Goal: Task Accomplishment & Management: Manage account settings

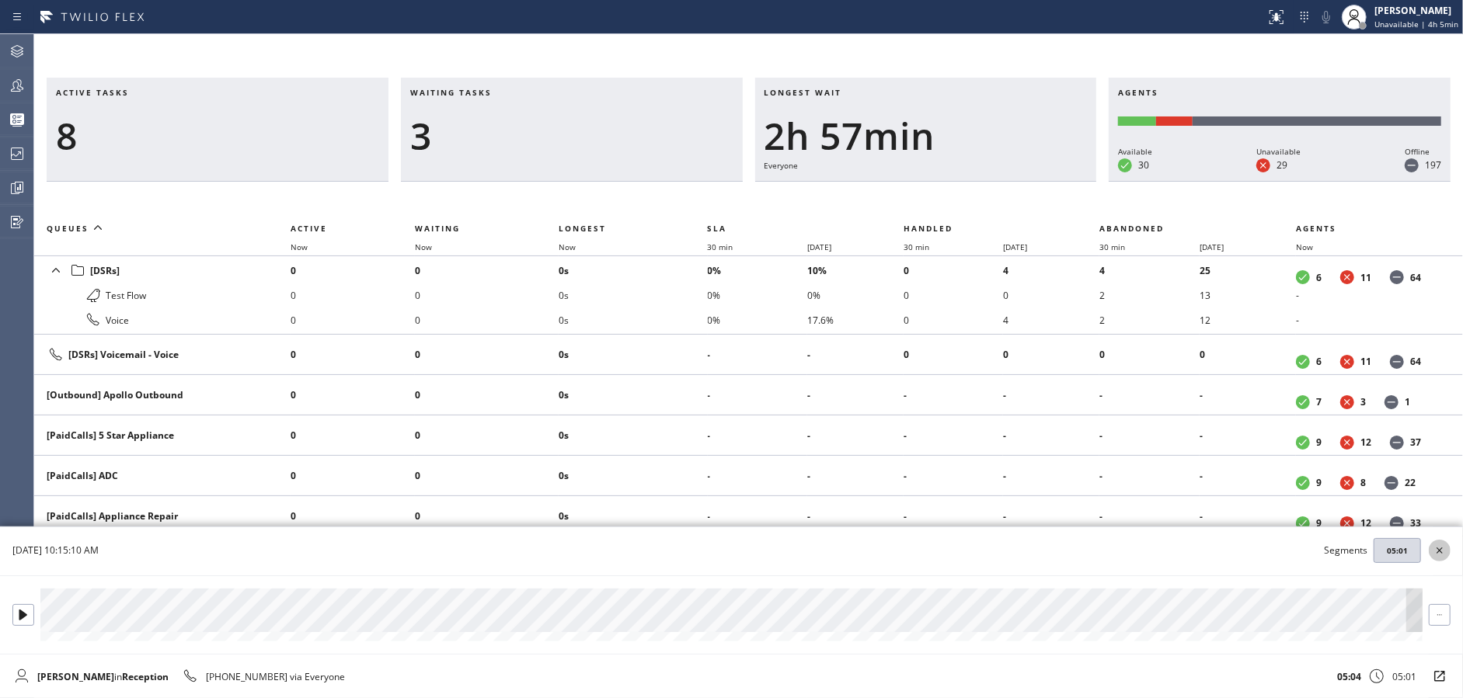
click at [1437, 545] on icon at bounding box center [1439, 551] width 19 height 19
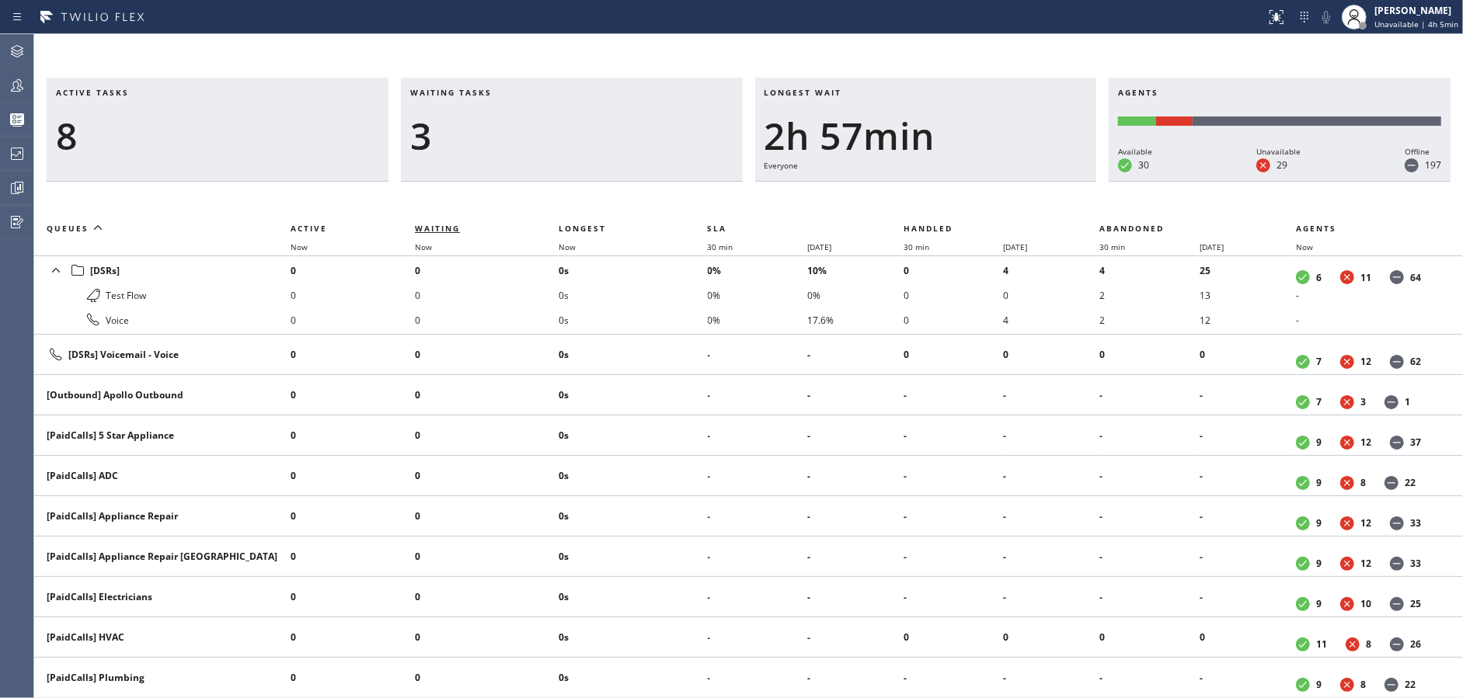
click at [422, 229] on span "Waiting" at bounding box center [437, 228] width 45 height 11
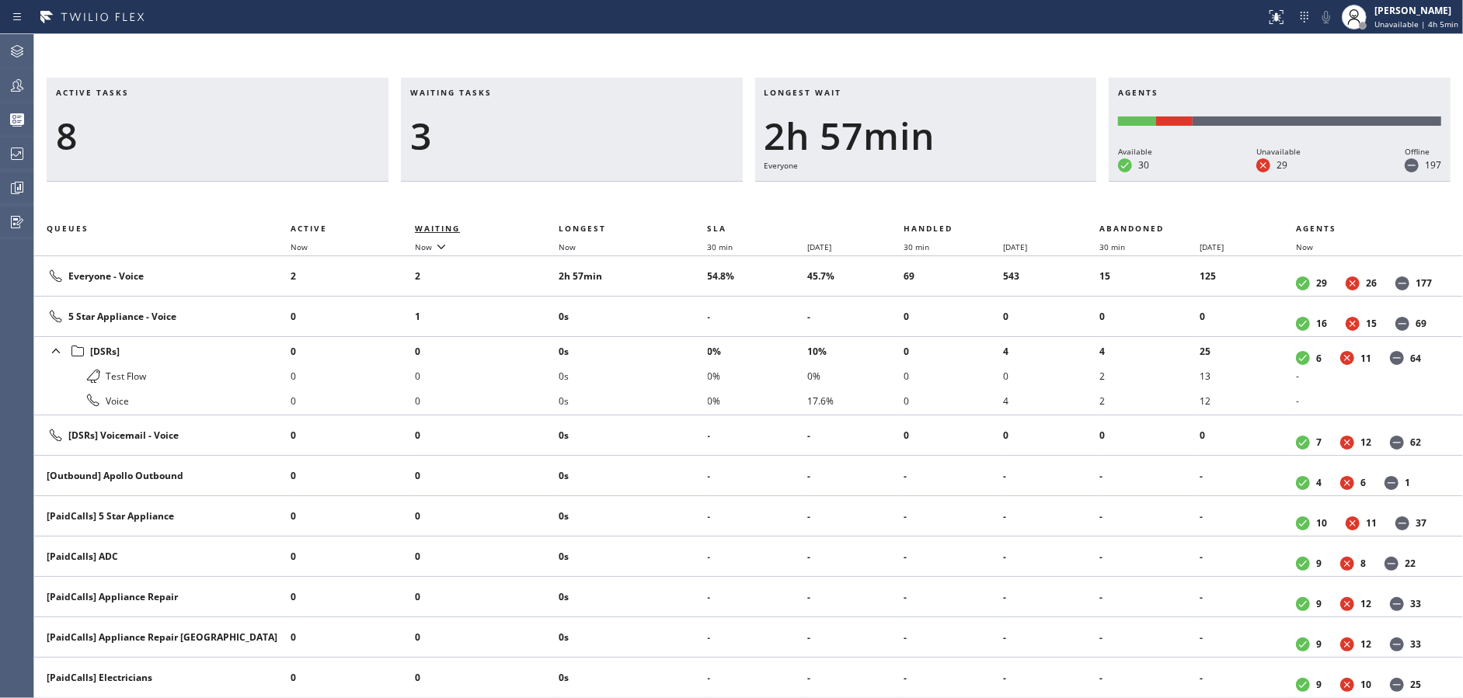
click at [422, 229] on span "Waiting" at bounding box center [437, 228] width 45 height 11
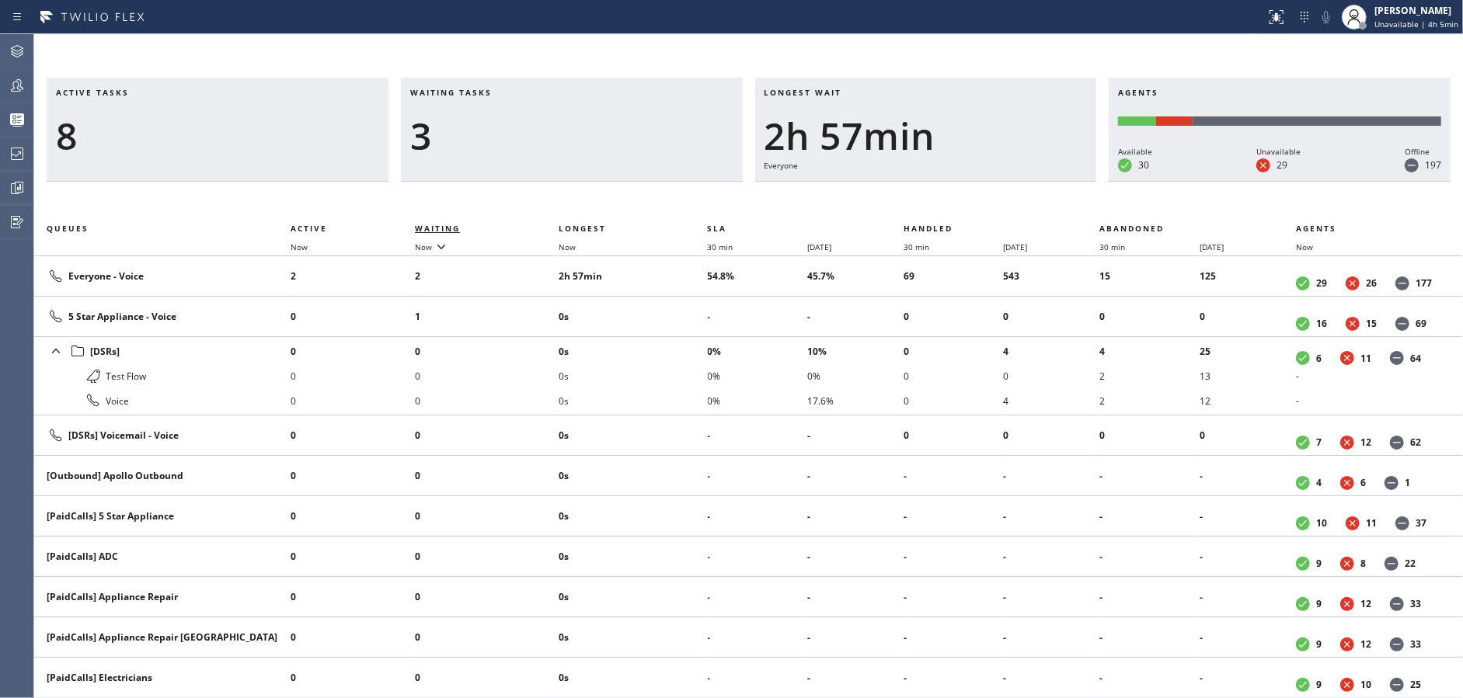
click at [422, 229] on span "Waiting" at bounding box center [437, 228] width 45 height 11
click at [607, 128] on div "3" at bounding box center [571, 135] width 323 height 45
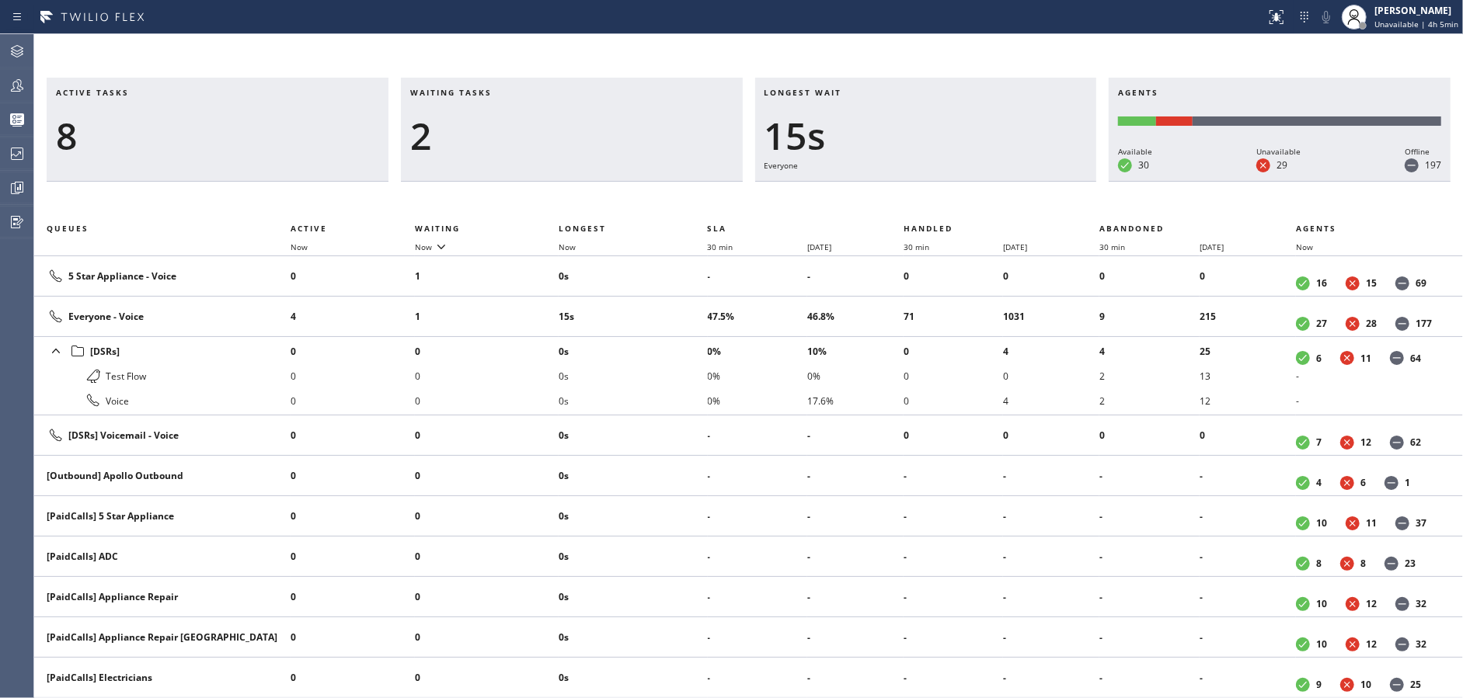
click at [0, 84] on div at bounding box center [17, 85] width 34 height 19
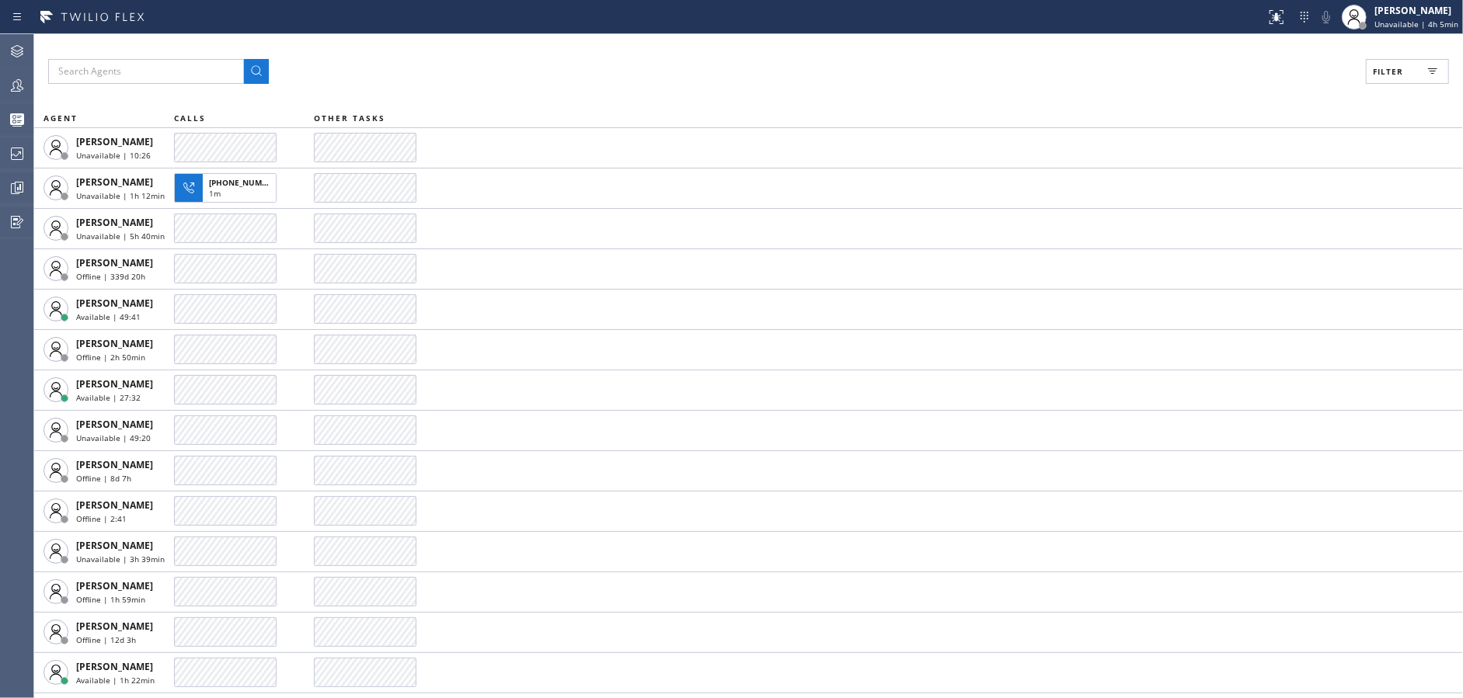
click at [806, 70] on div "Filter" at bounding box center [748, 71] width 1401 height 25
drag, startPoint x: 1388, startPoint y: 79, endPoint x: 1302, endPoint y: 158, distance: 116.6
click at [1389, 79] on button "Filter" at bounding box center [1407, 71] width 83 height 25
click at [1235, 180] on input "Available" at bounding box center [1237, 183] width 19 height 19
checkbox input "true"
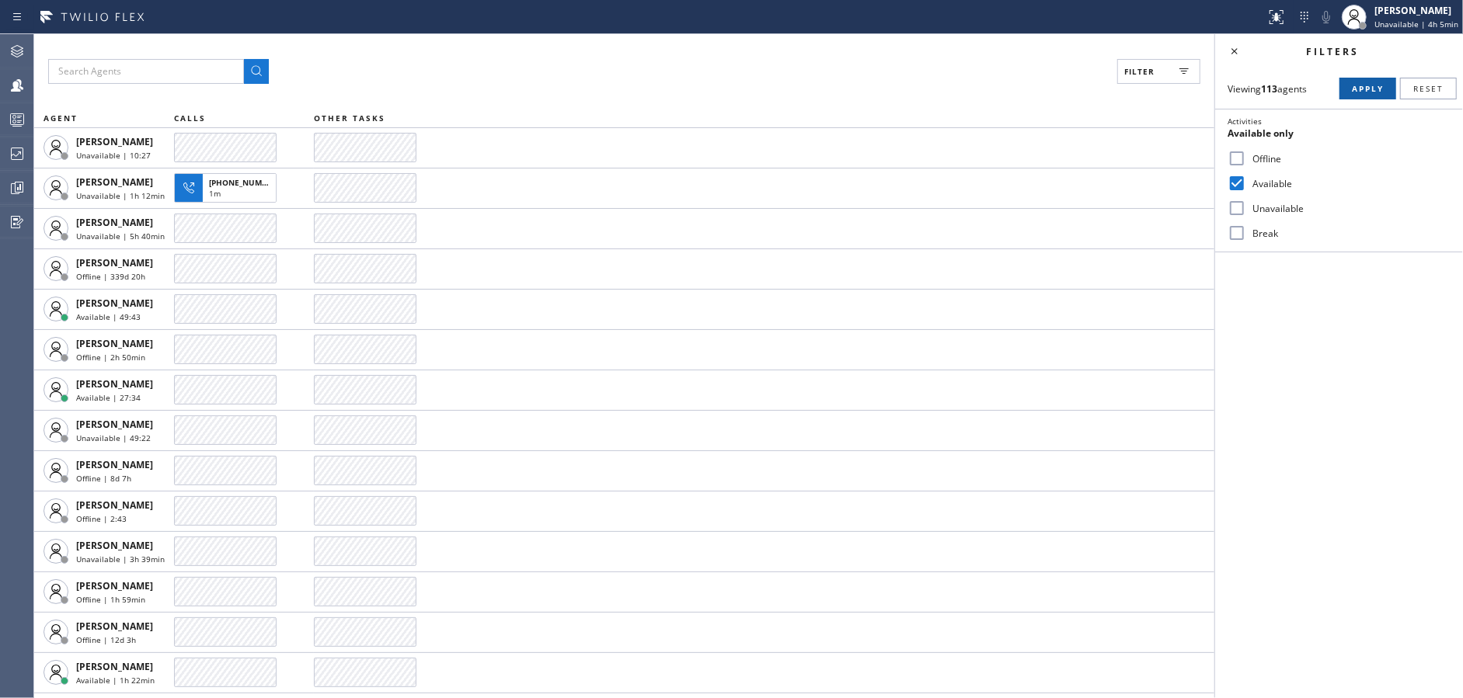
click at [1364, 90] on span "Apply" at bounding box center [1368, 88] width 32 height 11
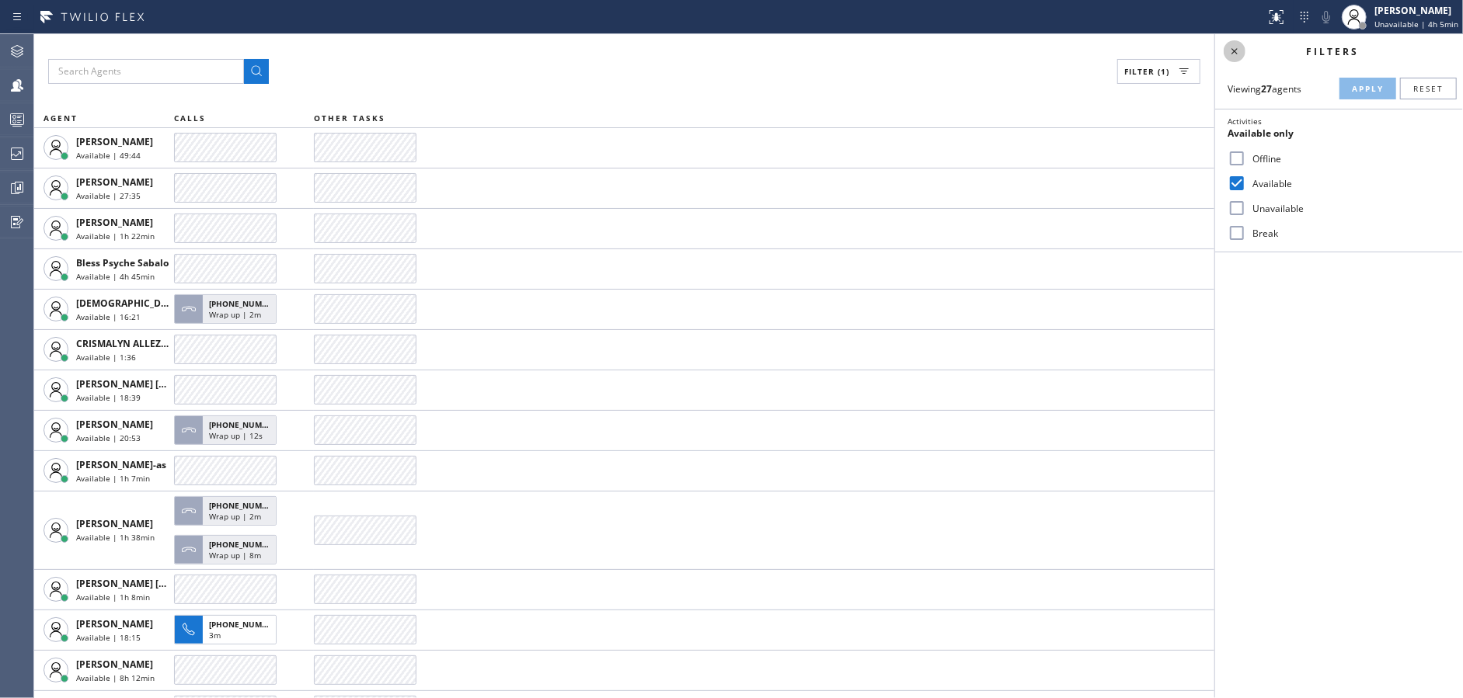
click at [1235, 51] on icon at bounding box center [1234, 51] width 6 height 6
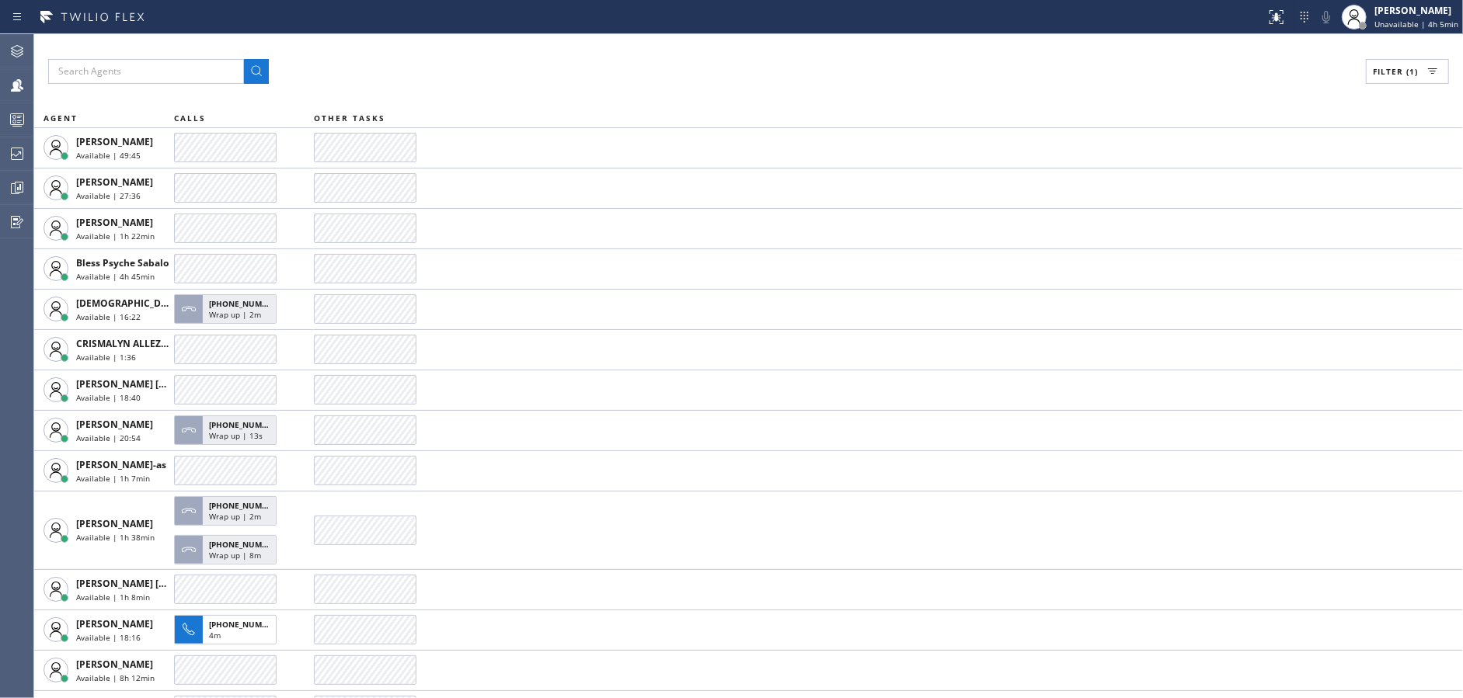
click at [723, 83] on div "Filter (1)" at bounding box center [748, 71] width 1401 height 25
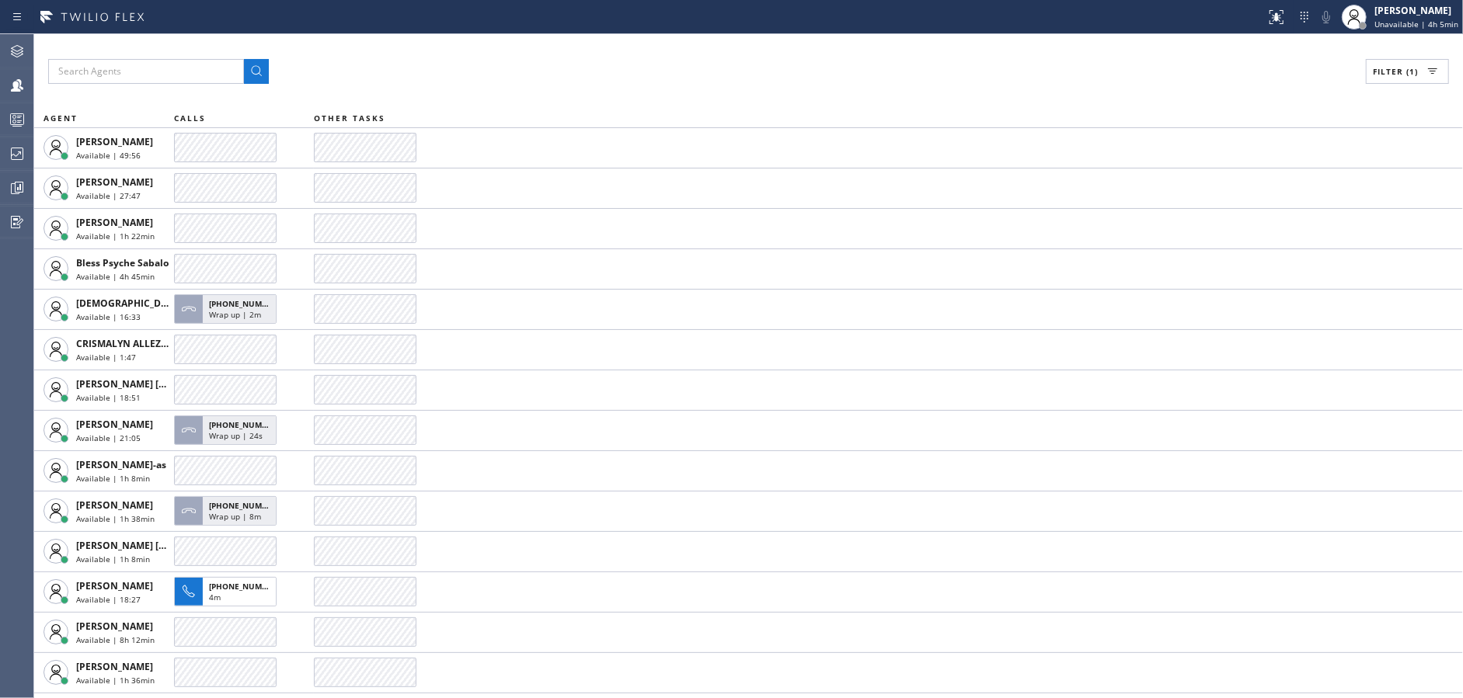
click at [723, 83] on div "Filter (1)" at bounding box center [748, 71] width 1401 height 25
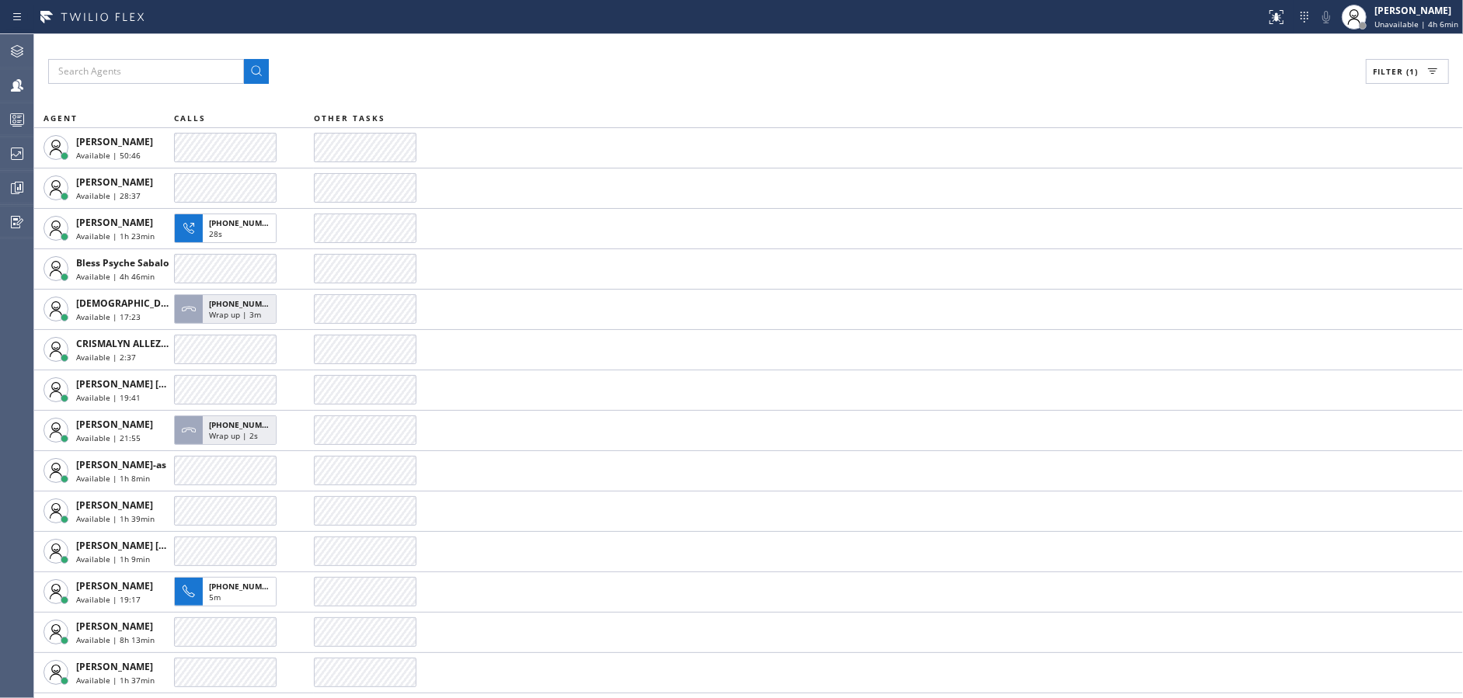
click at [723, 83] on div "Filter (1)" at bounding box center [748, 71] width 1401 height 25
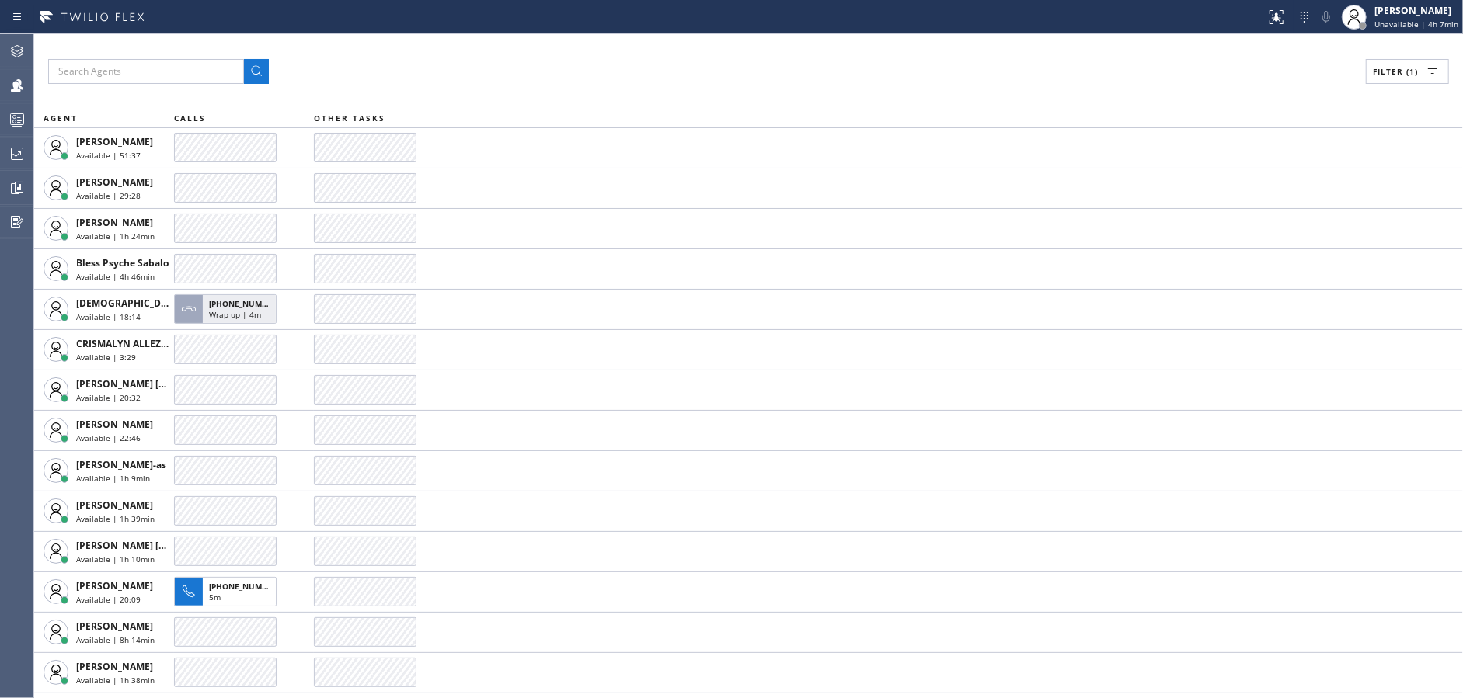
click at [723, 83] on div "Filter (1)" at bounding box center [748, 71] width 1401 height 25
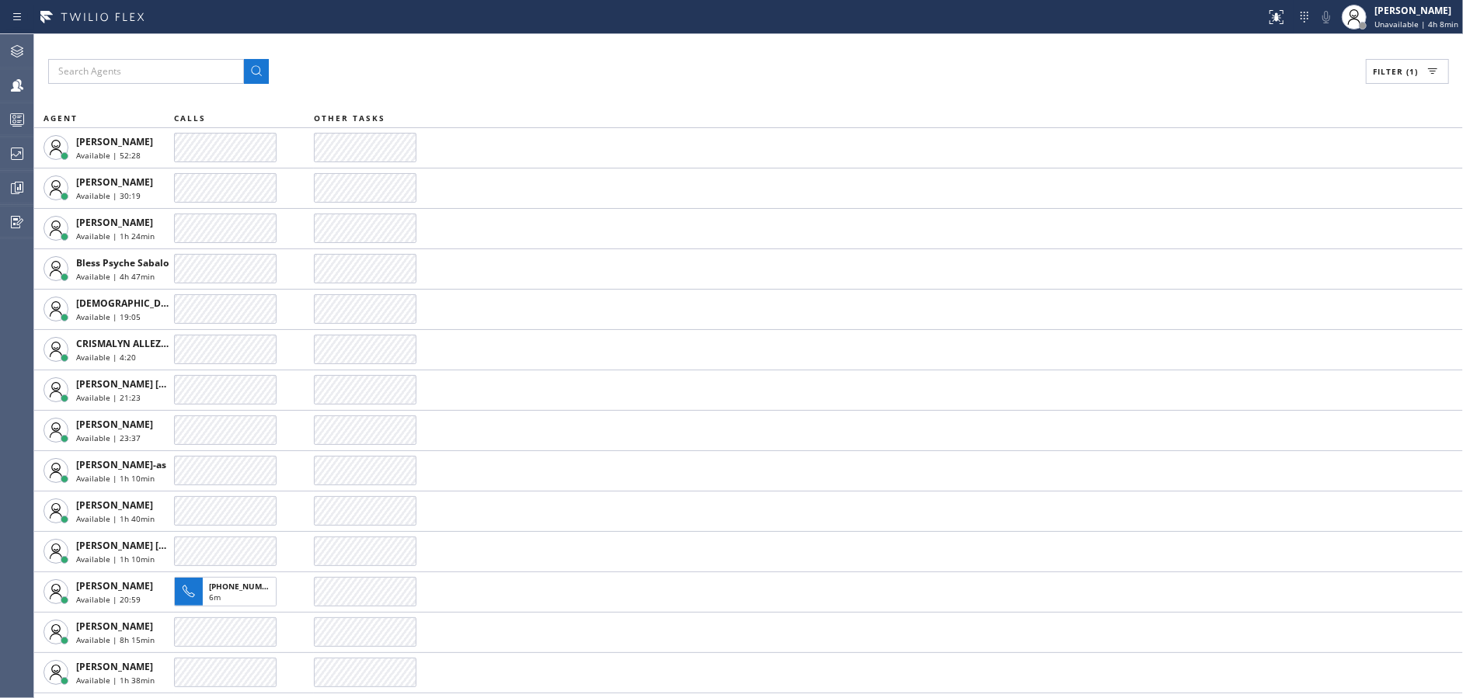
click at [723, 83] on div "Filter (1)" at bounding box center [748, 71] width 1401 height 25
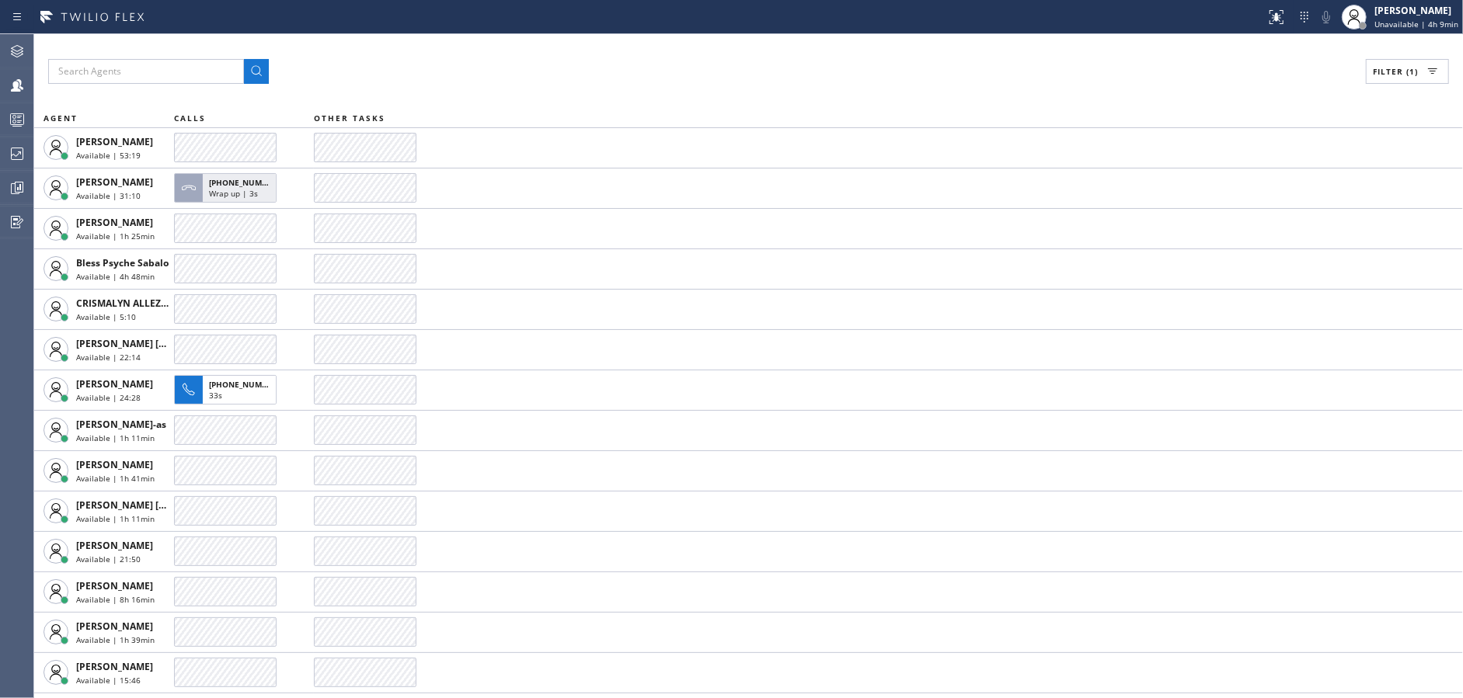
click at [723, 83] on div "Filter (1)" at bounding box center [748, 71] width 1401 height 25
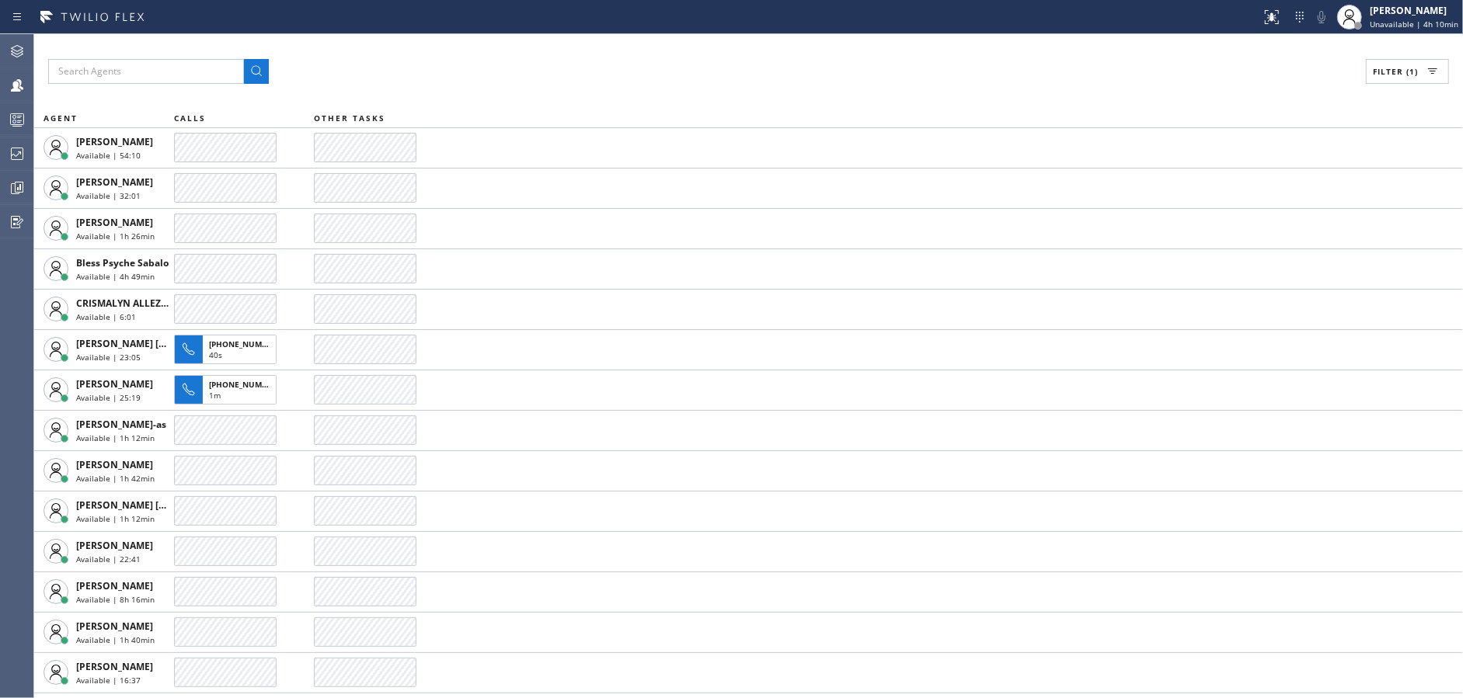
click at [723, 83] on div "Filter (1)" at bounding box center [748, 71] width 1401 height 25
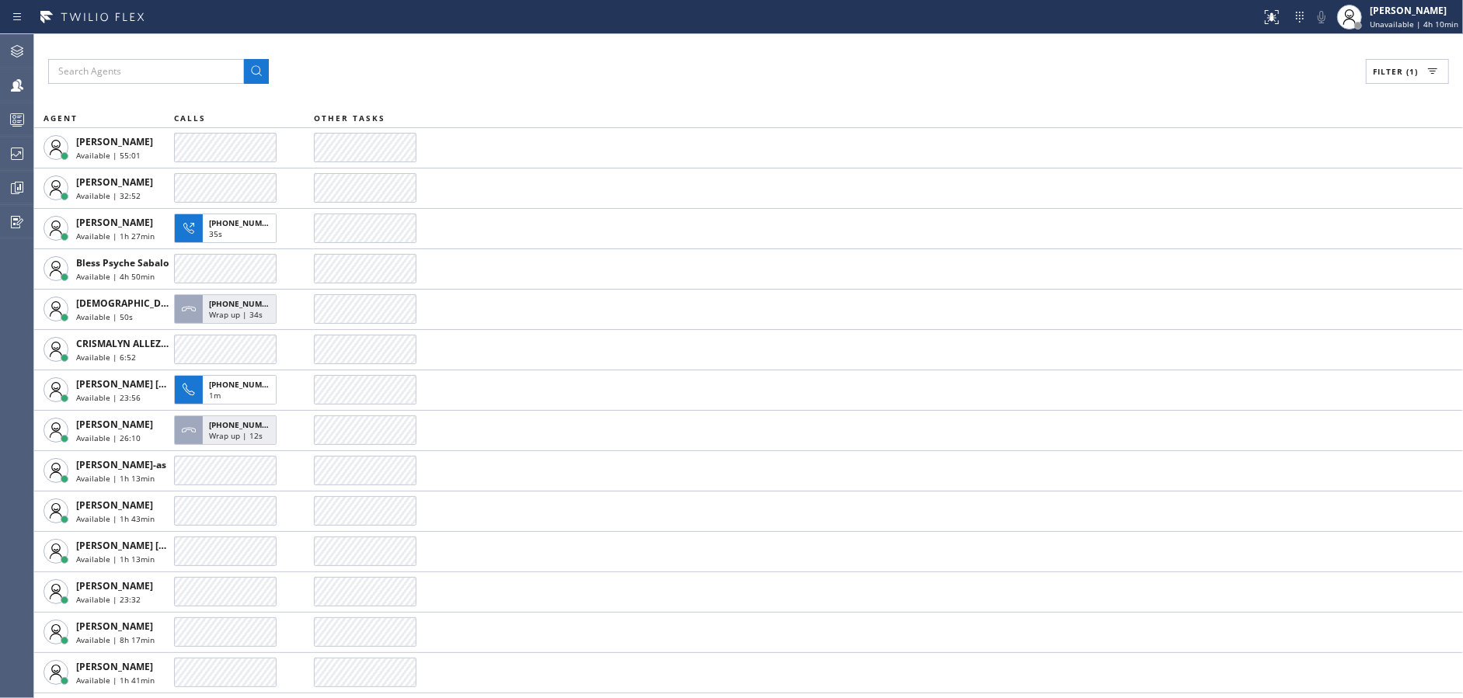
click at [723, 83] on div "Filter (1)" at bounding box center [748, 71] width 1401 height 25
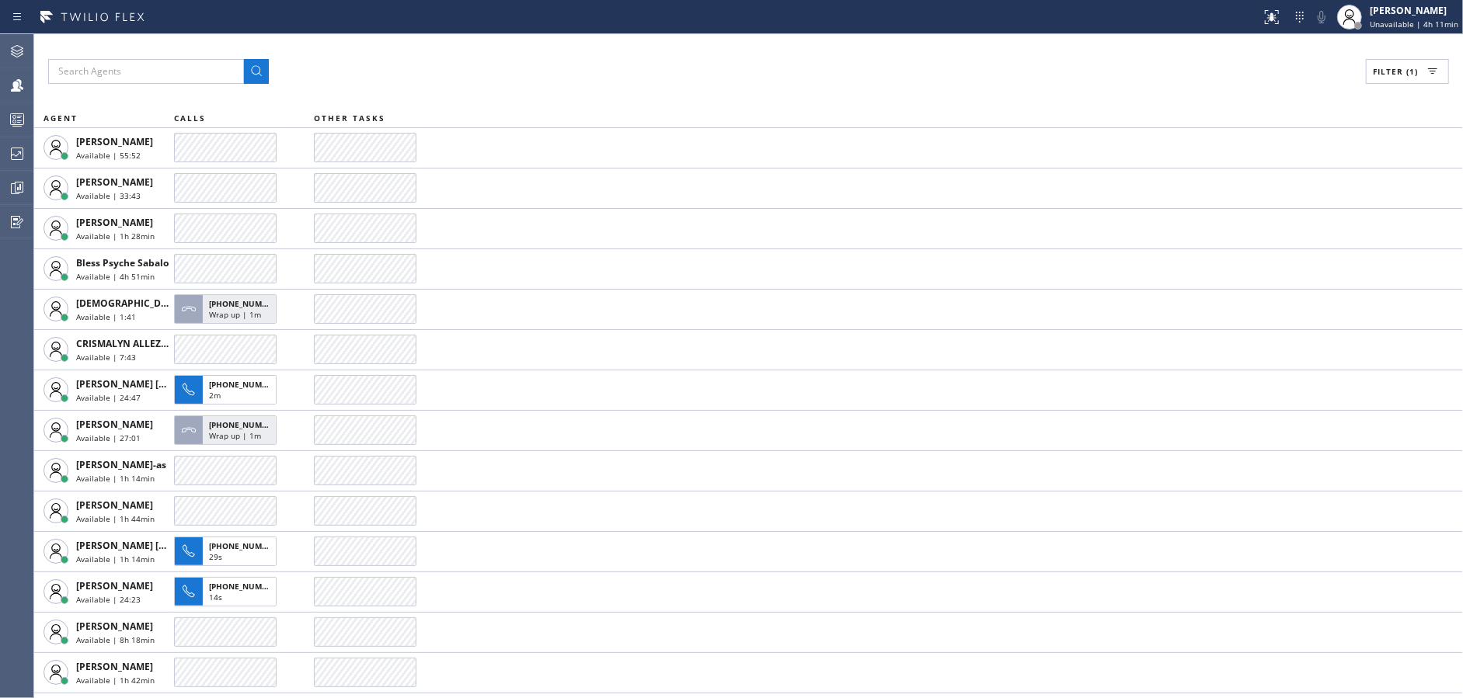
click at [723, 83] on div "Filter (1)" at bounding box center [748, 71] width 1401 height 25
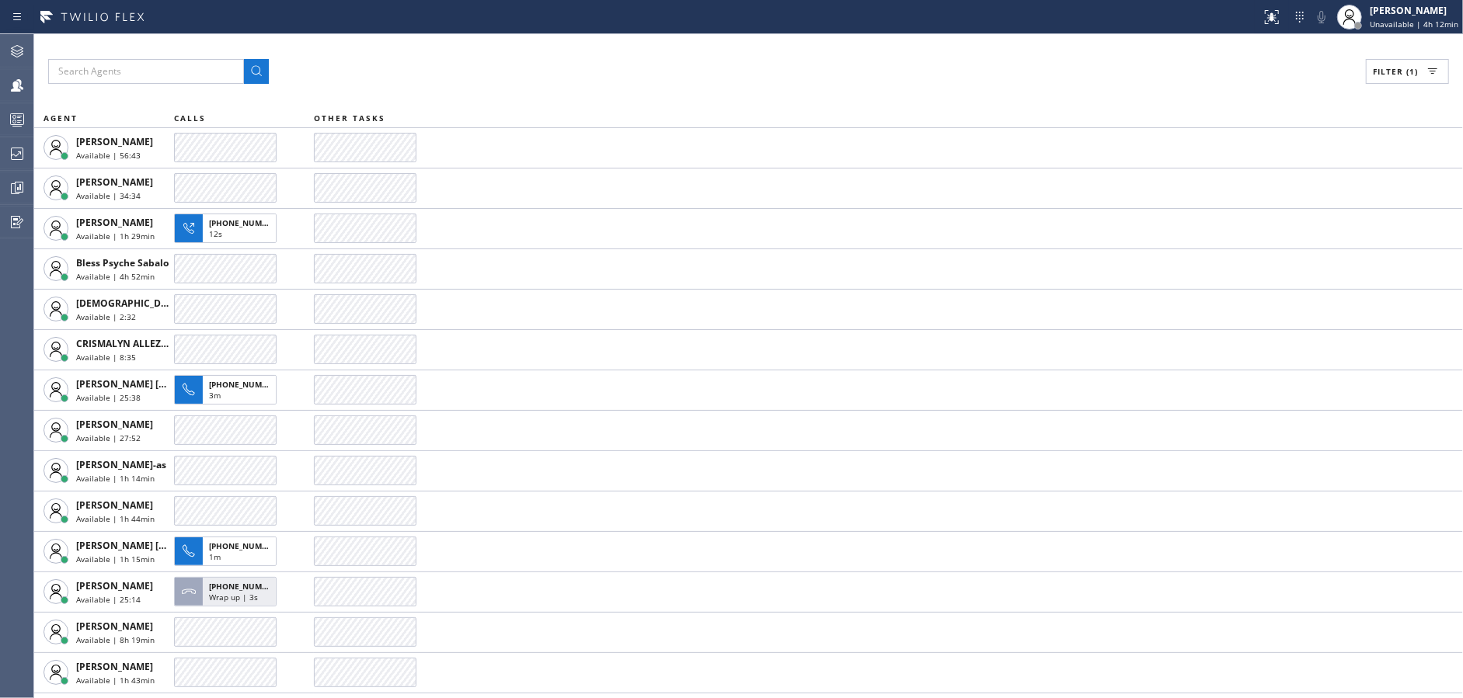
click at [723, 83] on div "Filter (1)" at bounding box center [748, 71] width 1401 height 25
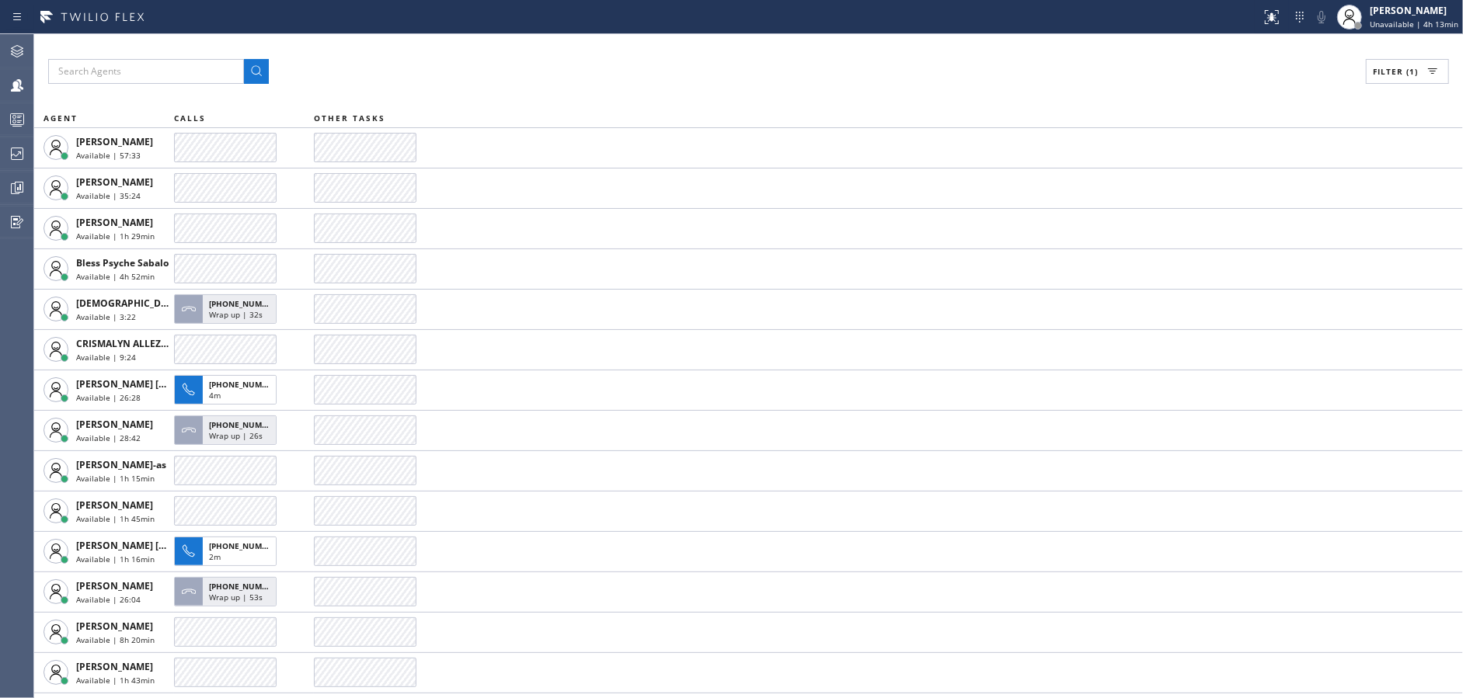
click at [723, 83] on div "Filter (1)" at bounding box center [748, 71] width 1401 height 25
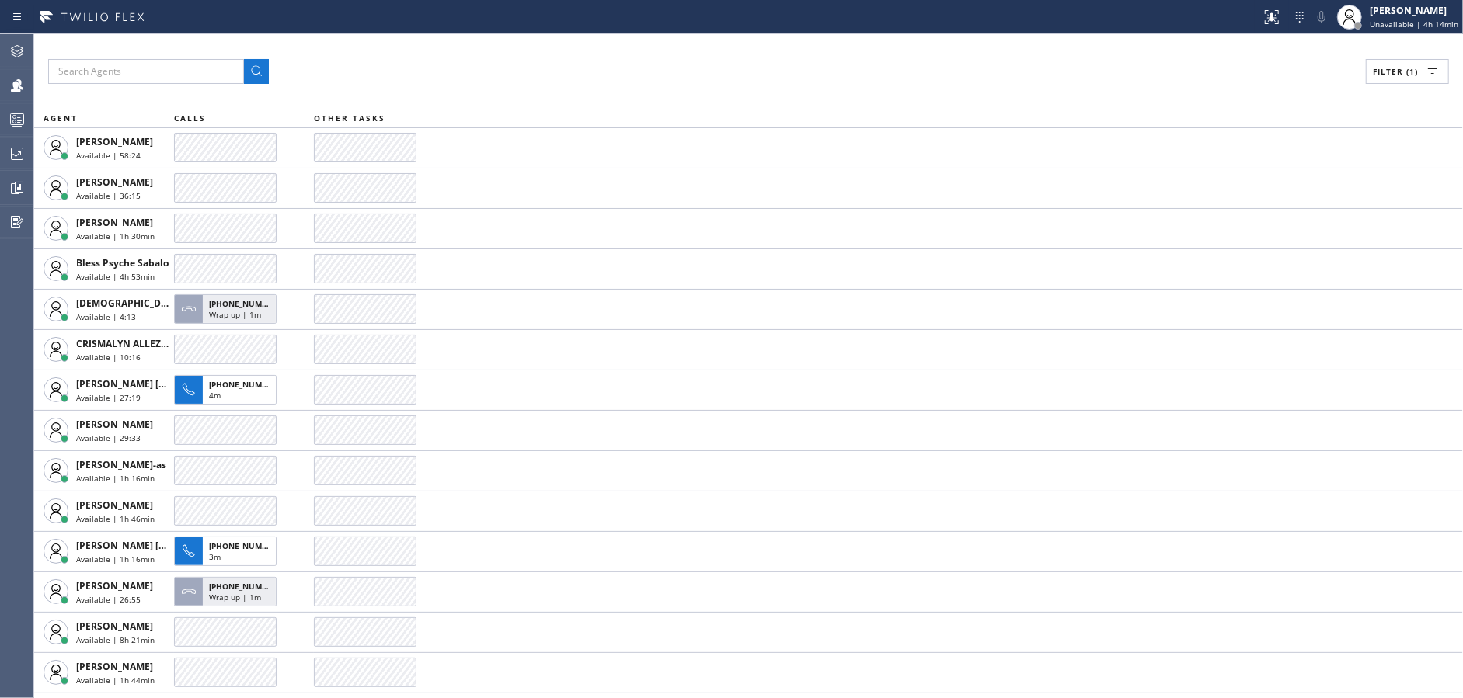
click at [723, 83] on div "Filter (1)" at bounding box center [748, 71] width 1401 height 25
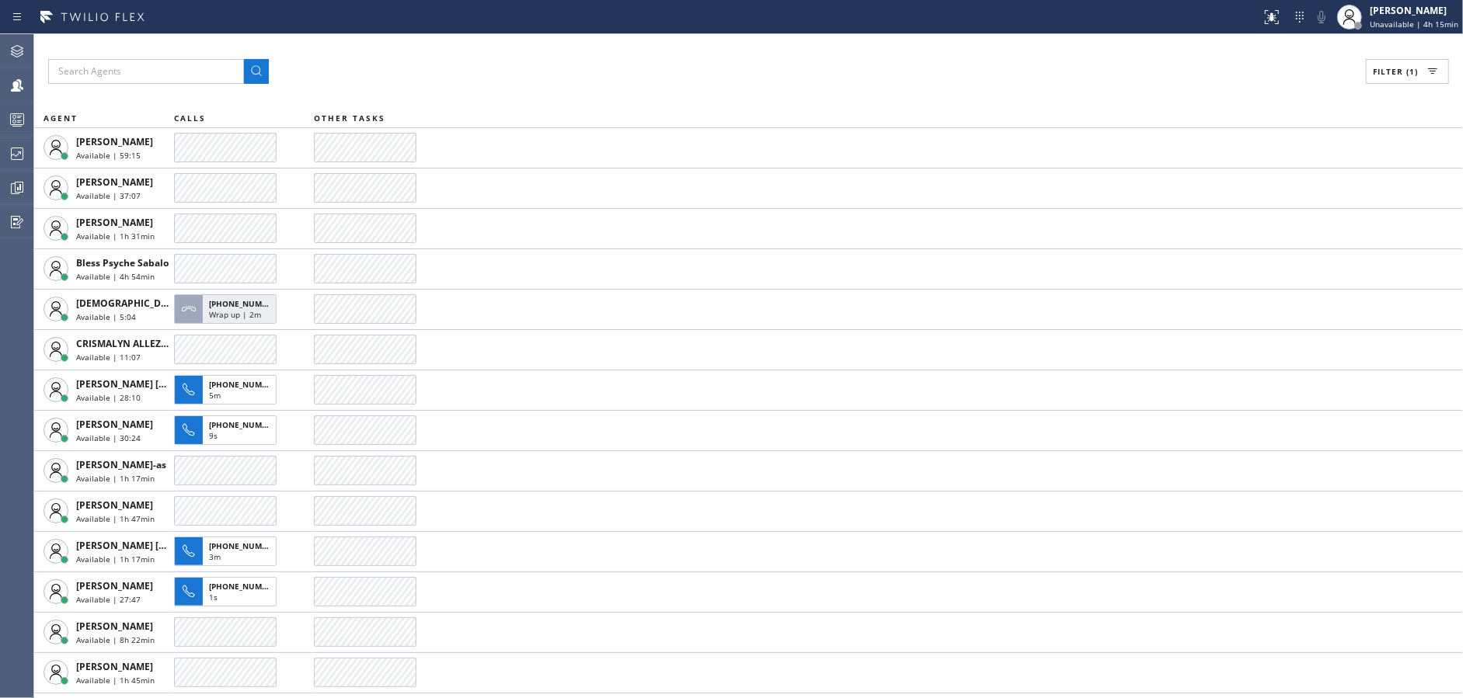
click at [723, 83] on div "Filter (1)" at bounding box center [748, 71] width 1401 height 25
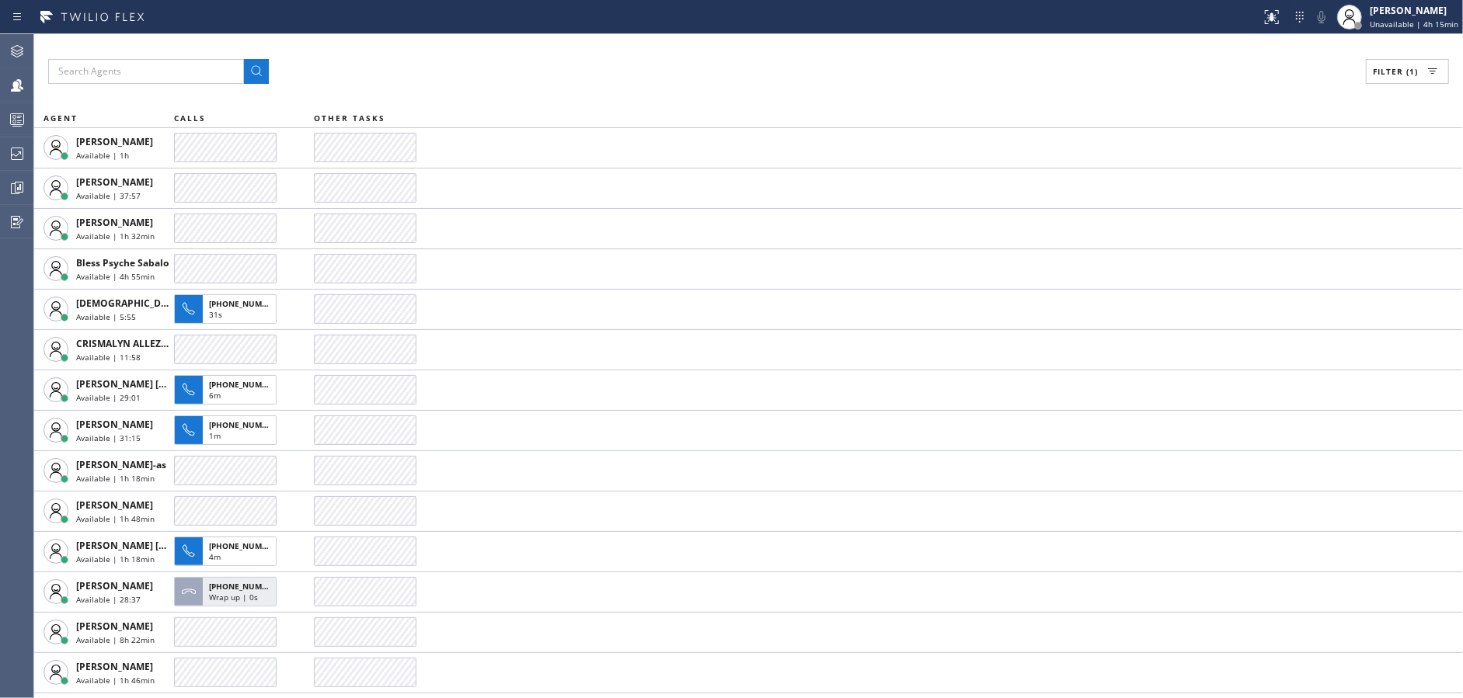
click at [723, 83] on div "Filter (1)" at bounding box center [748, 71] width 1401 height 25
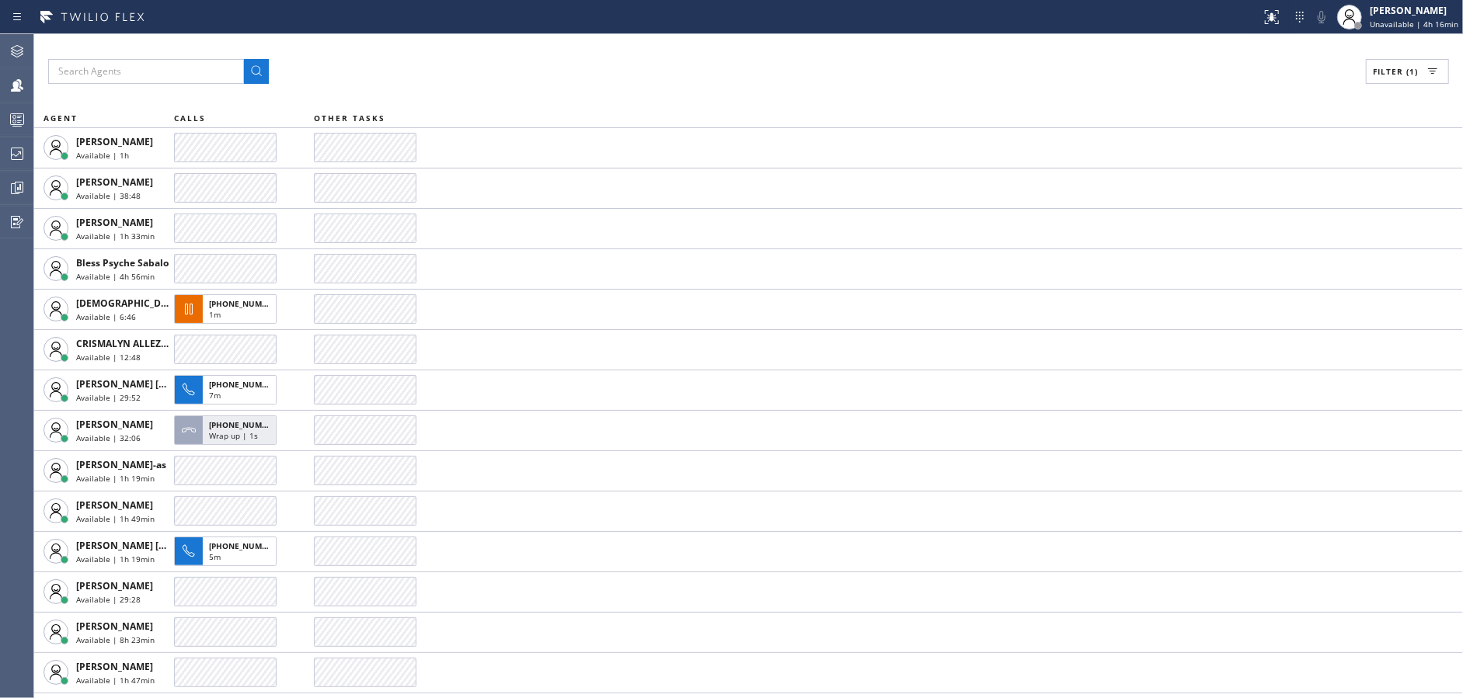
click at [723, 83] on div "Filter (1)" at bounding box center [748, 71] width 1401 height 25
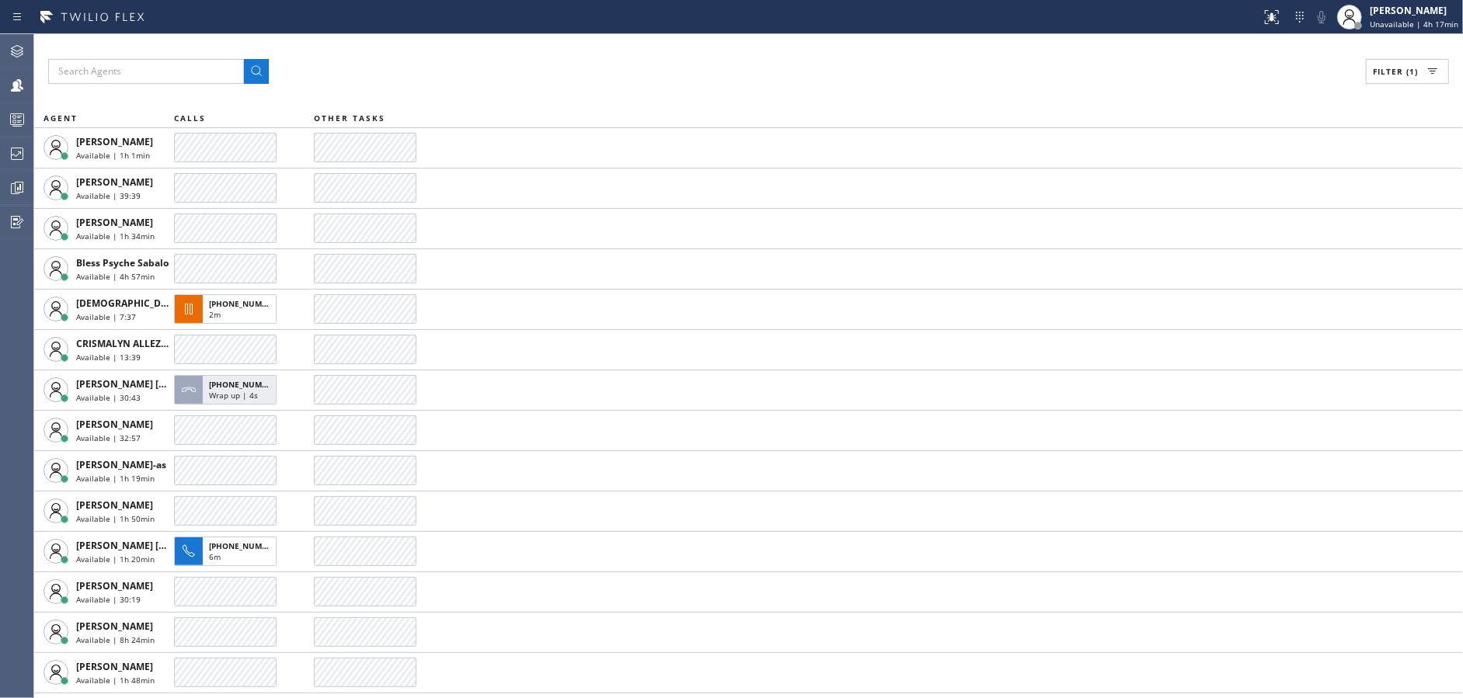
click at [723, 83] on div "Filter (1)" at bounding box center [748, 71] width 1401 height 25
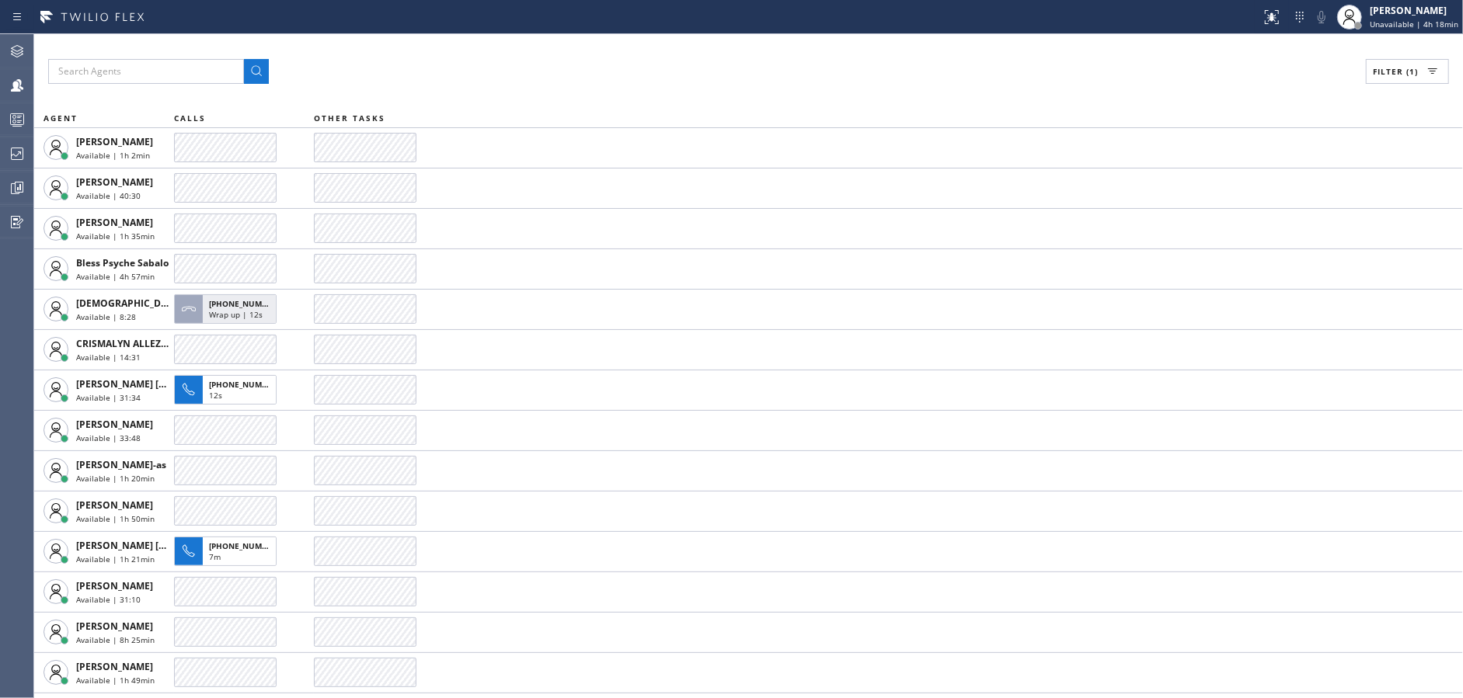
click at [723, 83] on div "Filter (1)" at bounding box center [748, 71] width 1401 height 25
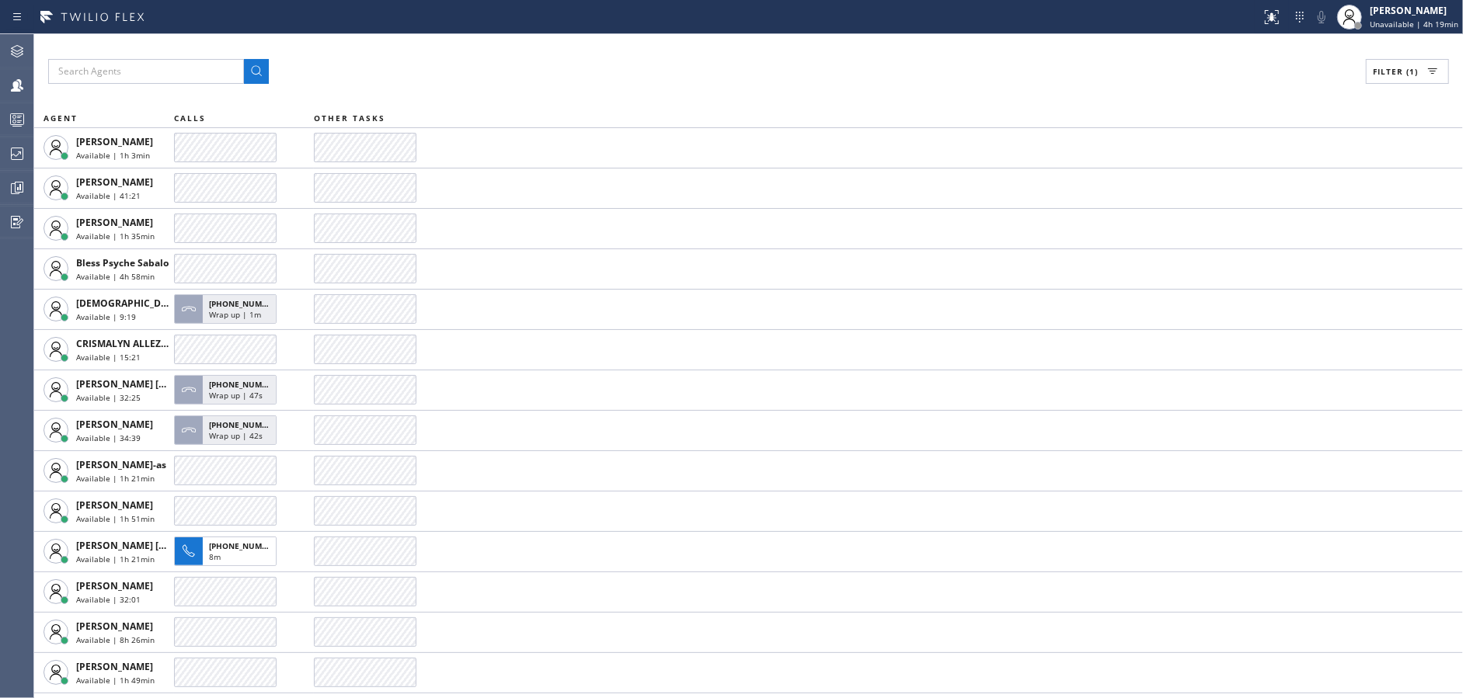
click at [723, 83] on div "Filter (1)" at bounding box center [748, 71] width 1401 height 25
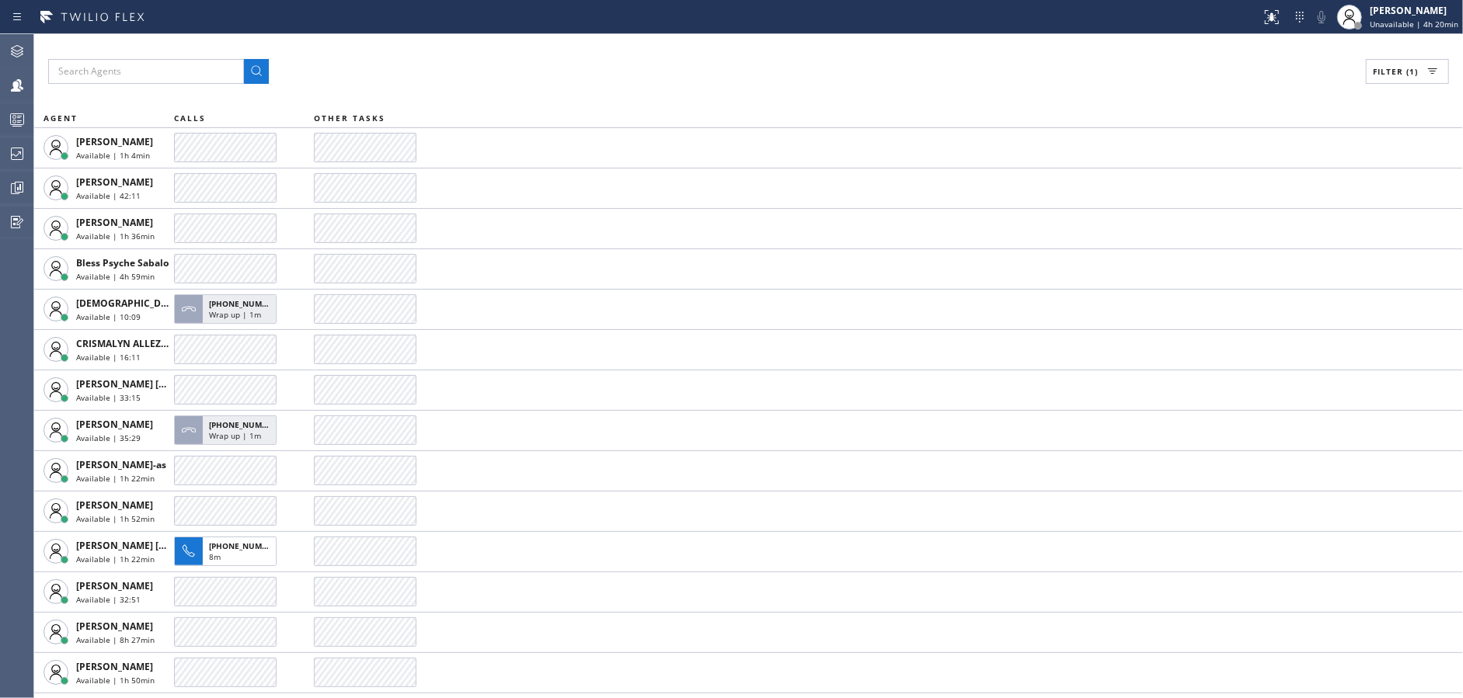
click at [723, 83] on div "Filter (1)" at bounding box center [748, 71] width 1401 height 25
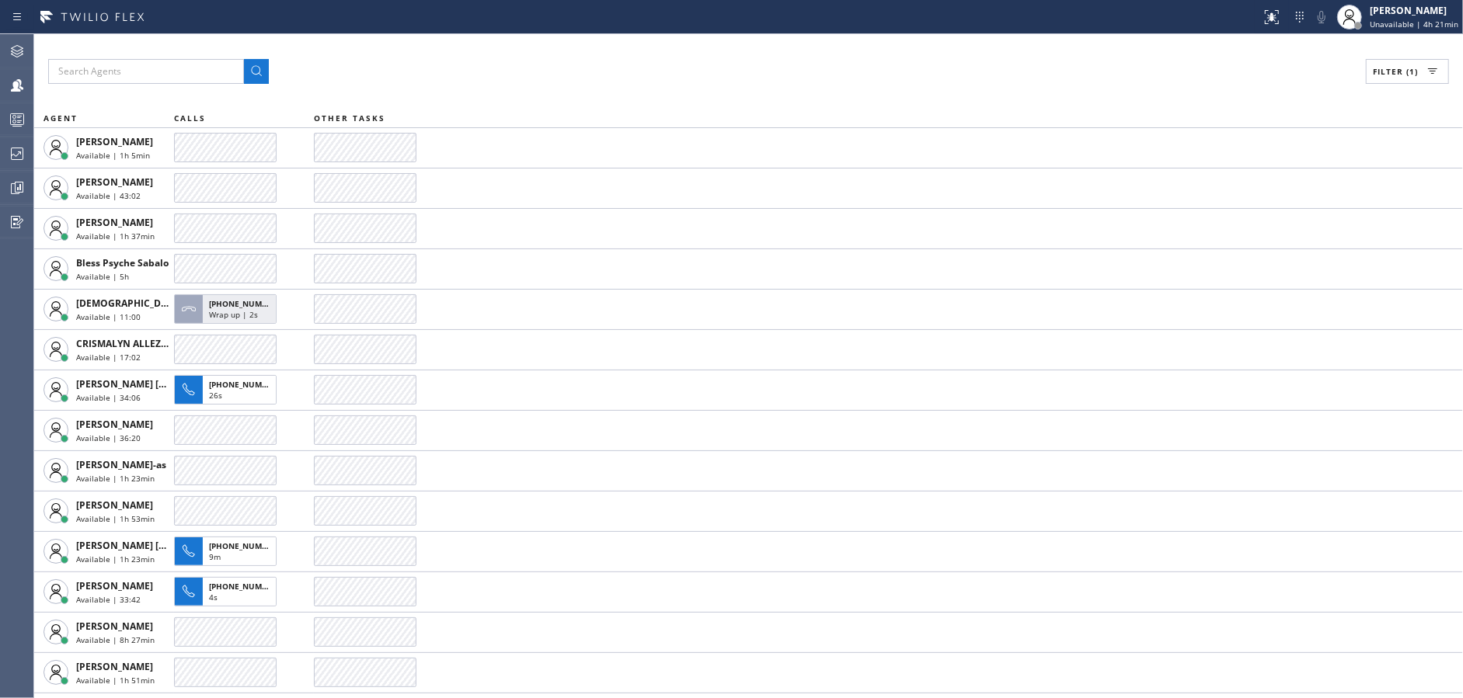
click at [723, 83] on div "Filter (1)" at bounding box center [748, 71] width 1401 height 25
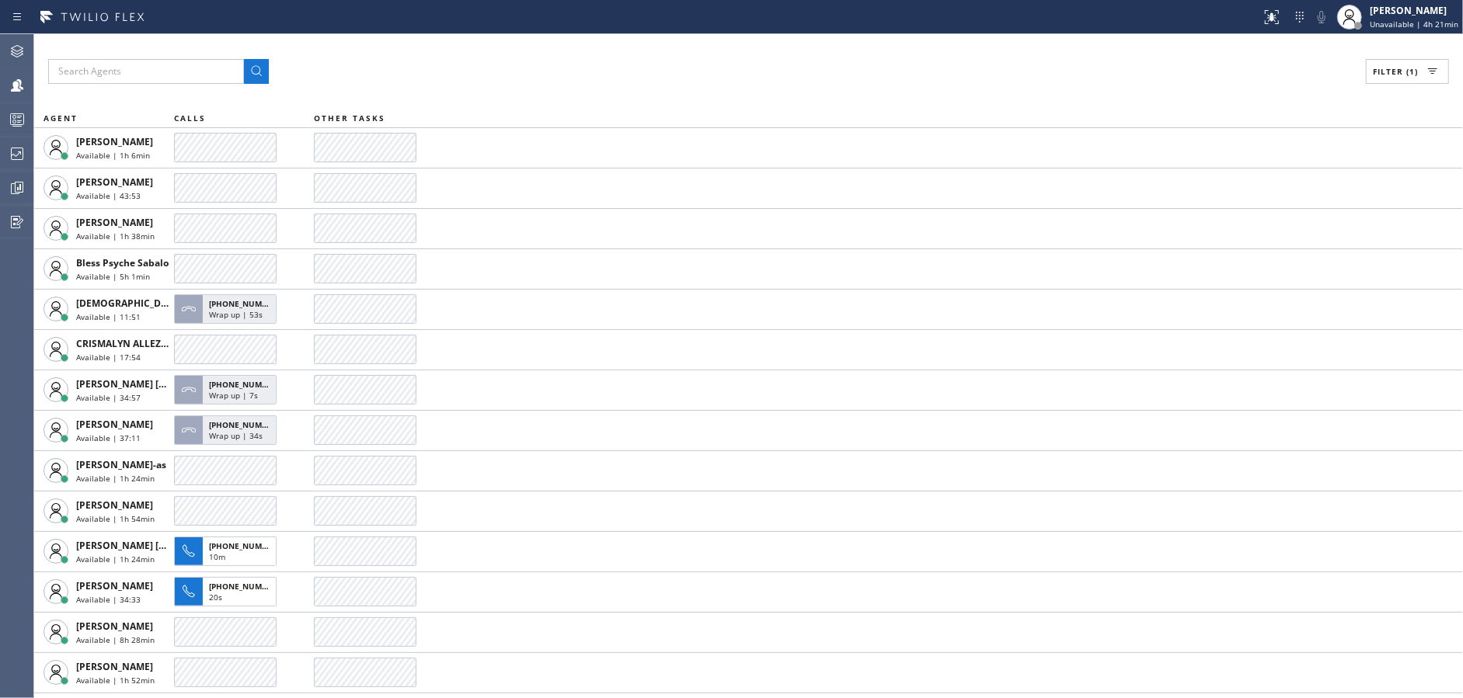
click at [364, 98] on div "Filter (1) AGENT CALLS OTHER TASKS Alynna Marie Pasumala Available | 1h 6min Am…" at bounding box center [748, 366] width 1429 height 664
click at [375, 74] on div "Filter (1)" at bounding box center [748, 71] width 1401 height 25
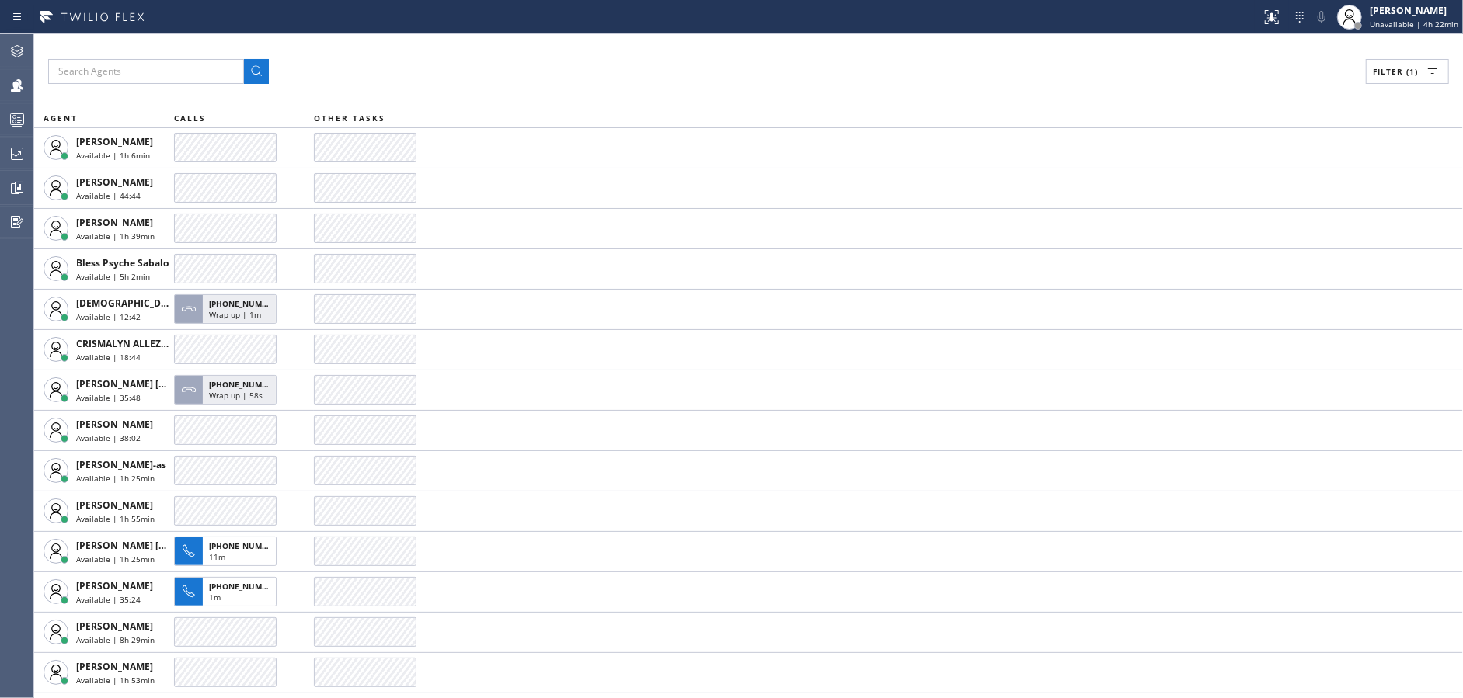
click at [375, 74] on div "Filter (1)" at bounding box center [748, 71] width 1401 height 25
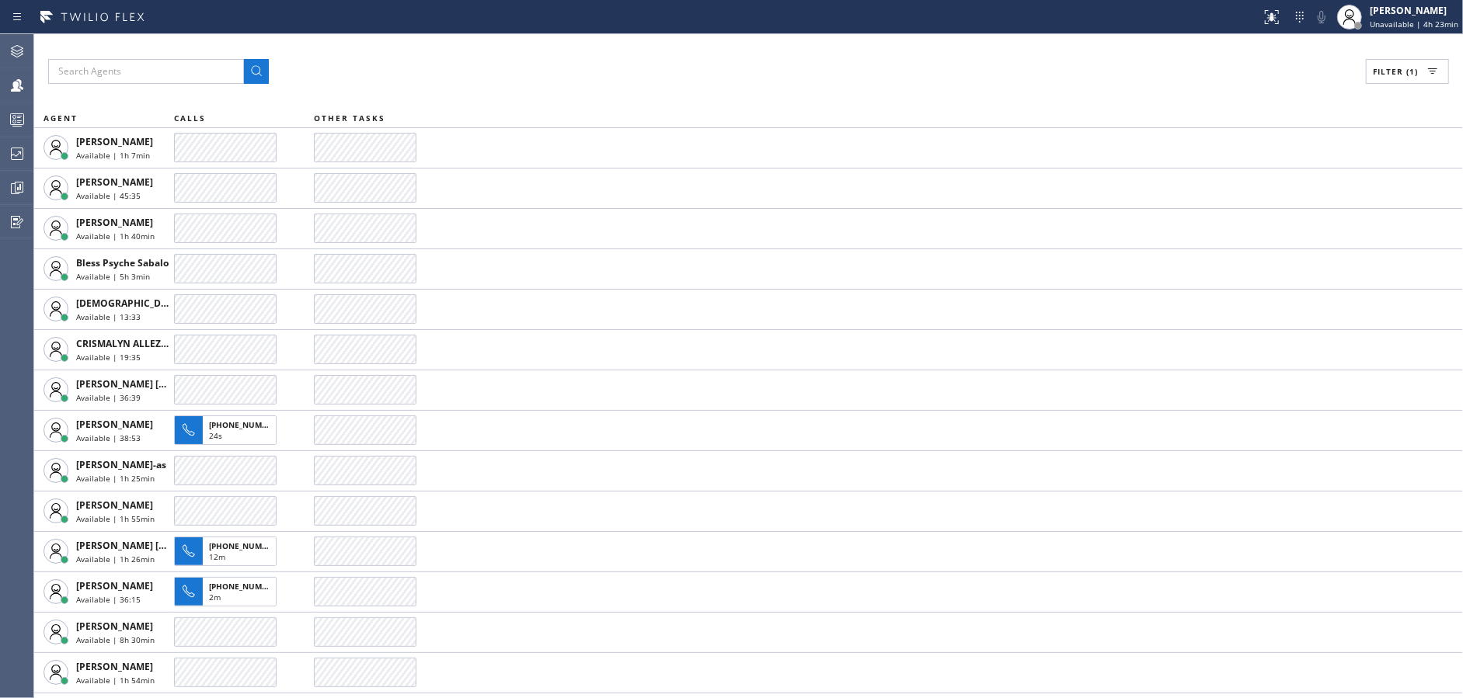
click at [375, 74] on div "Filter (1)" at bounding box center [748, 71] width 1401 height 25
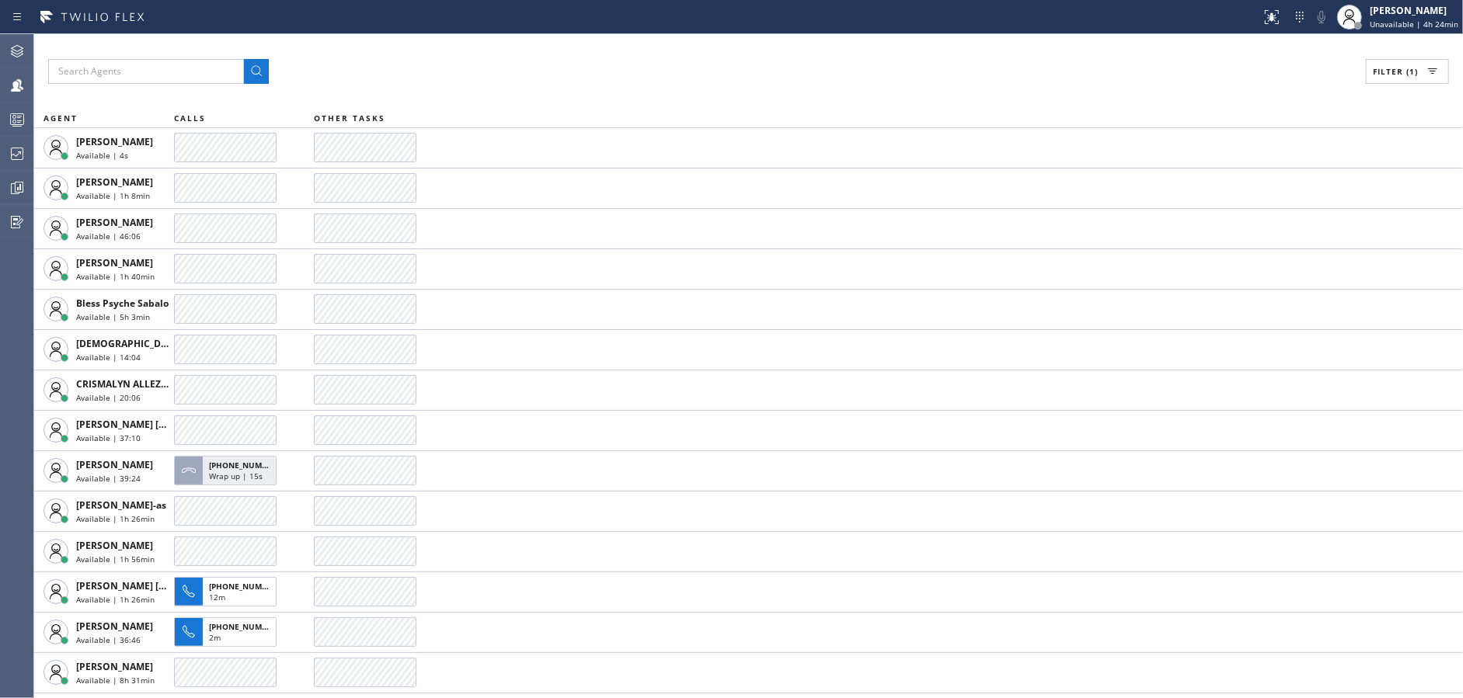
click at [375, 74] on div "Filter (1)" at bounding box center [748, 71] width 1401 height 25
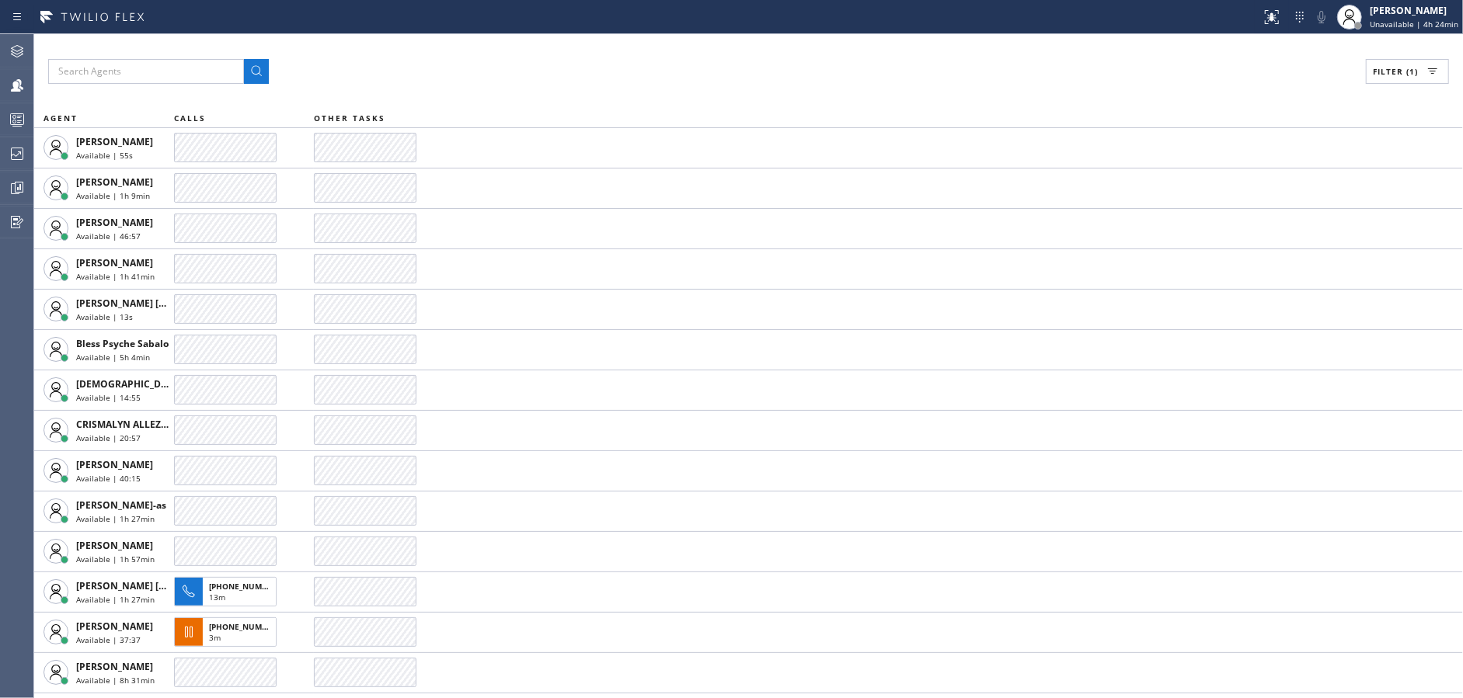
click at [375, 74] on div "Filter (1)" at bounding box center [748, 71] width 1401 height 25
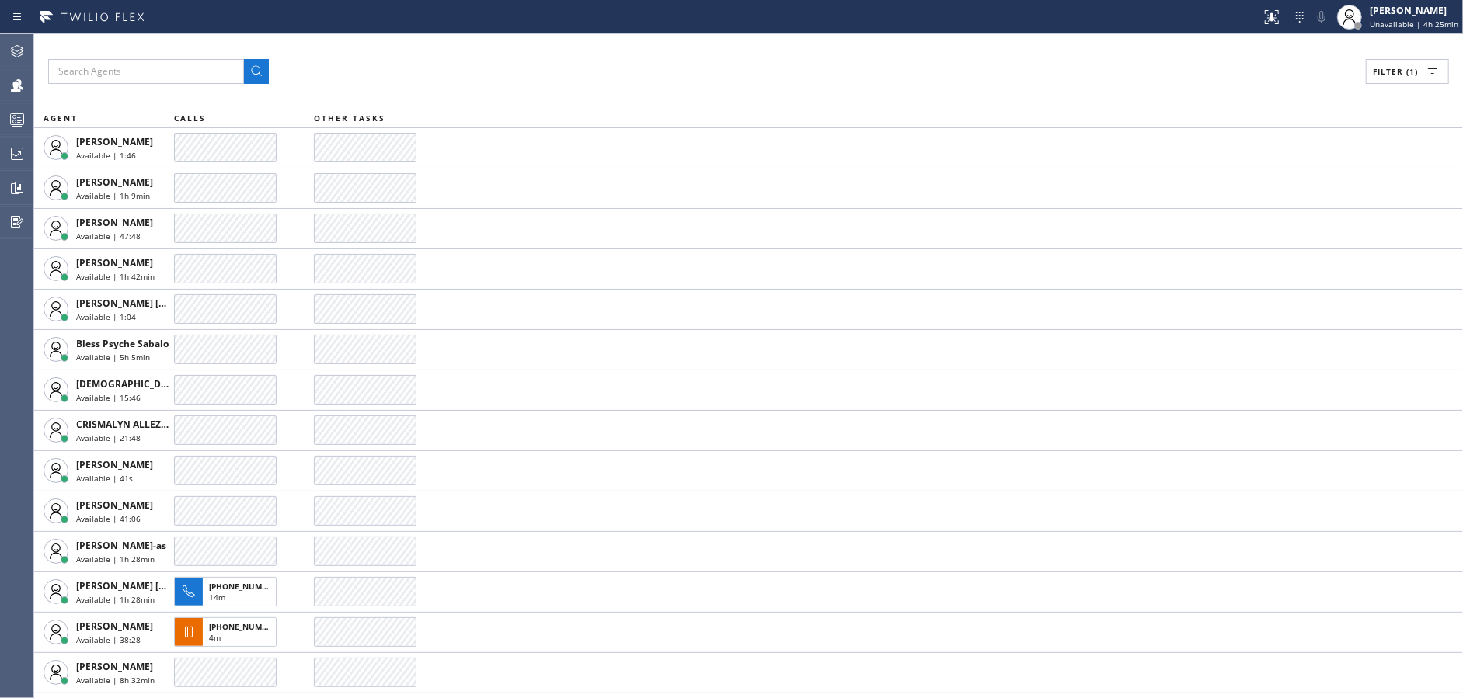
click at [375, 74] on div "Filter (1)" at bounding box center [748, 71] width 1401 height 25
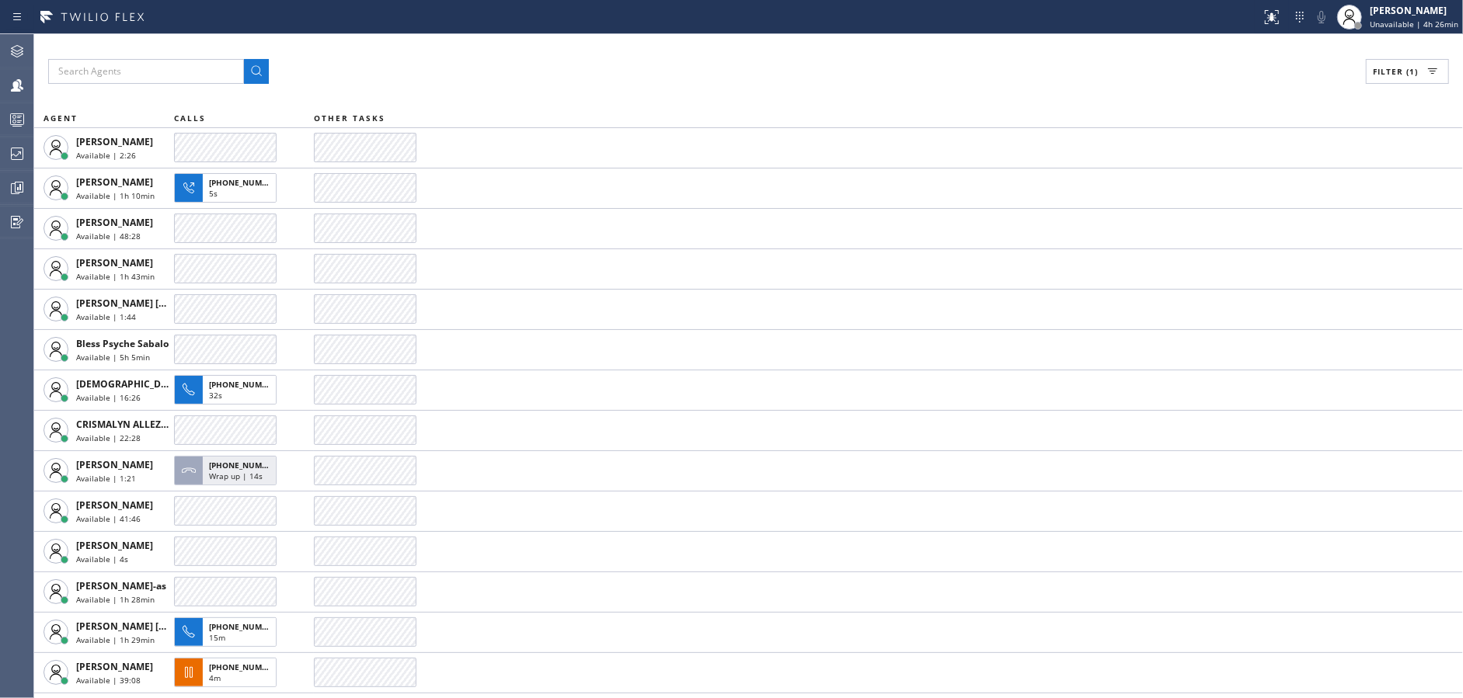
click at [375, 74] on div "Filter (1)" at bounding box center [748, 71] width 1401 height 25
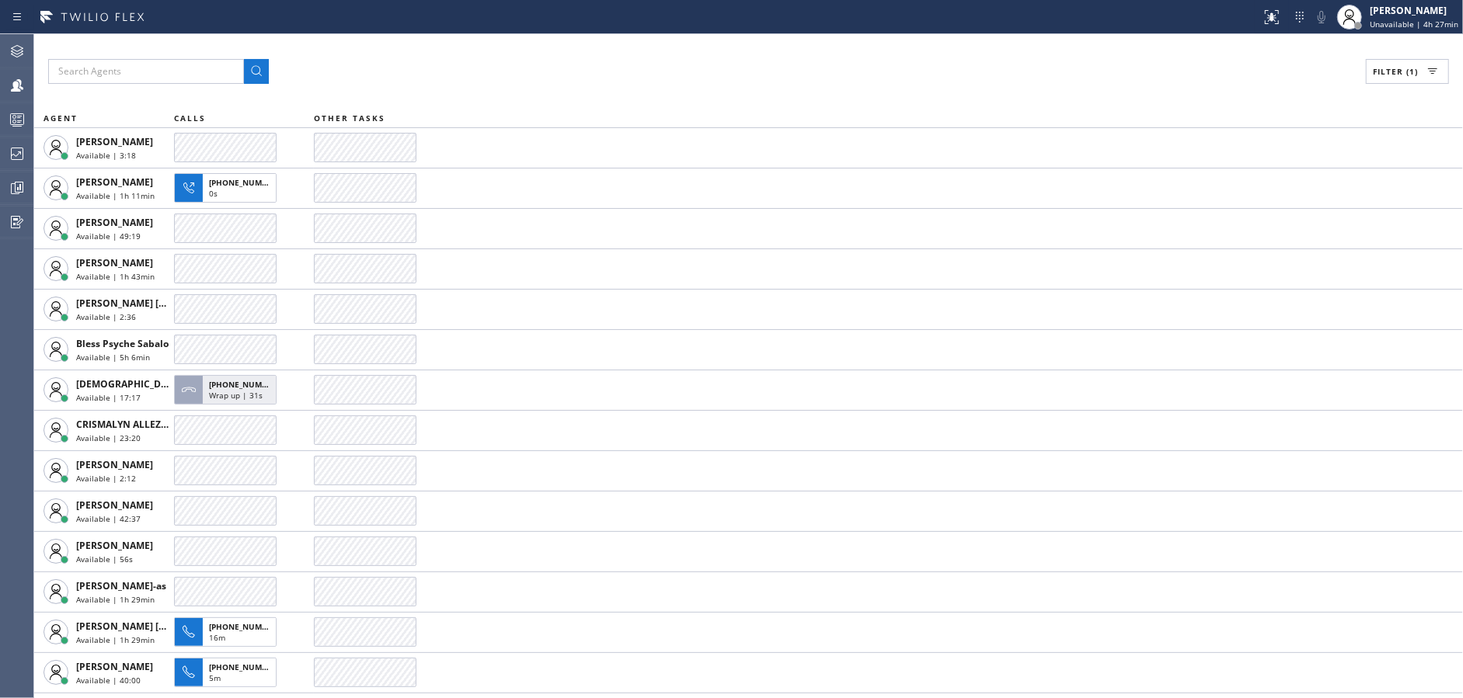
click at [375, 74] on div "Filter (1)" at bounding box center [748, 71] width 1401 height 25
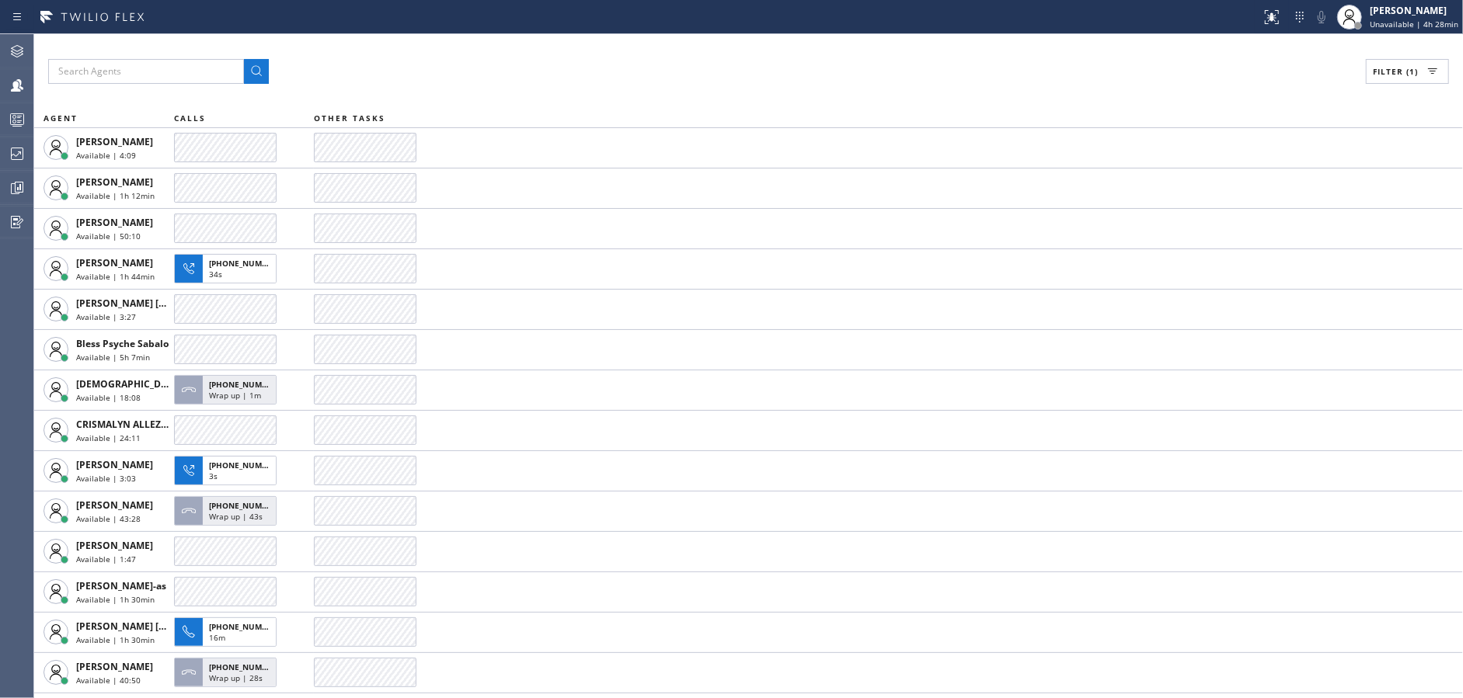
click at [375, 74] on div "Filter (1)" at bounding box center [748, 71] width 1401 height 25
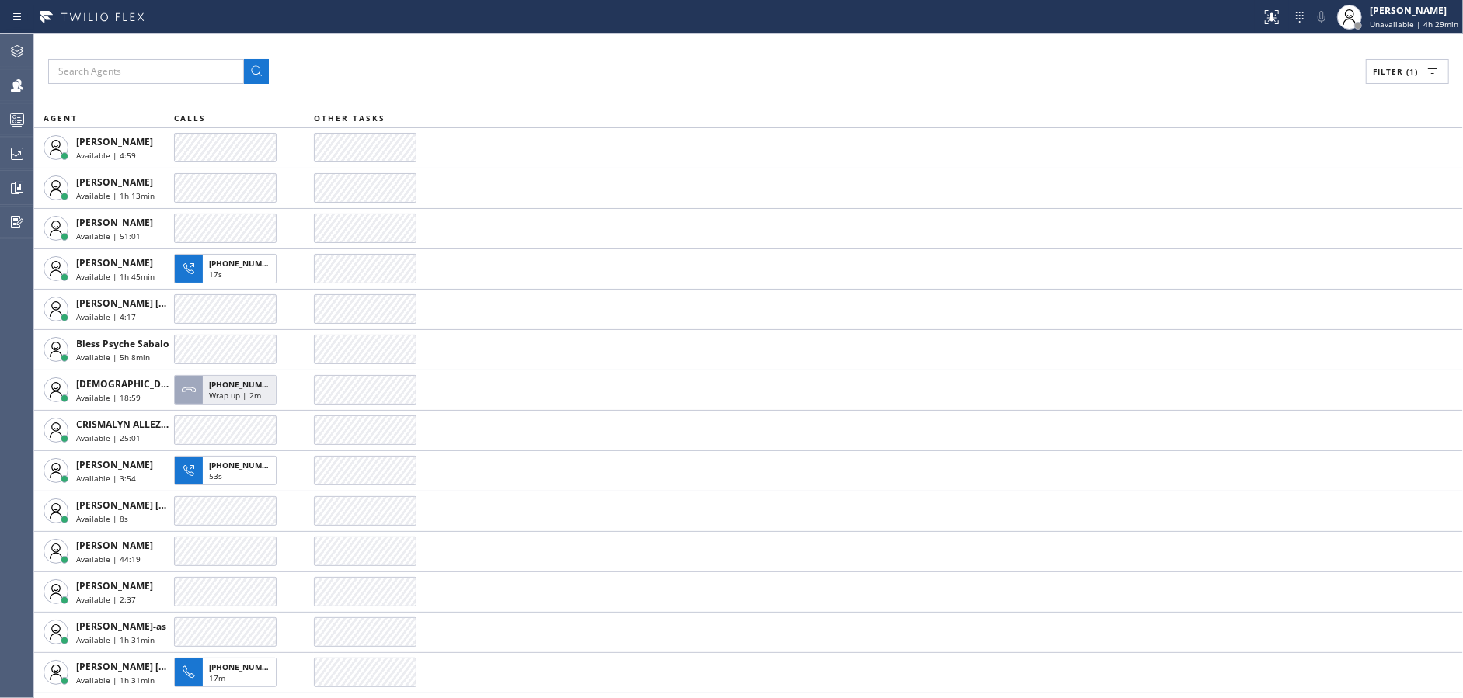
click at [375, 74] on div "Filter (1)" at bounding box center [748, 71] width 1401 height 25
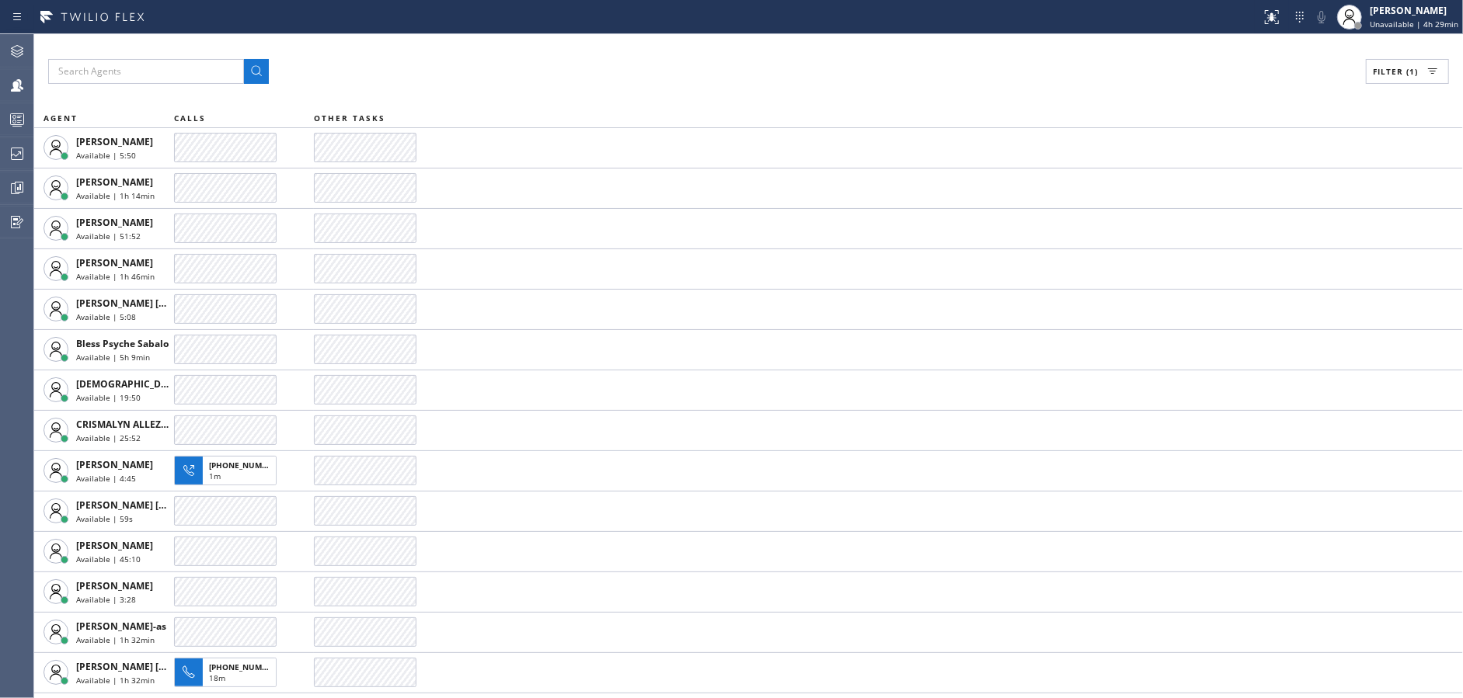
click at [375, 74] on div "Filter (1)" at bounding box center [748, 71] width 1401 height 25
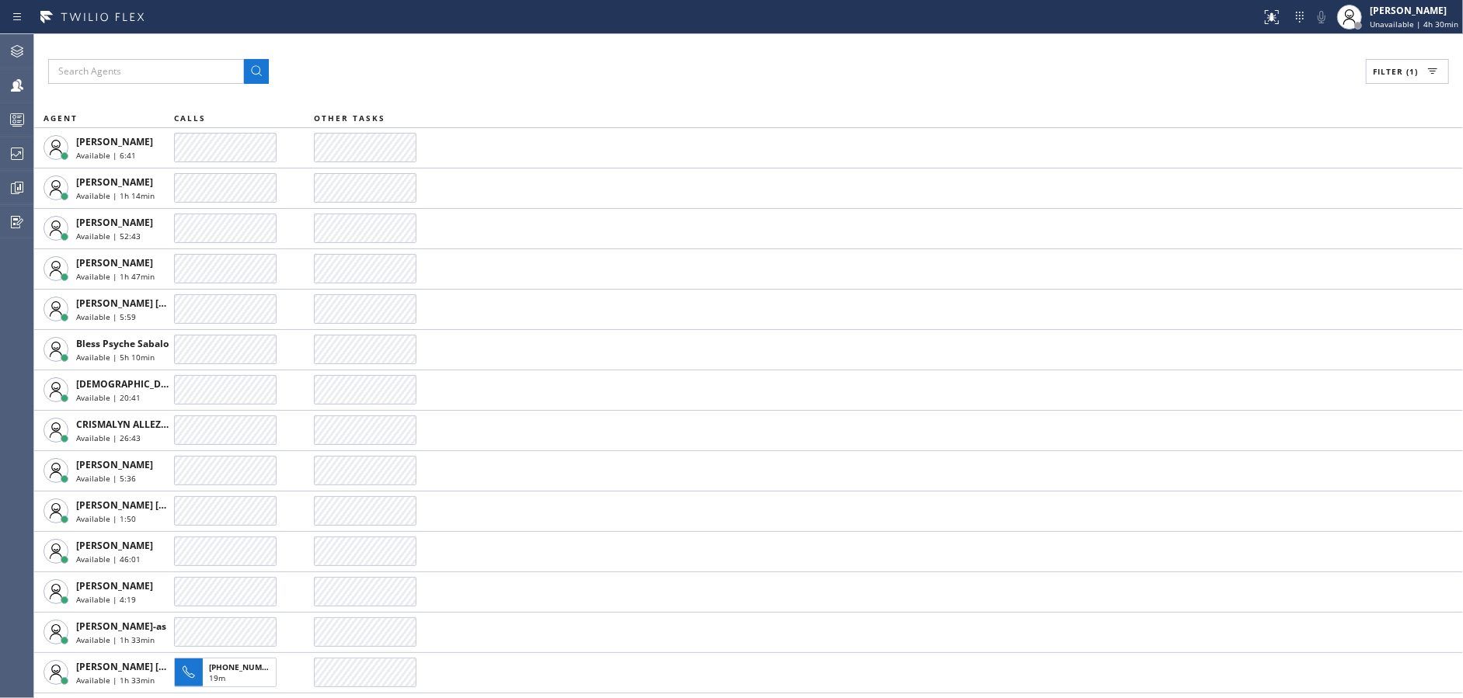
click at [375, 74] on div "Filter (1)" at bounding box center [748, 71] width 1401 height 25
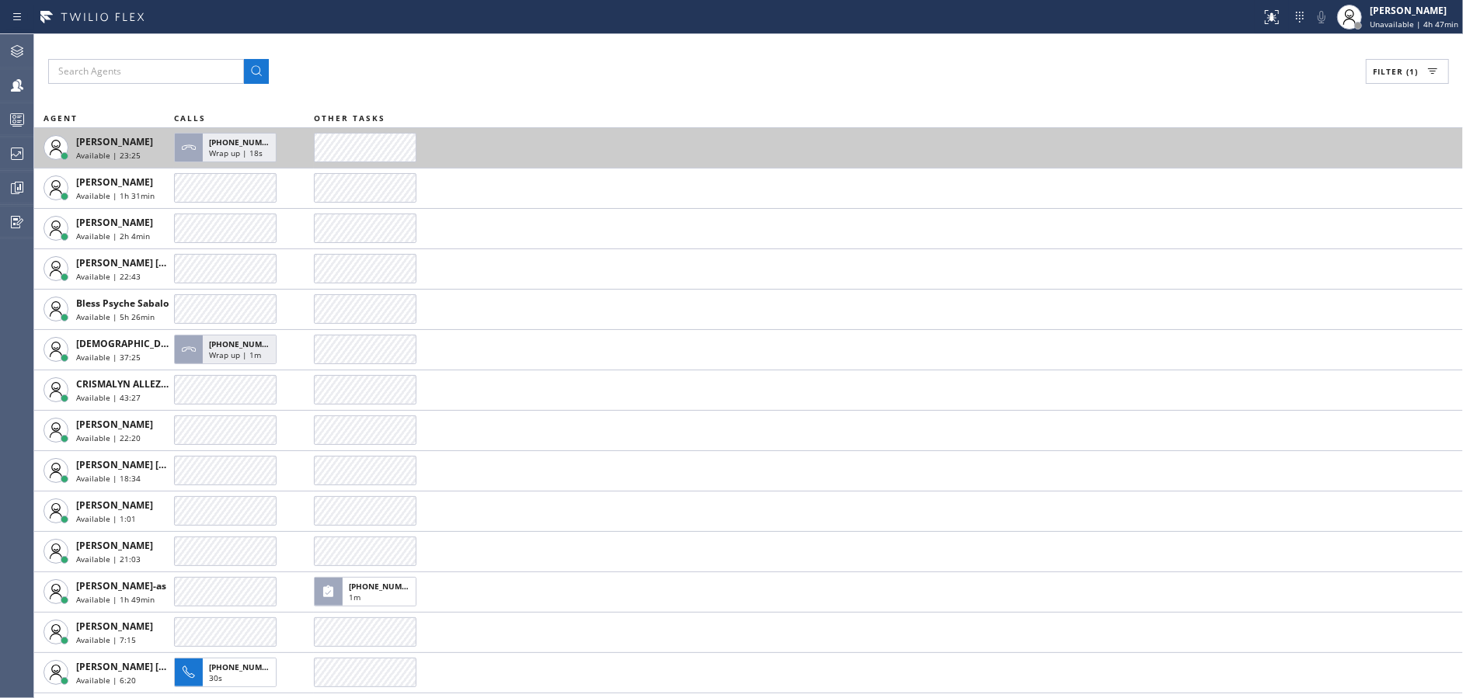
click at [648, 142] on td at bounding box center [888, 147] width 1149 height 40
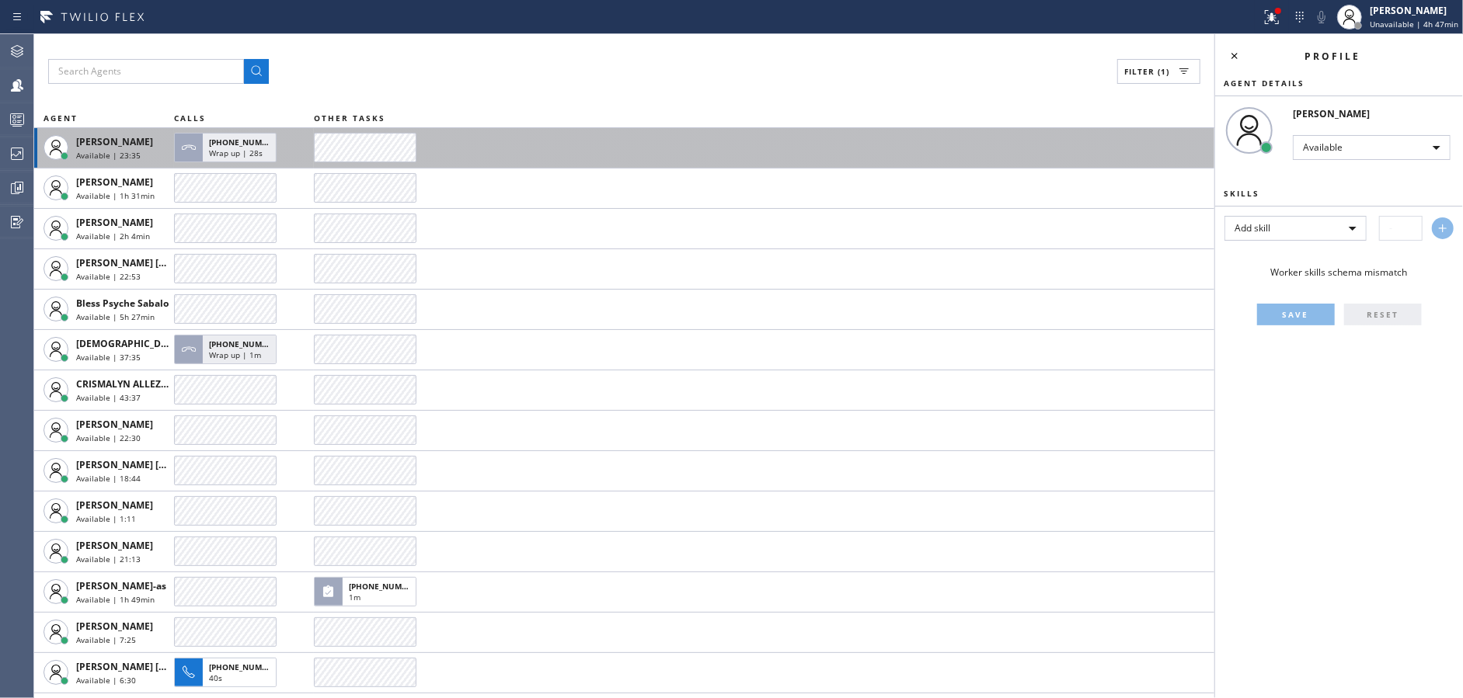
click at [648, 142] on td at bounding box center [764, 147] width 900 height 40
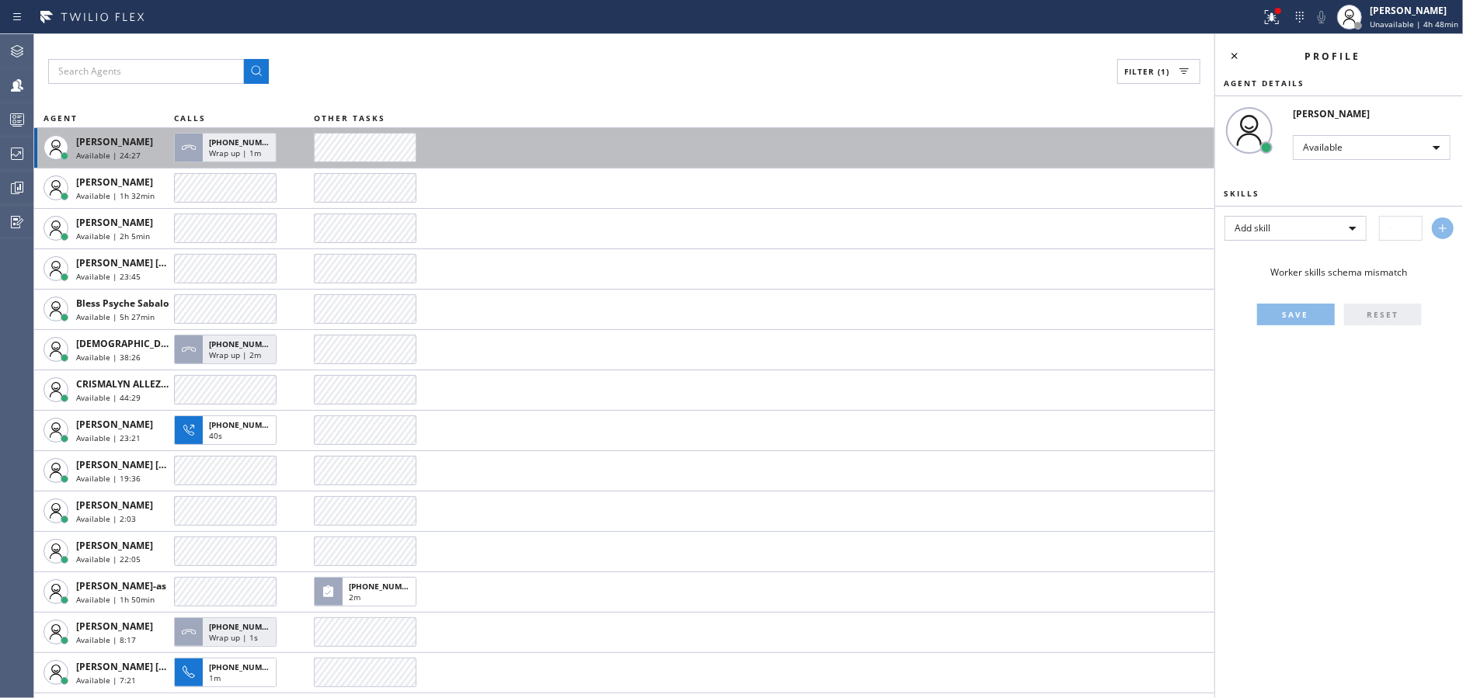
click at [648, 142] on td at bounding box center [764, 147] width 900 height 40
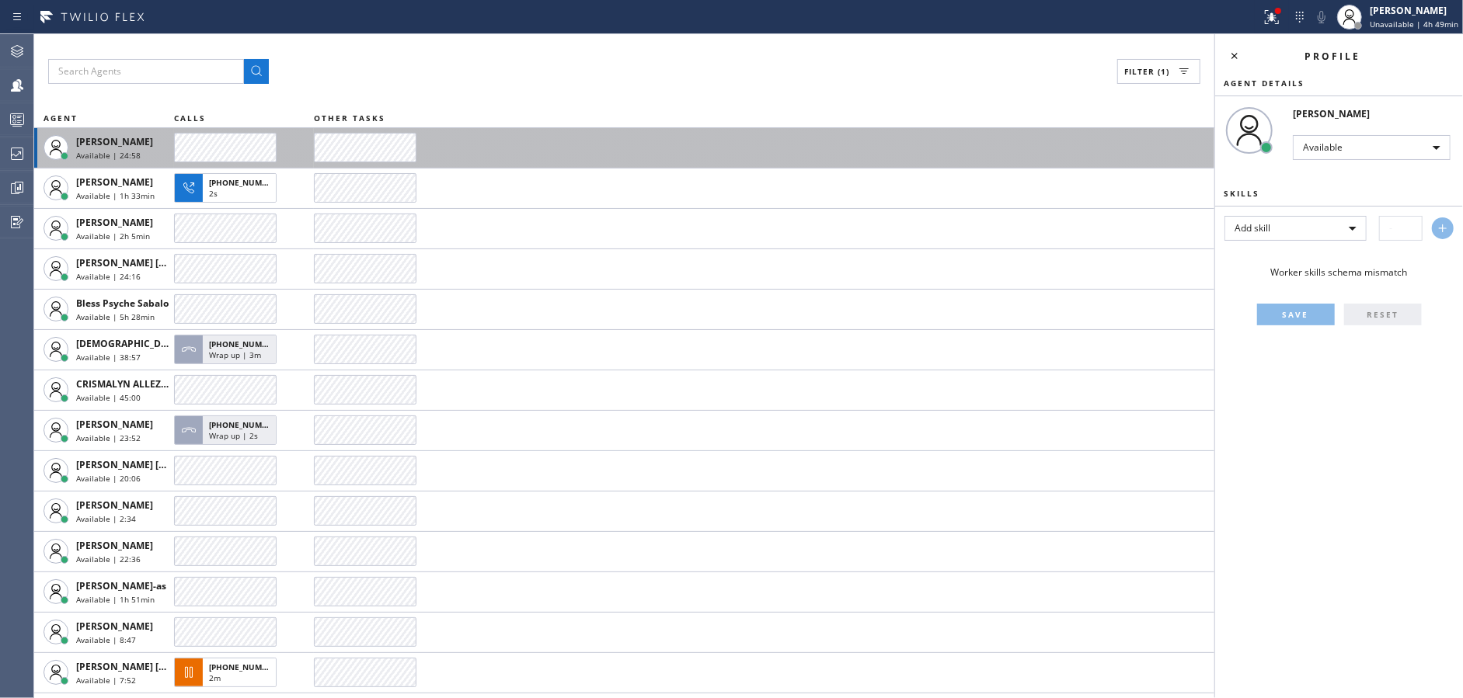
click at [648, 142] on td at bounding box center [764, 147] width 900 height 40
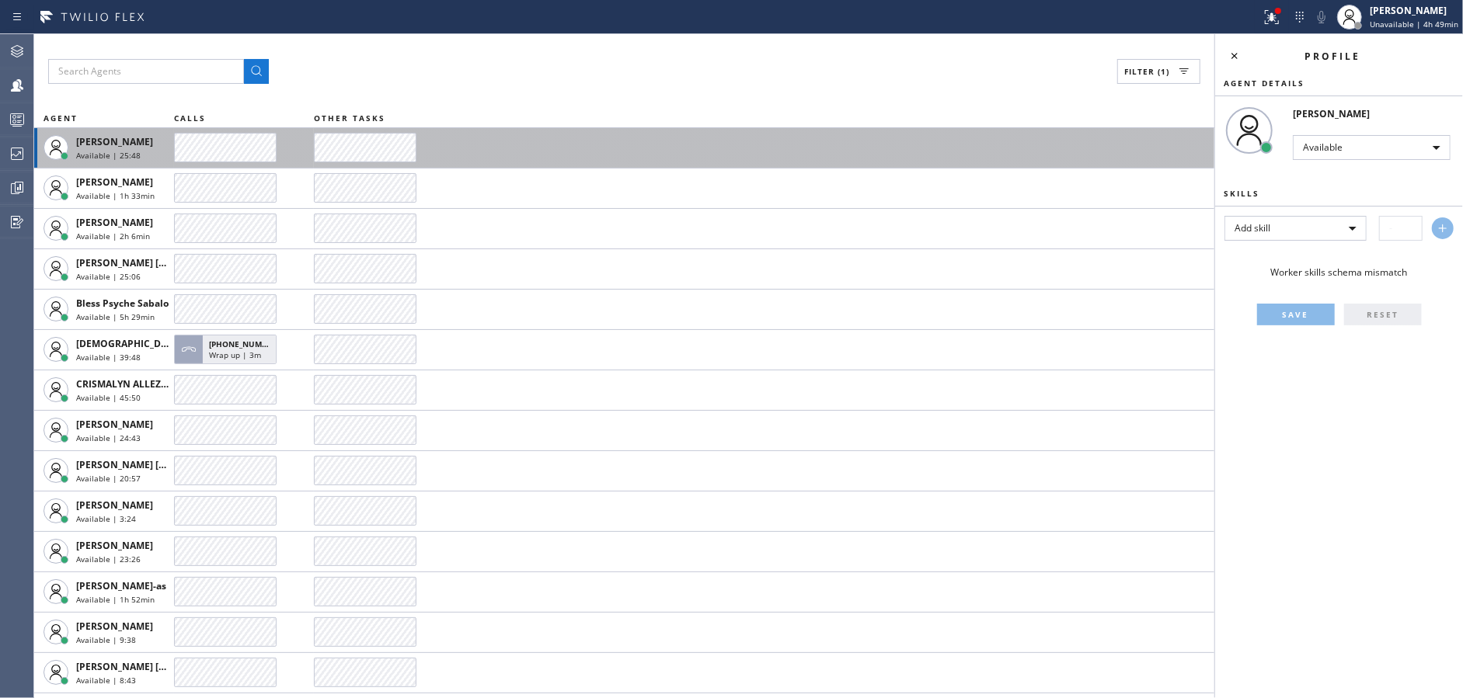
click at [648, 142] on td at bounding box center [764, 147] width 900 height 40
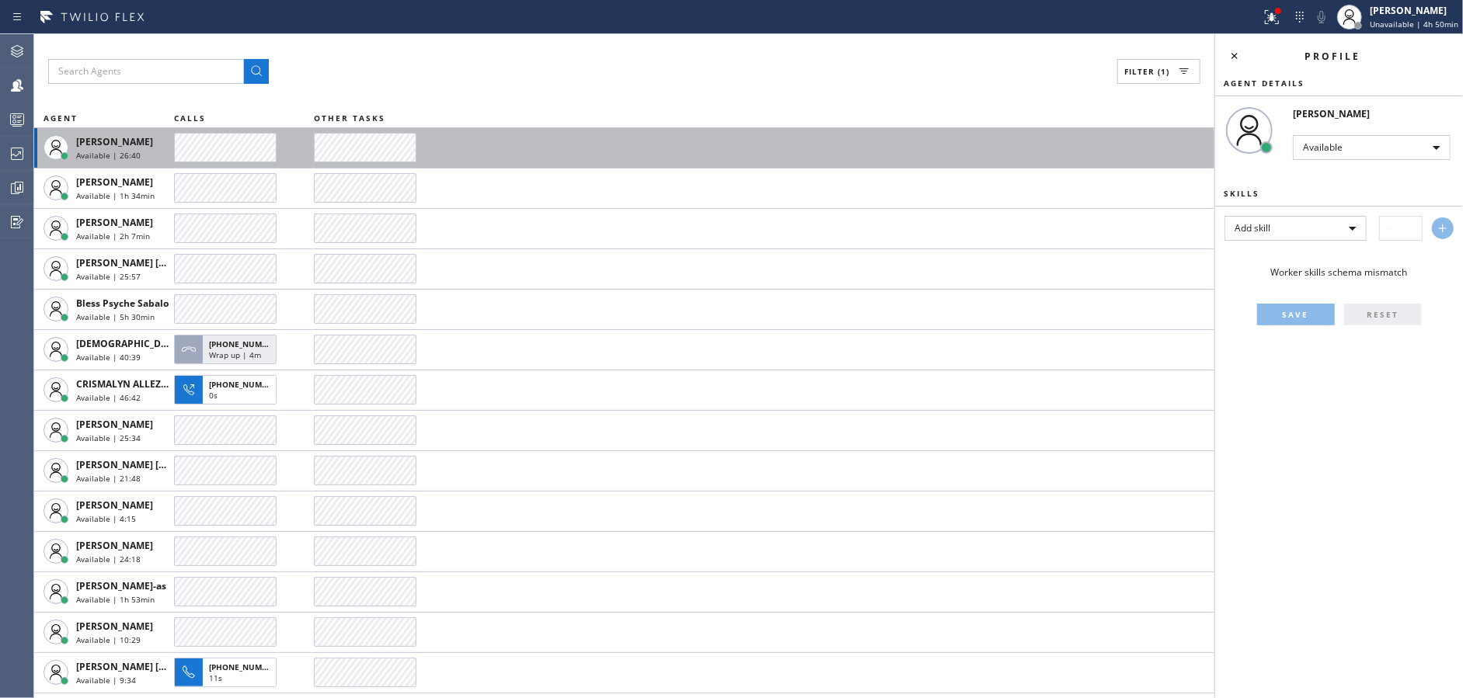
click at [648, 142] on td at bounding box center [764, 147] width 900 height 40
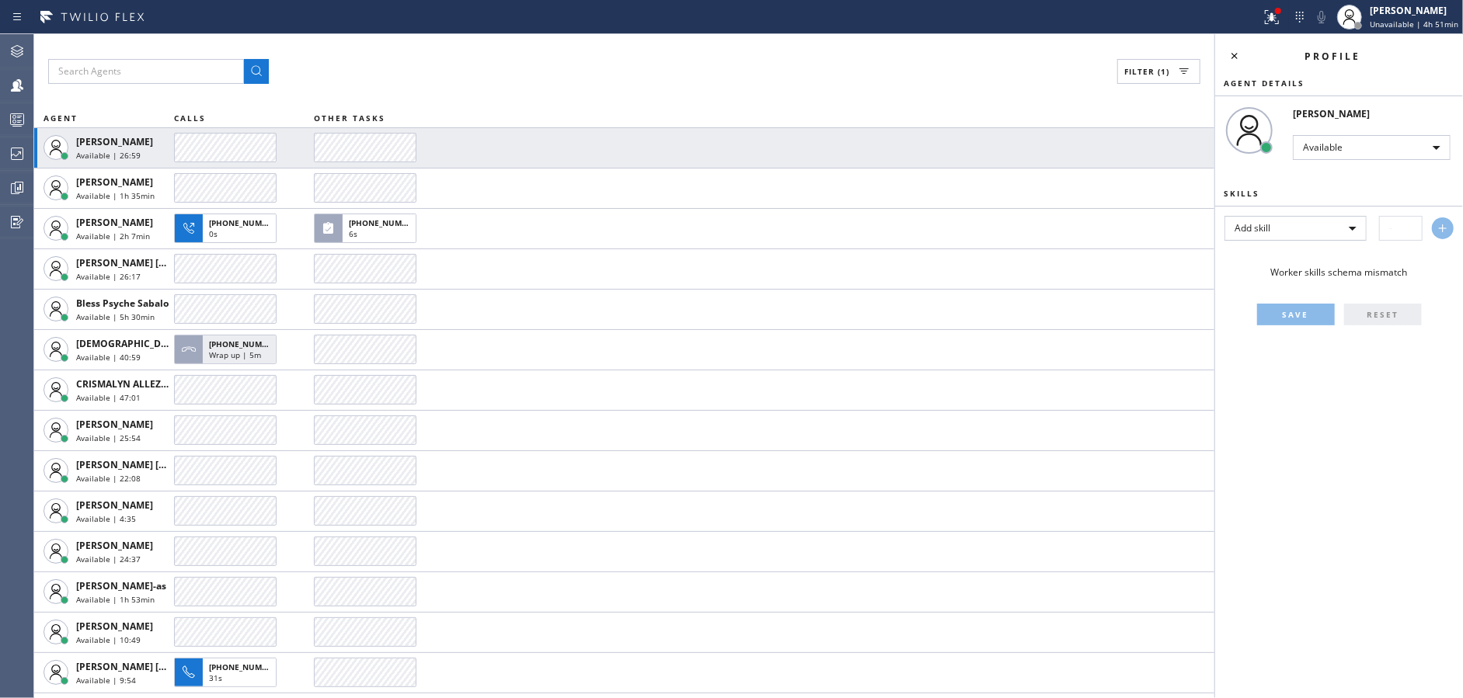
click at [508, 89] on div "Filter (1) AGENT CALLS OTHER TASKS Abe Collarte Available | 26:59 Alynna Marie …" at bounding box center [624, 366] width 1180 height 664
click at [508, 89] on div "Filter (1) AGENT CALLS OTHER TASKS Abe Collarte Available | 27:00 Alynna Marie …" at bounding box center [624, 366] width 1180 height 664
click at [508, 89] on div "Filter (1) AGENT CALLS OTHER TASKS Abe Collarte Available | 27:10 Alynna Marie …" at bounding box center [624, 366] width 1180 height 664
click at [508, 89] on div "Filter (1) AGENT CALLS OTHER TASKS Abe Collarte Available | 27:19 Alynna Marie …" at bounding box center [624, 366] width 1180 height 664
click at [508, 89] on div "Filter (1) AGENT CALLS OTHER TASKS Abe Collarte Available | 27:30 Alynna Marie …" at bounding box center [624, 366] width 1180 height 664
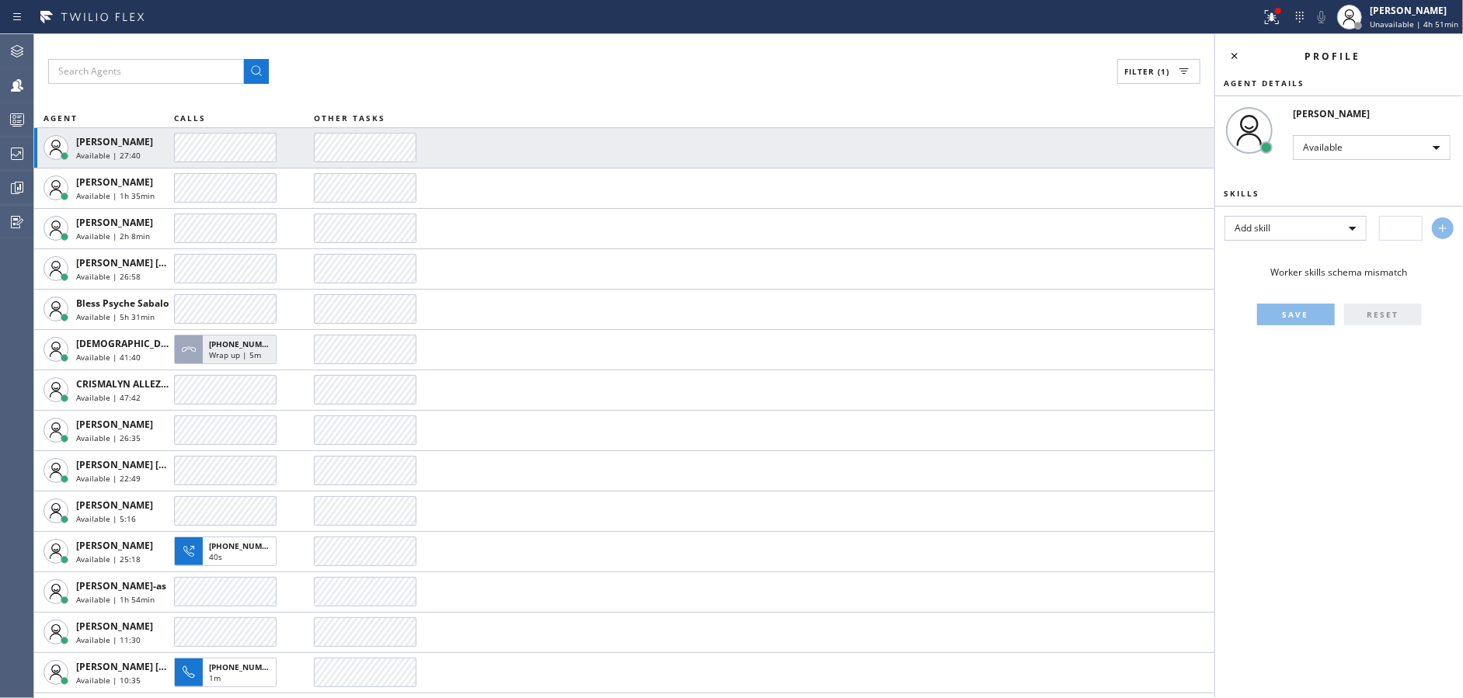
click at [508, 89] on div "Filter (1) AGENT CALLS OTHER TASKS Abe Collarte Available | 27:40 Alynna Marie …" at bounding box center [624, 366] width 1180 height 664
click at [508, 89] on div "Filter (1) AGENT CALLS OTHER TASKS Abe Collarte Available | 27:50 Alynna Marie …" at bounding box center [624, 366] width 1180 height 664
click at [508, 89] on div "Filter (1) AGENT CALLS OTHER TASKS Abe Collarte Available | 28:01 Alynna Marie …" at bounding box center [624, 366] width 1180 height 664
click at [508, 89] on div "Filter (1) AGENT CALLS OTHER TASKS Abe Collarte Available | 28:11 Alynna Marie …" at bounding box center [624, 366] width 1180 height 664
click at [508, 89] on div "Filter (1) AGENT CALLS OTHER TASKS Abe Collarte Available | 28:21 Alynna Marie …" at bounding box center [624, 366] width 1180 height 664
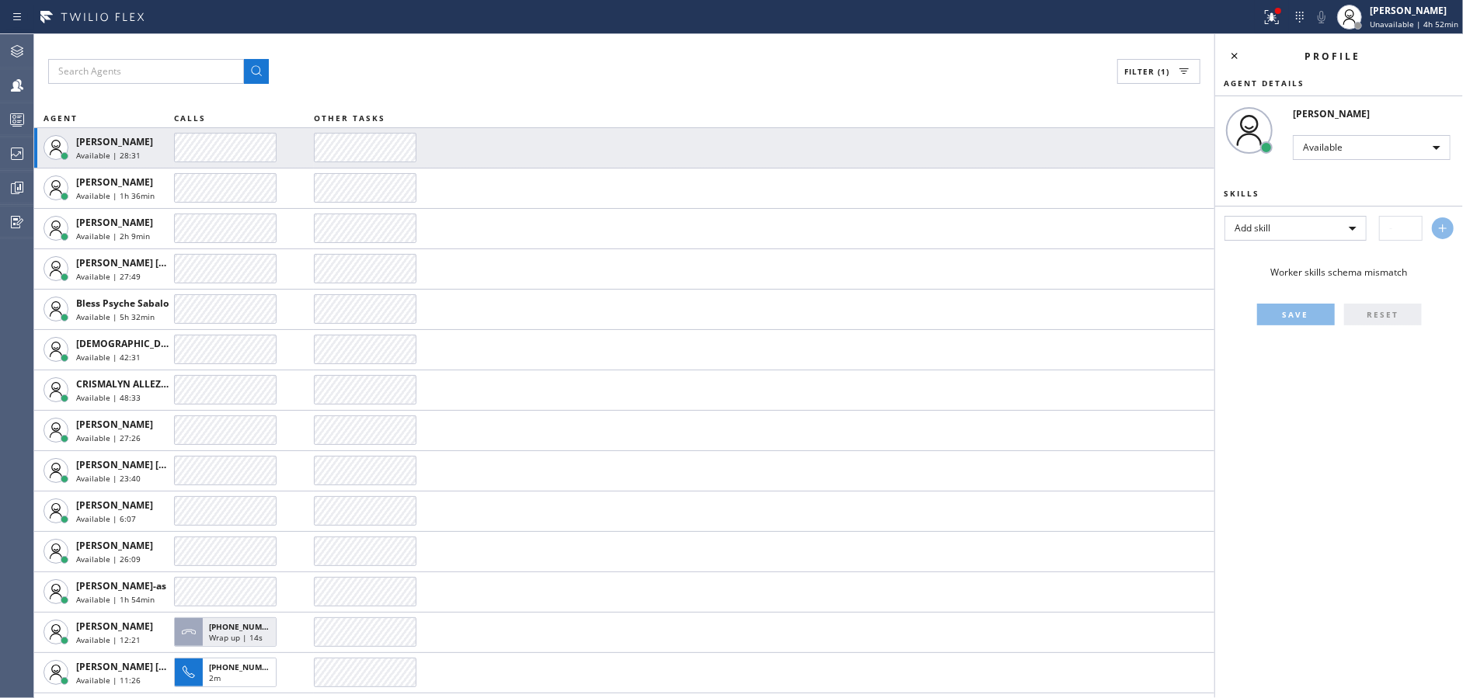
click at [508, 89] on div "Filter (1) AGENT CALLS OTHER TASKS Abe Collarte Available | 28:31 Alynna Marie …" at bounding box center [624, 366] width 1180 height 664
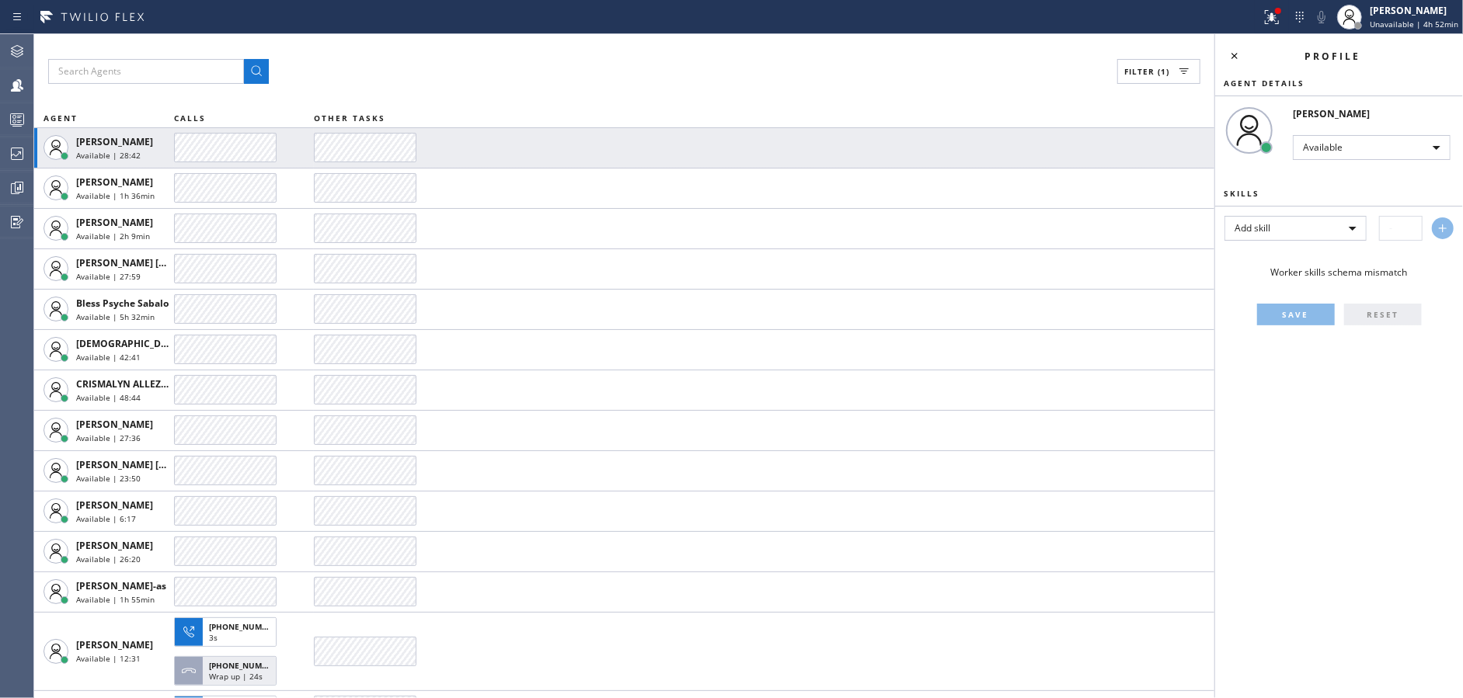
click at [508, 89] on div "Filter (1) AGENT CALLS OTHER TASKS Abe Collarte Available | 28:42 Alynna Marie …" at bounding box center [624, 366] width 1180 height 664
click at [508, 89] on div "Filter (1) AGENT CALLS OTHER TASKS Abe Collarte Available | 28:52 Alynna Marie …" at bounding box center [624, 366] width 1180 height 664
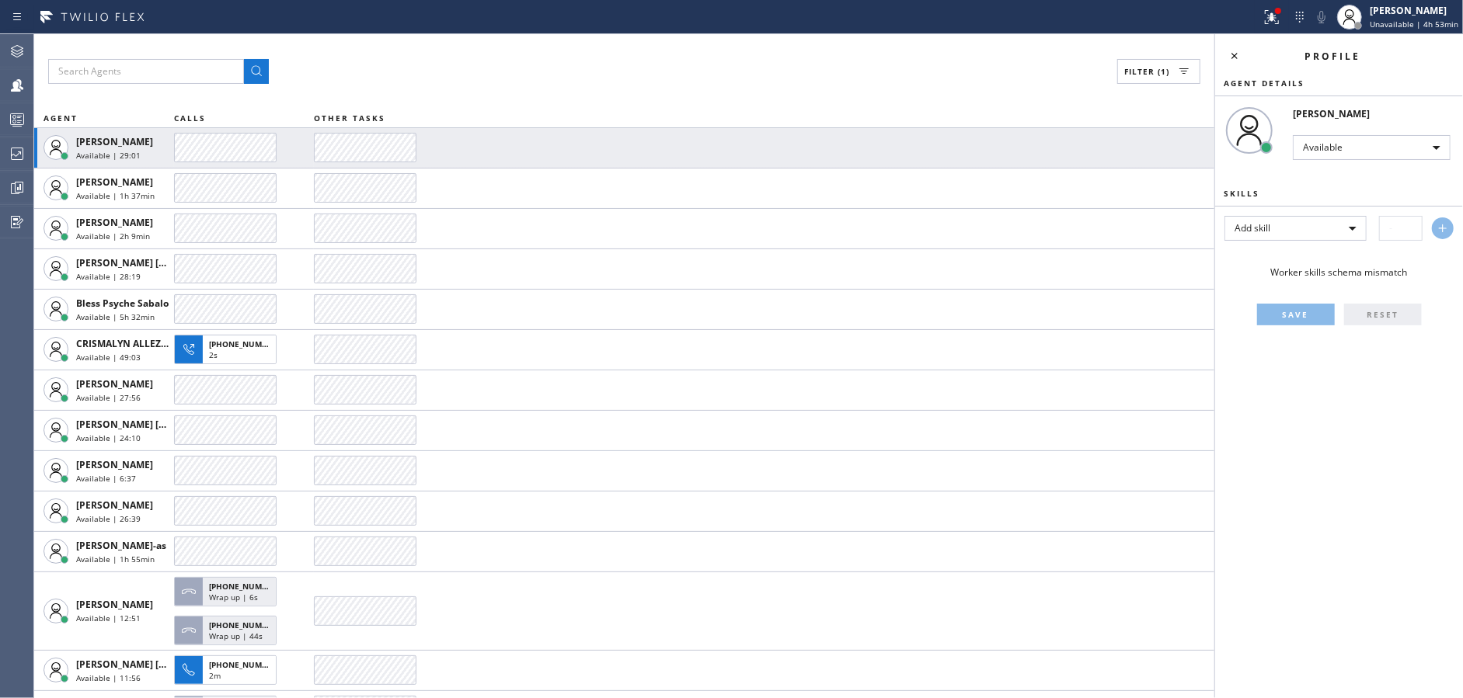
click at [508, 89] on div "Filter (1) AGENT CALLS OTHER TASKS Abe Collarte Available | 29:01 Alynna Marie …" at bounding box center [624, 366] width 1180 height 664
click at [508, 89] on div "Filter (1) AGENT CALLS OTHER TASKS Abe Collarte Available | 29:13 Alynna Marie …" at bounding box center [624, 366] width 1180 height 664
click at [508, 89] on div "Filter (1) AGENT CALLS OTHER TASKS Abe Collarte Available | 29:22 Alynna Marie …" at bounding box center [624, 366] width 1180 height 664
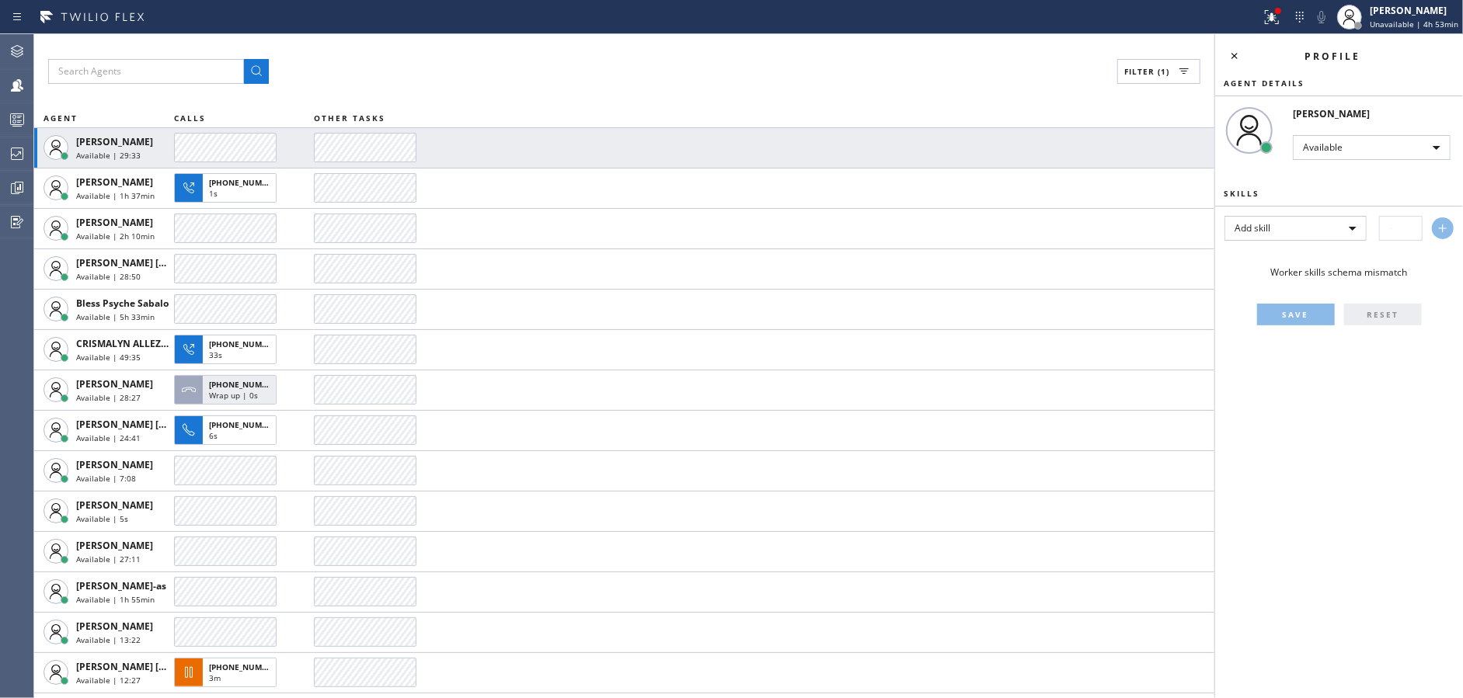
click at [508, 89] on div "Filter (1) AGENT CALLS OTHER TASKS Abe Collarte Available | 29:33 Alynna Marie …" at bounding box center [624, 366] width 1180 height 664
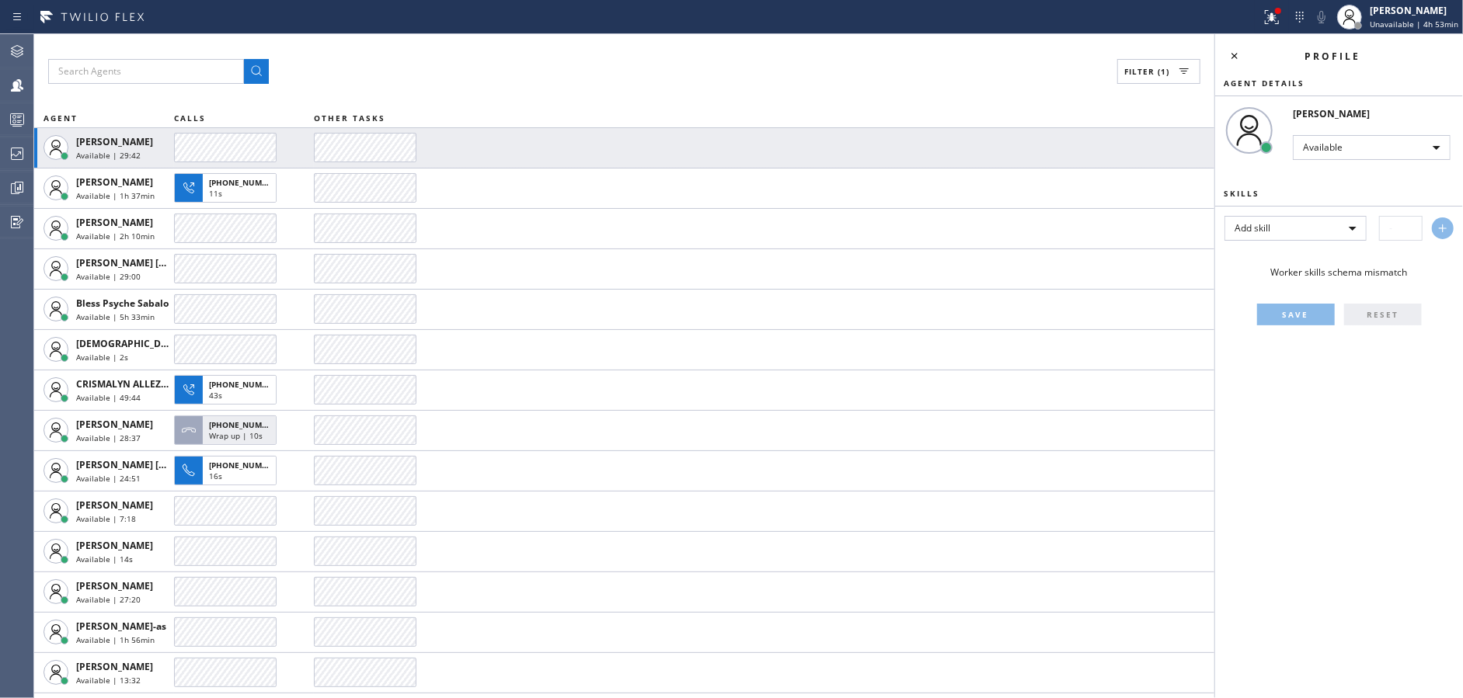
click at [508, 89] on div "Filter (1) AGENT CALLS OTHER TASKS Abe Collarte Available | 29:42 Alynna Marie …" at bounding box center [624, 366] width 1180 height 664
click at [508, 89] on div "Filter (1) AGENT CALLS OTHER TASKS Abe Collarte Available | 29:53 Alynna Marie …" at bounding box center [624, 366] width 1180 height 664
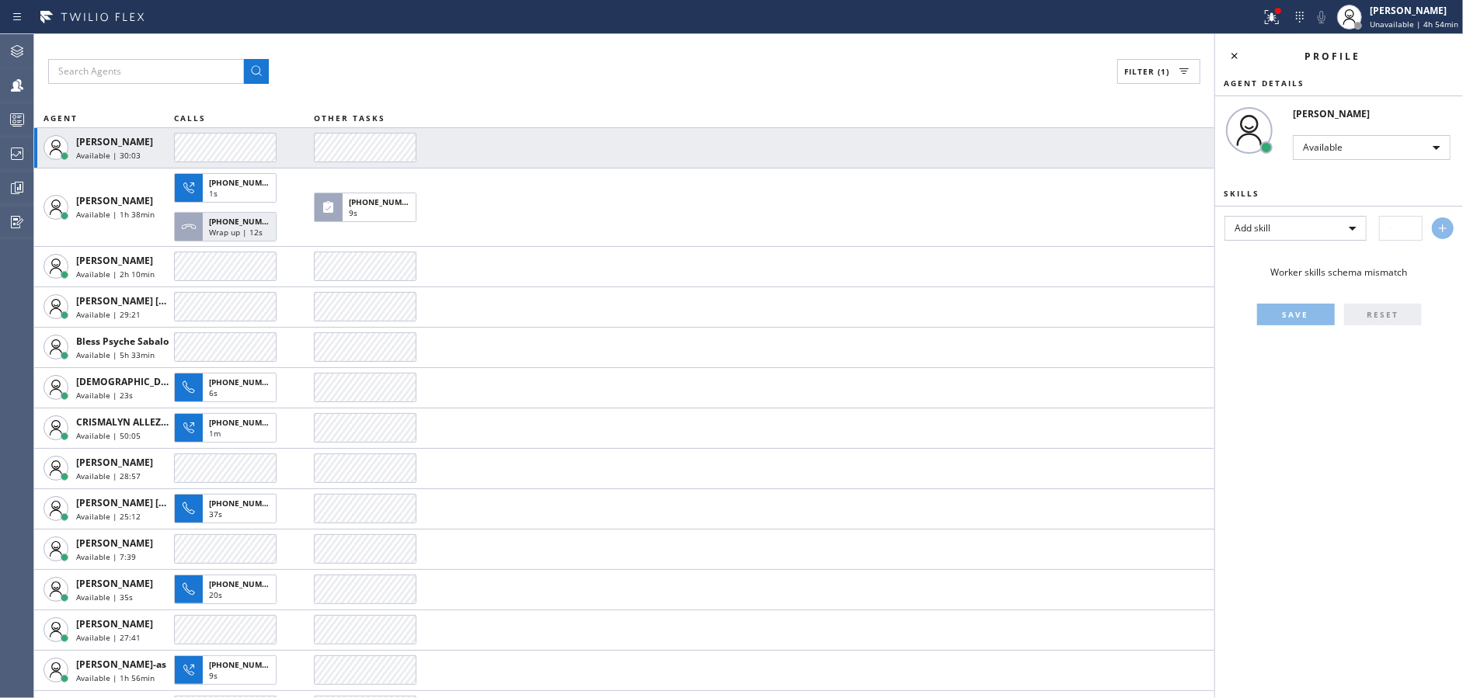
click at [508, 89] on div "Filter (1) AGENT CALLS OTHER TASKS Abe Collarte Available | 30:03 Alynna Marie …" at bounding box center [624, 366] width 1180 height 664
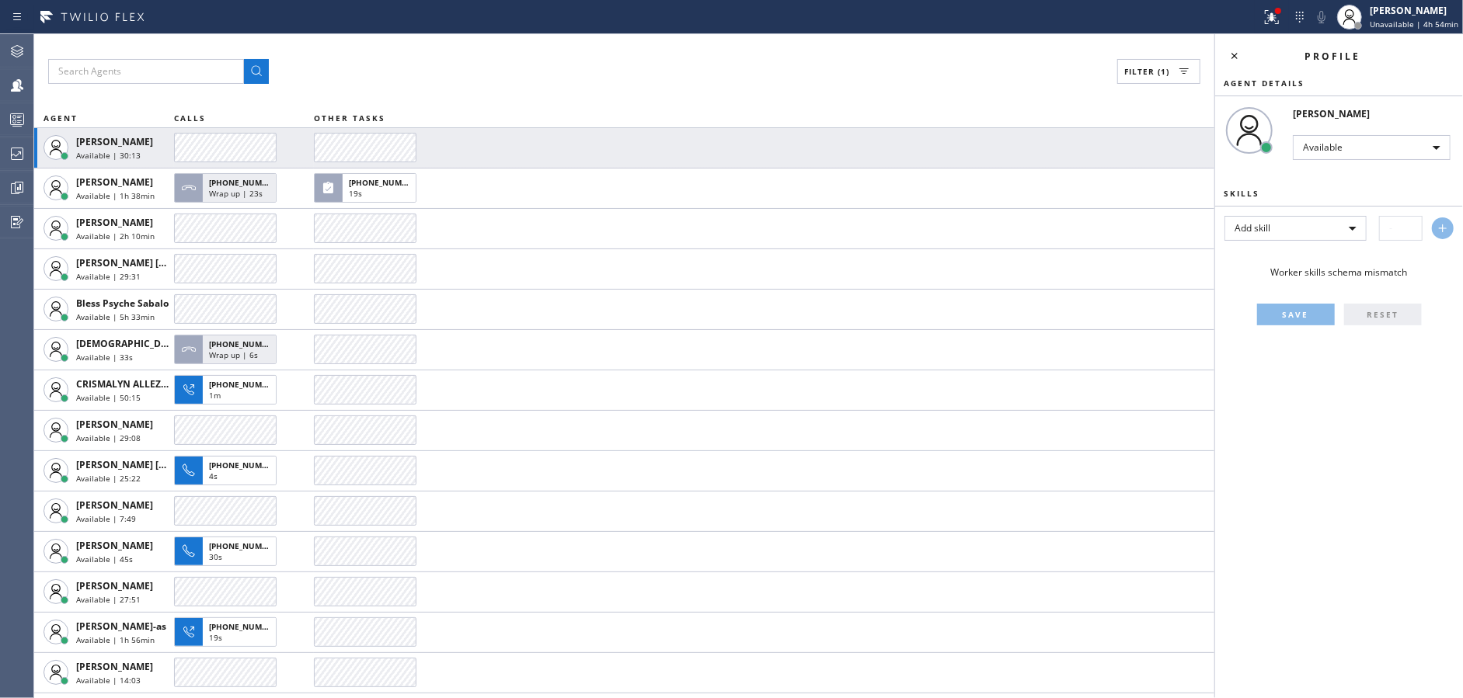
click at [508, 89] on div "Filter (1) AGENT CALLS OTHER TASKS Abe Collarte Available | 30:13 Alynna Marie …" at bounding box center [624, 366] width 1180 height 664
click at [508, 89] on div "Filter (1) AGENT CALLS OTHER TASKS Abe Collarte Available | 30:23 Alynna Marie …" at bounding box center [624, 366] width 1180 height 664
click at [508, 89] on div "Filter (1) AGENT CALLS OTHER TASKS Abe Collarte Available | 30:33 Alynna Marie …" at bounding box center [624, 366] width 1180 height 664
click at [508, 89] on div "Filter (1) AGENT CALLS OTHER TASKS Abe Collarte Available | 30:43 Alynna Marie …" at bounding box center [624, 366] width 1180 height 664
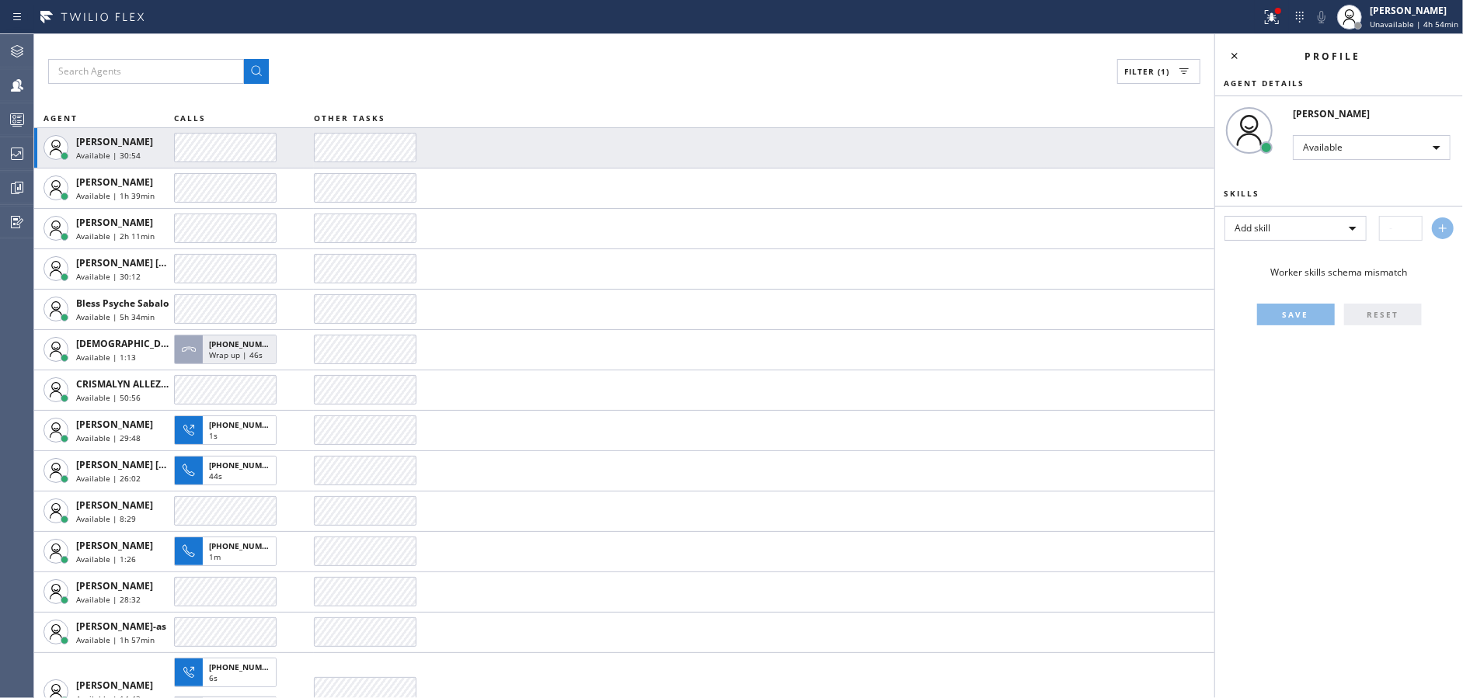
click at [508, 89] on div "Filter (1) AGENT CALLS OTHER TASKS Abe Collarte Available | 30:54 Alynna Marie …" at bounding box center [624, 366] width 1180 height 664
click at [508, 89] on div "Filter (1) AGENT CALLS OTHER TASKS Abe Collarte Available | 31:04 Alynna Marie …" at bounding box center [624, 366] width 1180 height 664
click at [508, 89] on div "Filter (1) AGENT CALLS OTHER TASKS Abe Collarte Available | 31:14 Alynna Marie …" at bounding box center [624, 366] width 1180 height 664
click at [508, 89] on div "Filter (1) AGENT CALLS OTHER TASKS Abe Collarte Available | 31:24 Alynna Marie …" at bounding box center [624, 366] width 1180 height 664
click at [508, 89] on div "Filter (1) AGENT CALLS OTHER TASKS Abe Collarte Available | 31:35 Alynna Marie …" at bounding box center [624, 366] width 1180 height 664
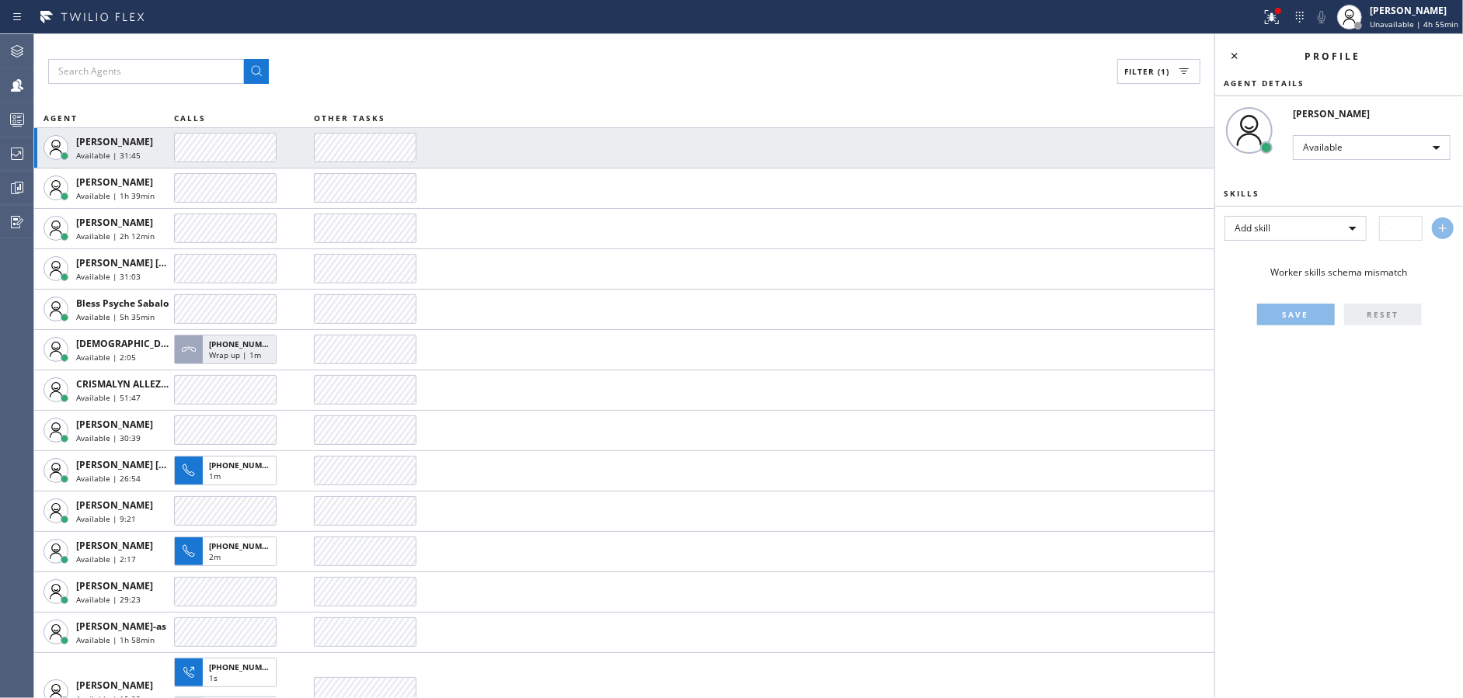
click at [508, 89] on div "Filter (1) AGENT CALLS OTHER TASKS Abe Collarte Available | 31:45 Alynna Marie …" at bounding box center [624, 366] width 1180 height 664
click at [508, 89] on div "Filter (1) AGENT CALLS OTHER TASKS Abe Collarte Available | 31:55 Alynna Marie …" at bounding box center [624, 366] width 1180 height 664
click at [508, 89] on div "Filter (1) AGENT CALLS OTHER TASKS Abe Collarte Available | 32:05 Alynna Marie …" at bounding box center [624, 366] width 1180 height 664
click at [508, 89] on div "Filter (1) AGENT CALLS OTHER TASKS Abe Collarte Available | 32:15 Alynna Marie …" at bounding box center [624, 366] width 1180 height 664
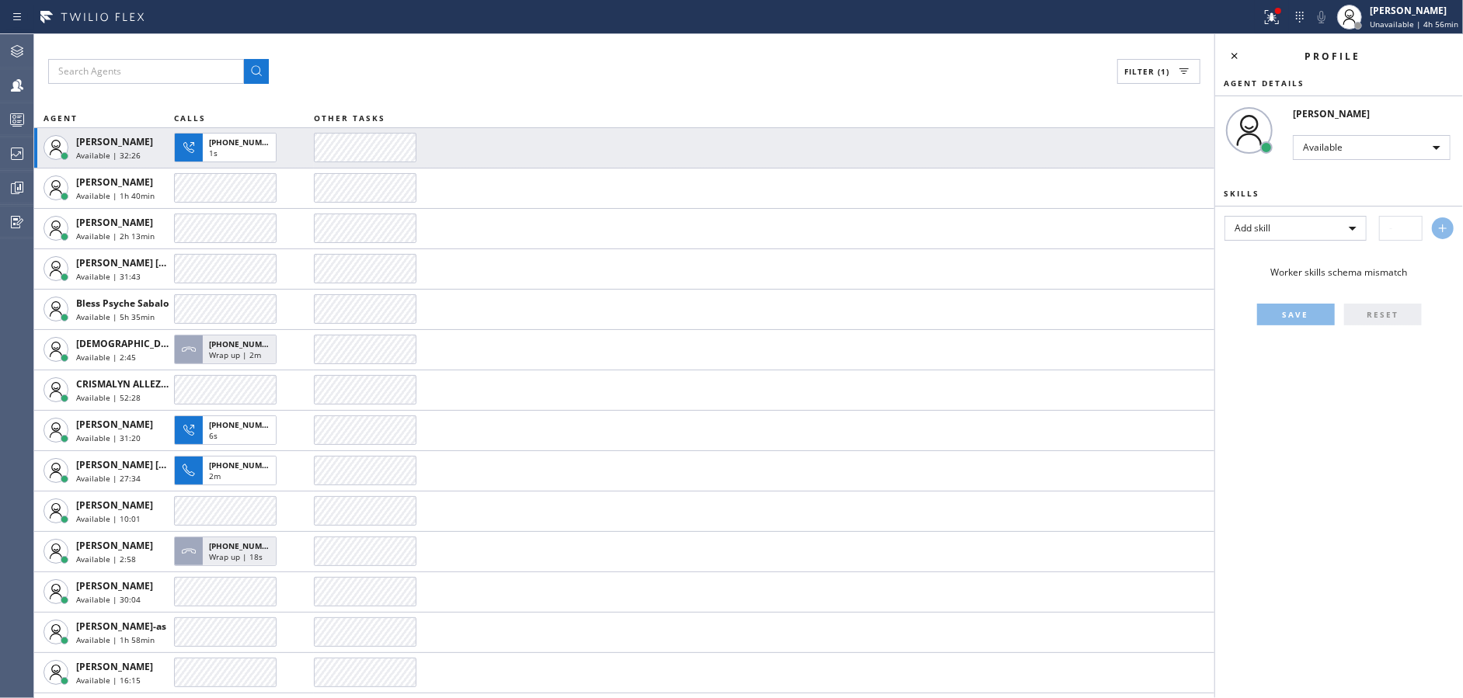
click at [508, 89] on div "Filter (1) AGENT CALLS OTHER TASKS Abe Collarte Available | 32:26 +13102911077 …" at bounding box center [624, 366] width 1180 height 664
click at [508, 89] on div "Filter (1) AGENT CALLS OTHER TASKS Abe Collarte Available | 32:36 Alynna Marie …" at bounding box center [624, 366] width 1180 height 664
click at [508, 89] on div "Filter (1) AGENT CALLS OTHER TASKS Abe Collarte Available | 32:46 Alynna Marie …" at bounding box center [624, 366] width 1180 height 664
click at [508, 89] on div "Filter (1) AGENT CALLS OTHER TASKS Abe Collarte Available | 32:55 Alynna Marie …" at bounding box center [624, 366] width 1180 height 664
click at [508, 89] on div "Filter (1) AGENT CALLS OTHER TASKS Abe Collarte Available | 33:06 Alynna Marie …" at bounding box center [624, 366] width 1180 height 664
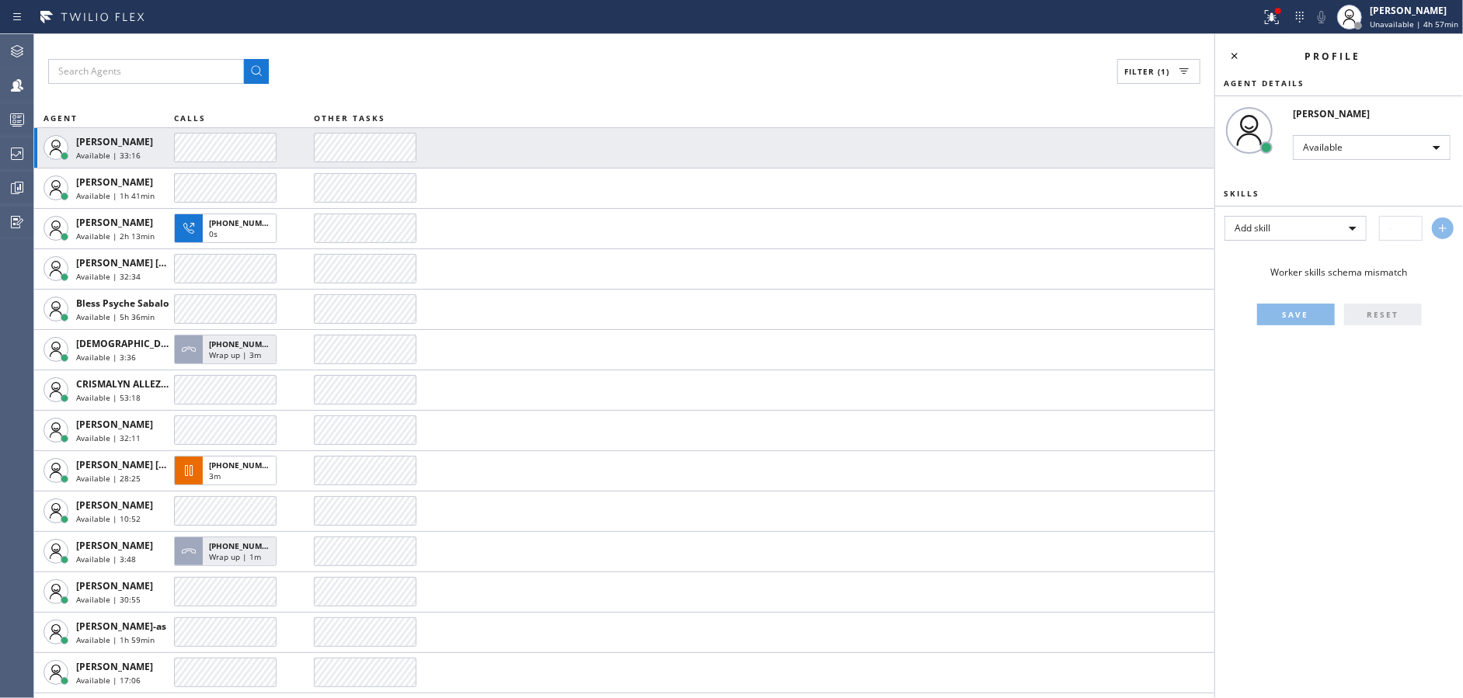
click at [508, 89] on div "Filter (1) AGENT CALLS OTHER TASKS Abe Collarte Available | 33:16 Alynna Marie …" at bounding box center [624, 366] width 1180 height 664
click at [508, 89] on div "Filter (1) AGENT CALLS OTHER TASKS Abe Collarte Available | 33:26 Alynna Marie …" at bounding box center [624, 366] width 1180 height 664
click at [508, 89] on div "Filter (1) AGENT CALLS OTHER TASKS Abe Collarte Available | 33:37 +13102911077 …" at bounding box center [624, 366] width 1180 height 664
click at [508, 89] on div "Filter (1) AGENT CALLS OTHER TASKS Abe Collarte Available | 33:46 Alynna Marie …" at bounding box center [624, 366] width 1180 height 664
click at [508, 89] on div "Filter (1) AGENT CALLS OTHER TASKS Abe Collarte Available | 33:57 Alynna Marie …" at bounding box center [624, 366] width 1180 height 664
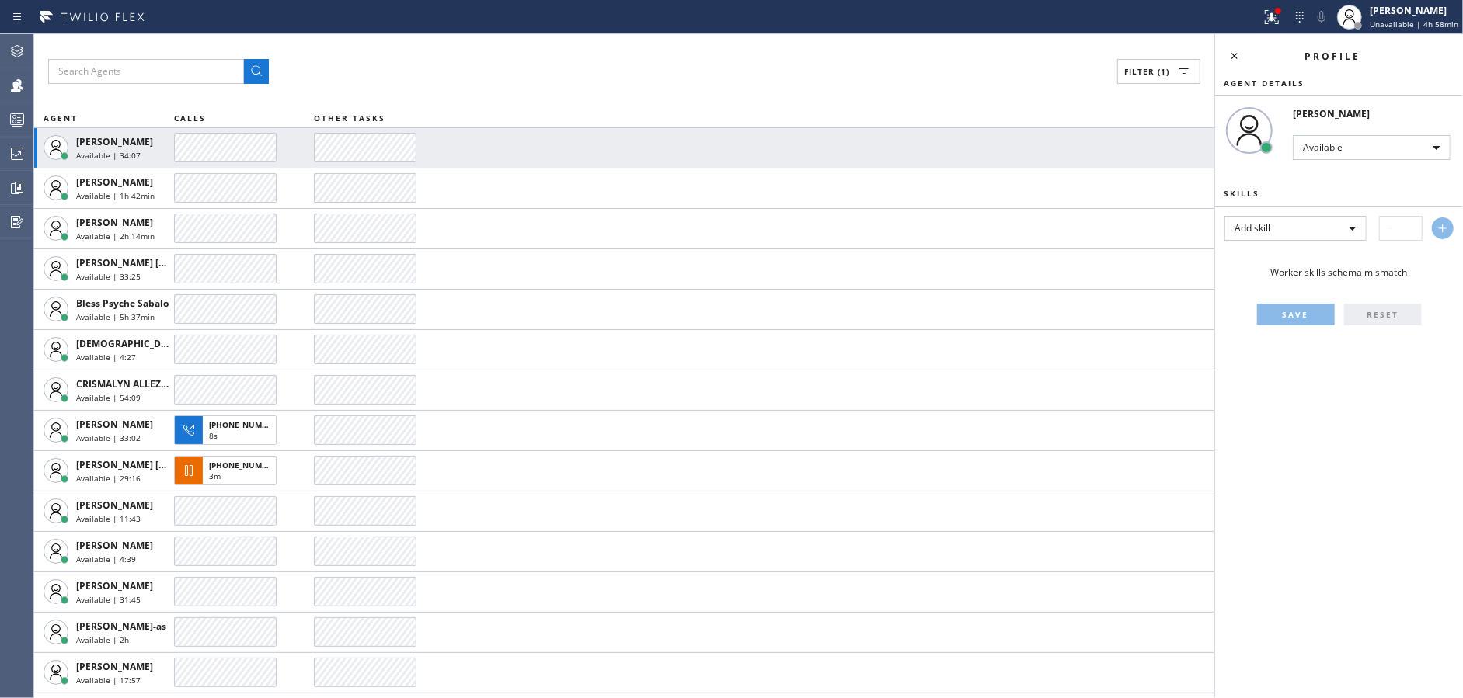
click at [508, 89] on div "Filter (1) AGENT CALLS OTHER TASKS Abe Collarte Available | 34:07 Alynna Marie …" at bounding box center [624, 366] width 1180 height 664
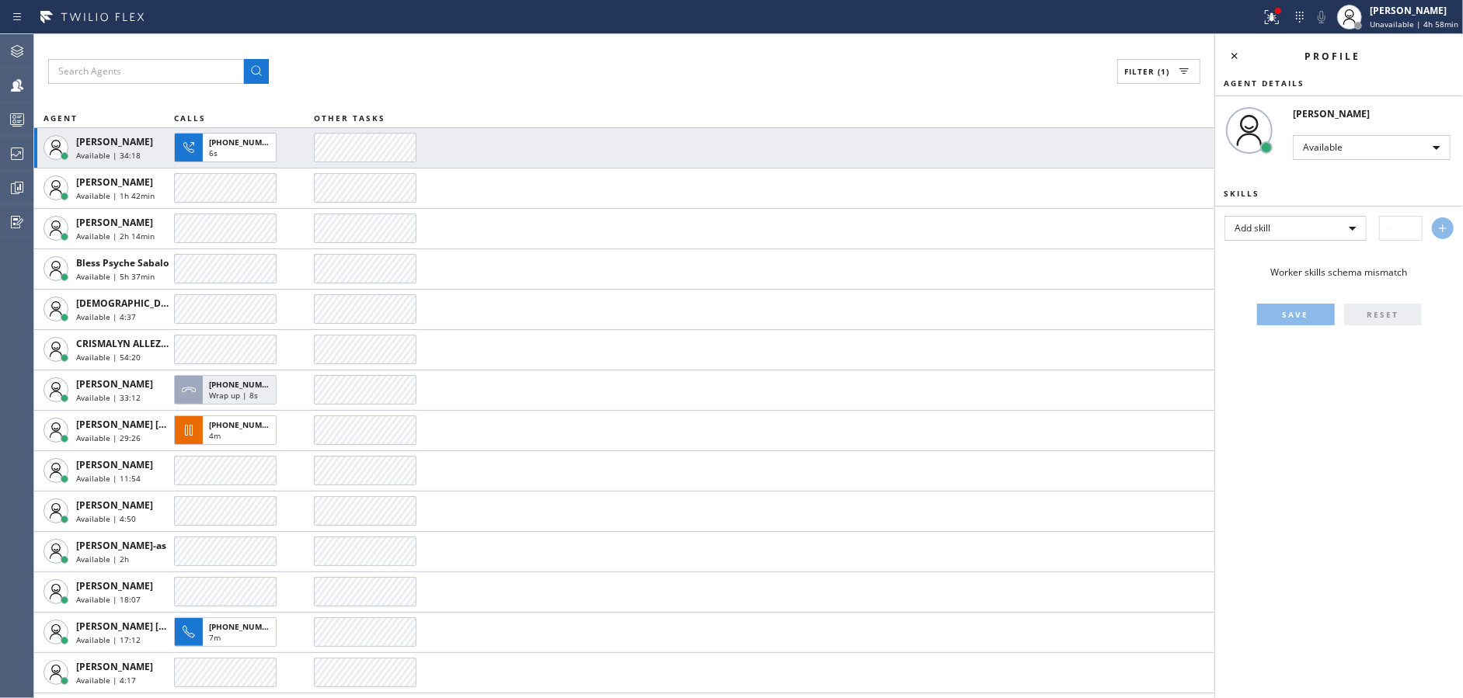
click at [508, 89] on div "Filter (1) AGENT CALLS OTHER TASKS Abe Collarte Available | 34:18 +13102911077 …" at bounding box center [624, 366] width 1180 height 664
click at [508, 89] on div "Filter (1) AGENT CALLS OTHER TASKS Abe Collarte Available | 34:27 +13102911077 …" at bounding box center [624, 366] width 1180 height 664
click at [508, 89] on div "Filter (1) AGENT CALLS OTHER TASKS Abe Collarte Available | 34:38 +13102911077 …" at bounding box center [624, 366] width 1180 height 664
click at [508, 89] on div "Filter (1) AGENT CALLS OTHER TASKS Abe Collarte Available | 34:48 Alynna Marie …" at bounding box center [624, 366] width 1180 height 664
click at [508, 89] on div "Filter (1) AGENT CALLS OTHER TASKS Abe Collarte Available | 34:58 Alynna Marie …" at bounding box center [624, 366] width 1180 height 664
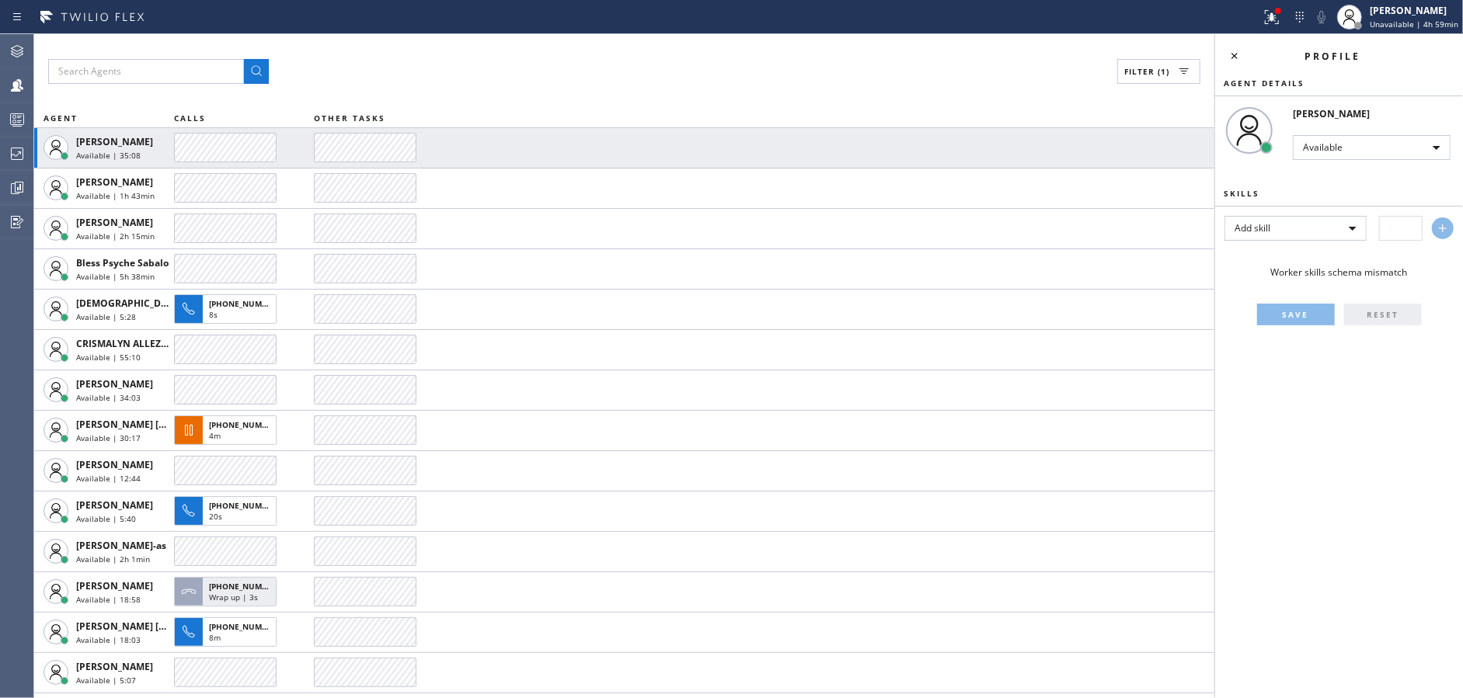
click at [508, 89] on div "Filter (1) AGENT CALLS OTHER TASKS Abe Collarte Available | 35:08 Alynna Marie …" at bounding box center [624, 366] width 1180 height 664
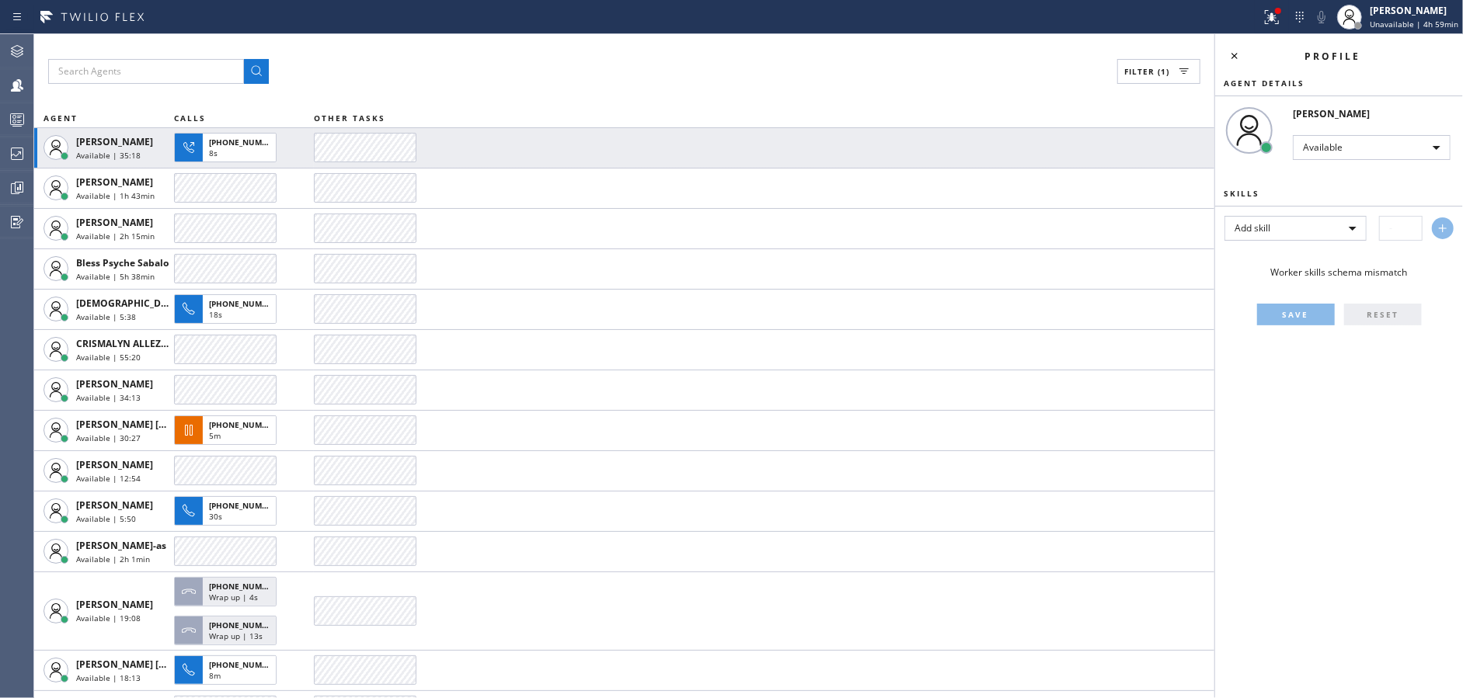
click at [508, 89] on div "Filter (1) AGENT CALLS OTHER TASKS Abe Collarte Available | 35:18 +13102911077 …" at bounding box center [624, 366] width 1180 height 664
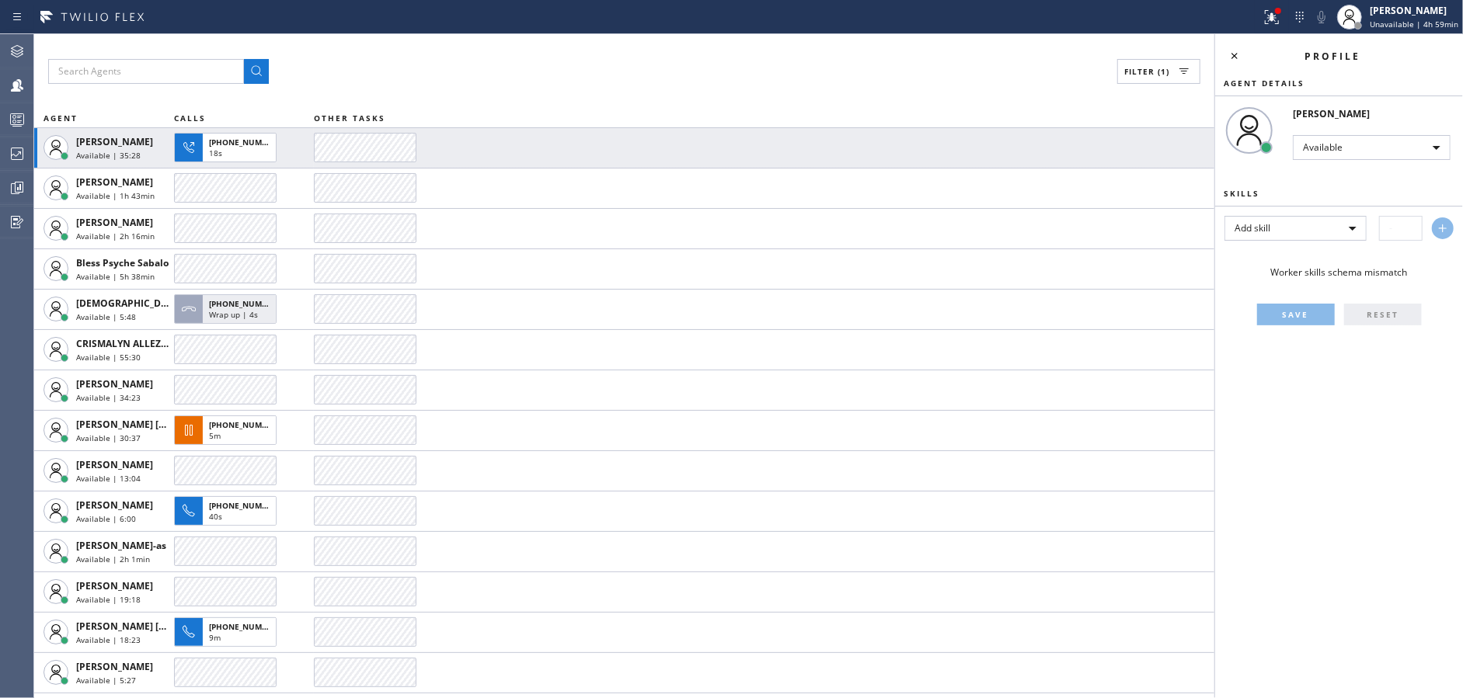
click at [508, 89] on div "Filter (1) AGENT CALLS OTHER TASKS Abe Collarte Available | 35:28 +13102911077 …" at bounding box center [624, 366] width 1180 height 664
click at [508, 89] on div "Filter (1) AGENT CALLS OTHER TASKS Abe Collarte Available | 35:38 +13102911077 …" at bounding box center [624, 366] width 1180 height 664
click at [508, 89] on div "Filter (1) AGENT CALLS OTHER TASKS Abe Collarte Available | 35:48 +13102911077 …" at bounding box center [624, 366] width 1180 height 664
click at [508, 89] on div "Filter (1) AGENT CALLS OTHER TASKS Abe Collarte Available | 35:59 +13102911077 …" at bounding box center [624, 366] width 1180 height 664
click at [508, 89] on div "Filter (1) AGENT CALLS OTHER TASKS Abe Collarte Available | 36:09 +13102911077 …" at bounding box center [624, 366] width 1180 height 664
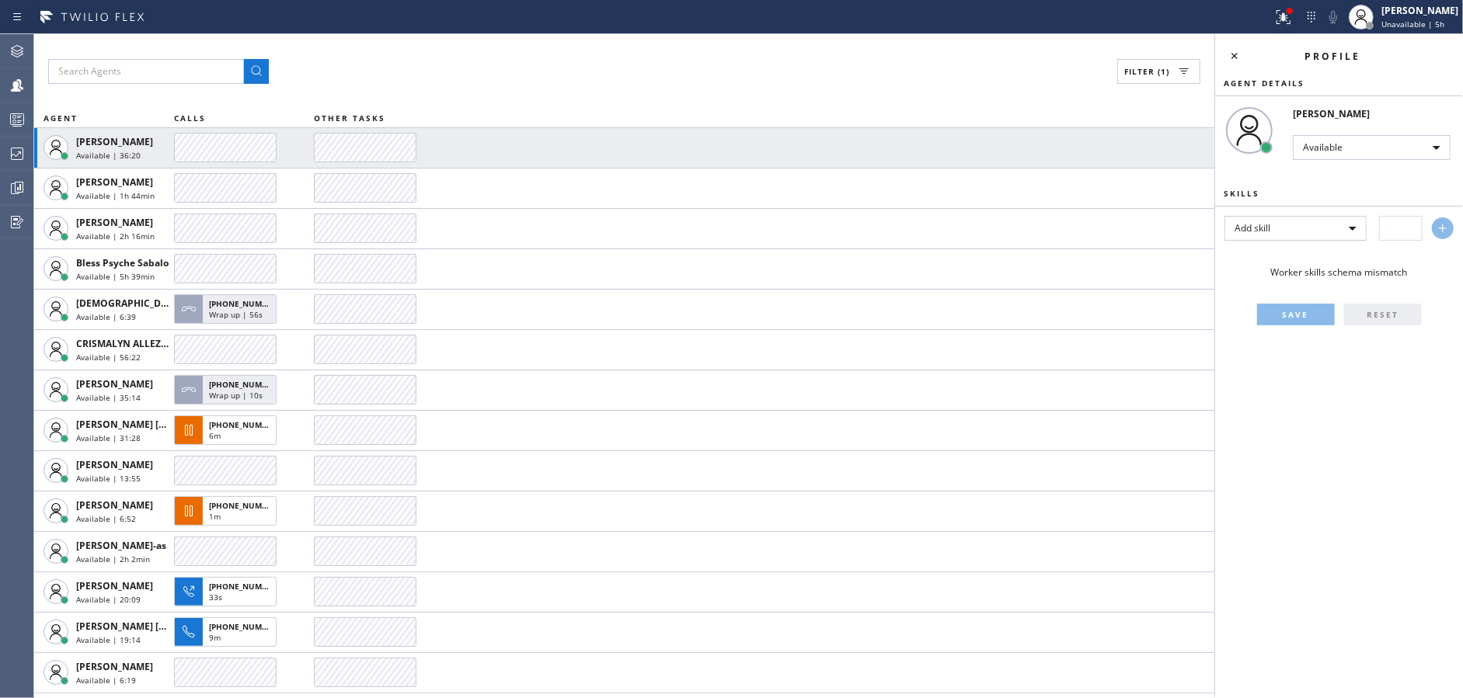
click at [508, 89] on div "Filter (1) AGENT CALLS OTHER TASKS Abe Collarte Available | 36:20 Alynna Marie …" at bounding box center [624, 366] width 1180 height 664
click at [508, 89] on div "Filter (1) AGENT CALLS OTHER TASKS Abe Collarte Available | 36:30 Alynna Marie …" at bounding box center [624, 366] width 1180 height 664
click at [508, 89] on div "Filter (1) AGENT CALLS OTHER TASKS Abe Collarte Available | 36:39 Alynna Marie …" at bounding box center [624, 366] width 1180 height 664
click at [508, 89] on div "Filter (1) AGENT CALLS OTHER TASKS Abe Collarte Available | 36:50 Alynna Marie …" at bounding box center [624, 366] width 1180 height 664
click at [508, 89] on div "Filter (1) AGENT CALLS OTHER TASKS Abe Collarte Available | 37:00 Alynna Marie …" at bounding box center [624, 366] width 1180 height 664
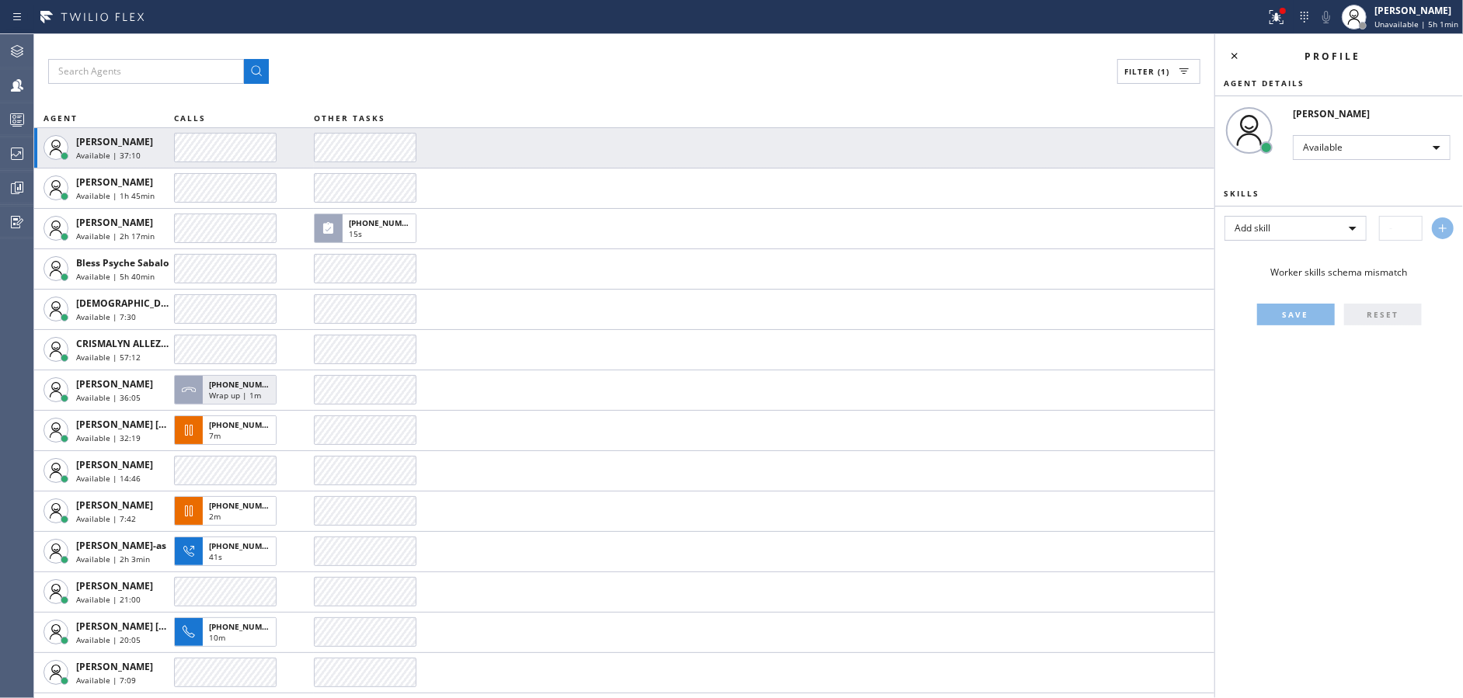
click at [508, 89] on div "Filter (1) AGENT CALLS OTHER TASKS Abe Collarte Available | 37:10 Alynna Marie …" at bounding box center [624, 366] width 1180 height 664
click at [508, 89] on div "Filter (1) AGENT CALLS OTHER TASKS Abe Collarte Available | 37:20 Alynna Marie …" at bounding box center [624, 366] width 1180 height 664
click at [508, 89] on div "Filter (1) AGENT CALLS OTHER TASKS Abe Collarte Available | 37:31 Alynna Marie …" at bounding box center [624, 366] width 1180 height 664
click at [508, 89] on div "Filter (1) AGENT CALLS OTHER TASKS Abe Collarte Available | 37:41 Alynna Marie …" at bounding box center [624, 366] width 1180 height 664
click at [508, 89] on div "Filter (1) AGENT CALLS OTHER TASKS Abe Collarte Available | 37:50 Alynna Marie …" at bounding box center [624, 366] width 1180 height 664
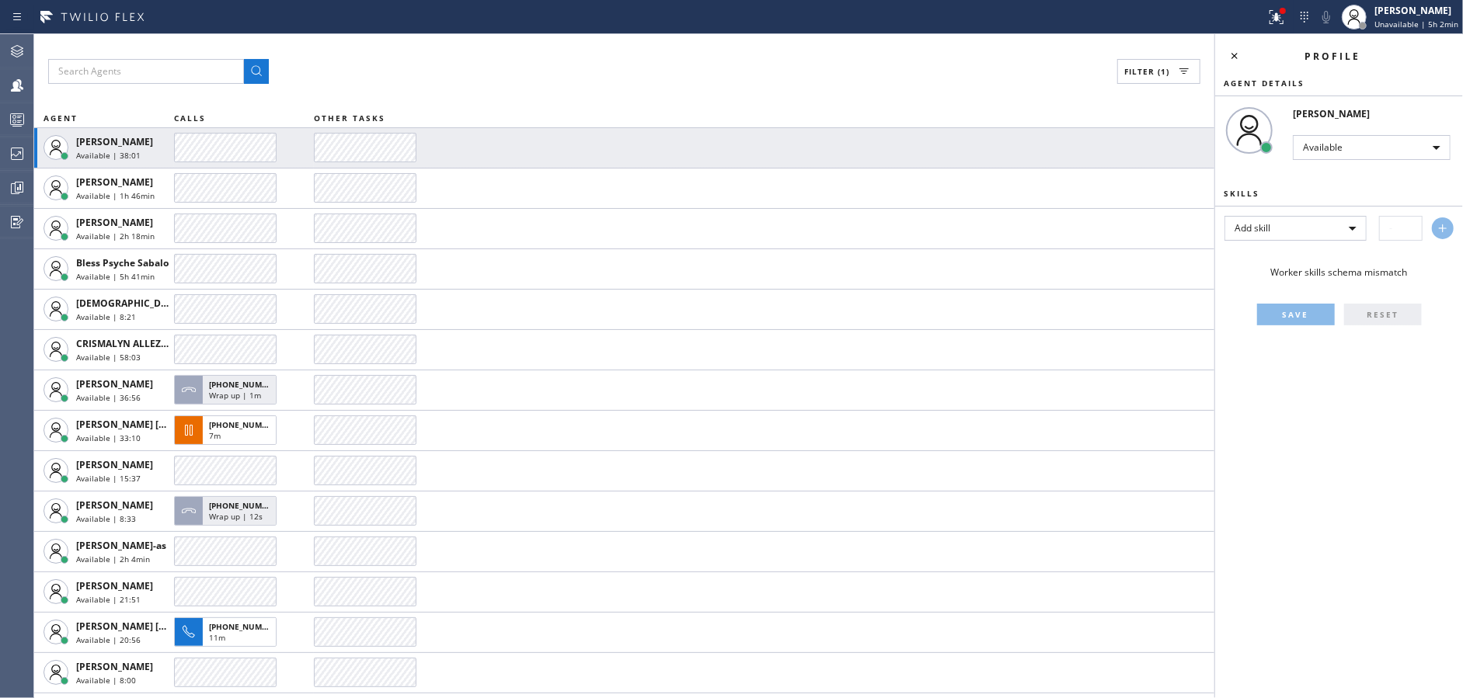
click at [508, 89] on div "Filter (1) AGENT CALLS OTHER TASKS Abe Collarte Available | 38:01 Alynna Marie …" at bounding box center [624, 366] width 1180 height 664
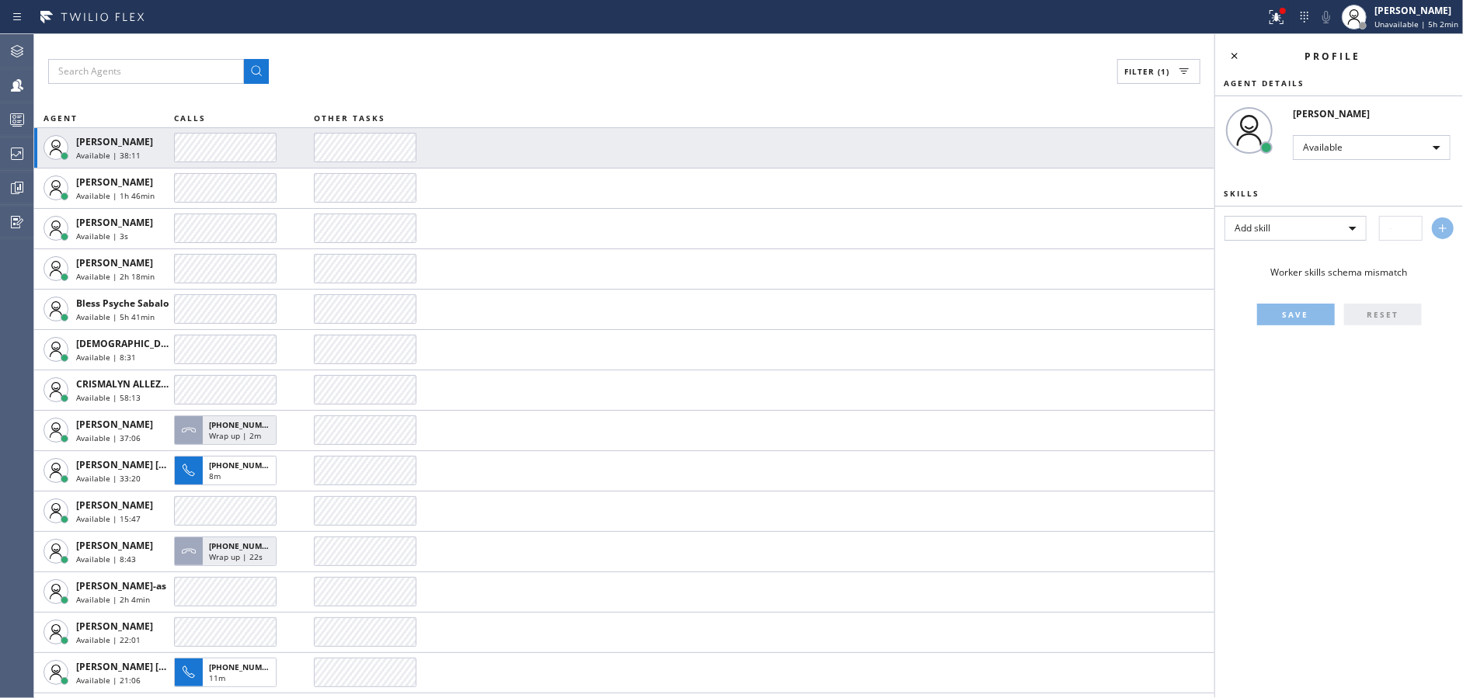
click at [508, 89] on div "Filter (1) AGENT CALLS OTHER TASKS Abe Collarte Available | 38:11 Alynna Marie …" at bounding box center [624, 366] width 1180 height 664
click at [508, 89] on div "Filter (1) AGENT CALLS OTHER TASKS Abe Collarte Available | 38:21 Alynna Marie …" at bounding box center [624, 366] width 1180 height 664
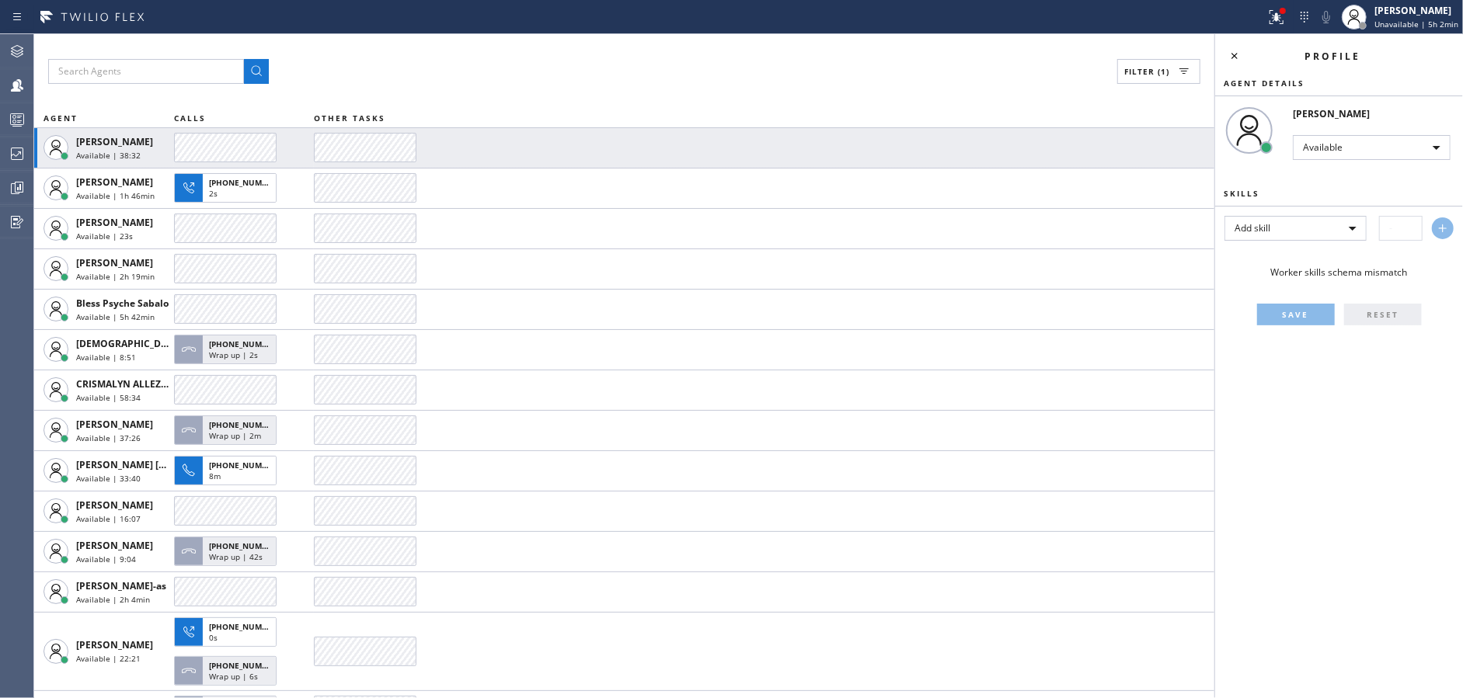
click at [508, 89] on div "Filter (1) AGENT CALLS OTHER TASKS Abe Collarte Available | 38:32 Alynna Marie …" at bounding box center [624, 366] width 1180 height 664
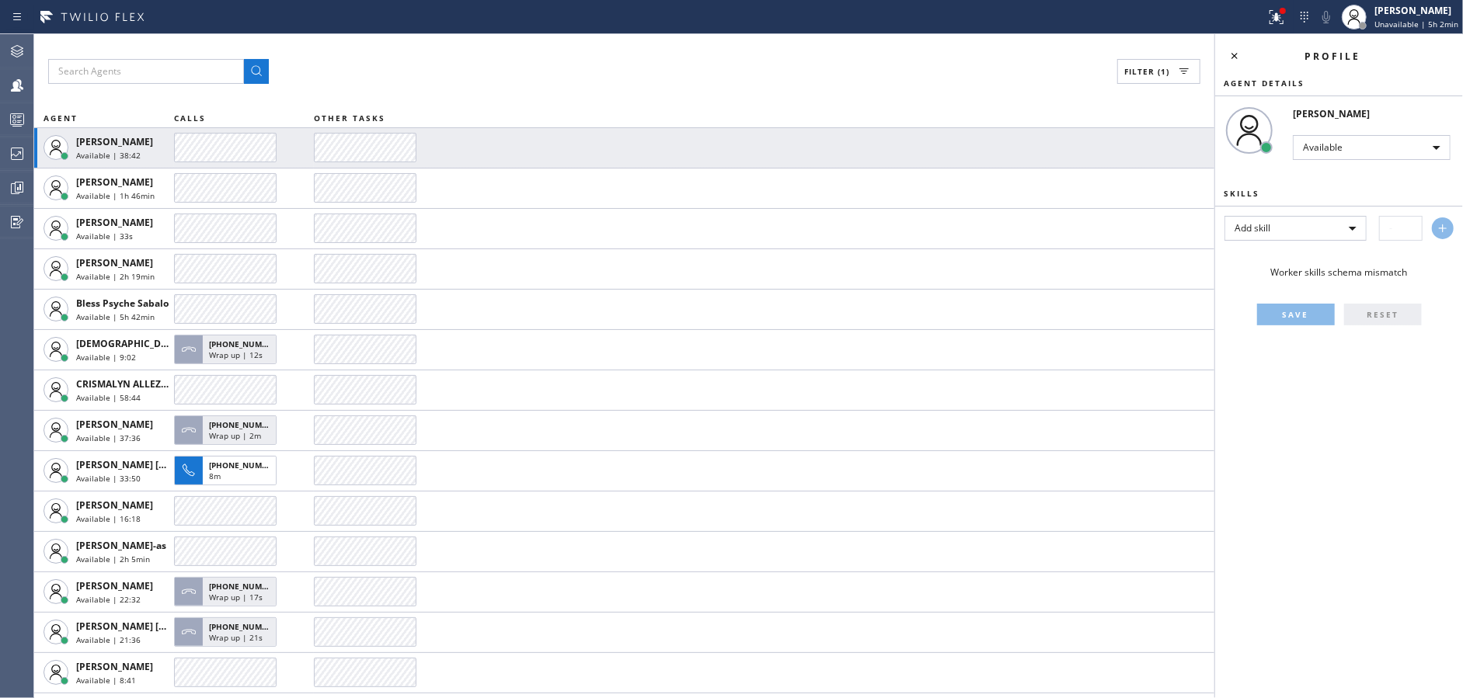
click at [508, 89] on div "Filter (1) AGENT CALLS OTHER TASKS Abe Collarte Available | 38:42 Alynna Marie …" at bounding box center [624, 366] width 1180 height 664
click at [508, 89] on div "Filter (1) AGENT CALLS OTHER TASKS Abe Collarte Available | 38:51 +12022581307 …" at bounding box center [624, 366] width 1180 height 664
click at [508, 89] on div "Filter (1) AGENT CALLS OTHER TASKS Abe Collarte Available | 39:02 Alynna Marie …" at bounding box center [624, 366] width 1180 height 664
click at [508, 89] on div "Filter (1) AGENT CALLS OTHER TASKS Abe Collarte Available | 39:13 Alynna Marie …" at bounding box center [624, 366] width 1180 height 664
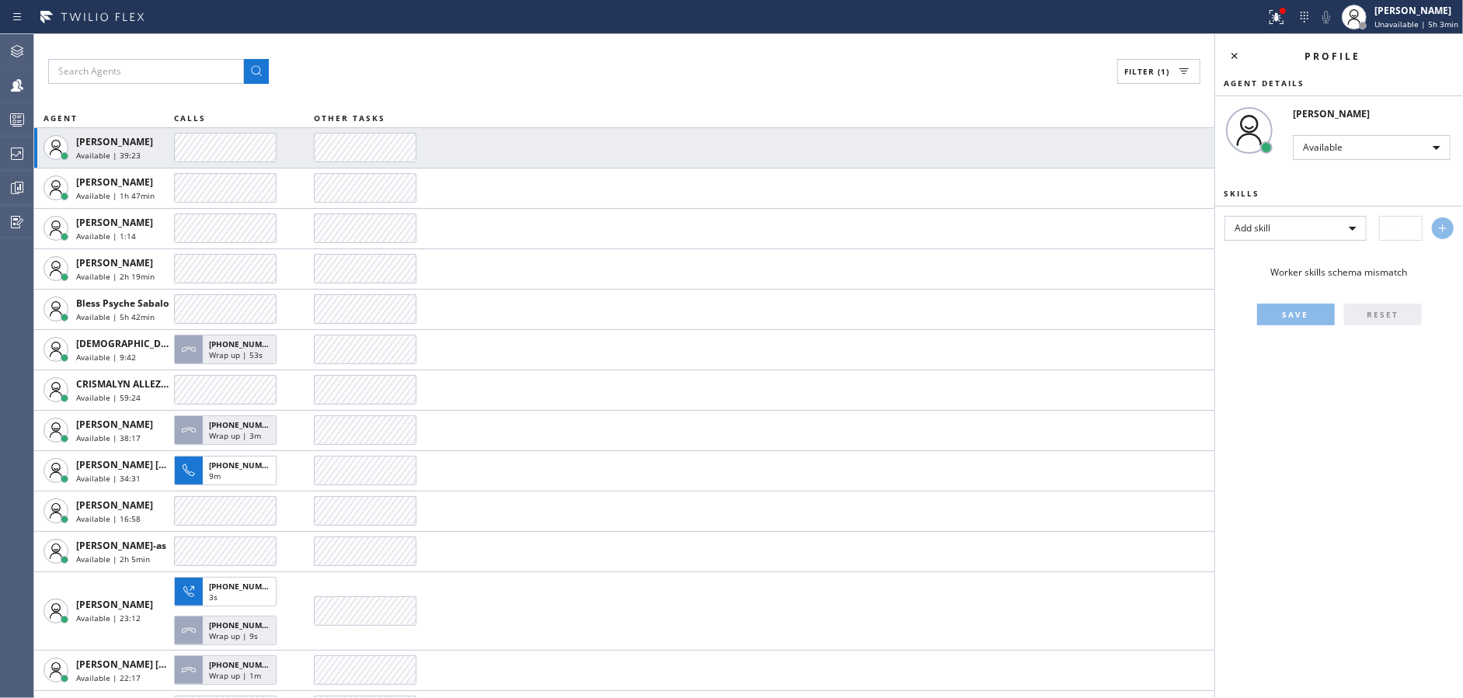
click at [508, 89] on div "Filter (1) AGENT CALLS OTHER TASKS Abe Collarte Available | 39:23 Alynna Marie …" at bounding box center [624, 366] width 1180 height 664
click at [508, 89] on div "Filter (1) AGENT CALLS OTHER TASKS Abe Collarte Available | 39:33 Alynna Marie …" at bounding box center [624, 366] width 1180 height 664
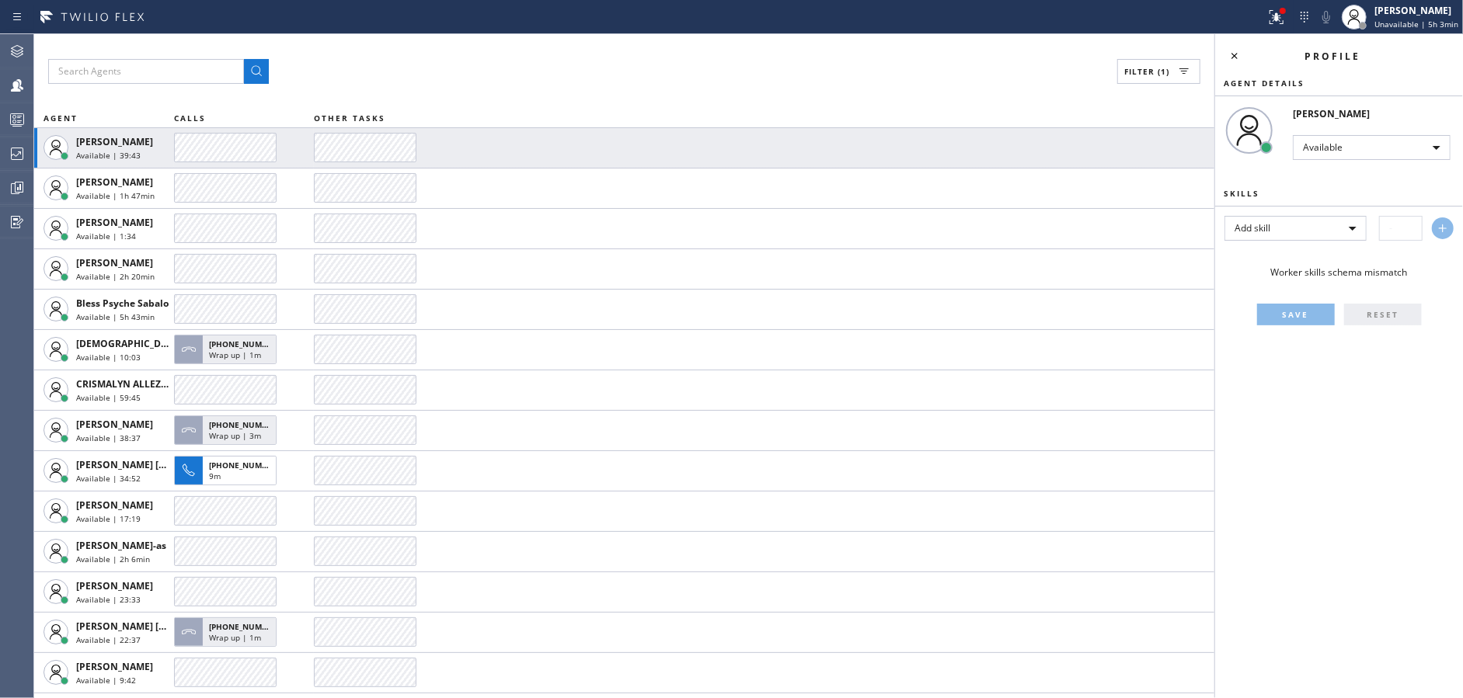
click at [508, 89] on div "Filter (1) AGENT CALLS OTHER TASKS Abe Collarte Available | 39:43 Alynna Marie …" at bounding box center [624, 366] width 1180 height 664
click at [508, 89] on div "Filter (1) AGENT CALLS OTHER TASKS Abe Collarte Available | 39:53 +12022581307 …" at bounding box center [624, 366] width 1180 height 664
click at [508, 89] on div "Filter (1) AGENT CALLS OTHER TASKS Abe Collarte Available | 40:03 Alynna Marie …" at bounding box center [624, 366] width 1180 height 664
click at [508, 89] on div "Filter (1) AGENT CALLS OTHER TASKS Abe Collarte Available | 40:14 Alynna Marie …" at bounding box center [624, 366] width 1180 height 664
click at [508, 89] on div "Filter (1) AGENT CALLS OTHER TASKS Abe Collarte Available | 40:24 Alynna Marie …" at bounding box center [624, 366] width 1180 height 664
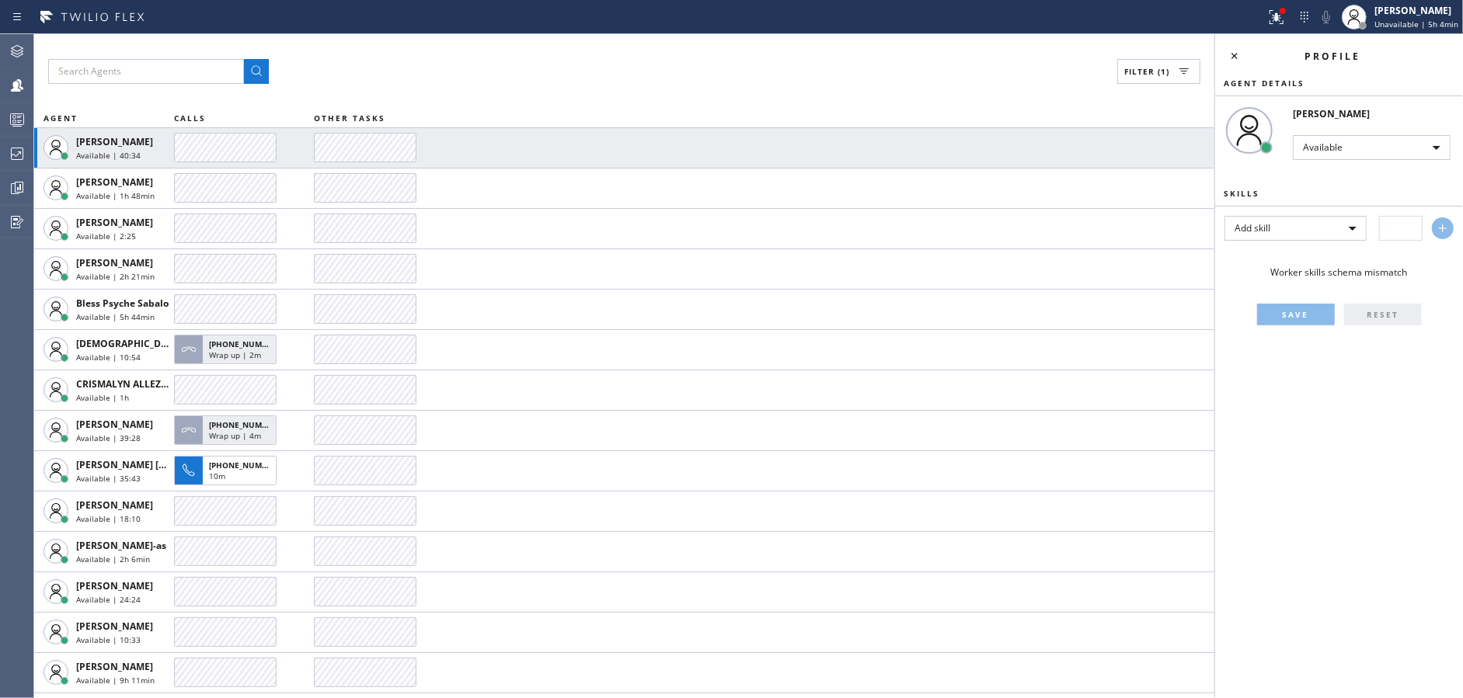
click at [508, 89] on div "Filter (1) AGENT CALLS OTHER TASKS Abe Collarte Available | 40:34 Alynna Marie …" at bounding box center [624, 366] width 1180 height 664
click at [508, 89] on div "Filter (1) AGENT CALLS OTHER TASKS Abe Collarte Available | 40:43 Alynna Marie …" at bounding box center [624, 366] width 1180 height 664
click at [508, 89] on div "Filter (1) AGENT CALLS OTHER TASKS Abe Collarte Available | 40:54 Alynna Marie …" at bounding box center [624, 366] width 1180 height 664
click at [508, 89] on div "Filter (1) AGENT CALLS OTHER TASKS Abe Collarte Available | 41:05 Alynna Marie …" at bounding box center [624, 366] width 1180 height 664
click at [508, 89] on div "Filter (1) AGENT CALLS OTHER TASKS Abe Collarte Available | 41:14 Alynna Marie …" at bounding box center [624, 366] width 1180 height 664
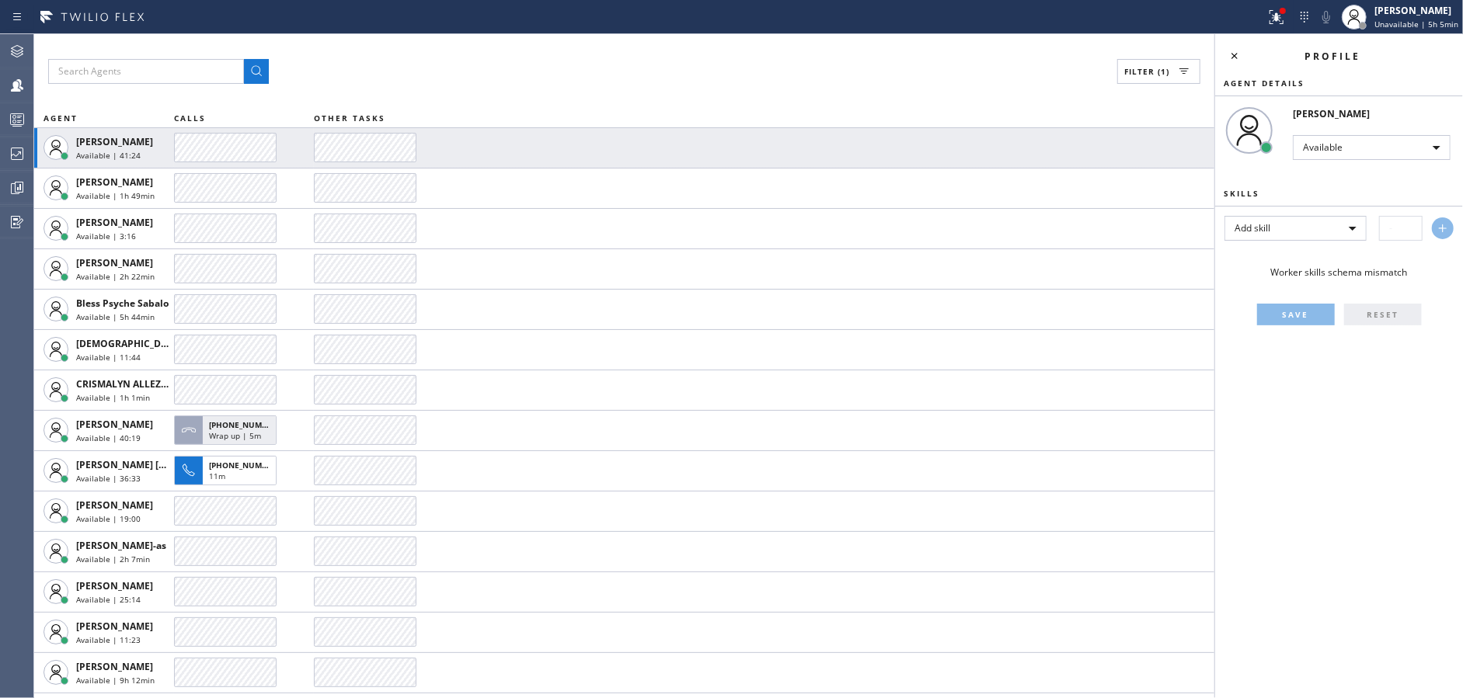
click at [508, 89] on div "Filter (1) AGENT CALLS OTHER TASKS Abe Collarte Available | 41:24 Alynna Marie …" at bounding box center [624, 366] width 1180 height 664
click at [508, 89] on div "Filter (1) AGENT CALLS OTHER TASKS Abe Collarte Available | 41:35 Alynna Marie …" at bounding box center [624, 366] width 1180 height 664
click at [508, 89] on div "Filter (1) AGENT CALLS OTHER TASKS Abe Collarte Available | 41:46 Alynna Marie …" at bounding box center [624, 366] width 1180 height 664
click at [508, 89] on div "Filter (1) AGENT CALLS OTHER TASKS Abe Collarte Available | 41:55 Alynna Marie …" at bounding box center [624, 366] width 1180 height 664
click at [508, 89] on div "Filter (1) AGENT CALLS OTHER TASKS Abe Collarte Available | 42:05 Alynna Marie …" at bounding box center [624, 366] width 1180 height 664
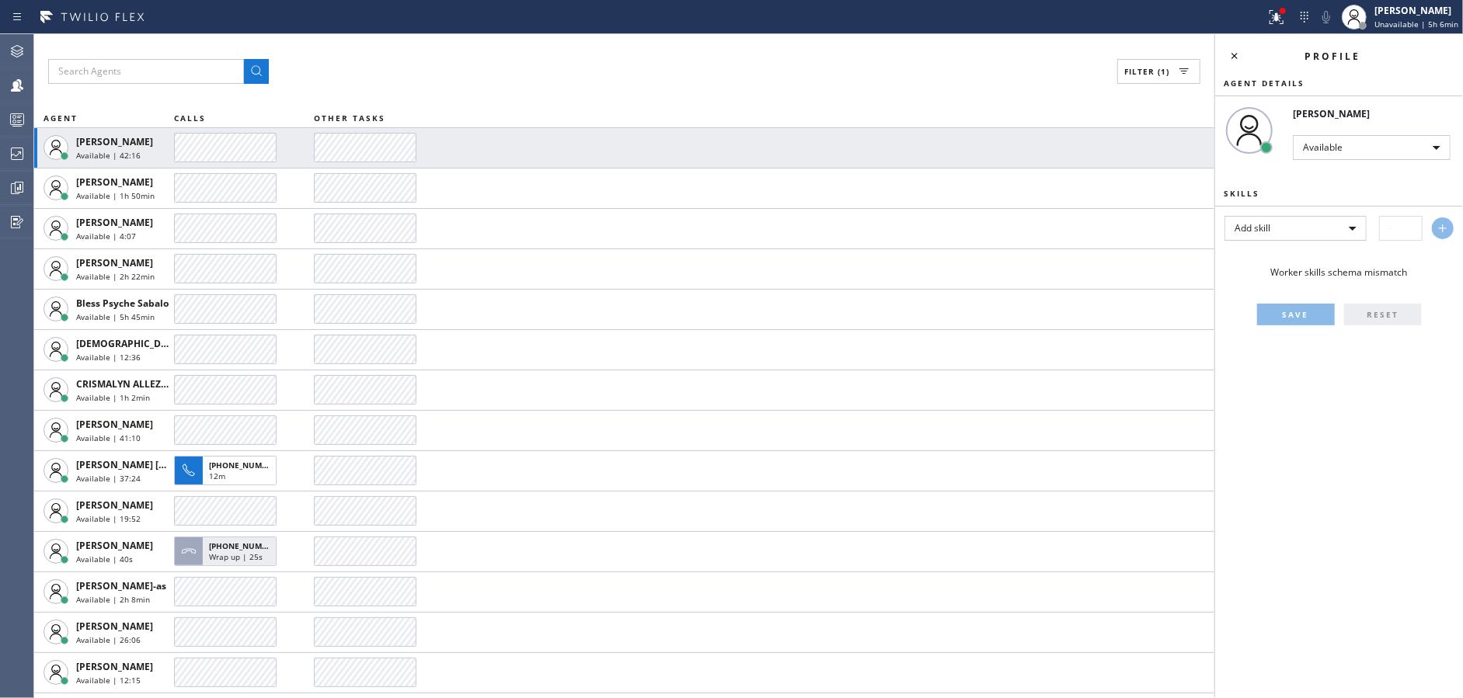
click at [508, 89] on div "Filter (1) AGENT CALLS OTHER TASKS Abe Collarte Available | 42:16 Alynna Marie …" at bounding box center [624, 366] width 1180 height 664
click at [508, 89] on div "Filter (1) AGENT CALLS OTHER TASKS Abe Collarte Available | 42:25 Alynna Marie …" at bounding box center [624, 366] width 1180 height 664
click at [508, 89] on div "Filter (1) AGENT CALLS OTHER TASKS Abe Collarte Available | 42:36 Alynna Marie …" at bounding box center [624, 366] width 1180 height 664
click at [508, 89] on div "Filter (1) AGENT CALLS OTHER TASKS Abe Collarte Available | 42:46 +12022581307 …" at bounding box center [624, 366] width 1180 height 664
click at [508, 89] on div "Filter (1) AGENT CALLS OTHER TASKS Abe Collarte Available | 42:57 Alynna Marie …" at bounding box center [624, 366] width 1180 height 664
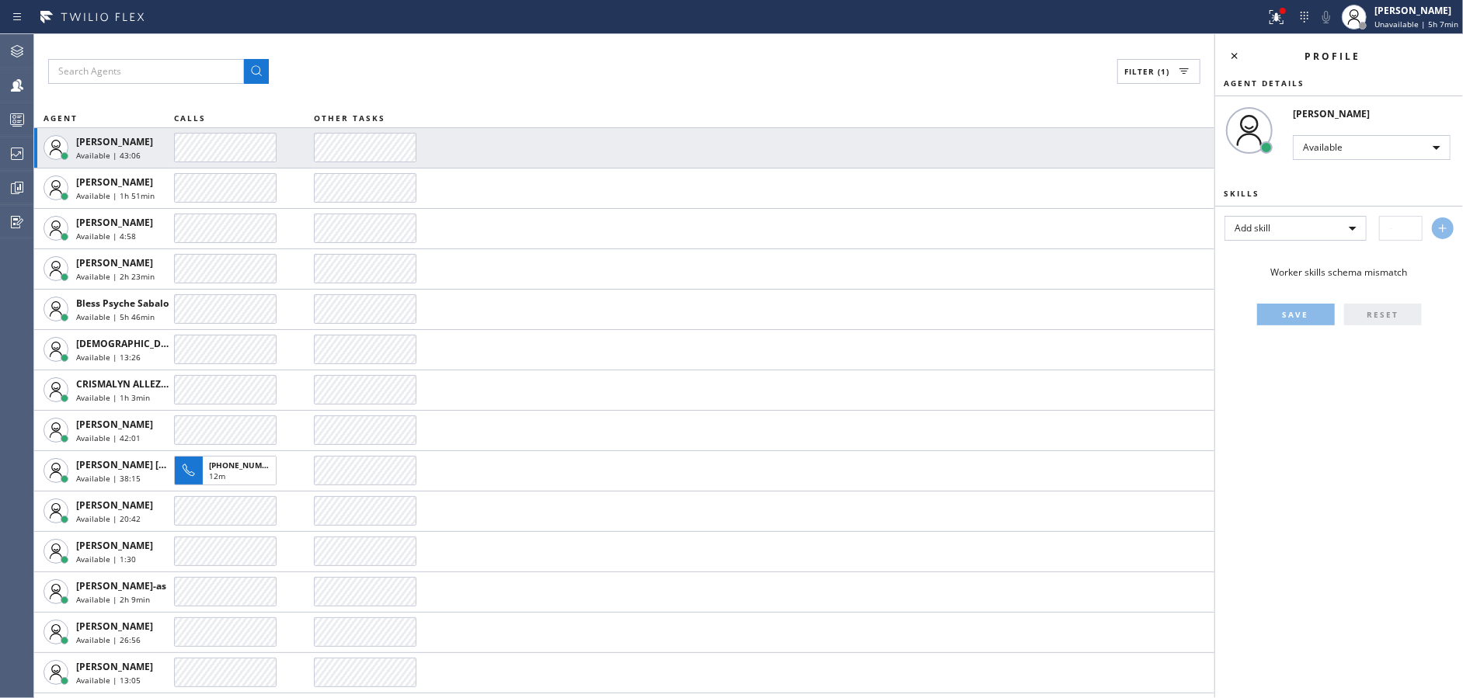
click at [508, 89] on div "Filter (1) AGENT CALLS OTHER TASKS Abe Collarte Available | 43:06 Alynna Marie …" at bounding box center [624, 366] width 1180 height 664
click at [508, 89] on div "Filter (1) AGENT CALLS OTHER TASKS Abe Collarte Available | 43:16 Alynna Marie …" at bounding box center [624, 366] width 1180 height 664
click at [508, 89] on div "Filter (1) AGENT CALLS OTHER TASKS Abe Collarte Available | 43:27 Alynna Marie …" at bounding box center [624, 366] width 1180 height 664
click at [508, 89] on div "Filter (1) AGENT CALLS OTHER TASKS Abe Collarte Available | 43:37 Alynna Marie …" at bounding box center [624, 366] width 1180 height 664
click at [508, 89] on div "Filter (1) AGENT CALLS OTHER TASKS Abe Collarte Available | 43:47 Alynna Marie …" at bounding box center [624, 366] width 1180 height 664
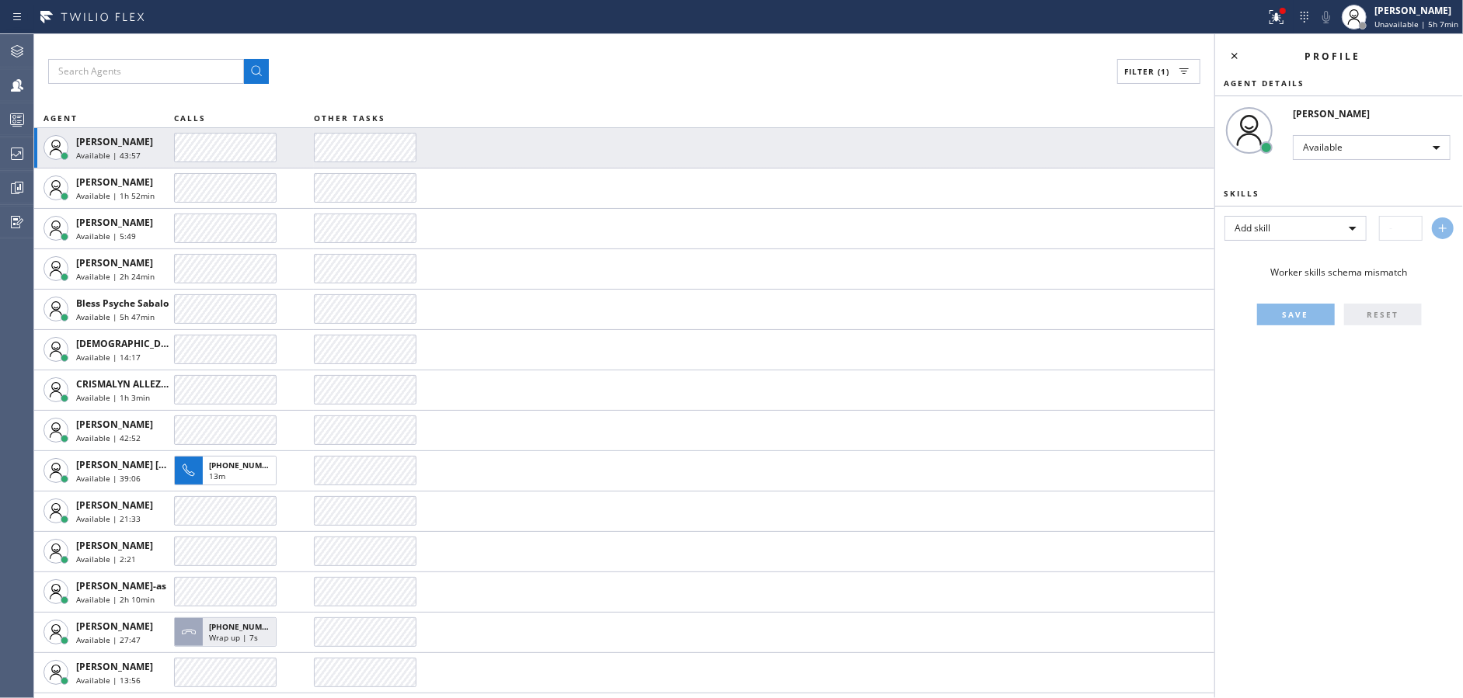
click at [508, 89] on div "Filter (1) AGENT CALLS OTHER TASKS Abe Collarte Available | 43:57 Alynna Marie …" at bounding box center [624, 366] width 1180 height 664
click at [508, 89] on div "Filter (1) AGENT CALLS OTHER TASKS Abe Collarte Available | 44:07 Alynna Marie …" at bounding box center [624, 366] width 1180 height 664
click at [508, 89] on div "Filter (1) AGENT CALLS OTHER TASKS Abe Collarte Available | 44:17 Alynna Marie …" at bounding box center [624, 366] width 1180 height 664
click at [508, 89] on div "Filter (1) AGENT CALLS OTHER TASKS Abe Collarte Available | 44:27 Alynna Marie …" at bounding box center [624, 366] width 1180 height 664
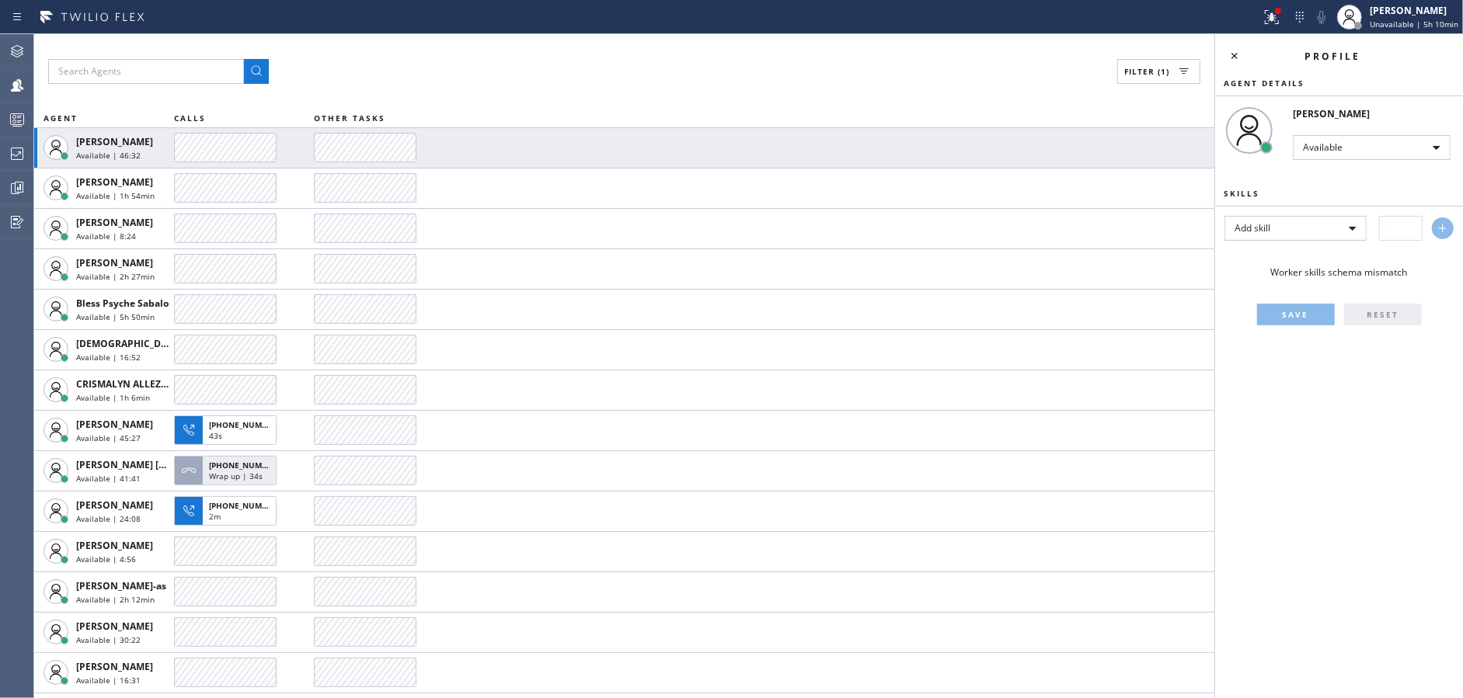
click at [390, 61] on div "Filter (1)" at bounding box center [624, 71] width 1152 height 25
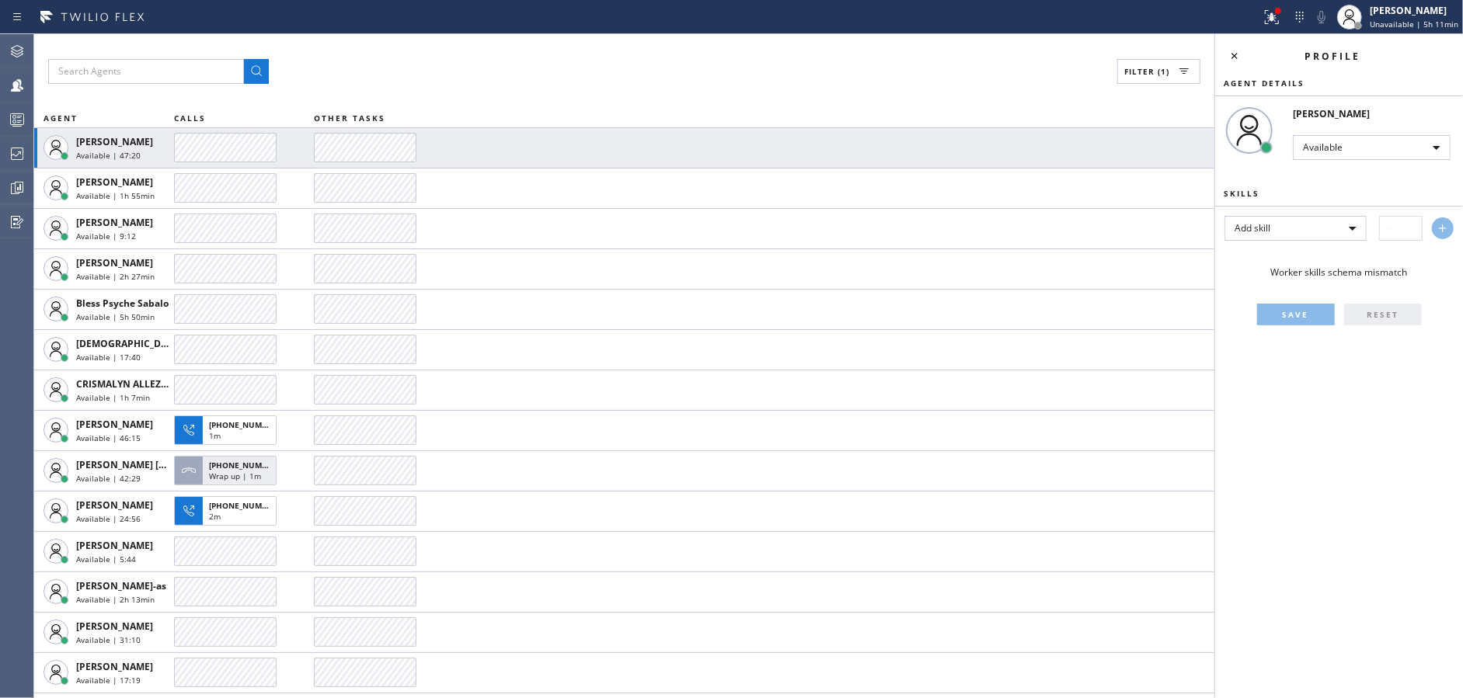
click at [390, 61] on div "Filter (1)" at bounding box center [624, 71] width 1152 height 25
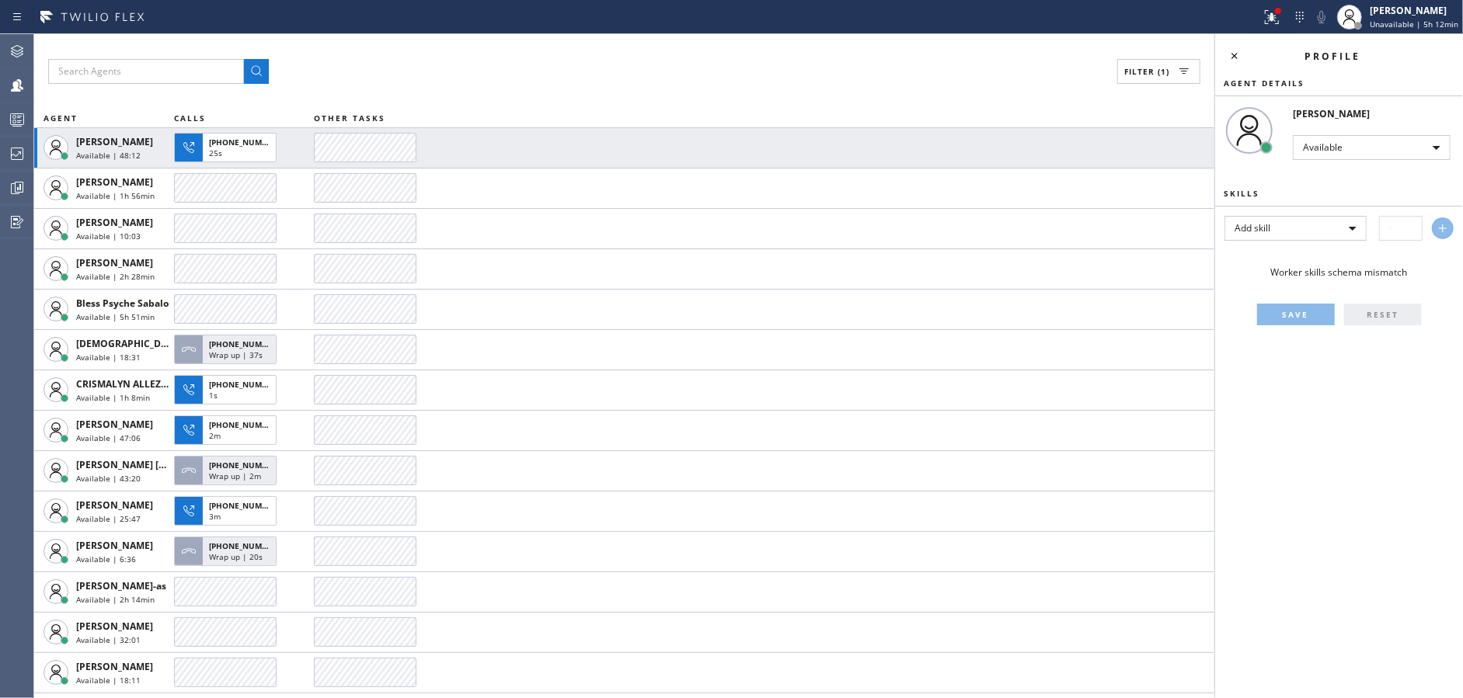
click at [390, 61] on div "Filter (1)" at bounding box center [624, 71] width 1152 height 25
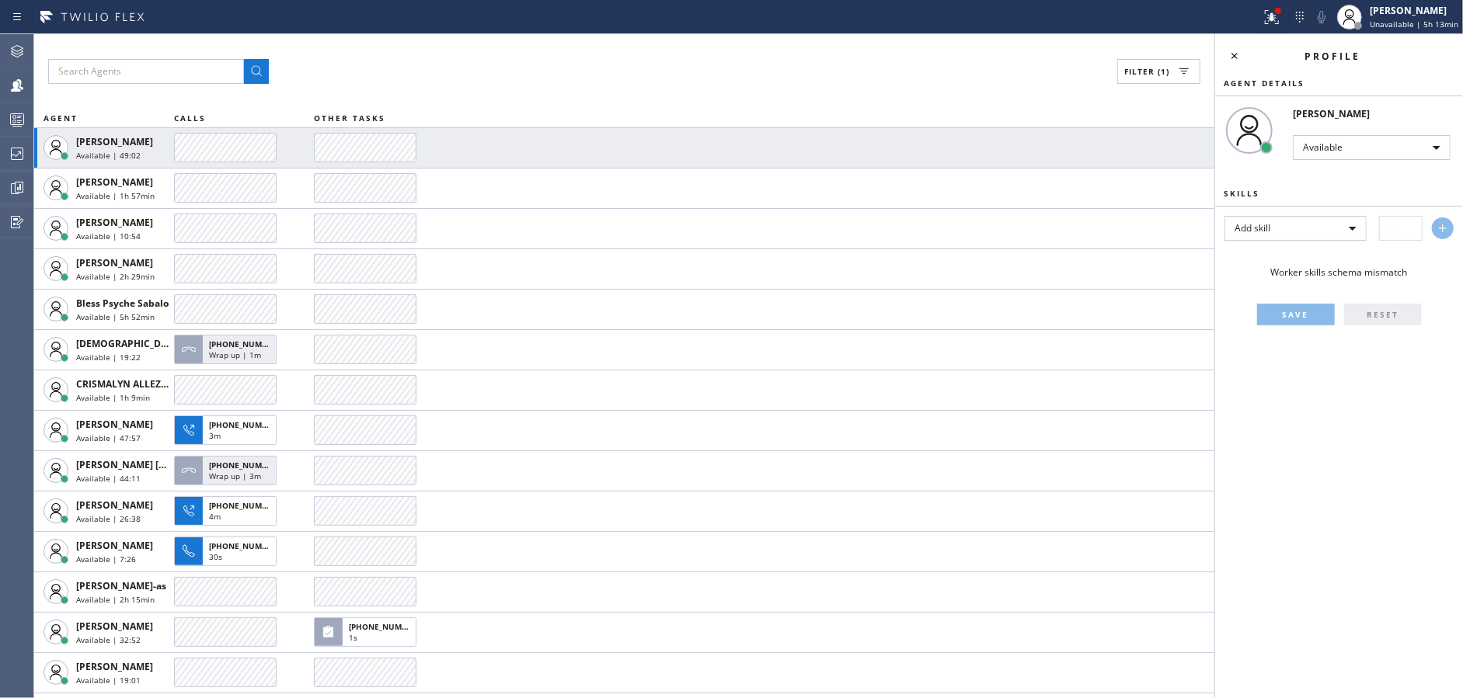
click at [390, 61] on div "Filter (1)" at bounding box center [624, 71] width 1152 height 25
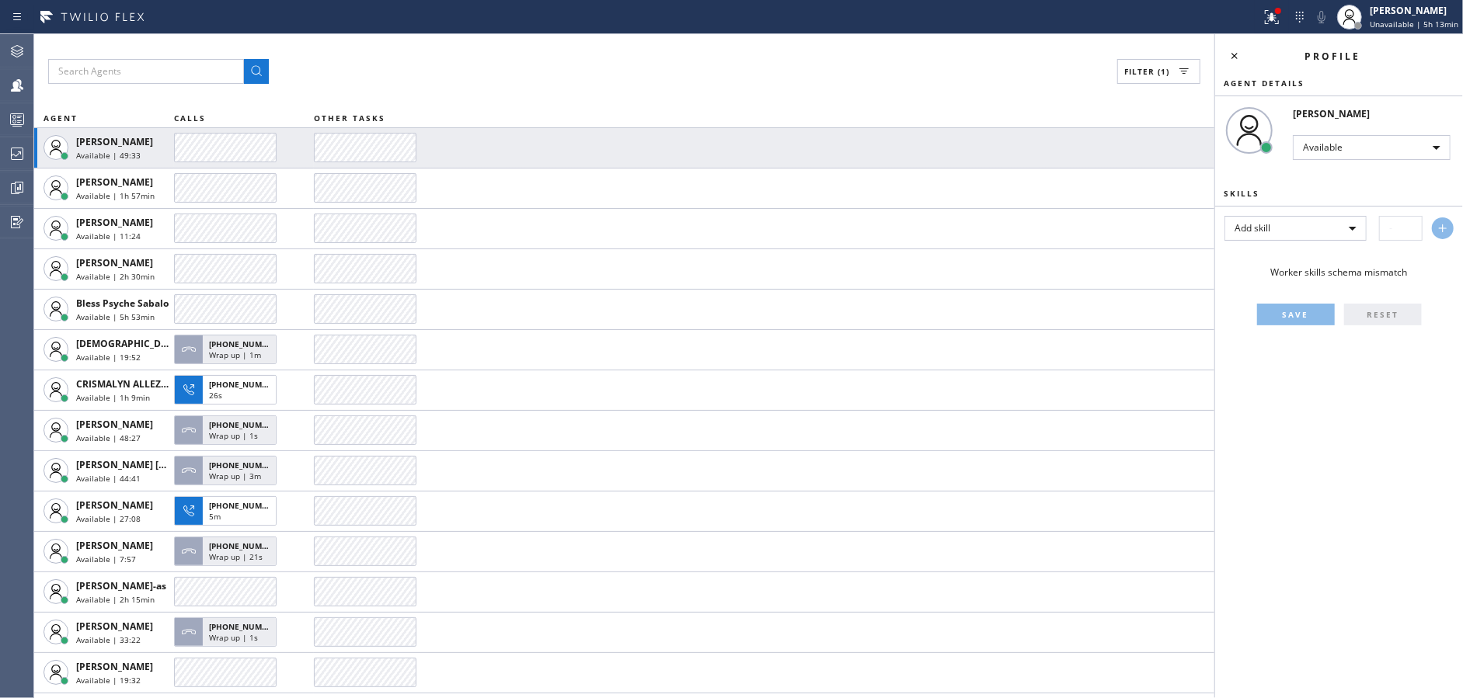
click at [390, 61] on div "Filter (1)" at bounding box center [624, 71] width 1152 height 25
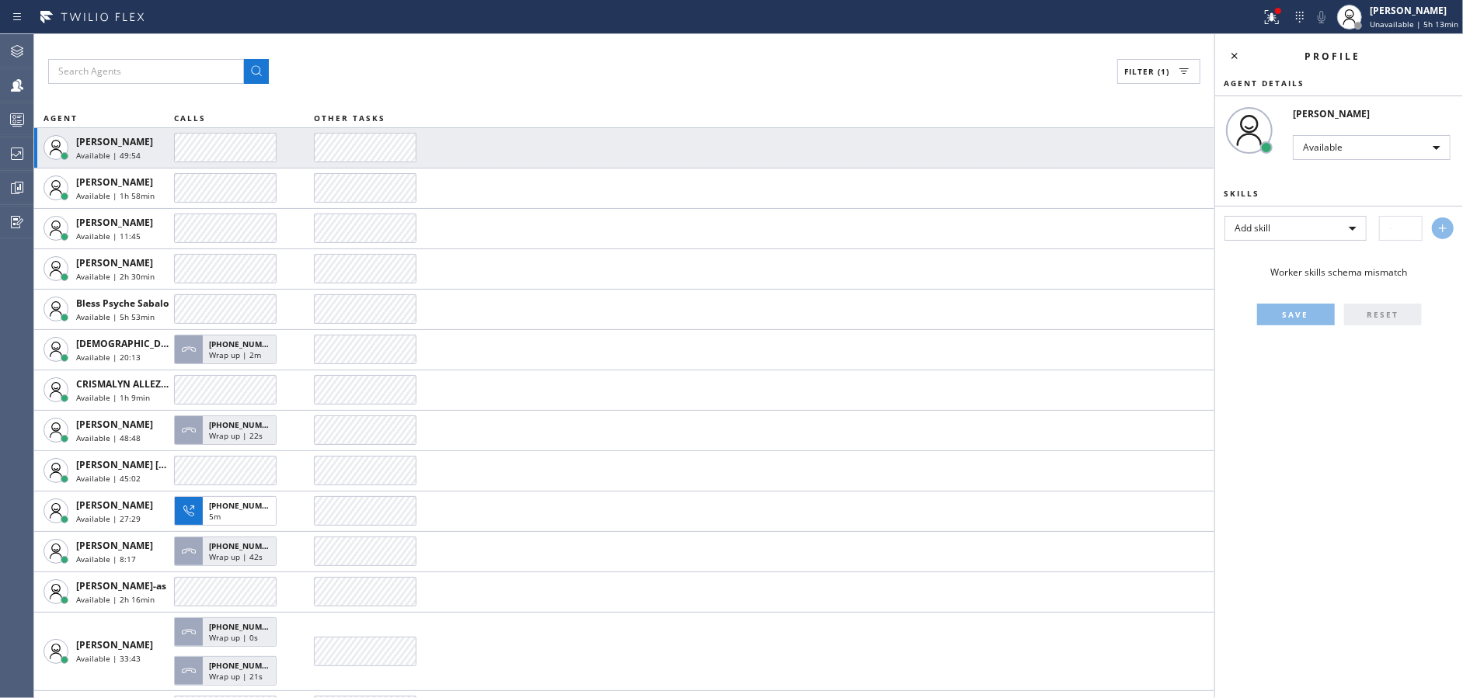
click at [390, 61] on div "Filter (1)" at bounding box center [624, 71] width 1152 height 25
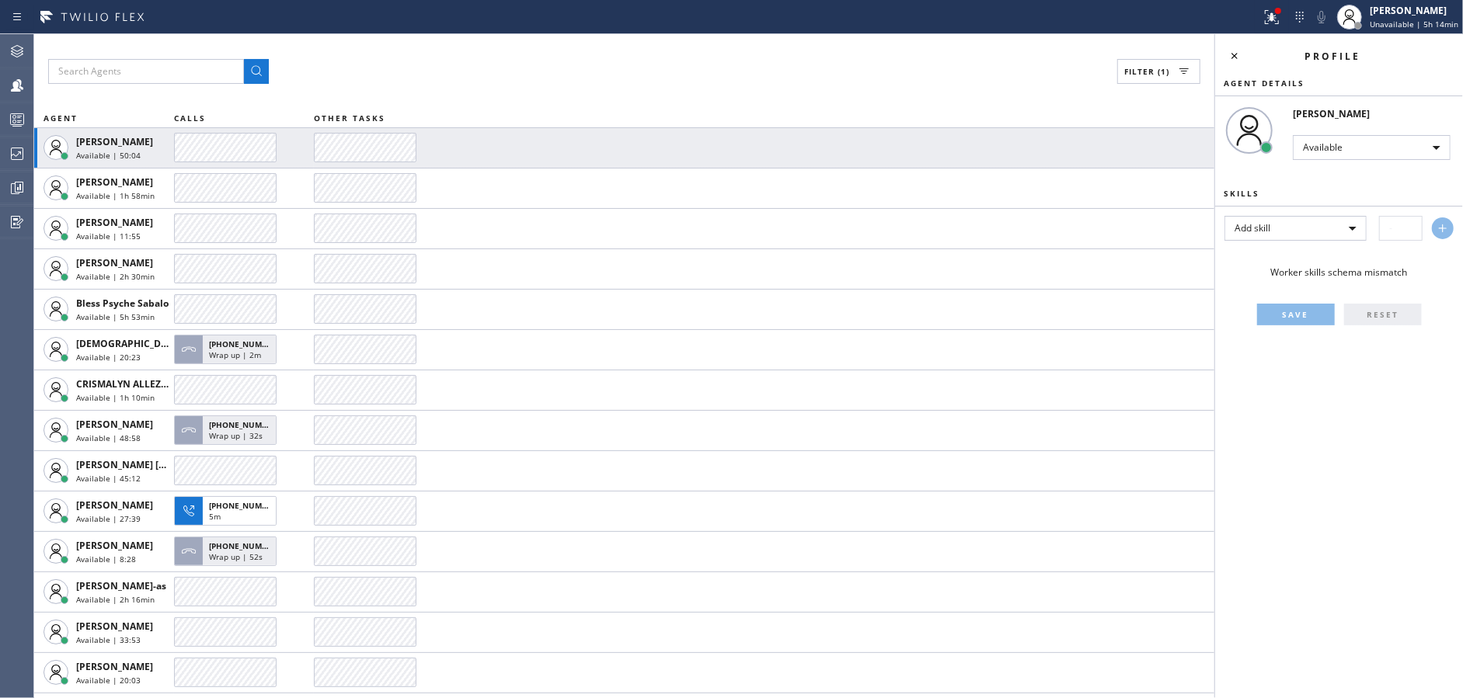
click at [390, 61] on div "Filter (1)" at bounding box center [624, 71] width 1152 height 25
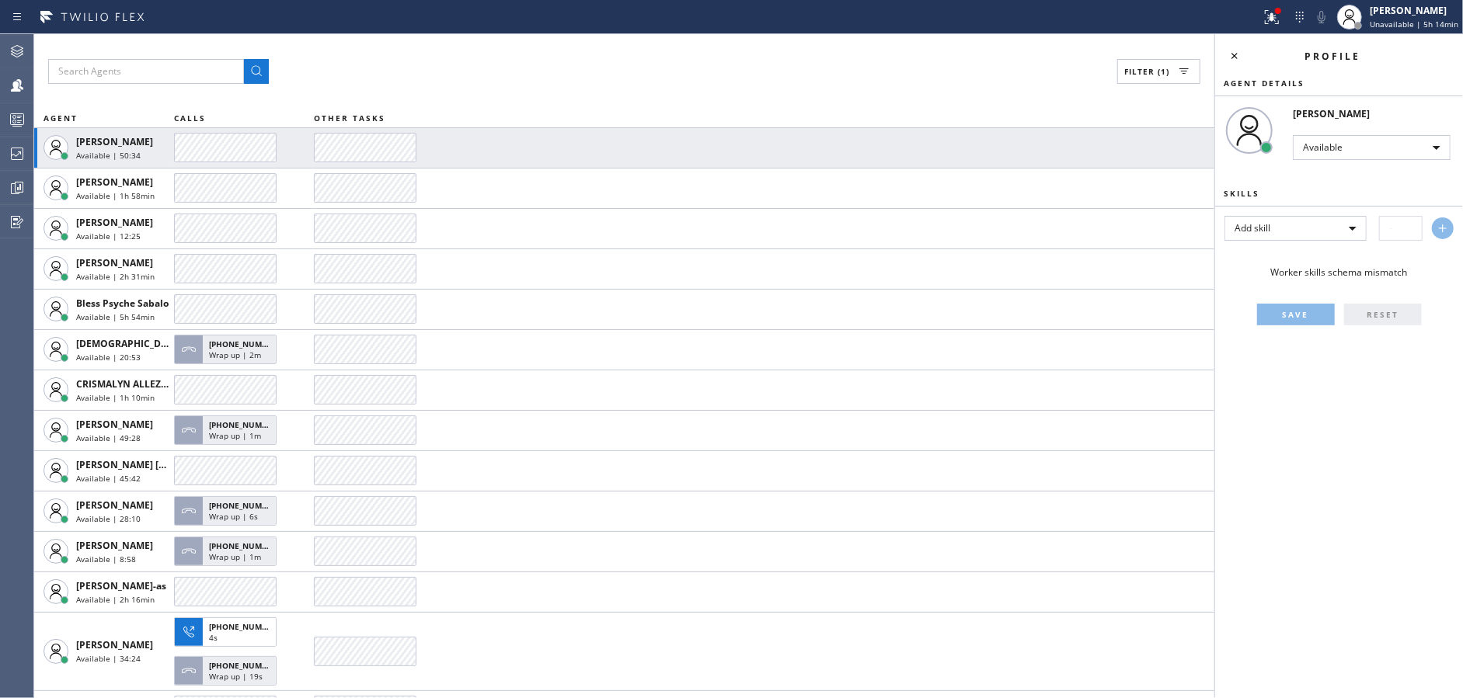
click at [390, 61] on div "Filter (1)" at bounding box center [624, 71] width 1152 height 25
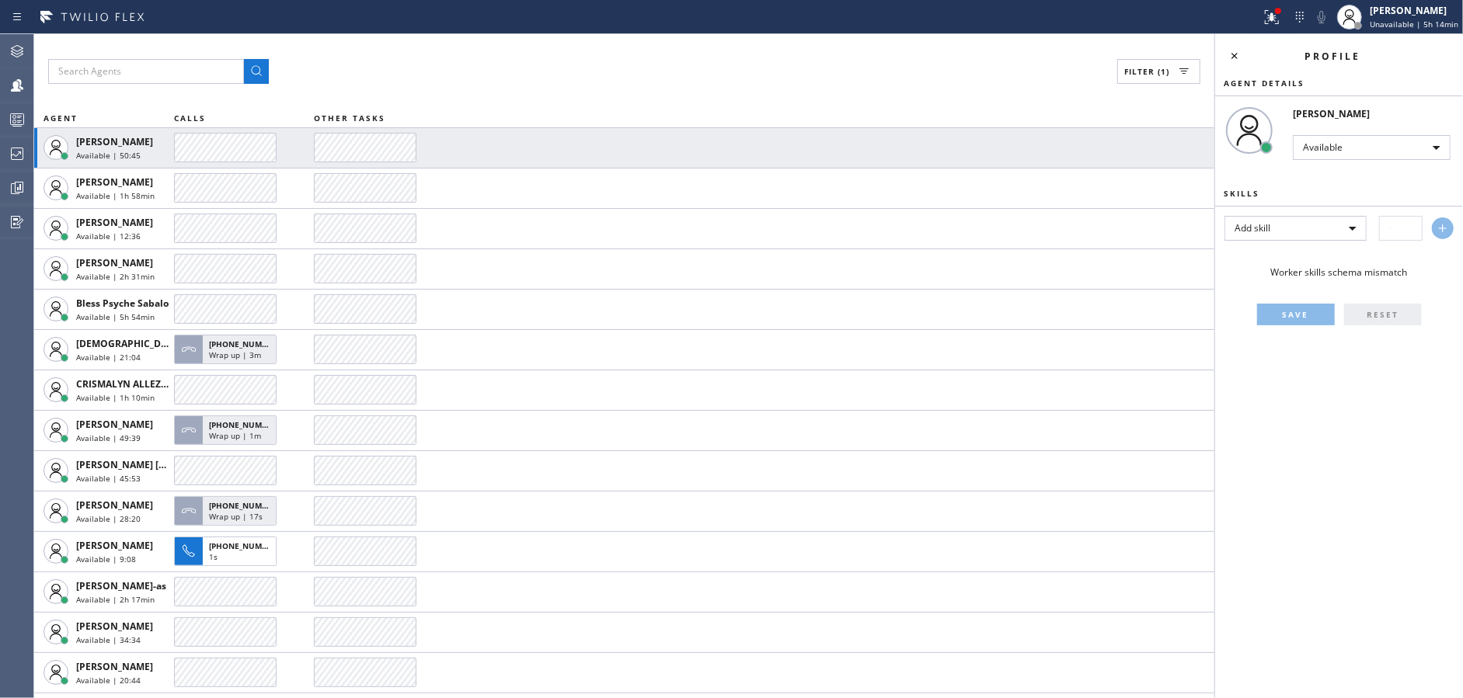
click at [390, 61] on div "Filter (1)" at bounding box center [624, 71] width 1152 height 25
click at [419, 40] on div "Filter (1) AGENT CALLS OTHER TASKS Abe Collarte Available | 51:21 Alynna Marie …" at bounding box center [624, 366] width 1180 height 664
click at [669, 68] on div "Filter (1)" at bounding box center [624, 71] width 1152 height 25
drag, startPoint x: 1237, startPoint y: 60, endPoint x: 1228, endPoint y: 58, distance: 9.5
click at [1237, 59] on icon at bounding box center [1234, 56] width 19 height 19
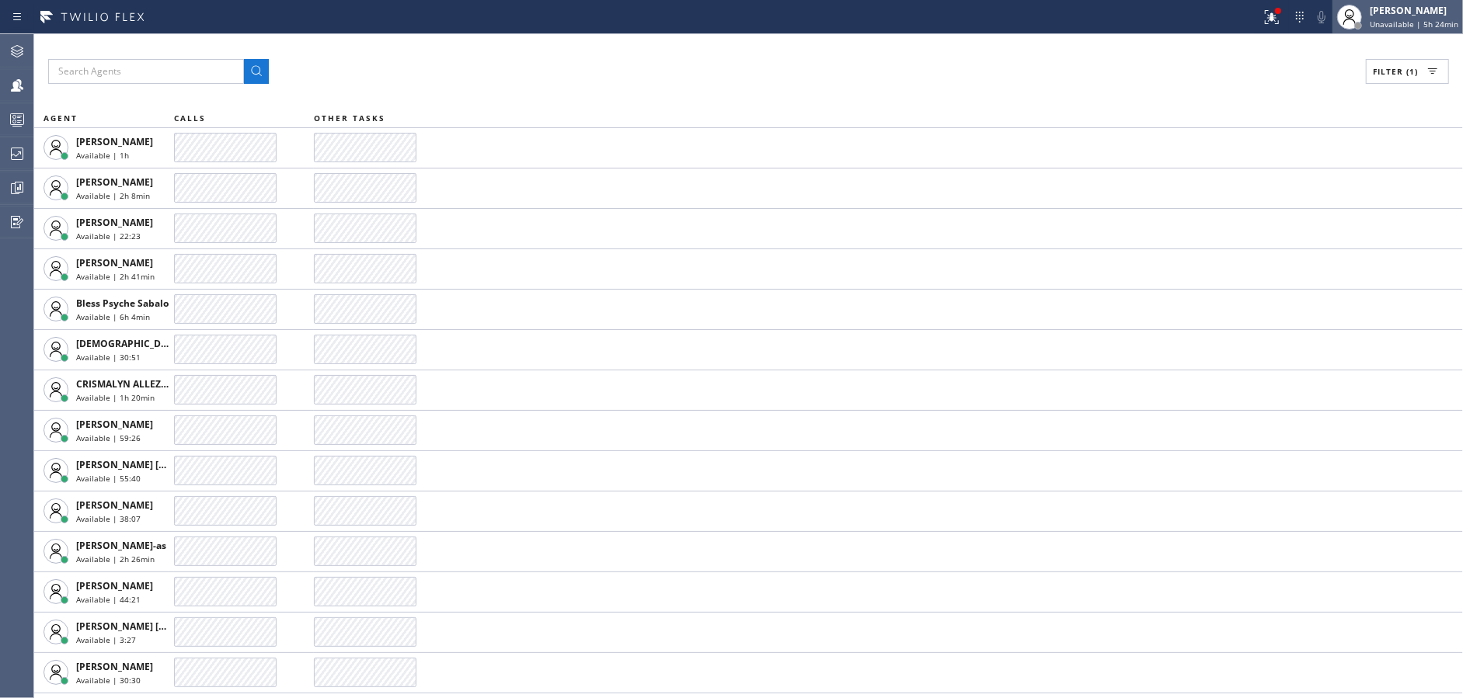
click at [1400, 13] on div "[PERSON_NAME]" at bounding box center [1414, 10] width 89 height 13
click at [448, 61] on div "Filter (1)" at bounding box center [748, 71] width 1401 height 25
click at [1425, 26] on span "Unavailable | 5h 24min" at bounding box center [1414, 24] width 89 height 11
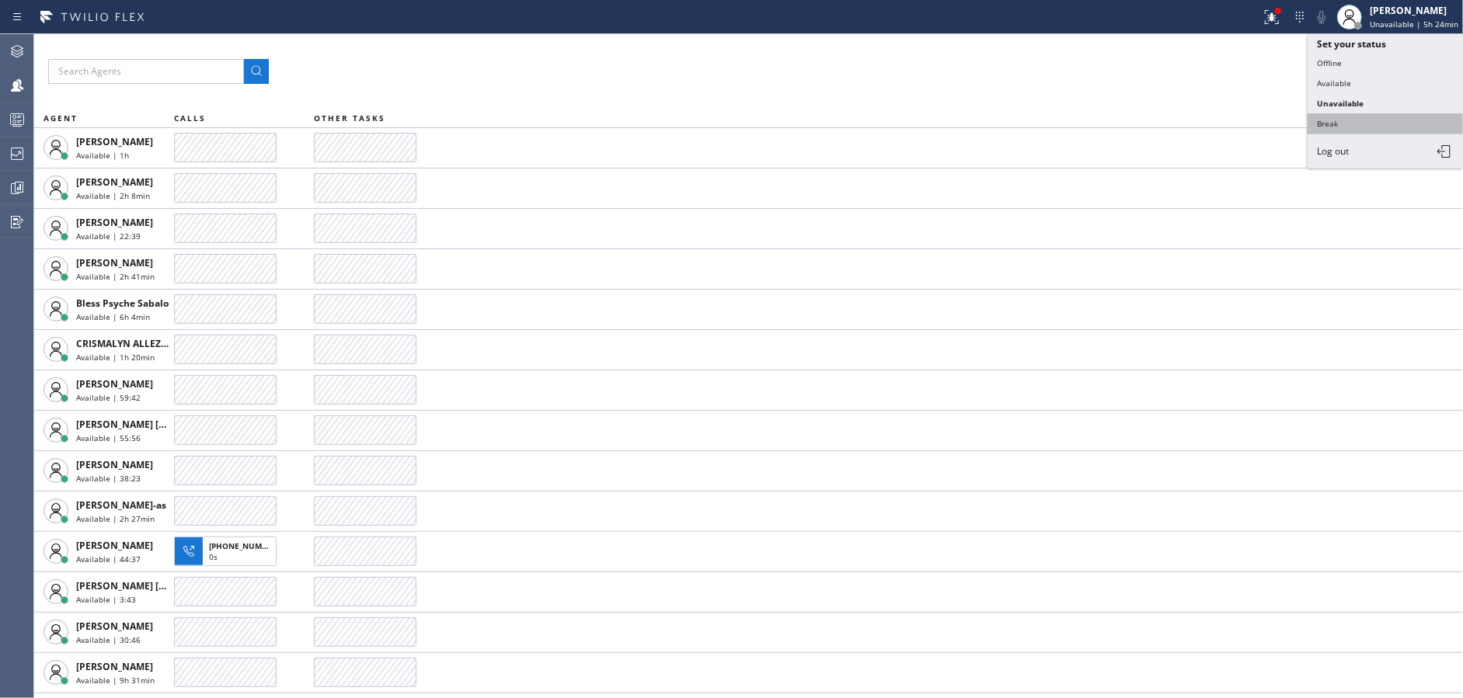
click at [1363, 113] on button "Break" at bounding box center [1385, 123] width 155 height 20
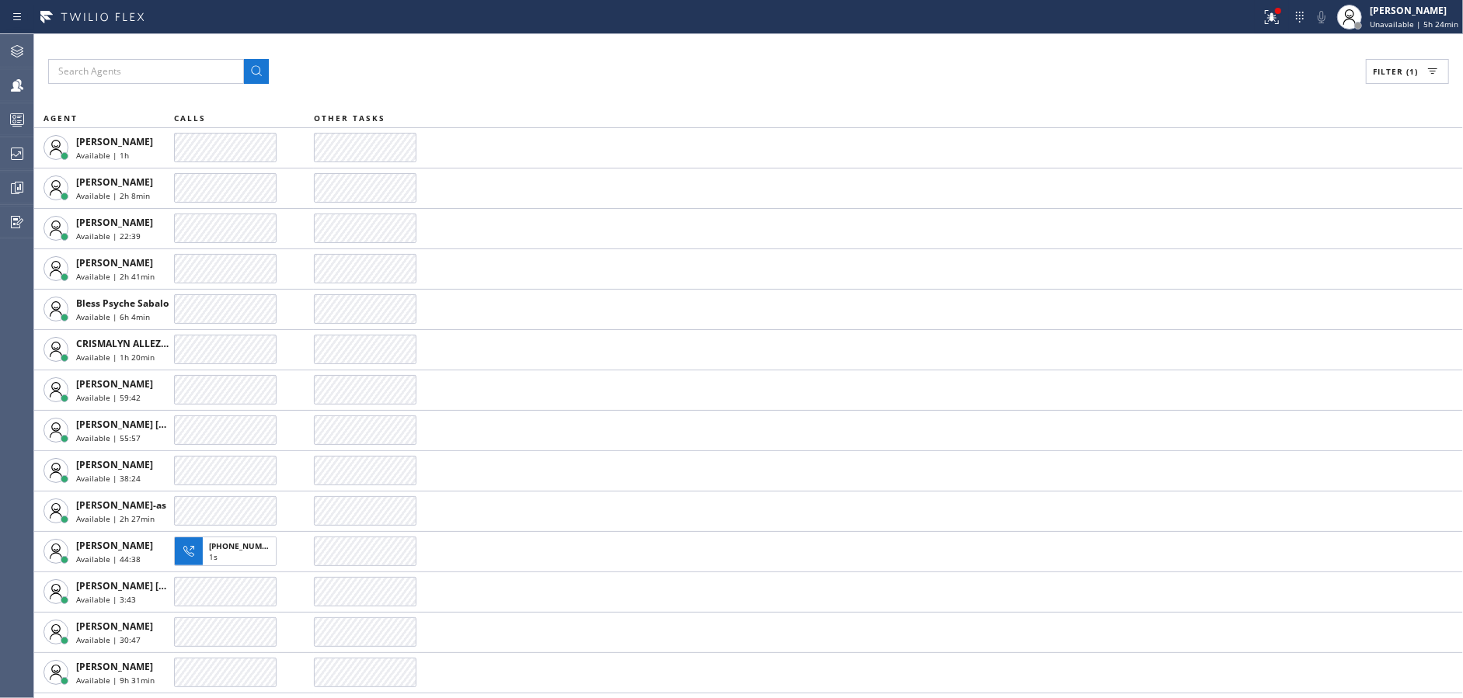
click at [659, 76] on div "Filter (1)" at bounding box center [748, 71] width 1401 height 25
click at [702, 43] on div "Filter (1) AGENT CALLS OTHER TASKS Abe Collarte Available | 1h Alynna Marie Pas…" at bounding box center [748, 366] width 1429 height 664
click at [702, 43] on div "Filter (1) AGENT CALLS OTHER TASKS Abe Collarte Available | 1h 1min Alynna Mari…" at bounding box center [748, 366] width 1429 height 664
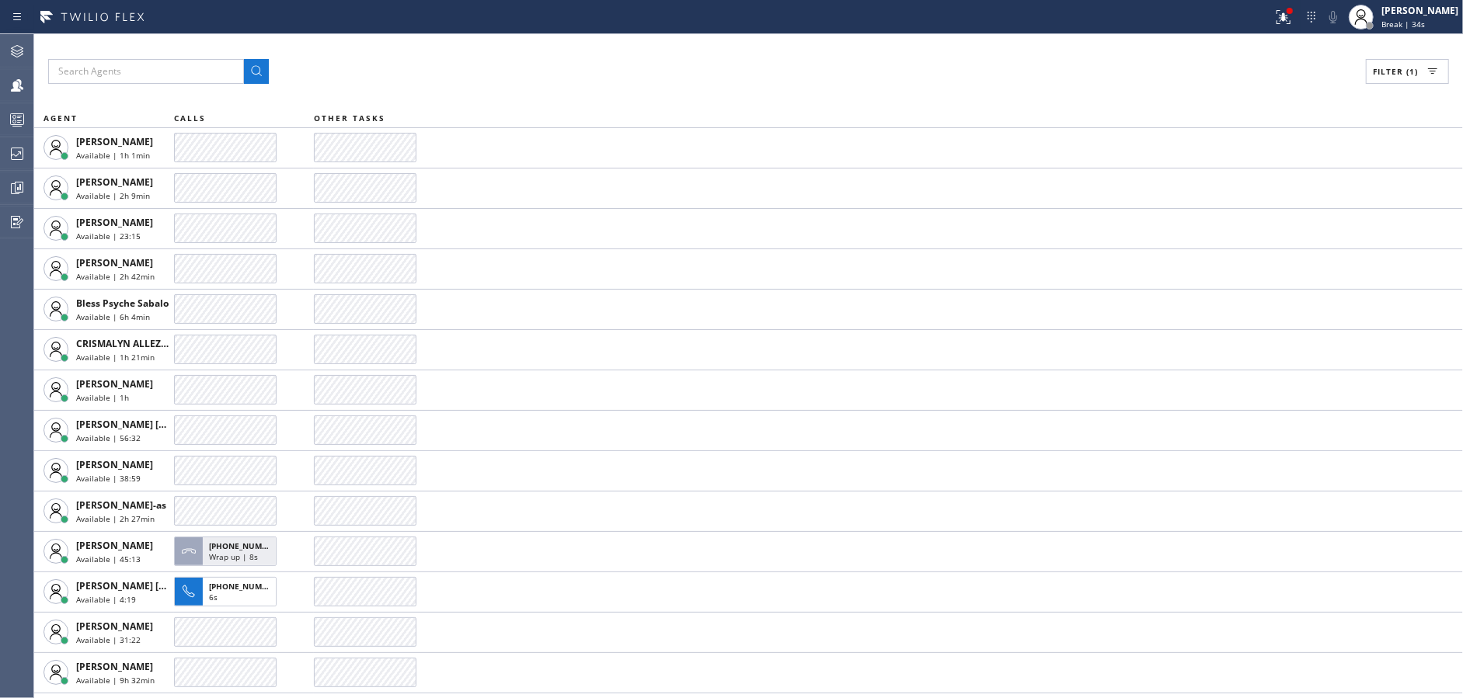
click at [702, 43] on div "Filter (1) AGENT CALLS OTHER TASKS Abe Collarte Available | 1h 1min Alynna Mari…" at bounding box center [748, 366] width 1429 height 664
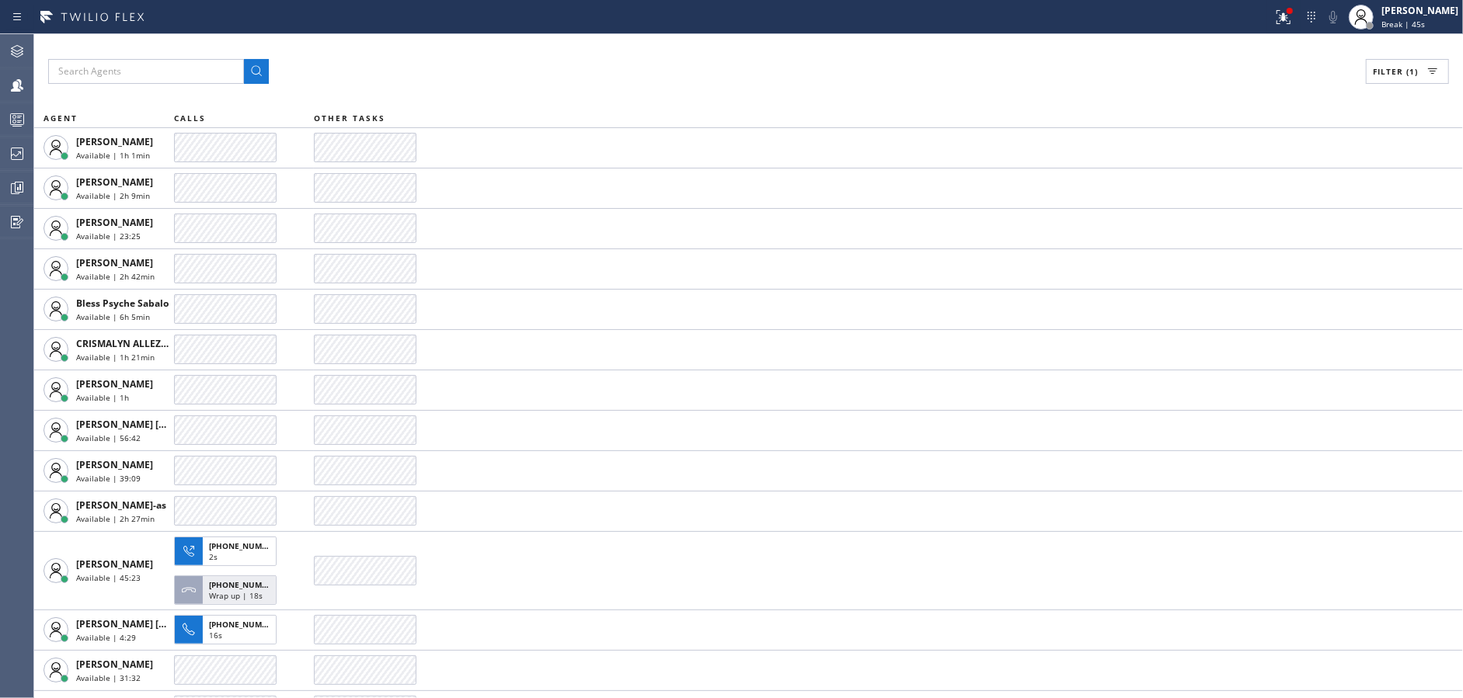
click at [702, 43] on div "Filter (1) AGENT CALLS OTHER TASKS Abe Collarte Available | 1h 1min Alynna Mari…" at bounding box center [748, 366] width 1429 height 664
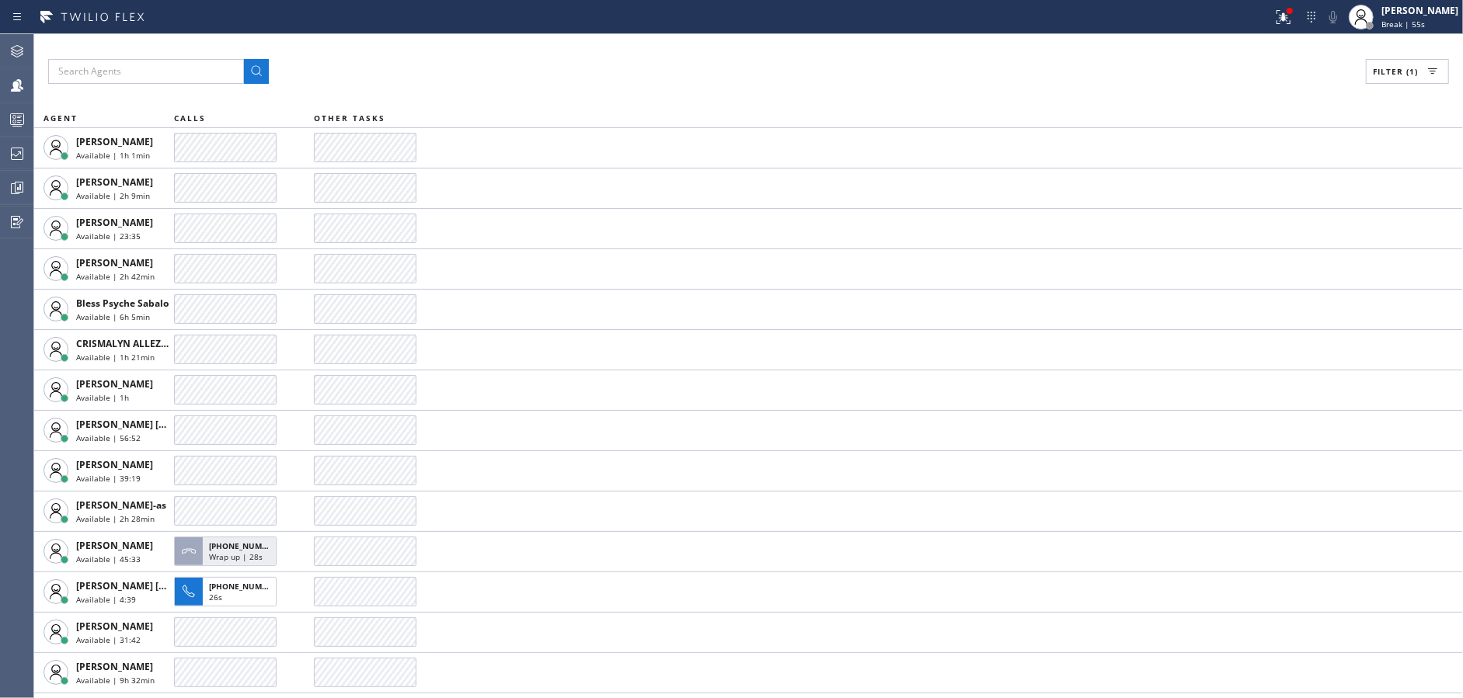
click at [702, 43] on div "Filter (1) AGENT CALLS OTHER TASKS Abe Collarte Available | 1h 1min Alynna Mari…" at bounding box center [748, 366] width 1429 height 664
click at [702, 43] on div "Filter (1) AGENT CALLS OTHER TASKS Abe Collarte Available | 1h 2min Alynna Mari…" at bounding box center [748, 366] width 1429 height 664
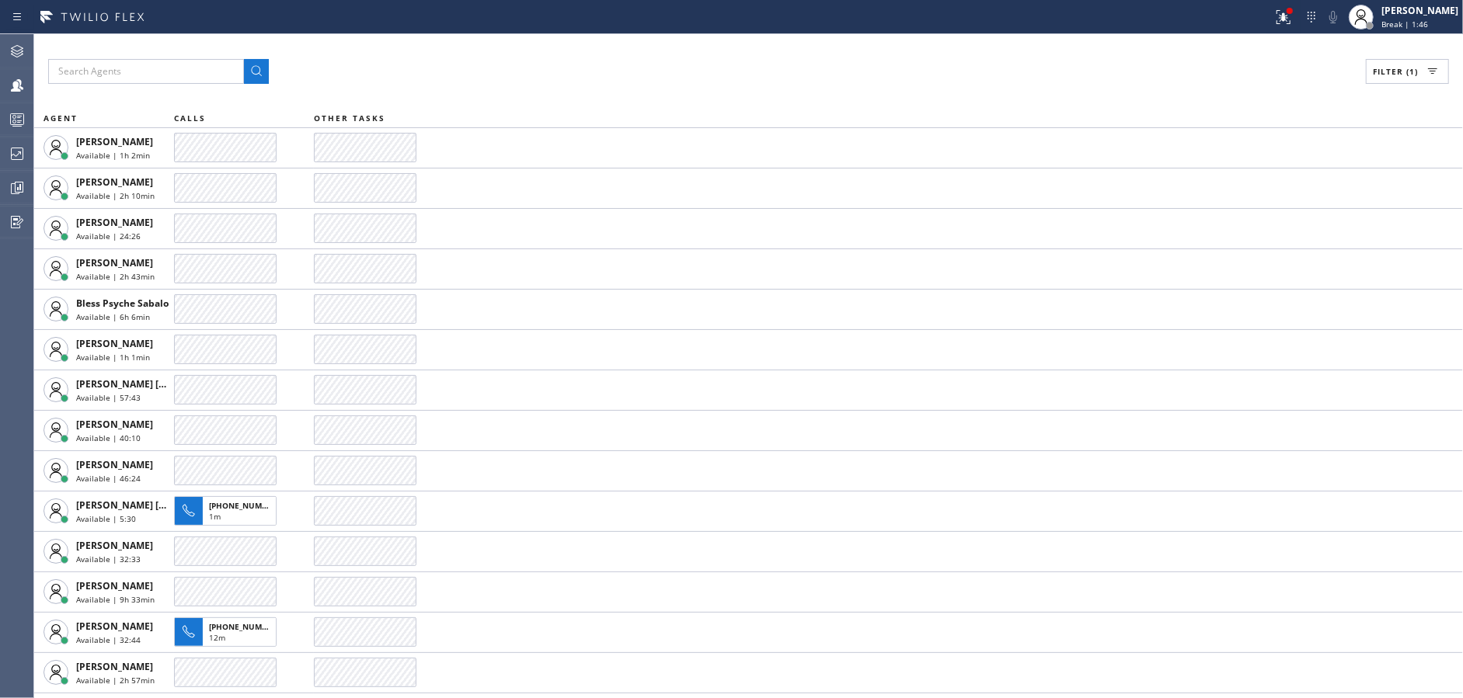
click at [702, 43] on div "Filter (1) AGENT CALLS OTHER TASKS Abe Collarte Available | 1h 2min Alynna Mari…" at bounding box center [748, 366] width 1429 height 664
click at [702, 43] on div "Filter (1) AGENT CALLS OTHER TASKS Abe Collarte Available | 1h 3min Alynna Mari…" at bounding box center [748, 366] width 1429 height 664
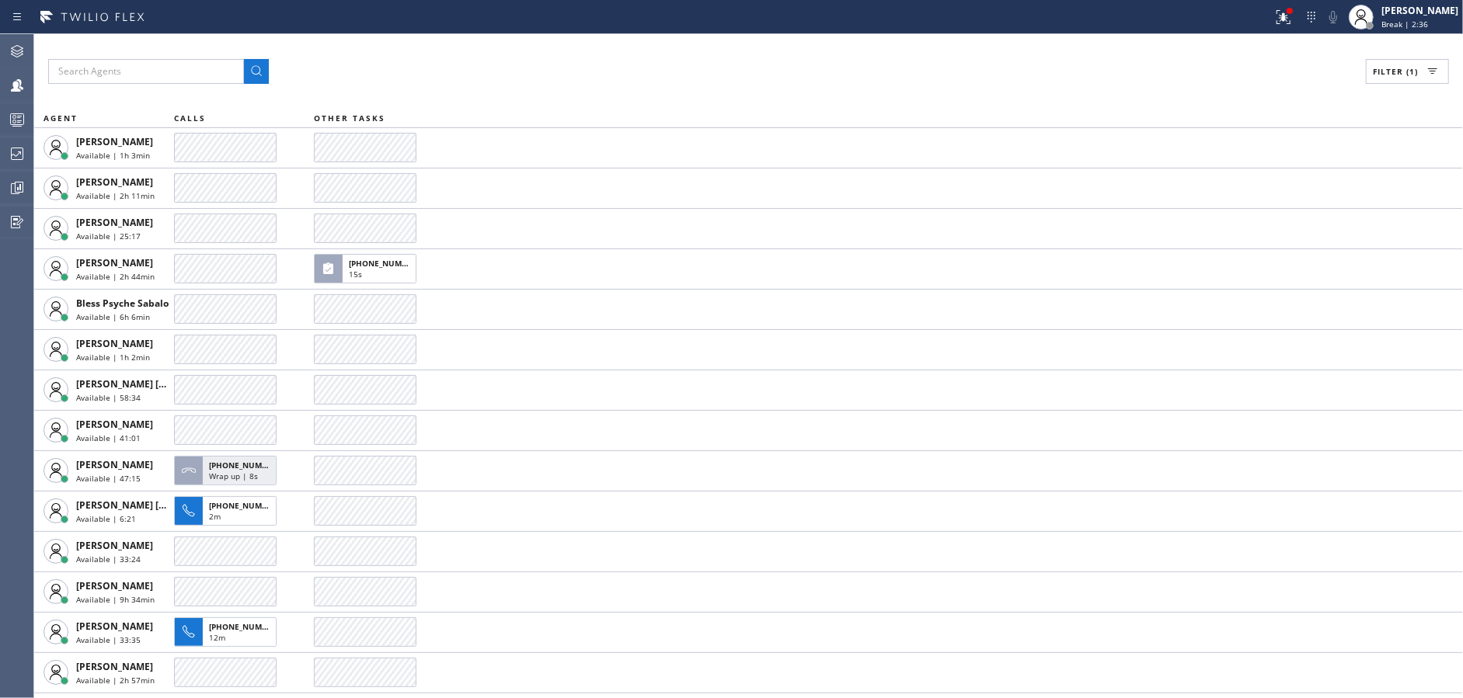
click at [702, 43] on div "Filter (1) AGENT CALLS OTHER TASKS Abe Collarte Available | 1h 3min Alynna Mari…" at bounding box center [748, 366] width 1429 height 664
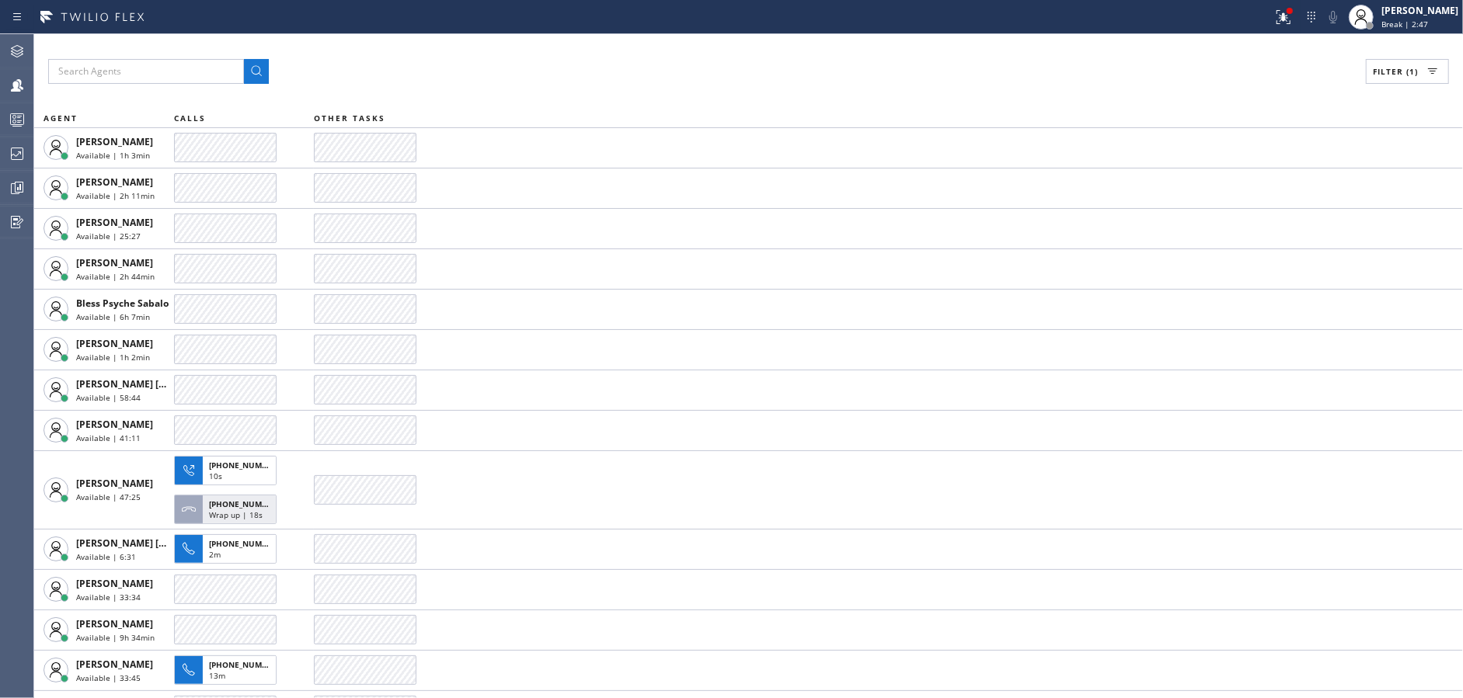
click at [702, 43] on div "Filter (1) AGENT CALLS OTHER TASKS Abe Collarte Available | 1h 3min Alynna Mari…" at bounding box center [748, 366] width 1429 height 664
click at [702, 43] on div "Filter (1) AGENT CALLS OTHER TASKS Abe Collarte Available | 1h 4min Alynna Mari…" at bounding box center [748, 366] width 1429 height 664
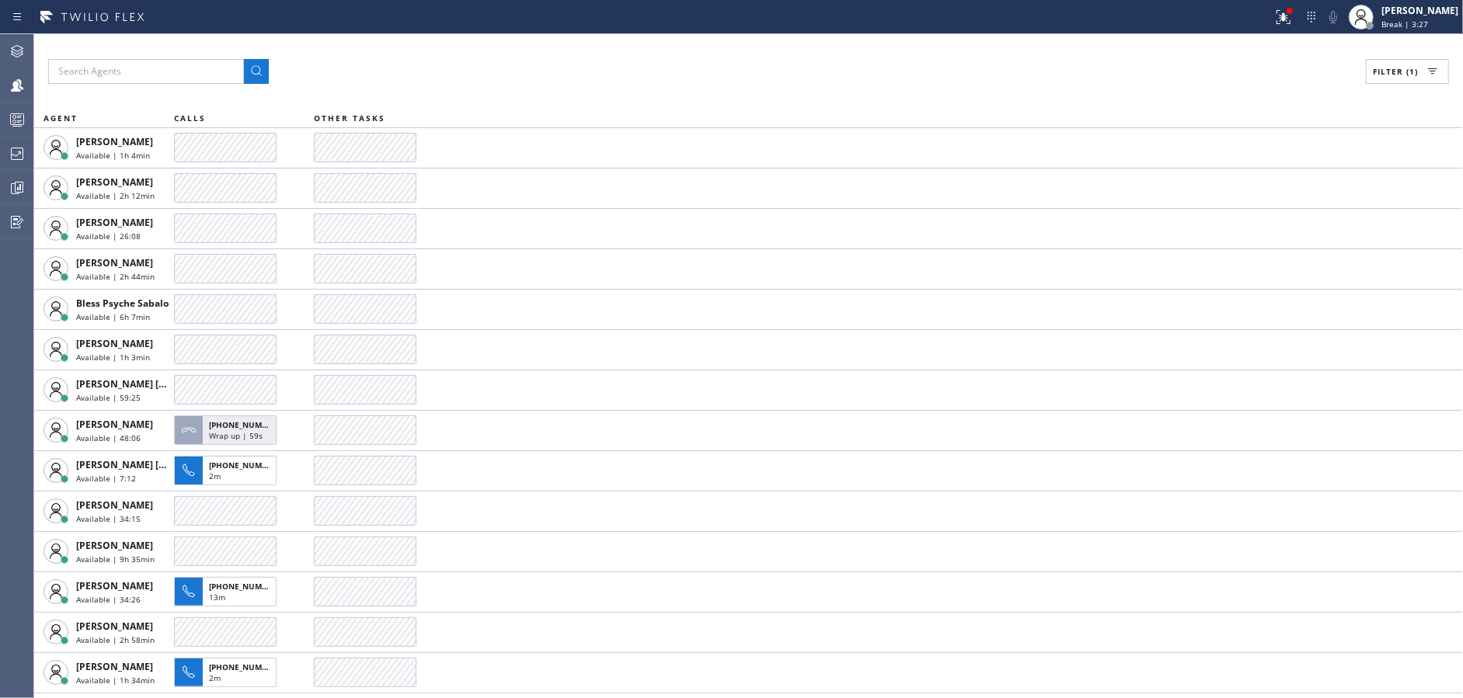
click at [702, 43] on div "Filter (1) AGENT CALLS OTHER TASKS Abe Collarte Available | 1h 4min Alynna Mari…" at bounding box center [748, 366] width 1429 height 664
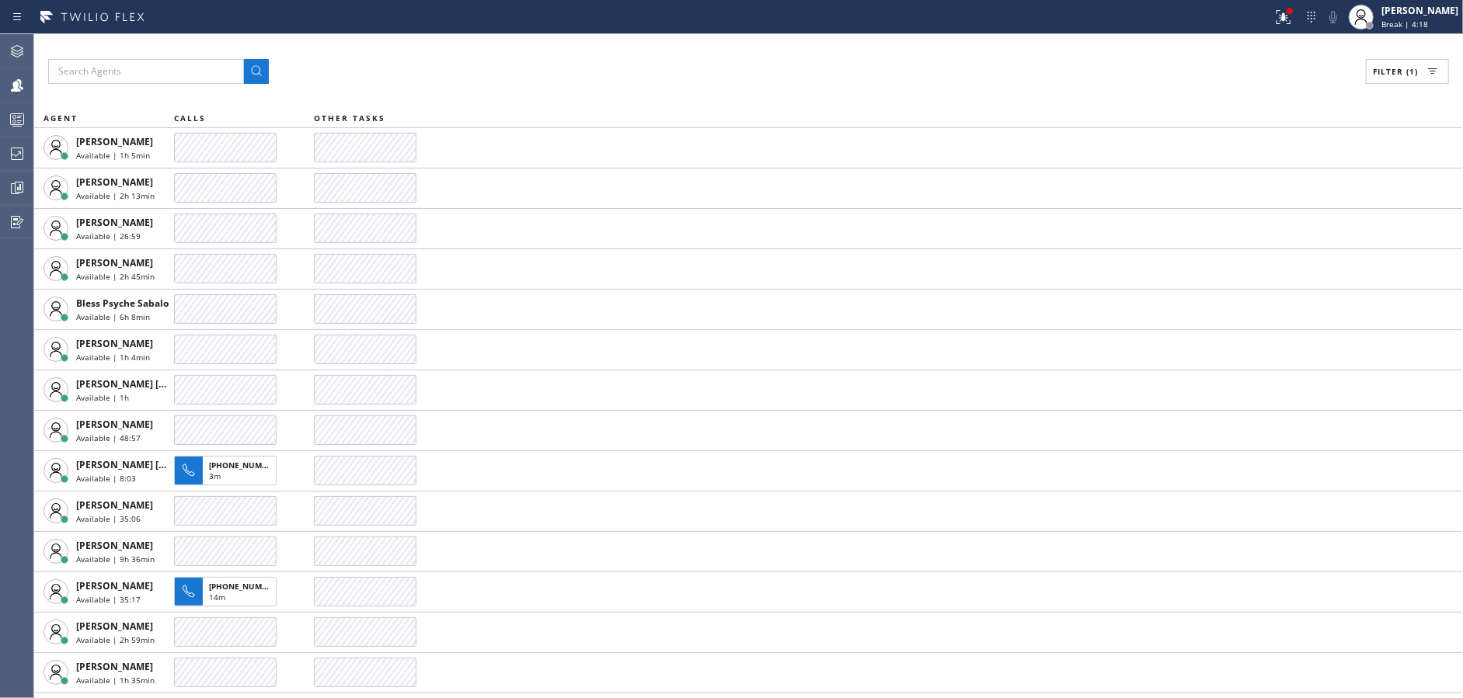
click at [702, 43] on div "Filter (1) AGENT CALLS OTHER TASKS Abe Collarte Available | 1h 5min Alynna Mari…" at bounding box center [748, 366] width 1429 height 664
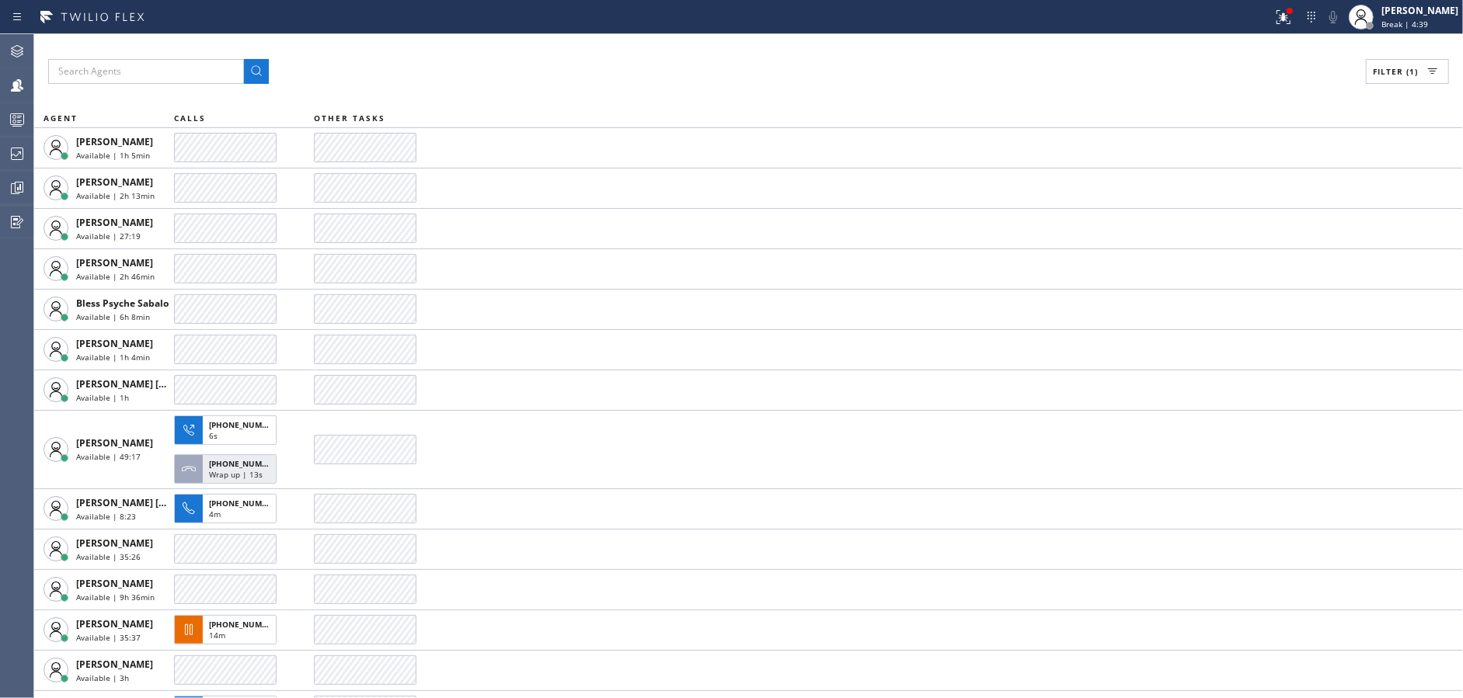
click at [702, 43] on div "Filter (1) AGENT CALLS OTHER TASKS Abe Collarte Available | 1h 5min Alynna Mari…" at bounding box center [748, 366] width 1429 height 664
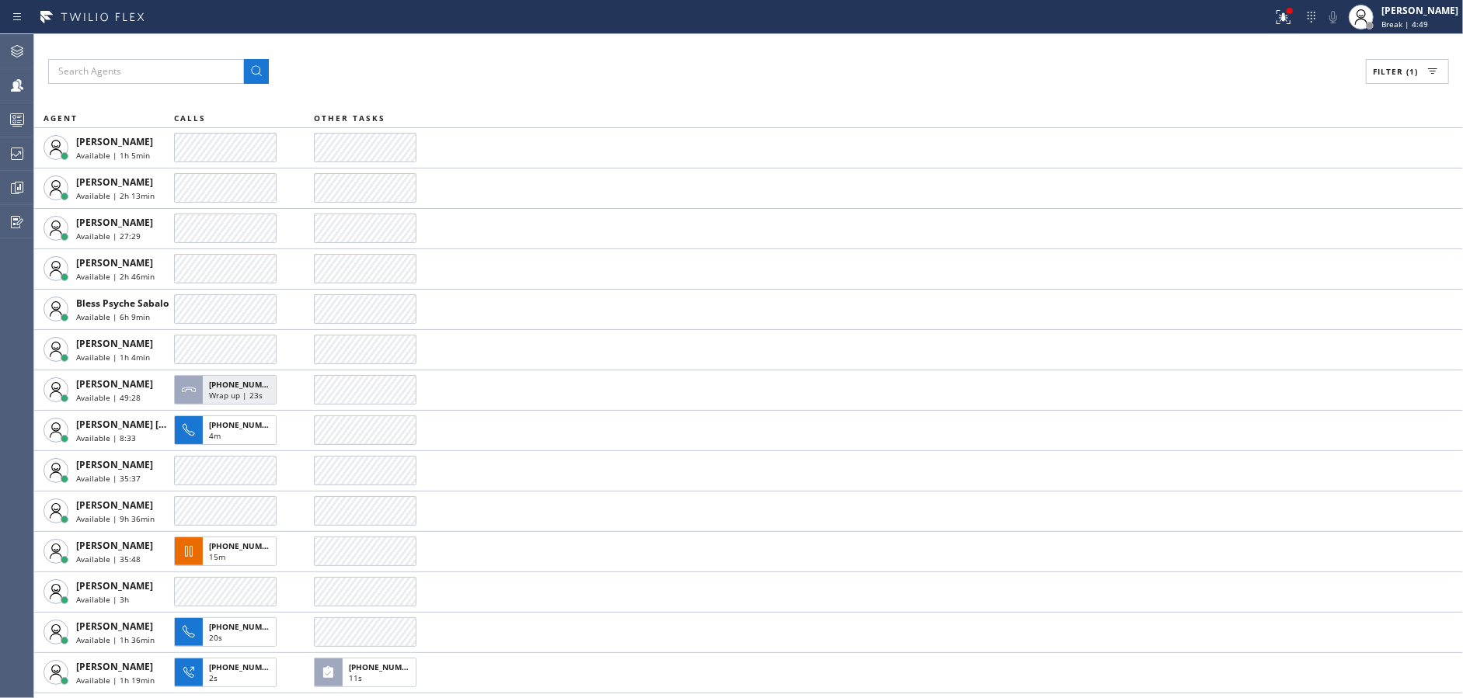
click at [702, 43] on div "Filter (1) AGENT CALLS OTHER TASKS Abe Collarte Available | 1h 5min Alynna Mari…" at bounding box center [748, 366] width 1429 height 664
click at [702, 43] on div "Filter (1) AGENT CALLS OTHER TASKS Abe Collarte Available | 1h 6min Alynna Mari…" at bounding box center [748, 366] width 1429 height 664
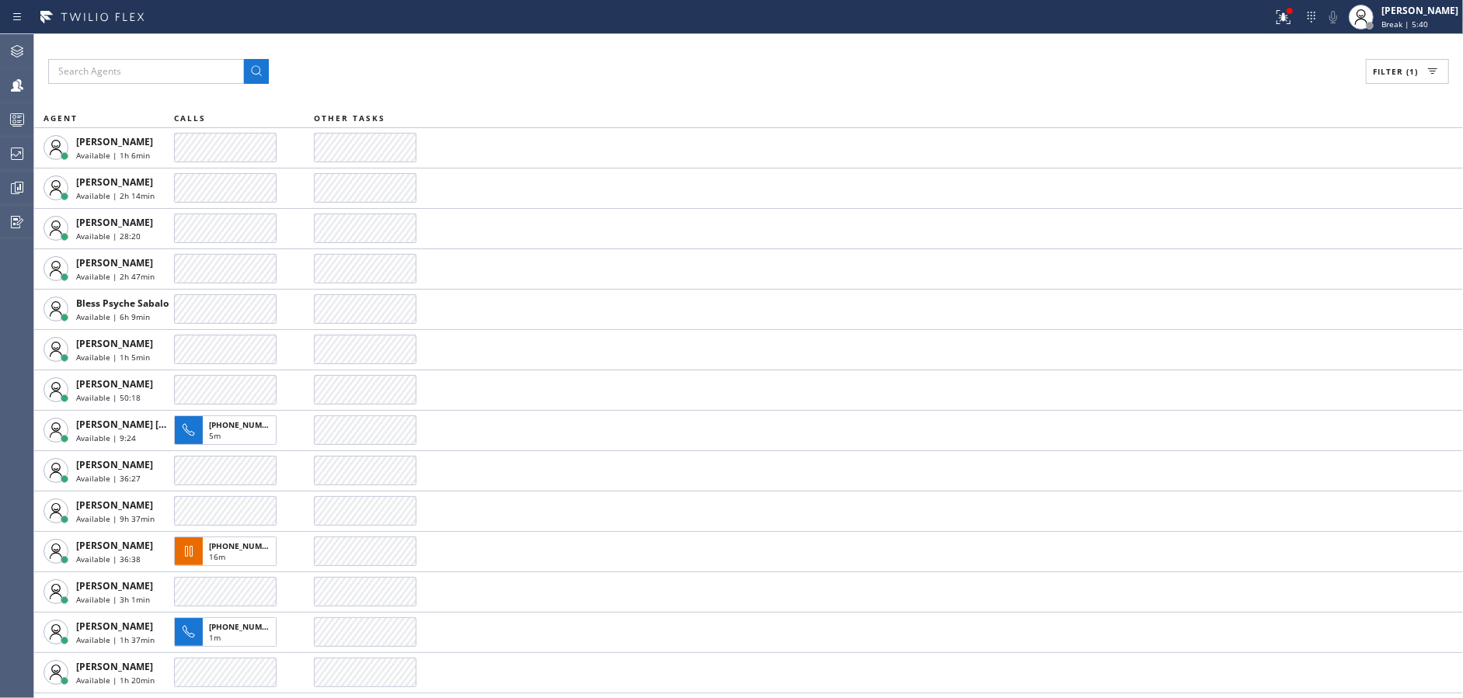
click at [702, 43] on div "Filter (1) AGENT CALLS OTHER TASKS Abe Collarte Available | 1h 6min Alynna Mari…" at bounding box center [748, 366] width 1429 height 664
click at [702, 43] on div "Filter (1) AGENT CALLS OTHER TASKS [PERSON_NAME] Available | 1h 6min [PERSON_NA…" at bounding box center [748, 366] width 1429 height 664
click at [702, 43] on div "Filter (1) AGENT CALLS OTHER TASKS [PERSON_NAME] Available | 1h 7min [PERSON_NA…" at bounding box center [748, 366] width 1429 height 664
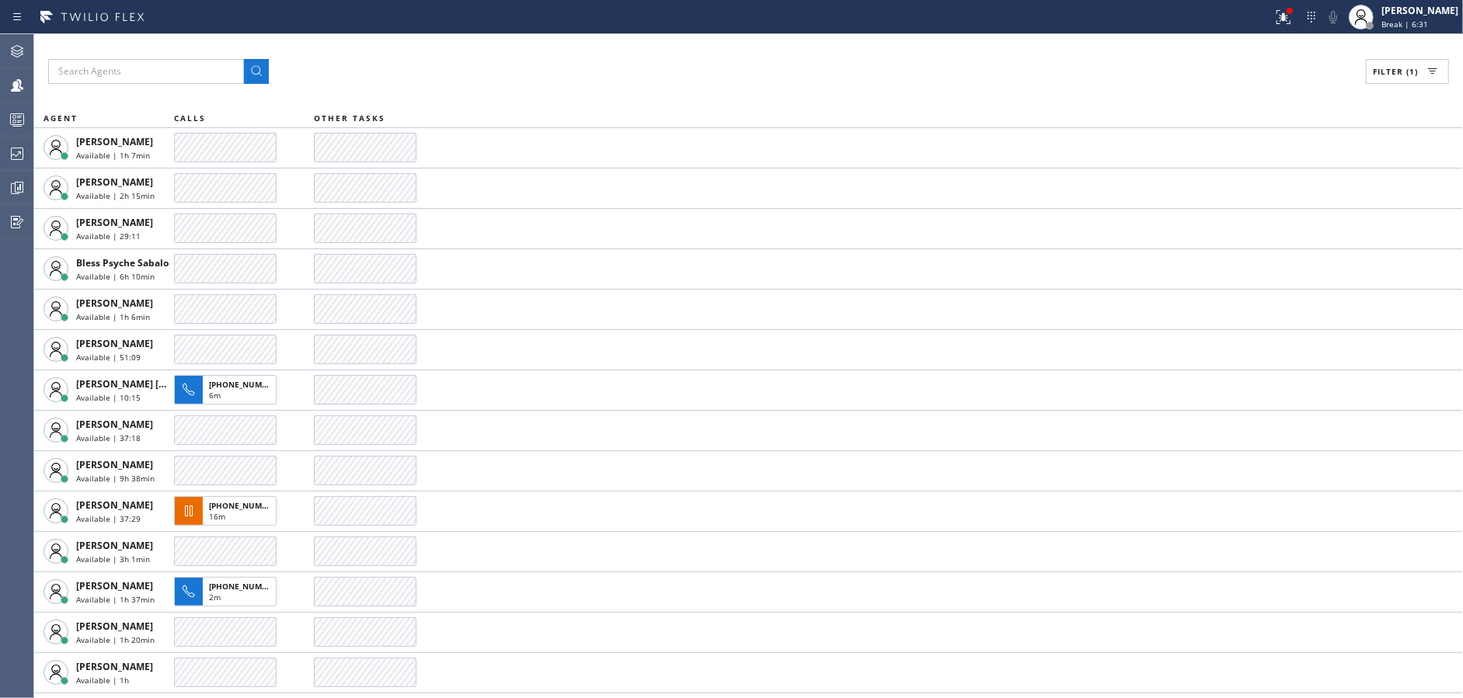
click at [702, 43] on div "Filter (1) AGENT CALLS OTHER TASKS [PERSON_NAME] Available | 1h 7min [PERSON_NA…" at bounding box center [748, 366] width 1429 height 664
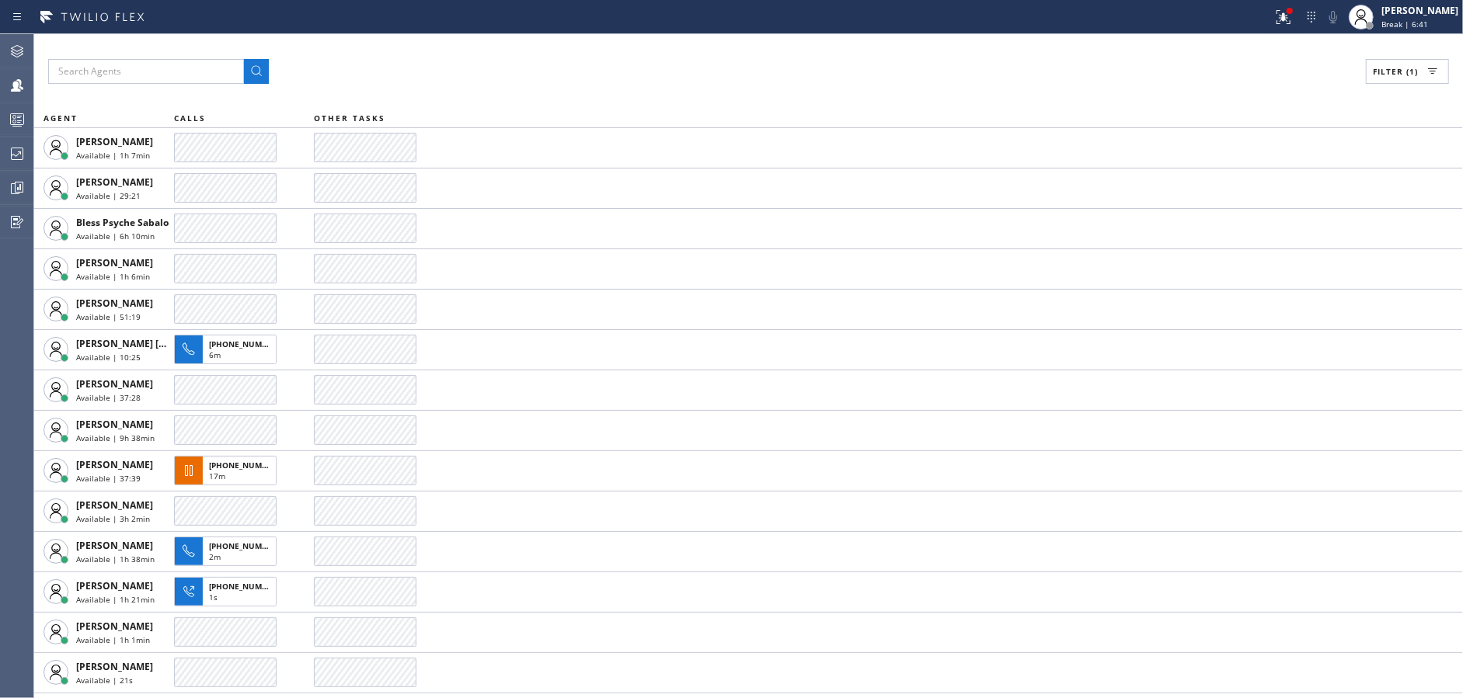
click at [702, 43] on div "Filter (1) AGENT CALLS OTHER TASKS [PERSON_NAME] Available | 1h 7min [PERSON_NA…" at bounding box center [748, 366] width 1429 height 664
click at [702, 43] on div "Filter (1) AGENT CALLS OTHER TASKS [PERSON_NAME] Available | 1h 8min [PERSON_NA…" at bounding box center [748, 366] width 1429 height 664
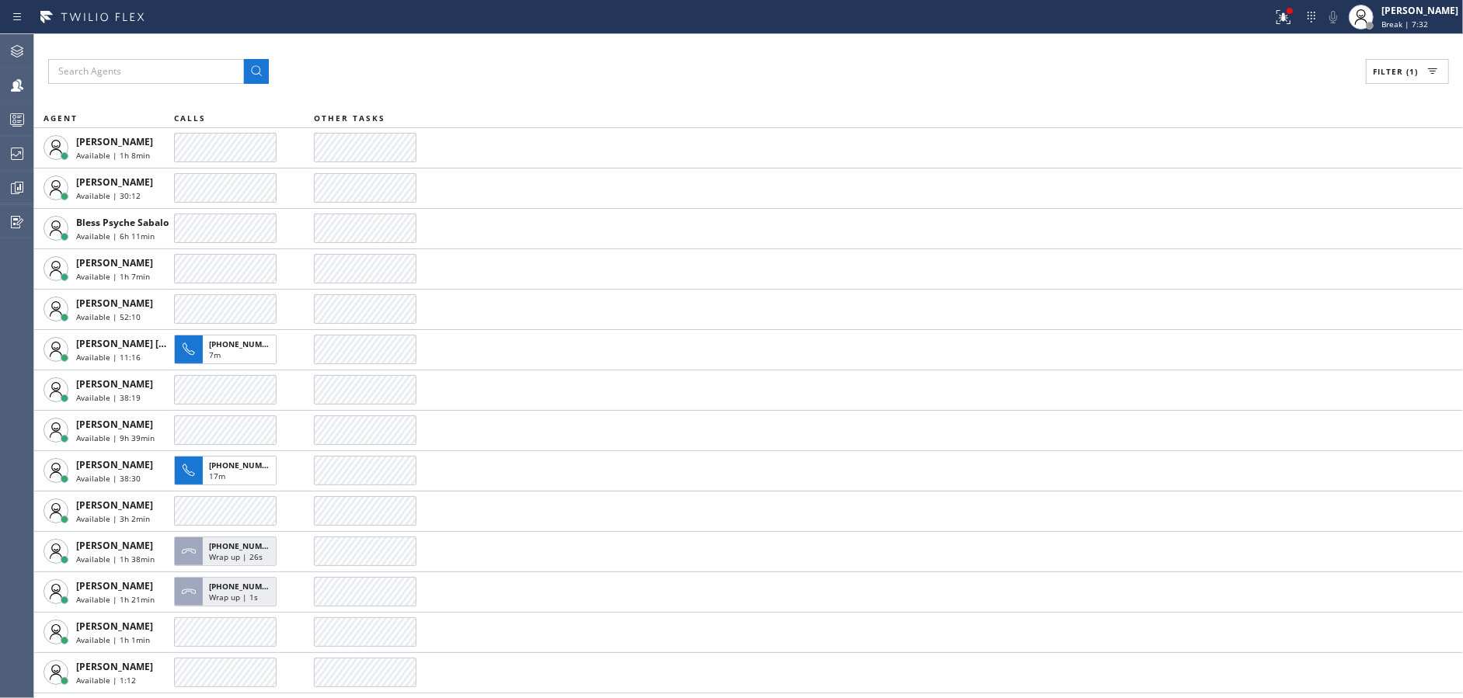
click at [702, 43] on div "Filter (1) AGENT CALLS OTHER TASKS [PERSON_NAME] Available | 1h 8min [PERSON_NA…" at bounding box center [748, 366] width 1429 height 664
click at [702, 43] on div "Filter (1) AGENT CALLS OTHER TASKS [PERSON_NAME] Available | 1h 9min [PERSON_NA…" at bounding box center [748, 366] width 1429 height 664
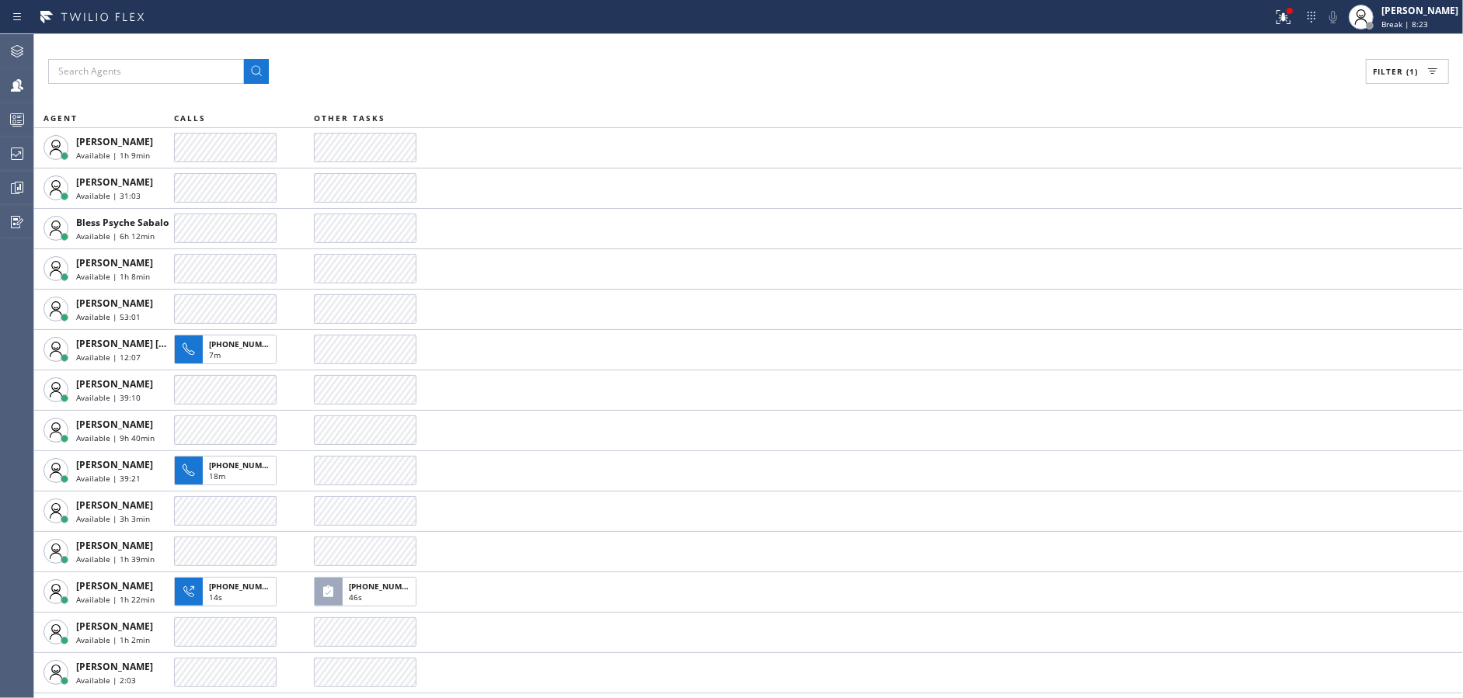
click at [702, 43] on div "Filter (1) AGENT CALLS OTHER TASKS [PERSON_NAME] Available | 1h 9min [PERSON_NA…" at bounding box center [748, 366] width 1429 height 664
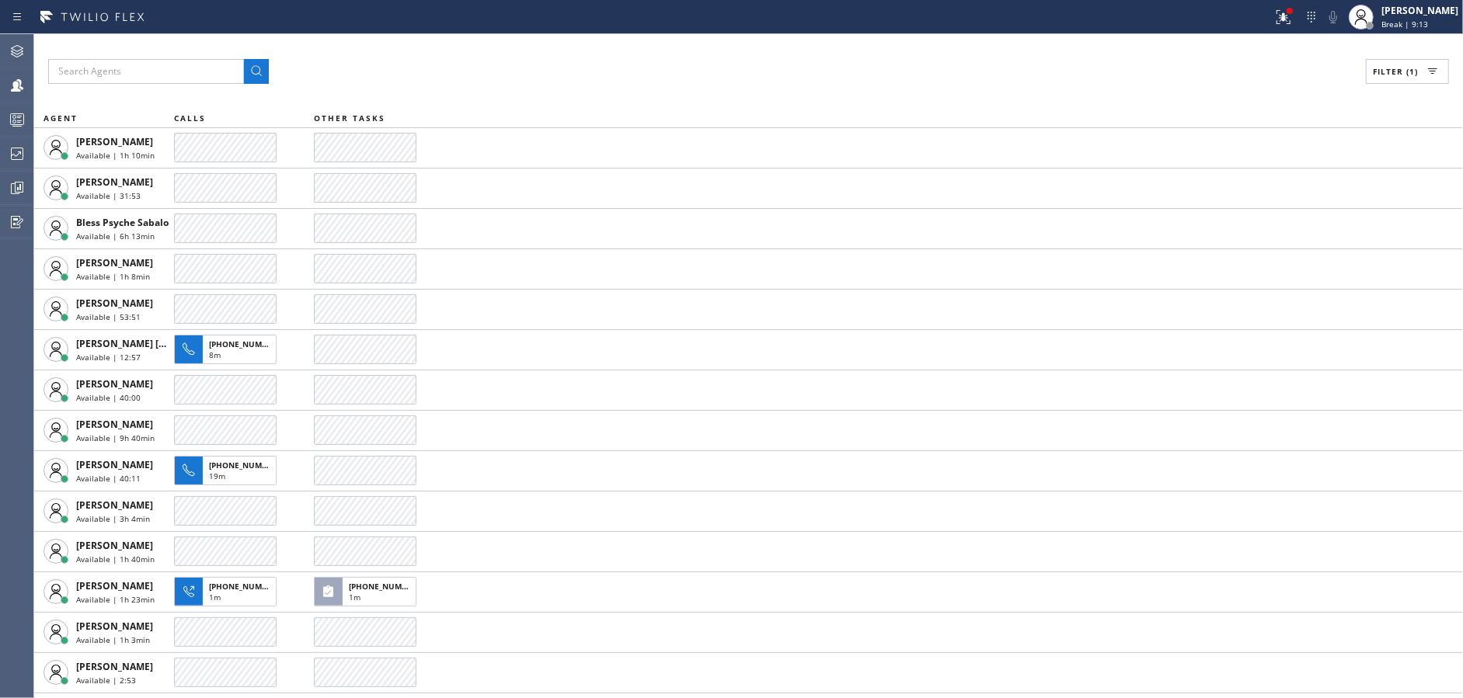
click at [702, 43] on div "Filter (1) AGENT CALLS OTHER TASKS [PERSON_NAME] Available | 1h 10min [PERSON_N…" at bounding box center [748, 366] width 1429 height 664
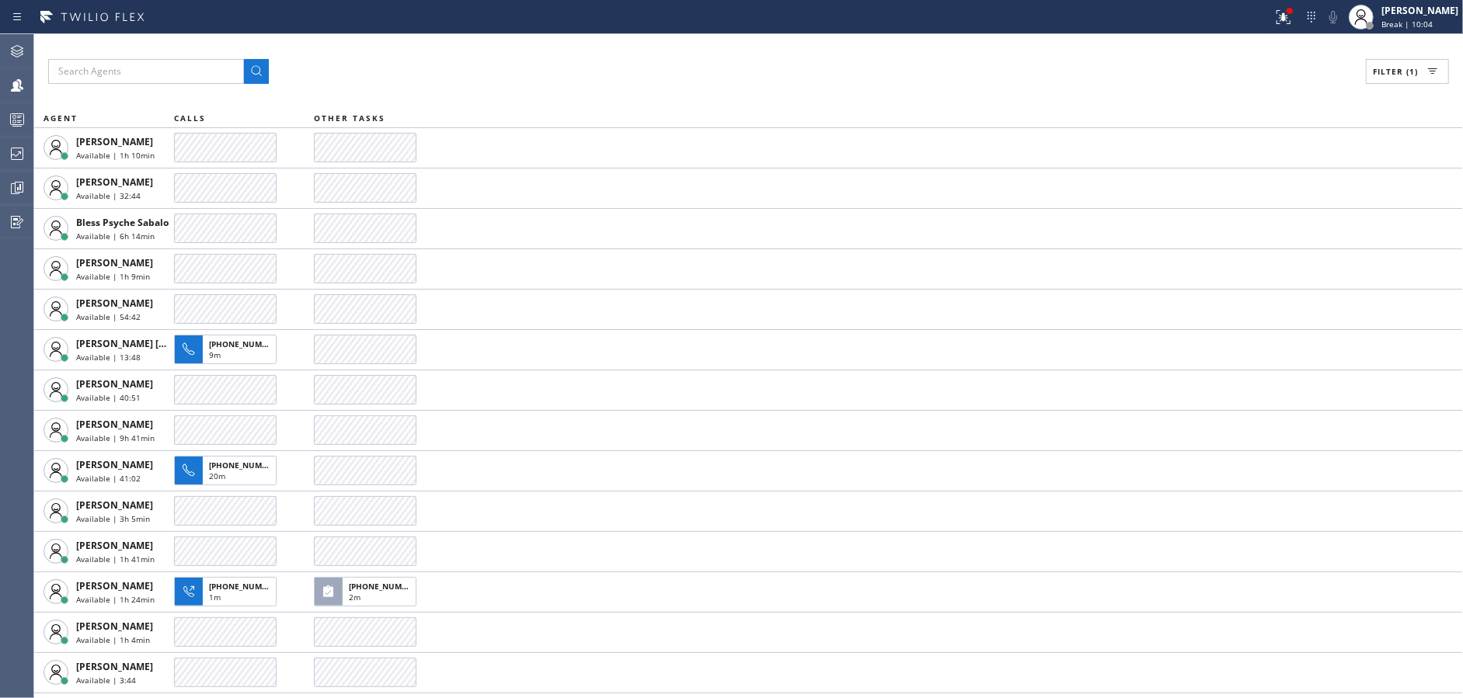
click at [702, 43] on div "Filter (1) AGENT CALLS OTHER TASKS [PERSON_NAME] Available | 1h 10min [PERSON_N…" at bounding box center [748, 366] width 1429 height 664
click at [702, 43] on div "Filter (1) AGENT CALLS OTHER TASKS [PERSON_NAME] Available | 1h 11min [PERSON_N…" at bounding box center [748, 366] width 1429 height 664
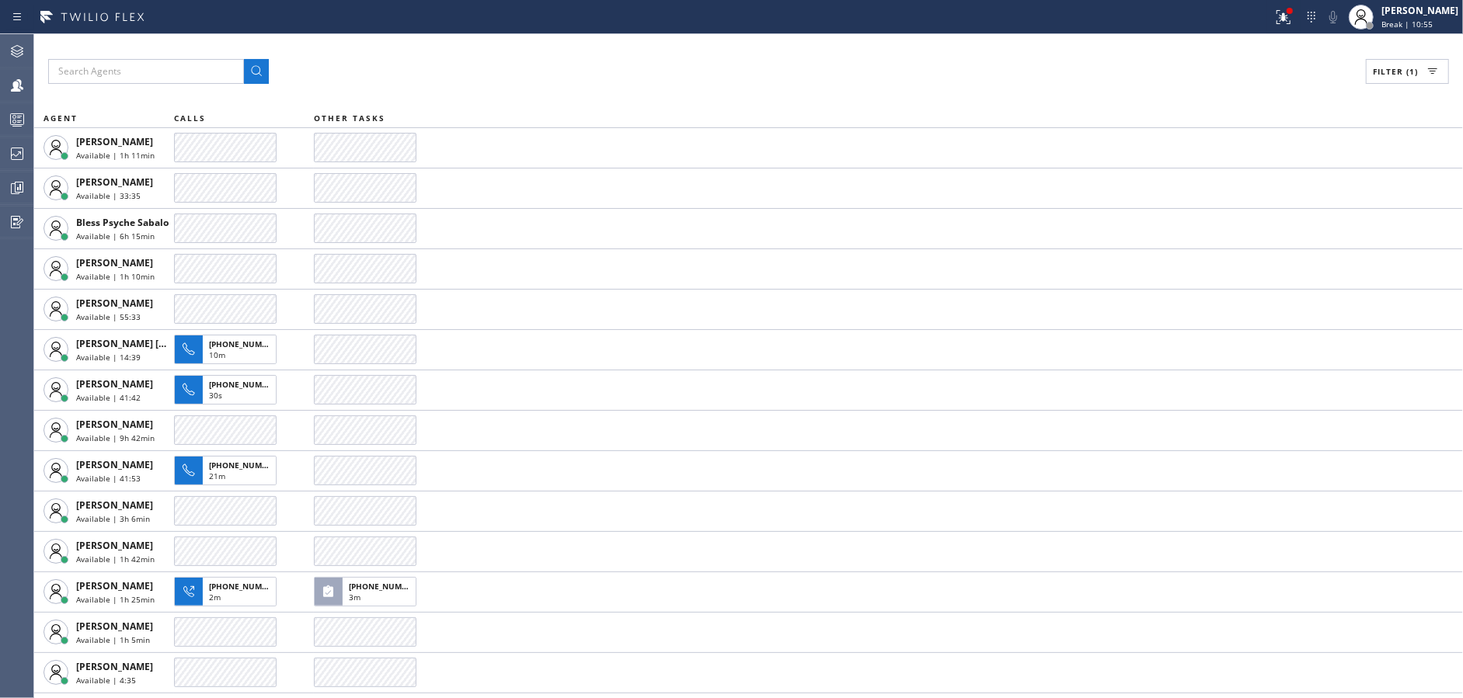
click at [702, 43] on div "Filter (1) AGENT CALLS OTHER TASKS [PERSON_NAME] Available | 1h 11min [PERSON_N…" at bounding box center [748, 366] width 1429 height 664
click at [702, 43] on div "Filter (1) AGENT CALLS OTHER TASKS [PERSON_NAME] Available | 1h 12min [PERSON_N…" at bounding box center [748, 366] width 1429 height 664
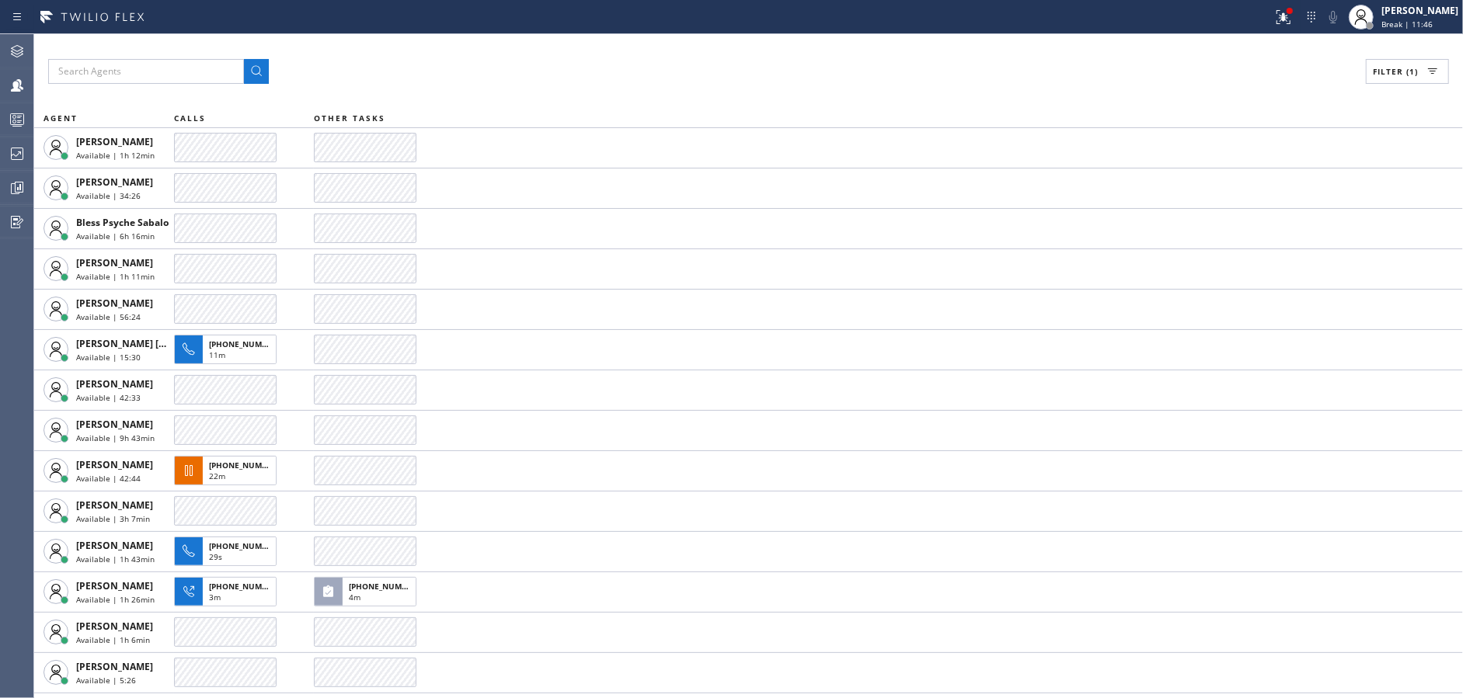
click at [702, 43] on div "Filter (1) AGENT CALLS OTHER TASKS [PERSON_NAME] Available | 1h 12min [PERSON_N…" at bounding box center [748, 366] width 1429 height 664
click at [702, 43] on div "Filter (1) AGENT CALLS OTHER TASKS [PERSON_NAME] Available | 1h 13min [PERSON_N…" at bounding box center [748, 366] width 1429 height 664
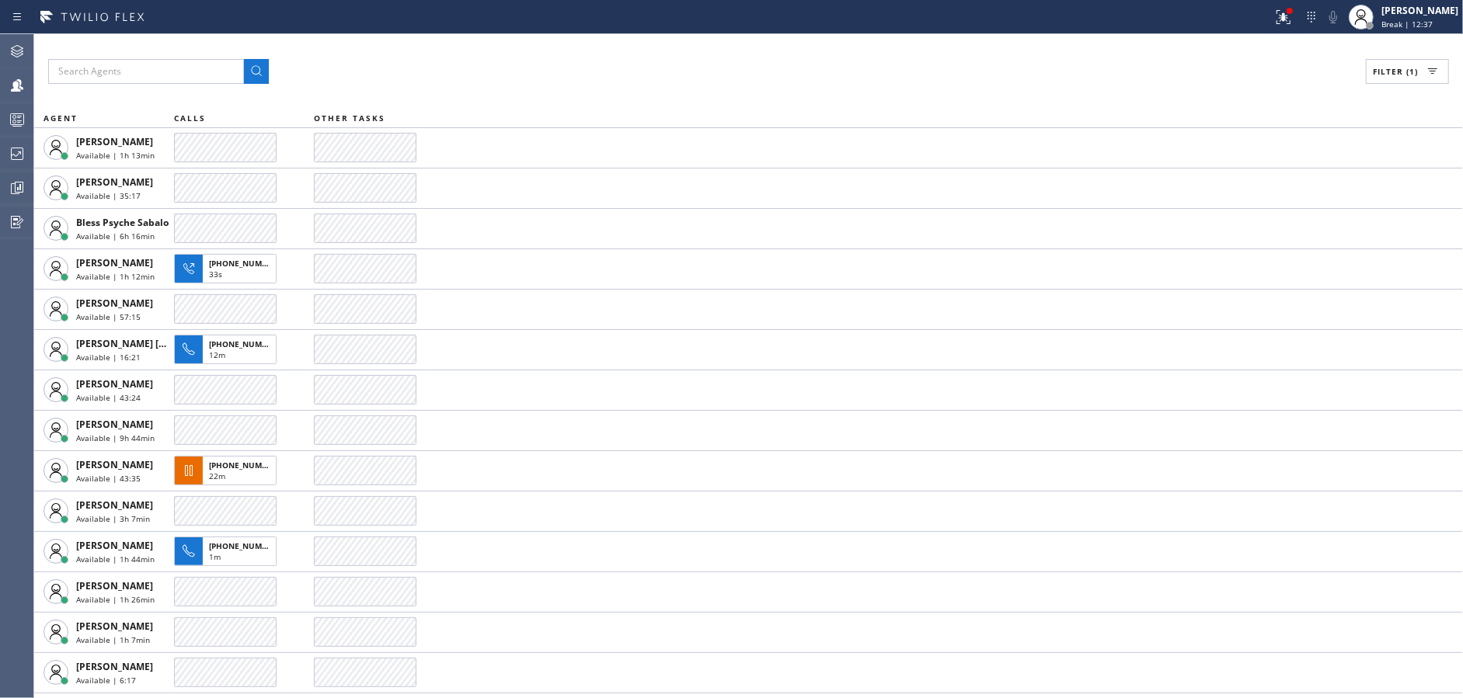
click at [702, 43] on div "Filter (1) AGENT CALLS OTHER TASKS [PERSON_NAME] Available | 1h 13min [PERSON_N…" at bounding box center [748, 366] width 1429 height 664
click at [702, 43] on div "Filter (1) AGENT CALLS OTHER TASKS [PERSON_NAME] Available | 1h 14min [PERSON_N…" at bounding box center [748, 366] width 1429 height 664
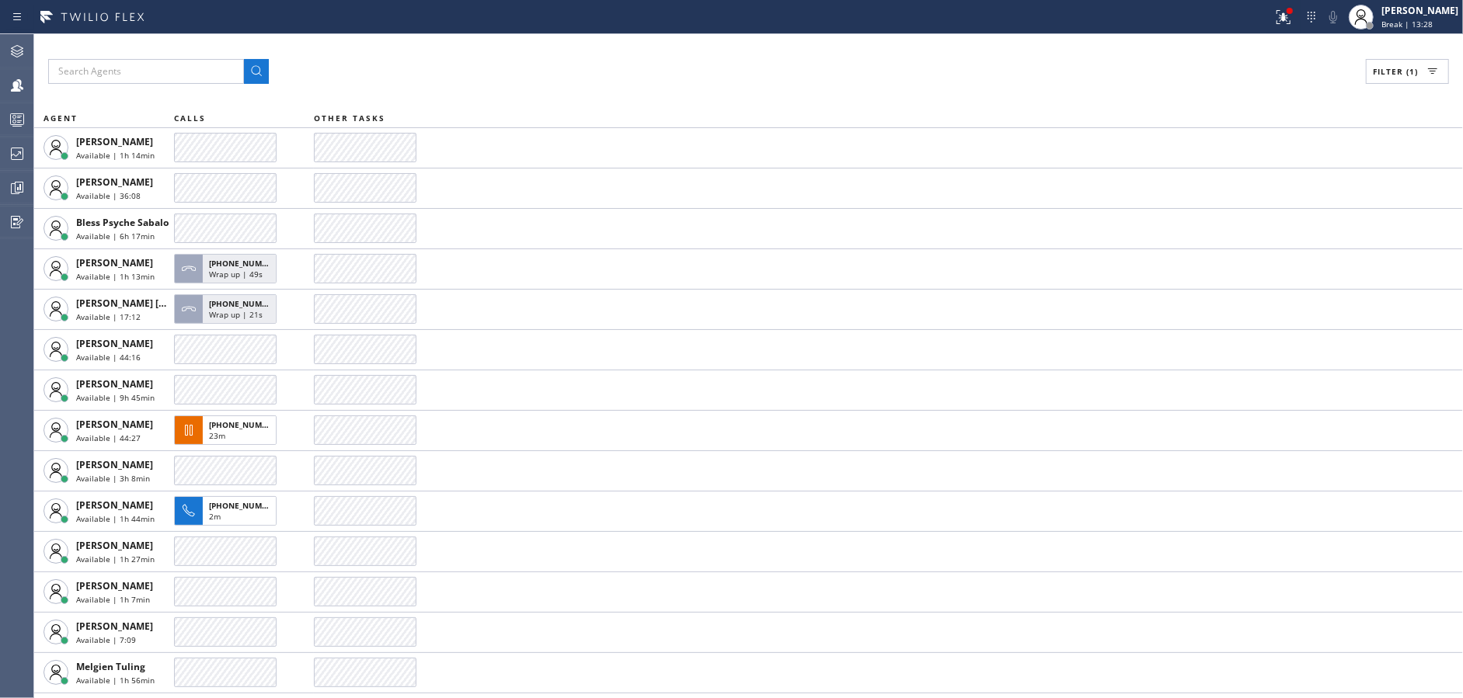
click at [702, 43] on div "Filter (1) AGENT CALLS OTHER TASKS [PERSON_NAME] Available | 1h 14min [PERSON_N…" at bounding box center [748, 366] width 1429 height 664
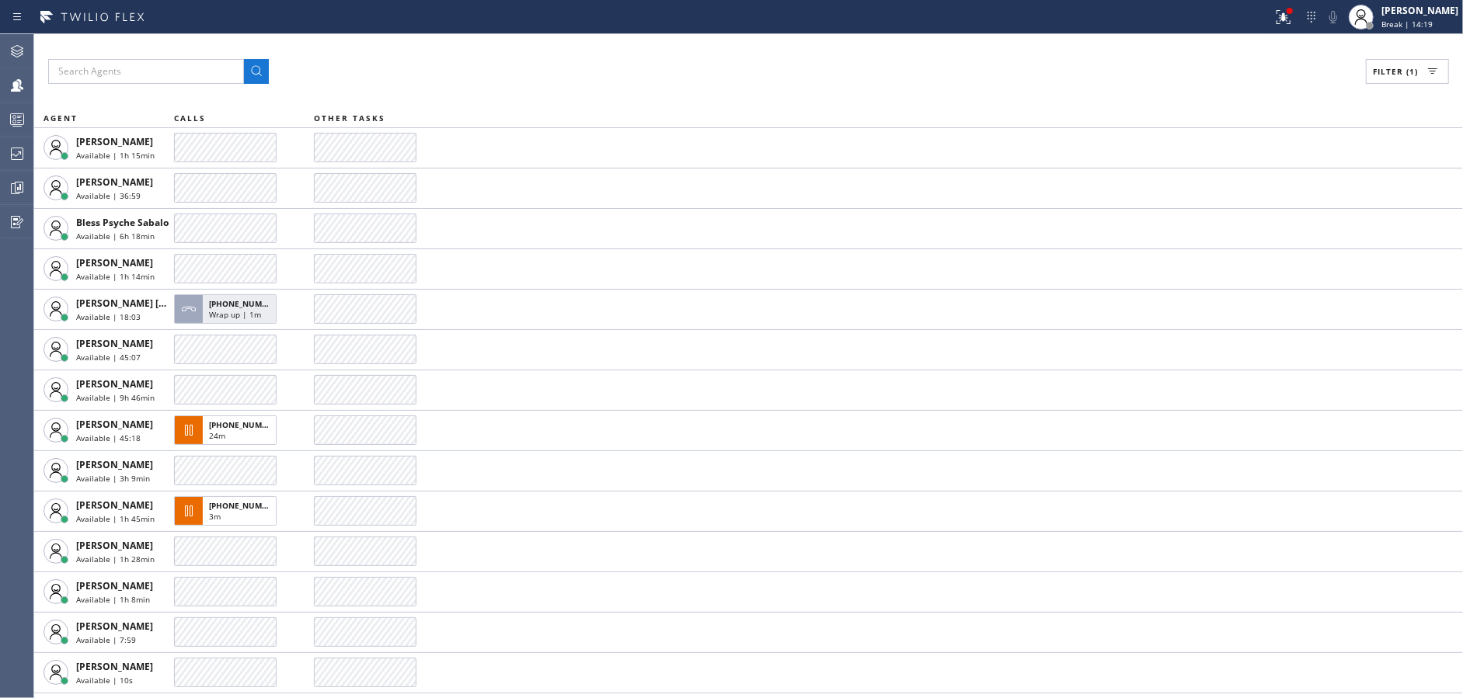
click at [702, 43] on div "Filter (1) AGENT CALLS OTHER TASKS [PERSON_NAME] Available | 1h 15min [PERSON_N…" at bounding box center [748, 366] width 1429 height 664
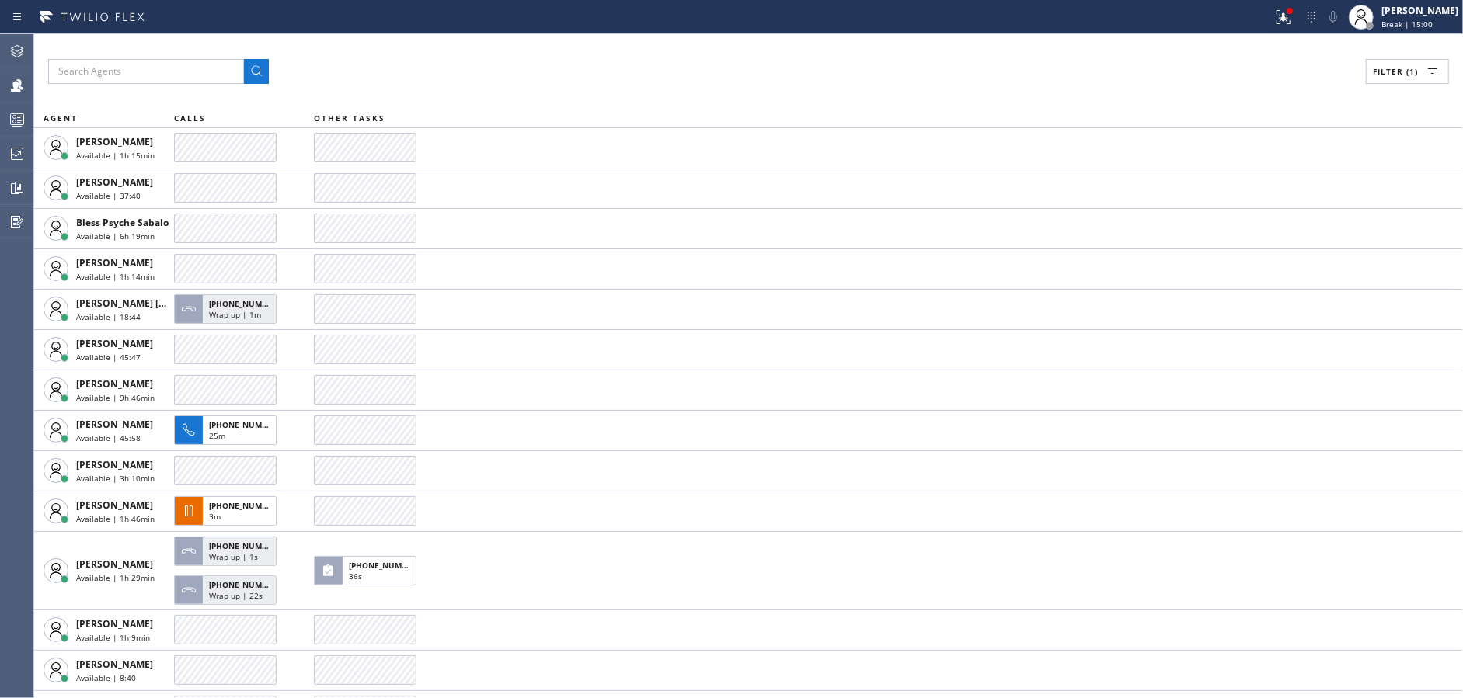
click at [702, 43] on div "Filter (1) AGENT CALLS OTHER TASKS [PERSON_NAME] Available | 1h 15min [PERSON_N…" at bounding box center [748, 366] width 1429 height 664
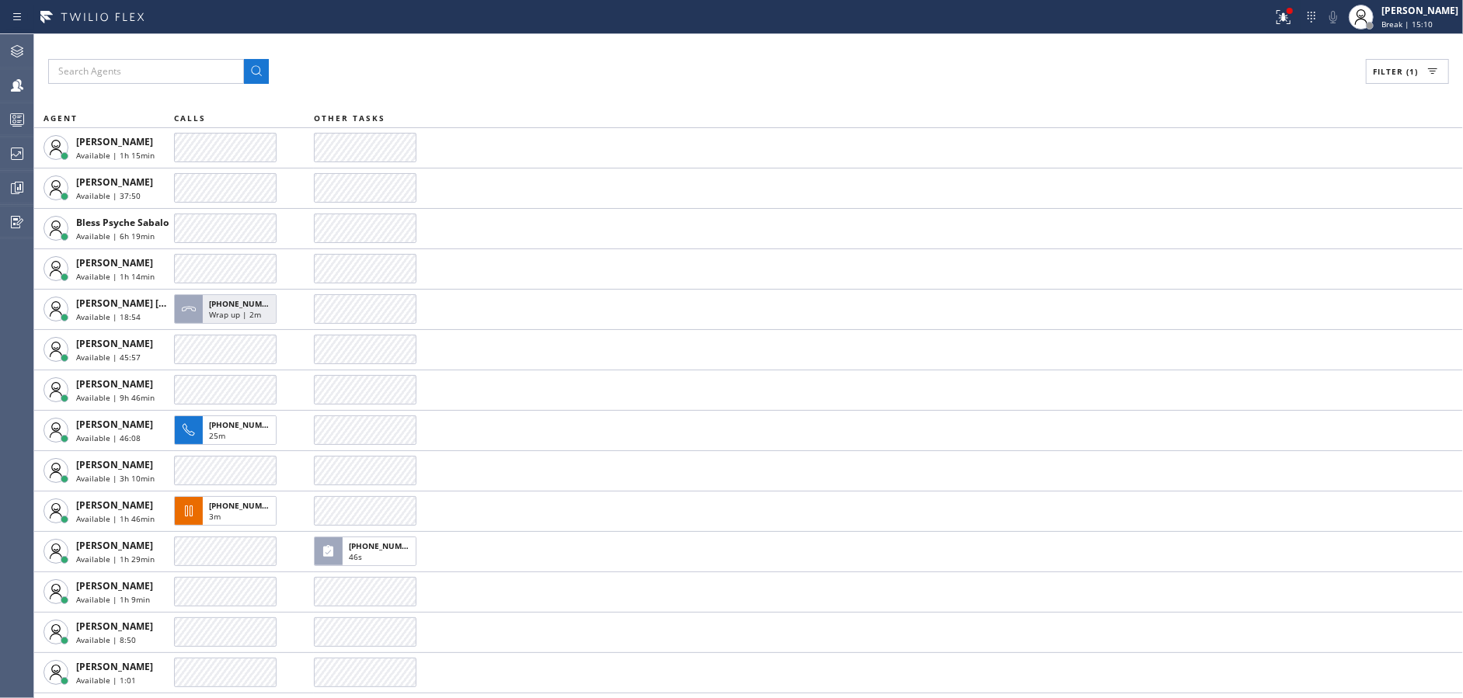
click at [702, 43] on div "Filter (1) AGENT CALLS OTHER TASKS [PERSON_NAME] Available | 1h 15min [PERSON_N…" at bounding box center [748, 366] width 1429 height 664
click at [702, 43] on div "Filter (1) AGENT CALLS OTHER TASKS [PERSON_NAME] Available | 1h 16min [PERSON_N…" at bounding box center [748, 366] width 1429 height 664
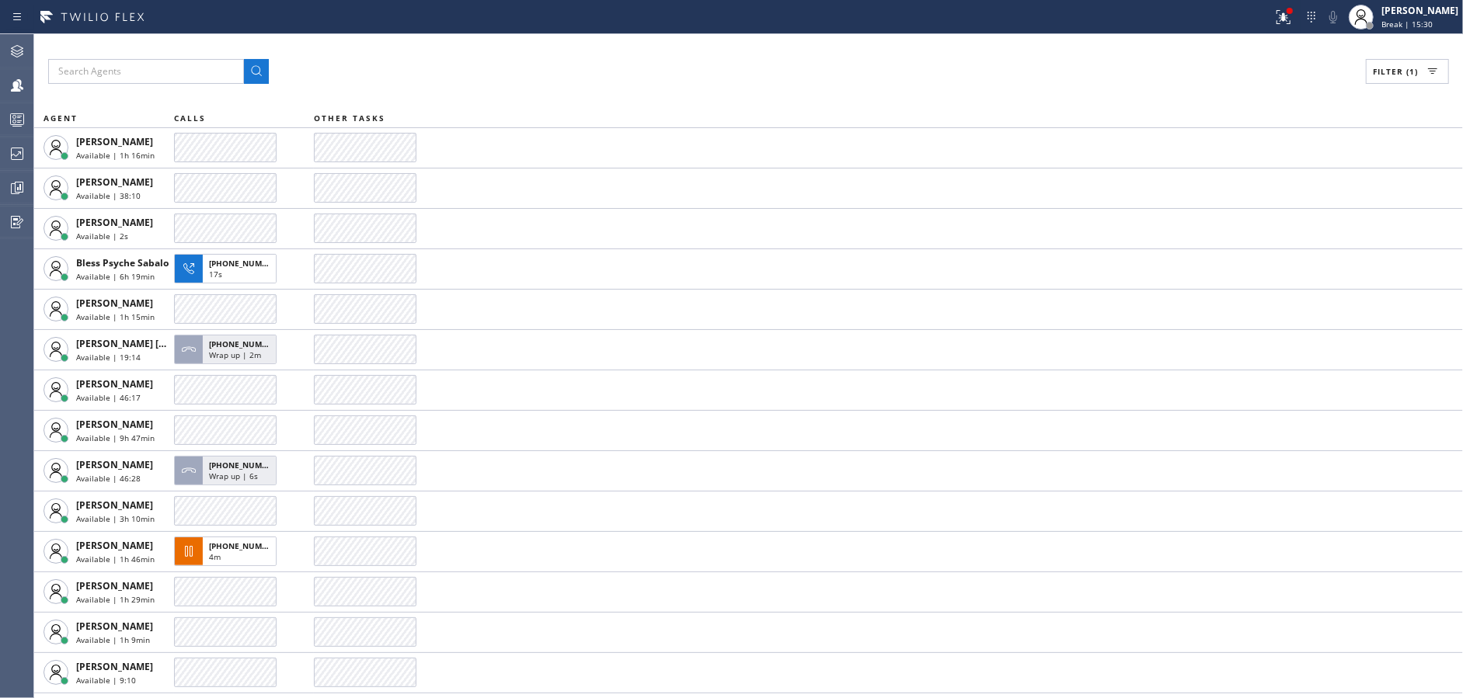
click at [702, 43] on div "Filter (1) AGENT CALLS OTHER TASKS [PERSON_NAME] Available | 1h 16min [PERSON_N…" at bounding box center [748, 366] width 1429 height 664
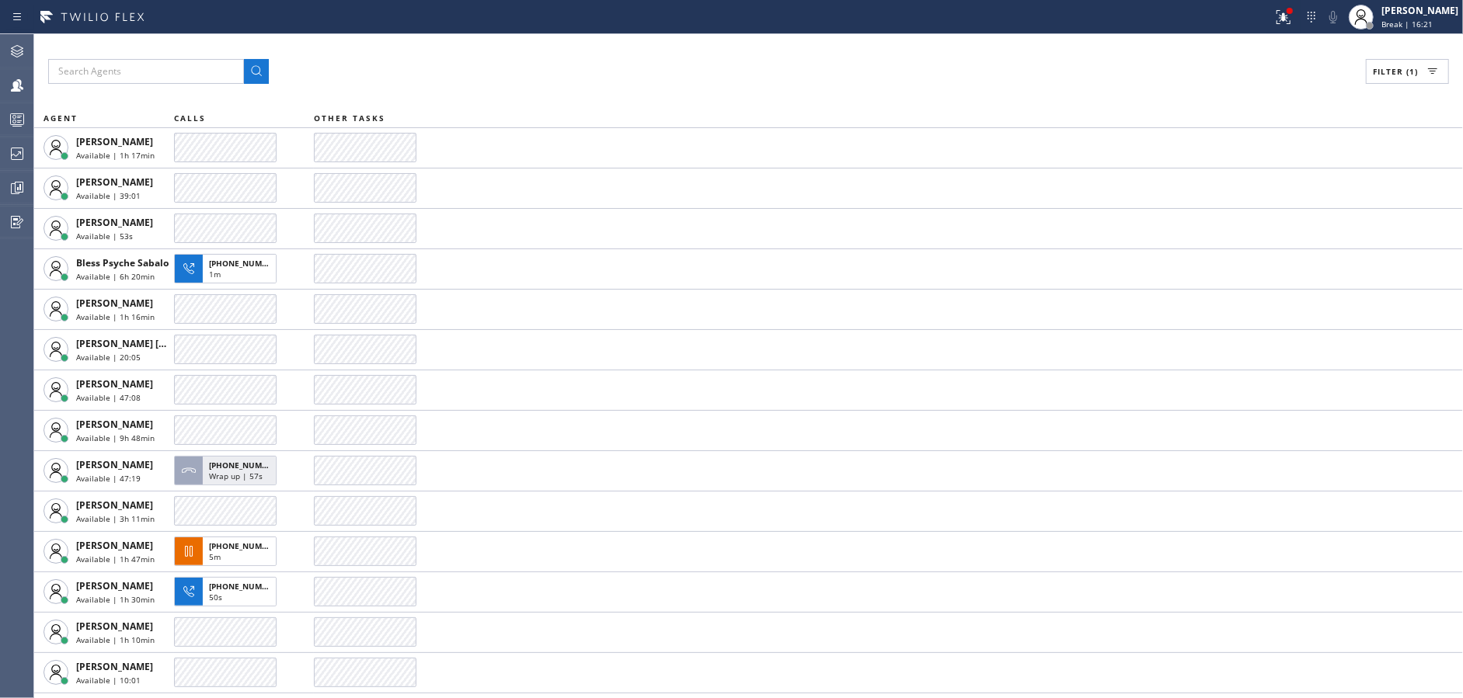
click at [702, 43] on div "Filter (1) AGENT CALLS OTHER TASKS [PERSON_NAME] Available | 1h 17min [PERSON_N…" at bounding box center [748, 366] width 1429 height 664
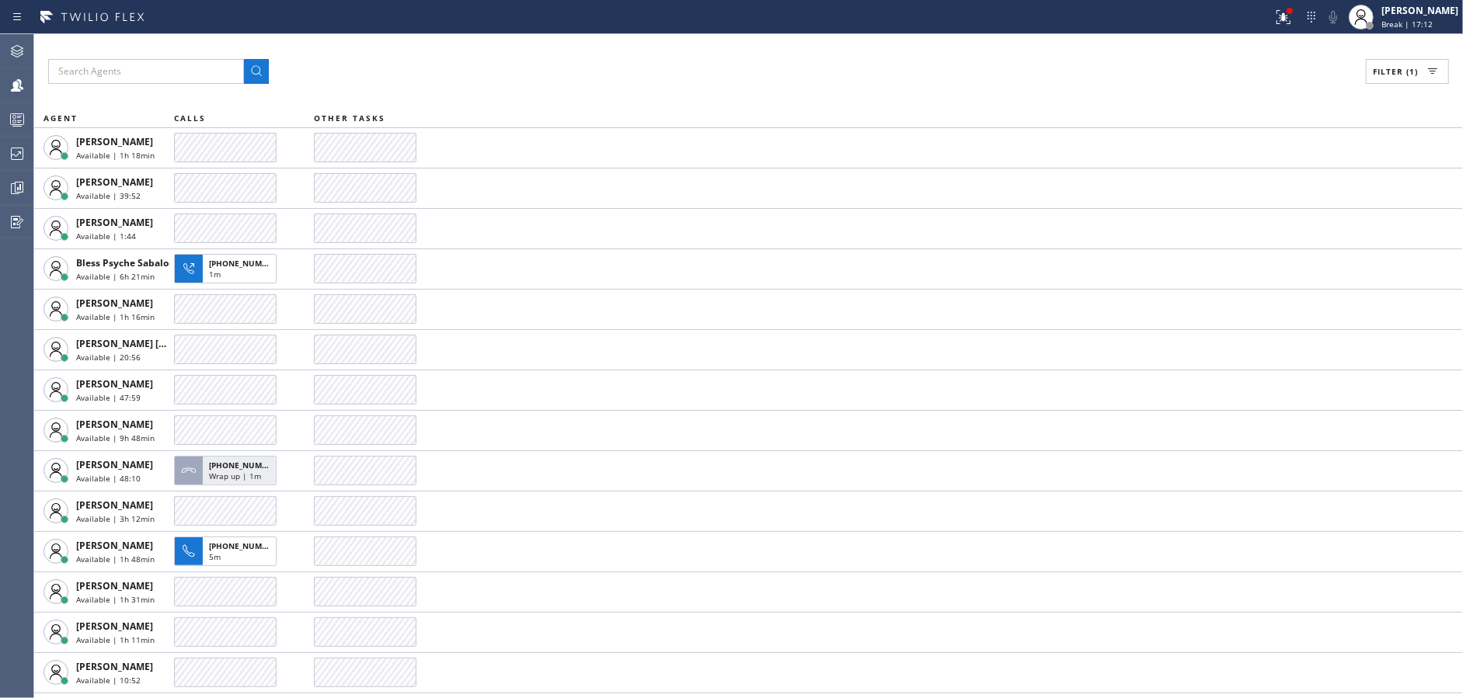
click at [702, 43] on div "Filter (1) AGENT CALLS OTHER TASKS [PERSON_NAME] Available | 1h 18min [PERSON_N…" at bounding box center [748, 366] width 1429 height 664
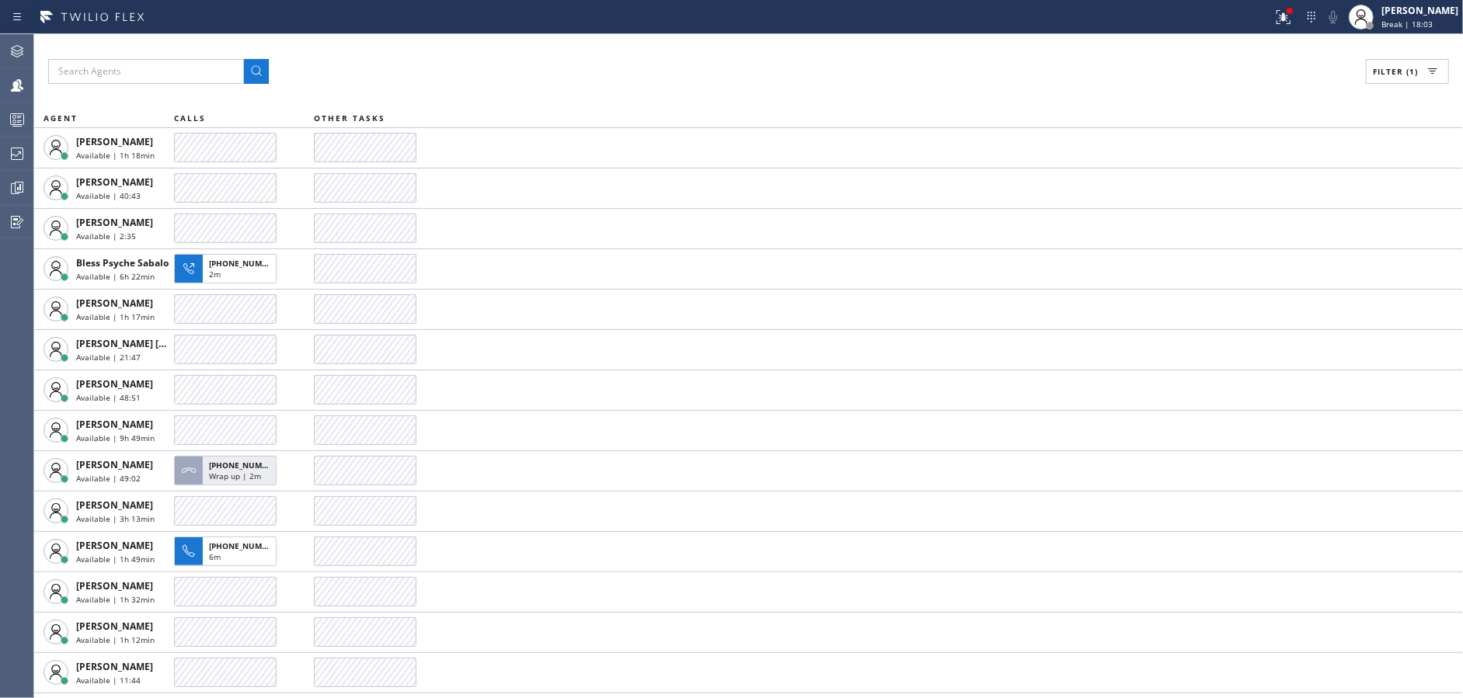
click at [702, 43] on div "Filter (1) AGENT CALLS OTHER TASKS [PERSON_NAME] Available | 1h 18min [PERSON_N…" at bounding box center [748, 366] width 1429 height 664
click at [702, 43] on div "Filter (1) AGENT CALLS OTHER TASKS [PERSON_NAME] Available | 1h 19min [PERSON_N…" at bounding box center [748, 366] width 1429 height 664
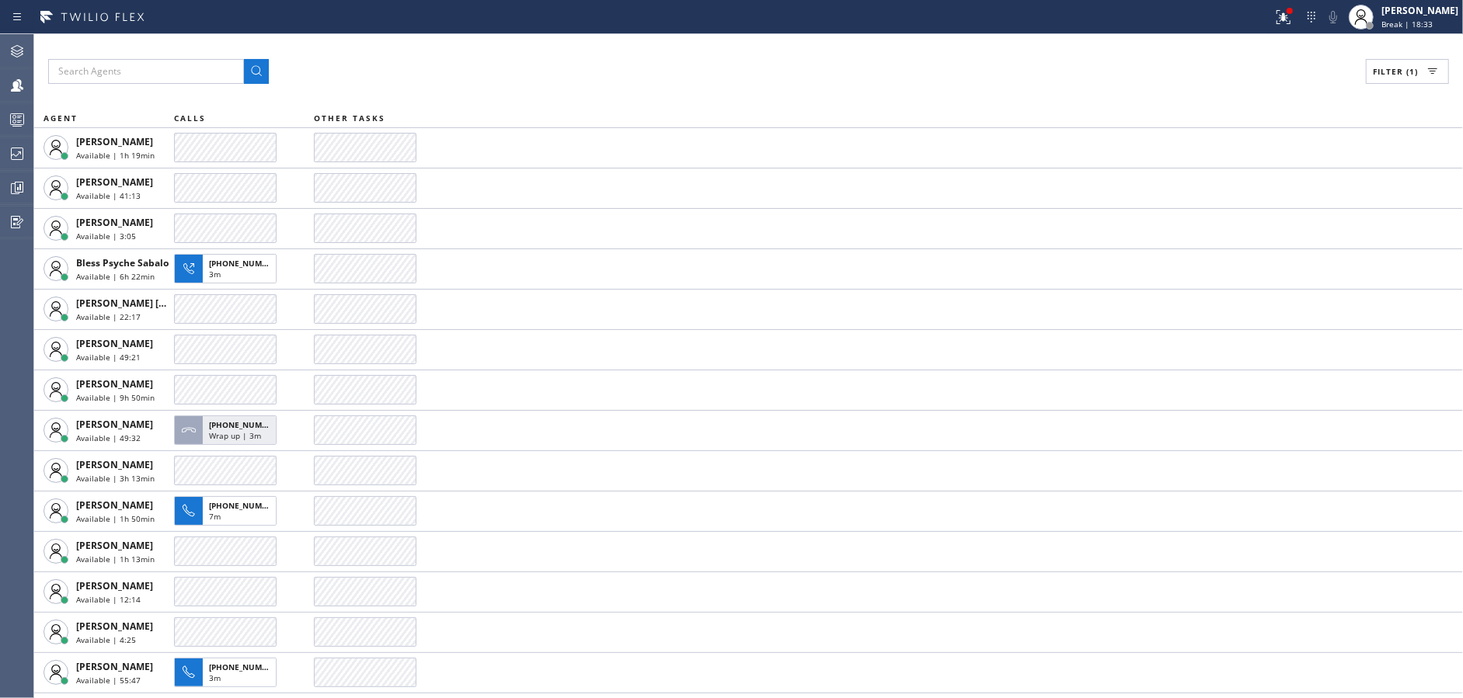
click at [702, 43] on div "Filter (1) AGENT CALLS OTHER TASKS [PERSON_NAME] Available | 1h 19min [PERSON_N…" at bounding box center [748, 366] width 1429 height 664
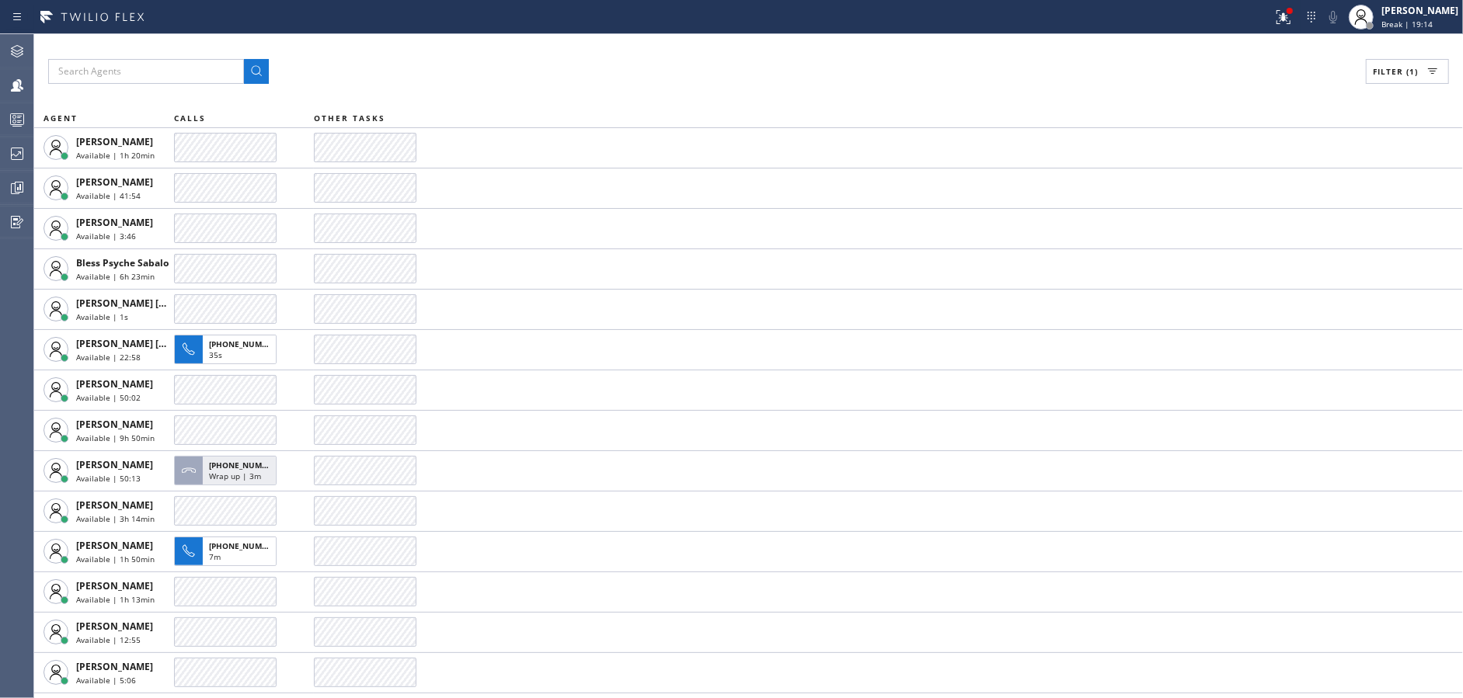
click at [702, 43] on div "Filter (1) AGENT CALLS OTHER TASKS [PERSON_NAME] Available | 1h 20min [PERSON_N…" at bounding box center [748, 366] width 1429 height 664
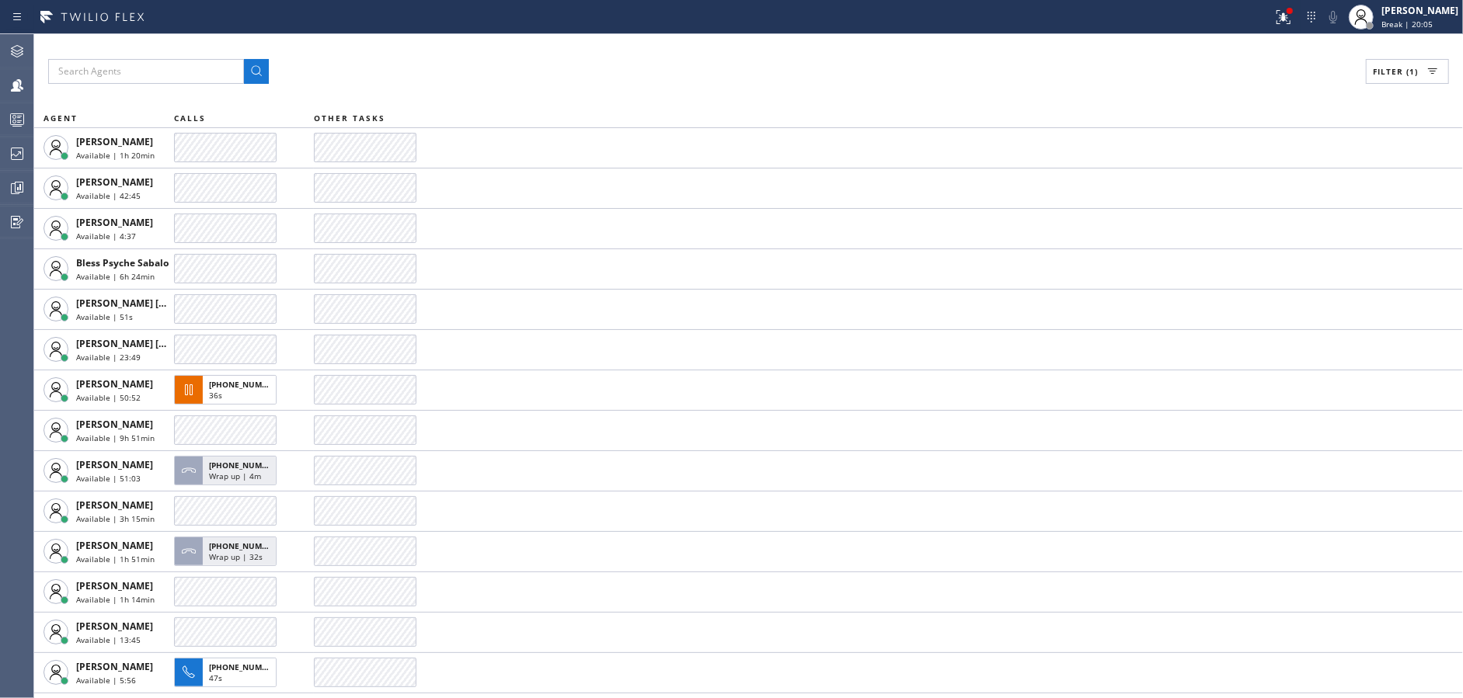
click at [702, 43] on div "Filter (1) AGENT CALLS OTHER TASKS [PERSON_NAME] Available | 1h 20min [PERSON_N…" at bounding box center [748, 366] width 1429 height 664
click at [702, 43] on div "Filter (1) AGENT CALLS OTHER TASKS [PERSON_NAME] Available | 1h 21min [PERSON_N…" at bounding box center [748, 366] width 1429 height 664
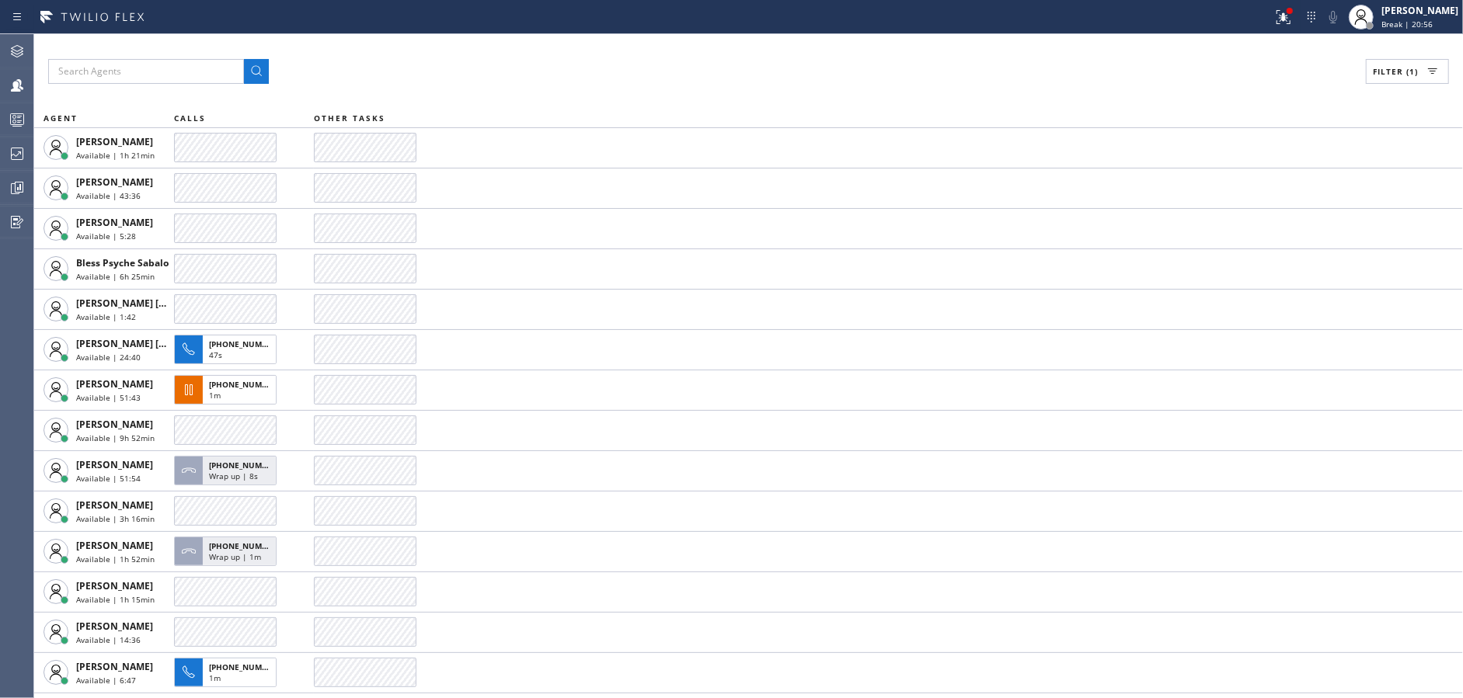
click at [702, 43] on div "Filter (1) AGENT CALLS OTHER TASKS [PERSON_NAME] Available | 1h 21min [PERSON_N…" at bounding box center [748, 366] width 1429 height 664
click at [702, 43] on div "Filter (1) AGENT CALLS OTHER TASKS [PERSON_NAME] Available | 1h 22min [PERSON_N…" at bounding box center [748, 366] width 1429 height 664
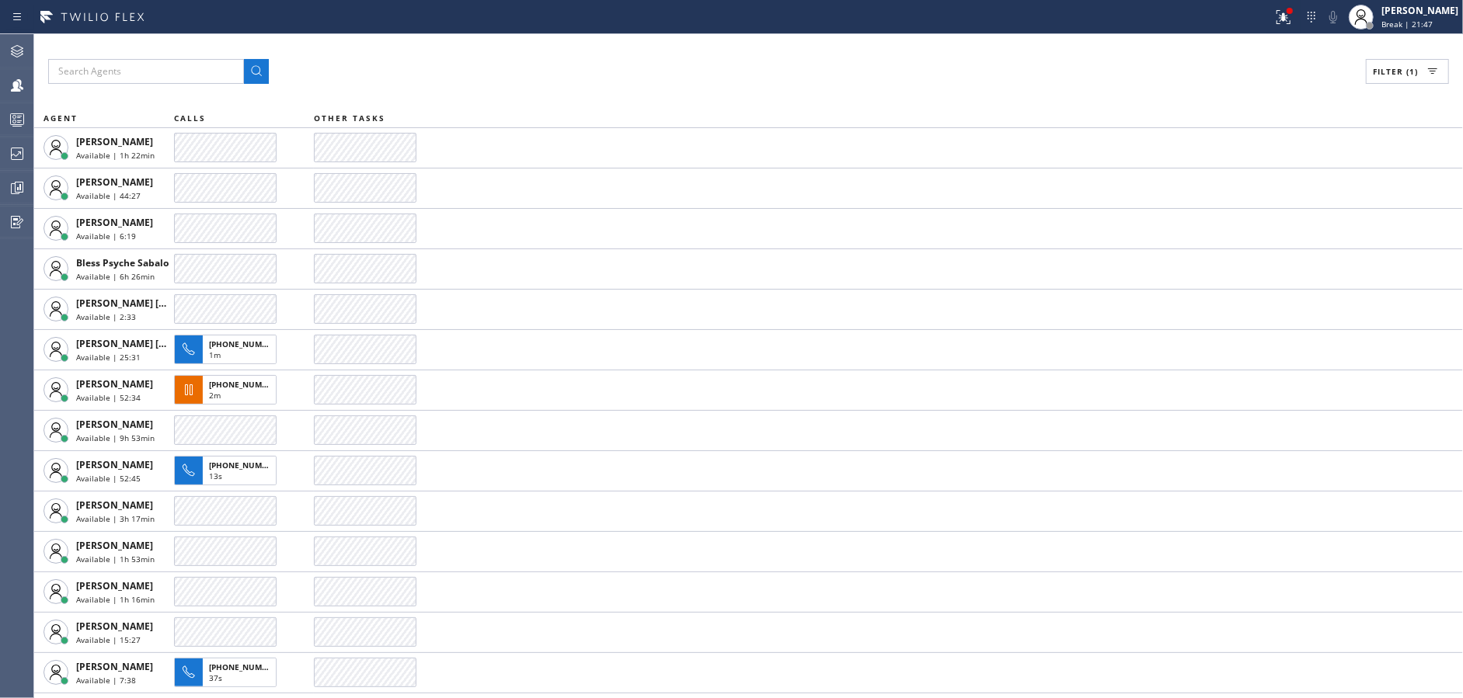
click at [702, 43] on div "Filter (1) AGENT CALLS OTHER TASKS [PERSON_NAME] Available | 1h 22min [PERSON_N…" at bounding box center [748, 366] width 1429 height 664
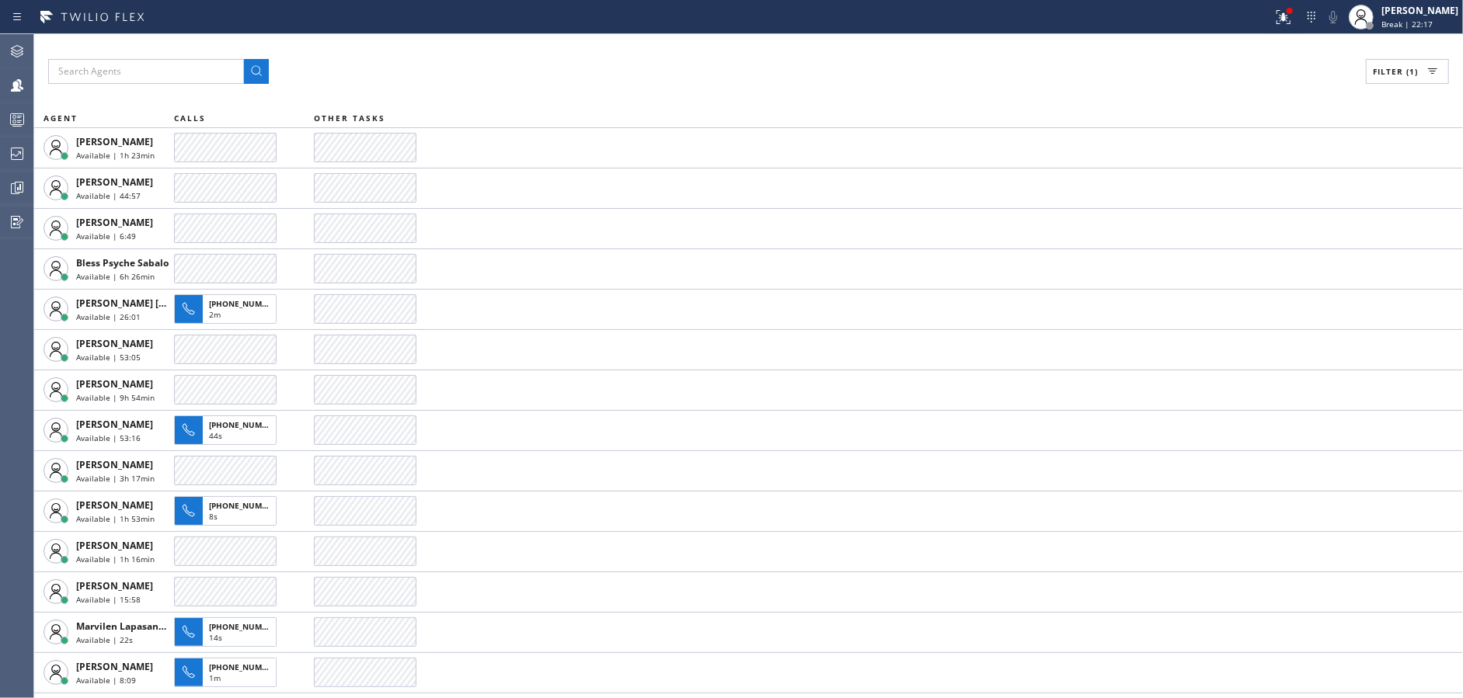
click at [702, 43] on div "Filter (1) AGENT CALLS OTHER TASKS [PERSON_NAME] Available | 1h 23min [PERSON_N…" at bounding box center [748, 366] width 1429 height 664
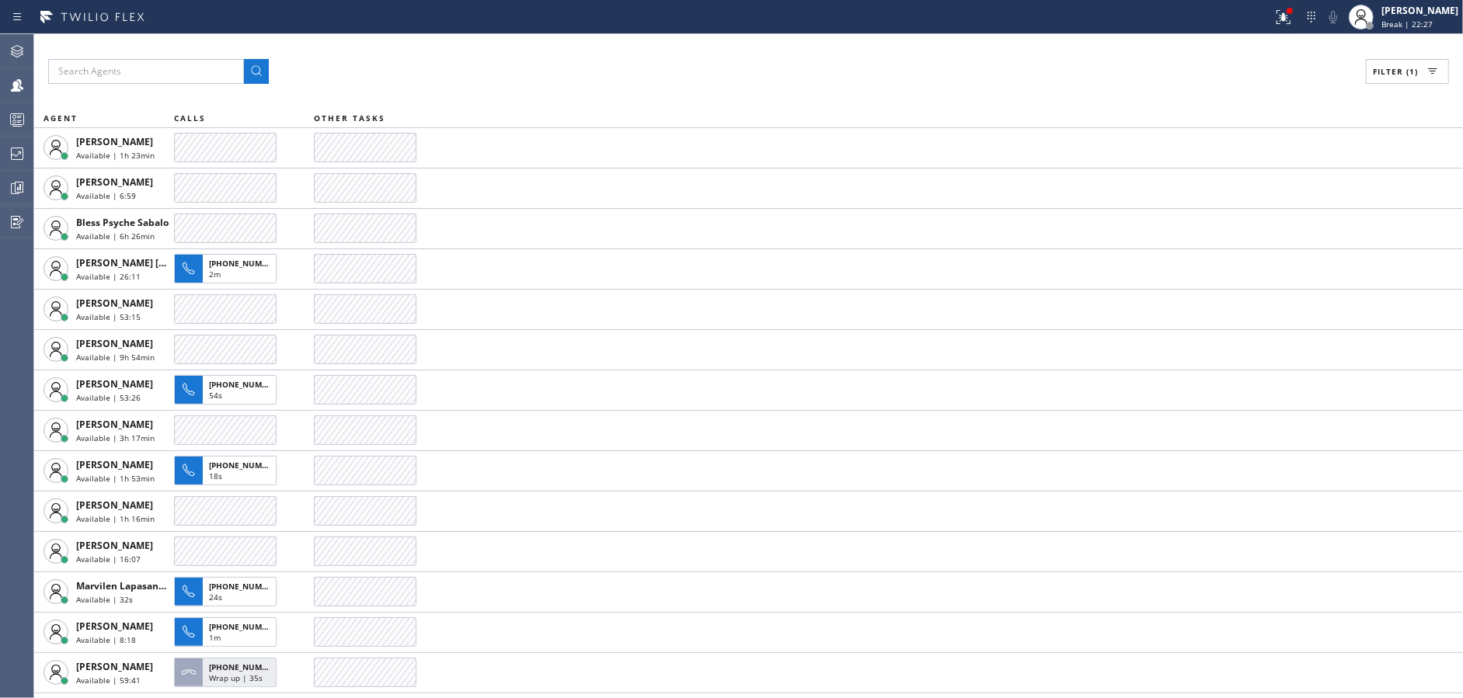
click at [702, 43] on div "Filter (1) AGENT CALLS OTHER TASKS [PERSON_NAME] Available | 1h 23min [PERSON_N…" at bounding box center [748, 366] width 1429 height 664
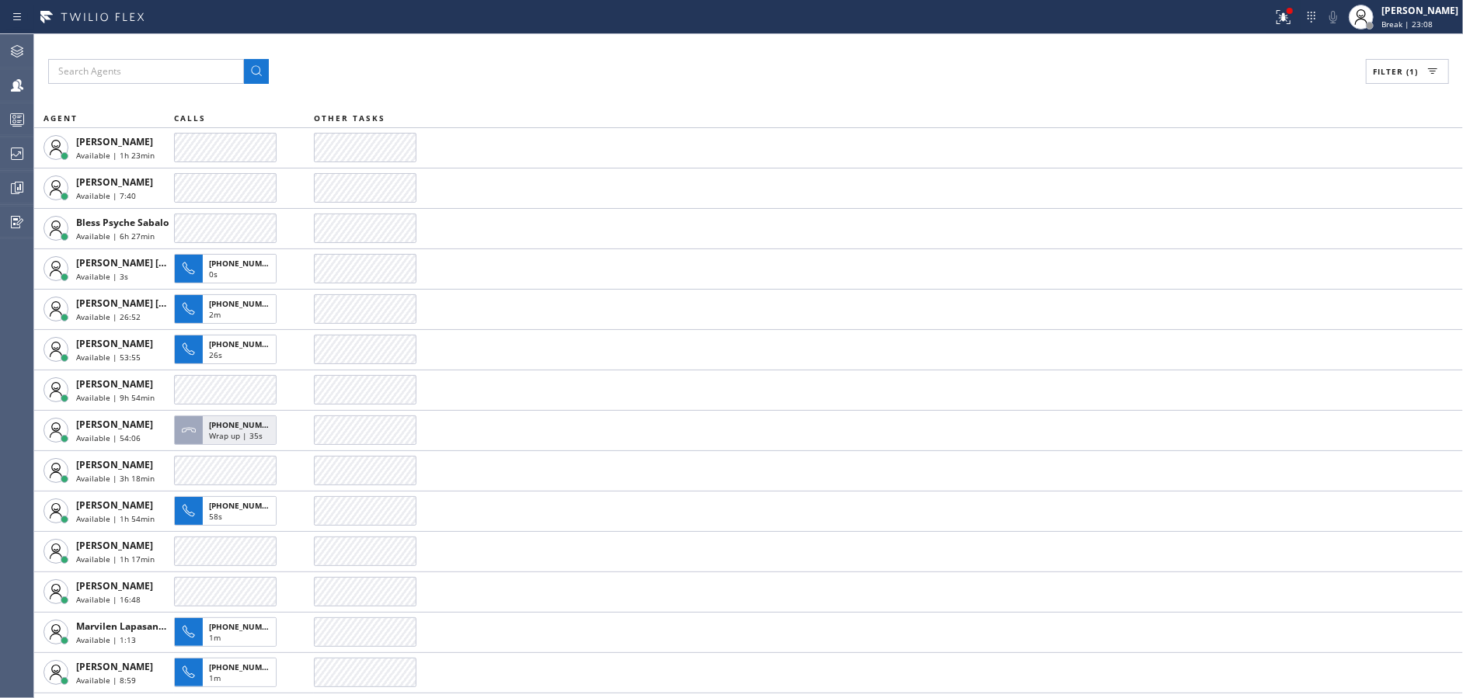
click at [702, 43] on div "Filter (1) AGENT CALLS OTHER TASKS [PERSON_NAME] Available | 1h 23min [PERSON_N…" at bounding box center [748, 366] width 1429 height 664
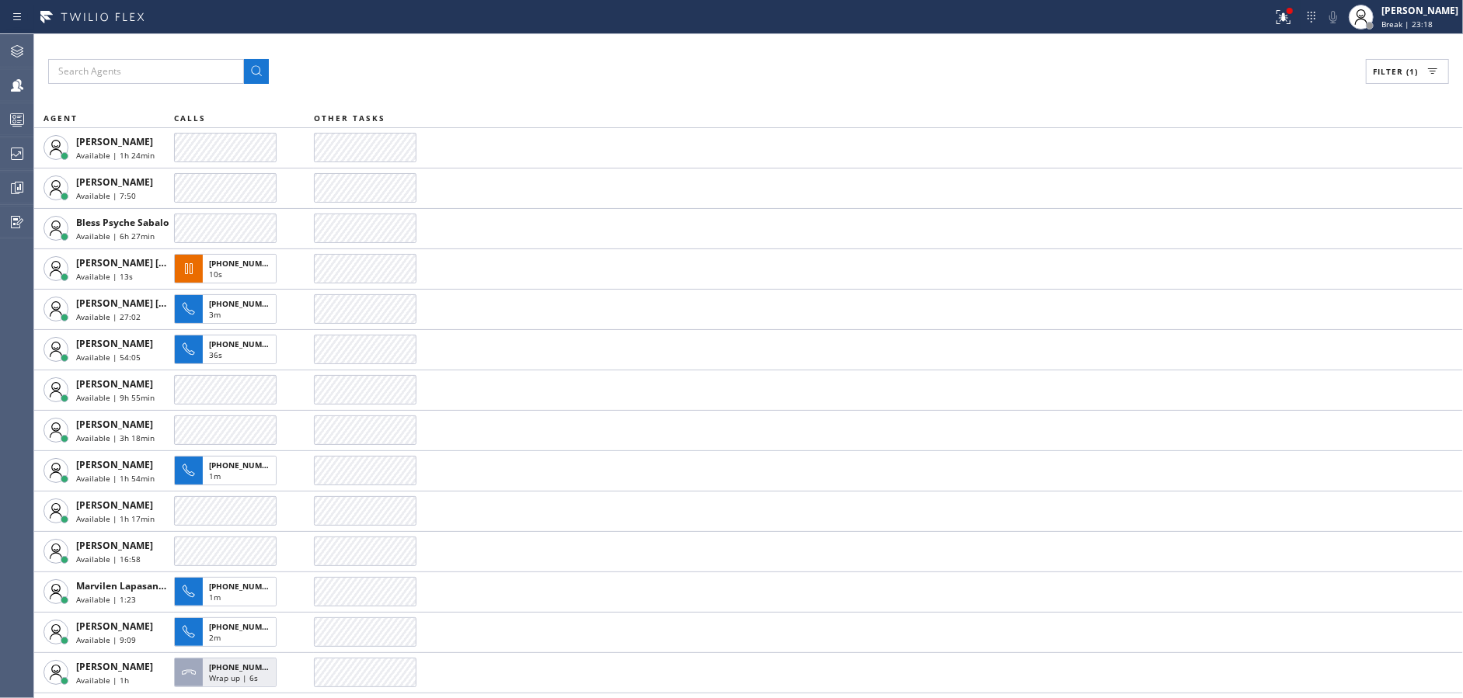
click at [702, 43] on div "Filter (1) AGENT CALLS OTHER TASKS [PERSON_NAME] Available | 1h 24min [PERSON_N…" at bounding box center [748, 366] width 1429 height 664
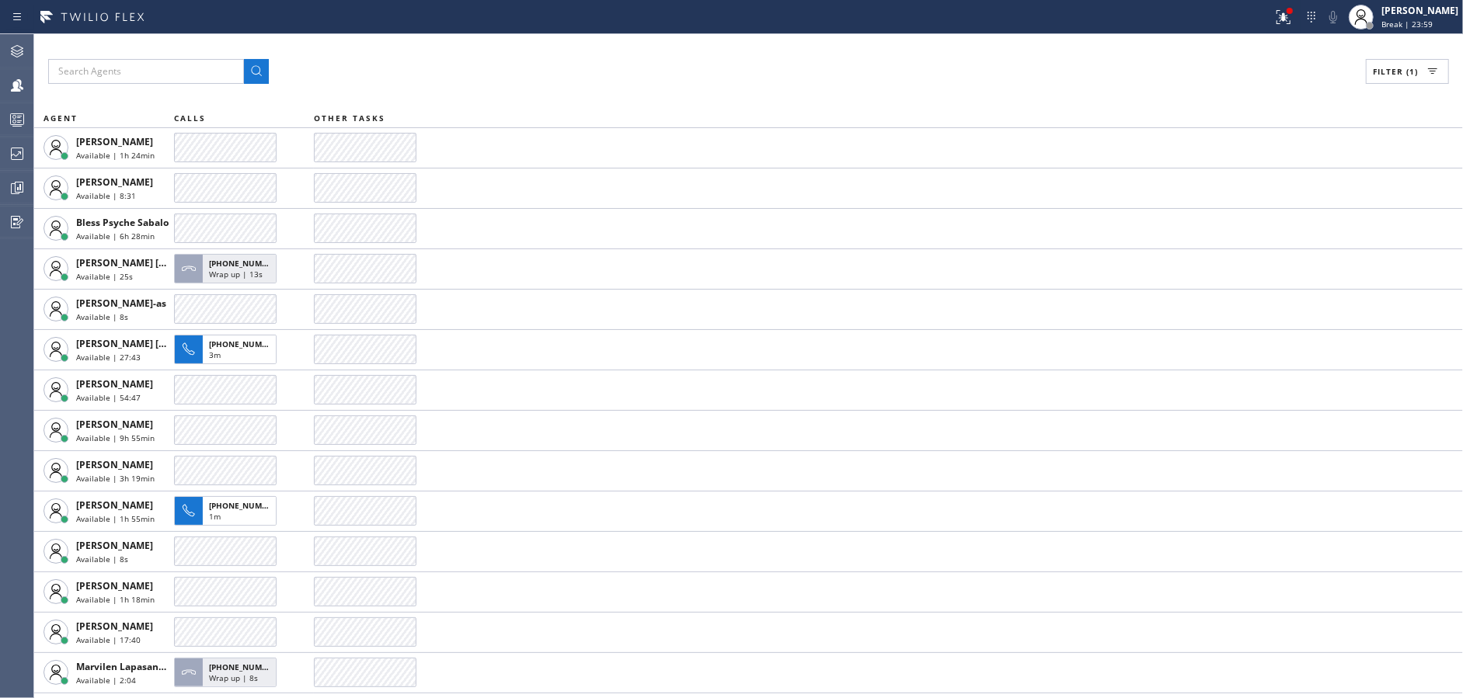
click at [702, 43] on div "Filter (1) AGENT CALLS OTHER TASKS [PERSON_NAME] Available | 1h 24min [PERSON_N…" at bounding box center [748, 366] width 1429 height 664
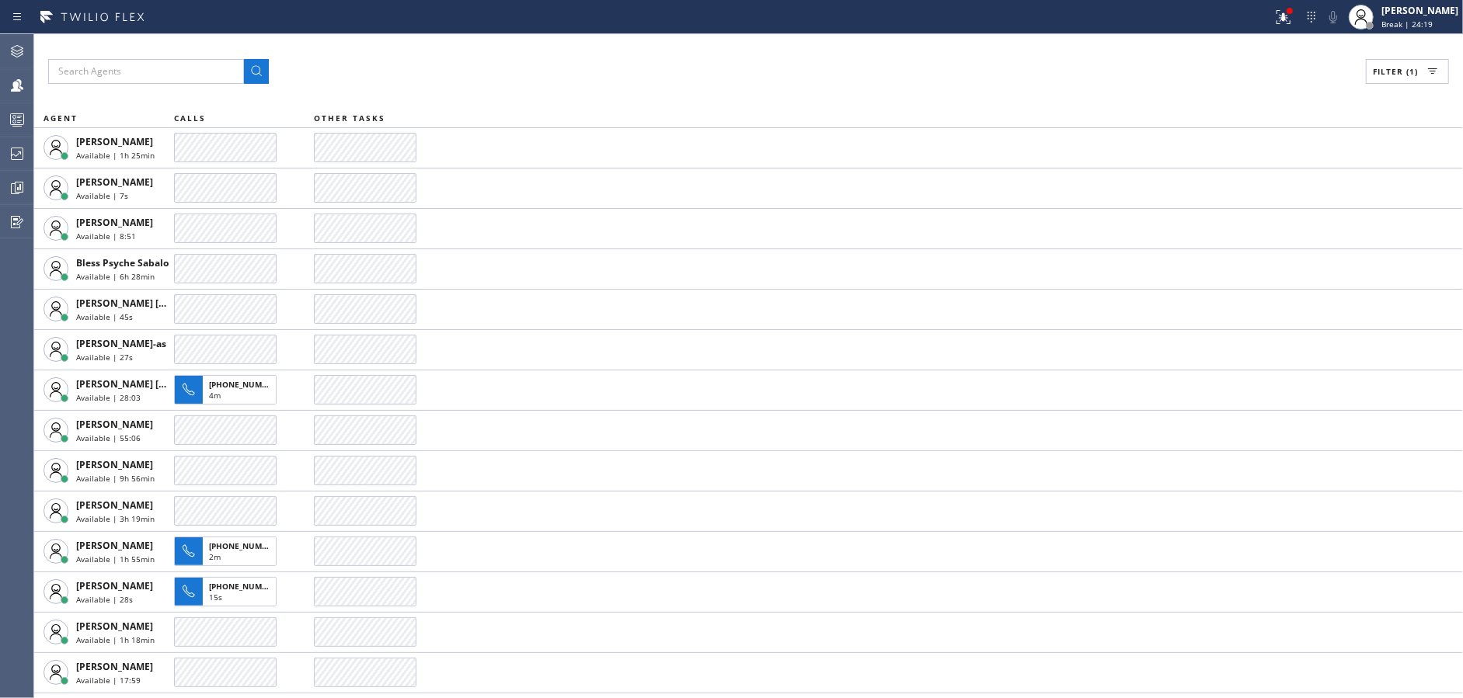
click at [702, 43] on div "Filter (1) AGENT CALLS OTHER TASKS [PERSON_NAME] Available | 1h 25min [PERSON_N…" at bounding box center [748, 366] width 1429 height 664
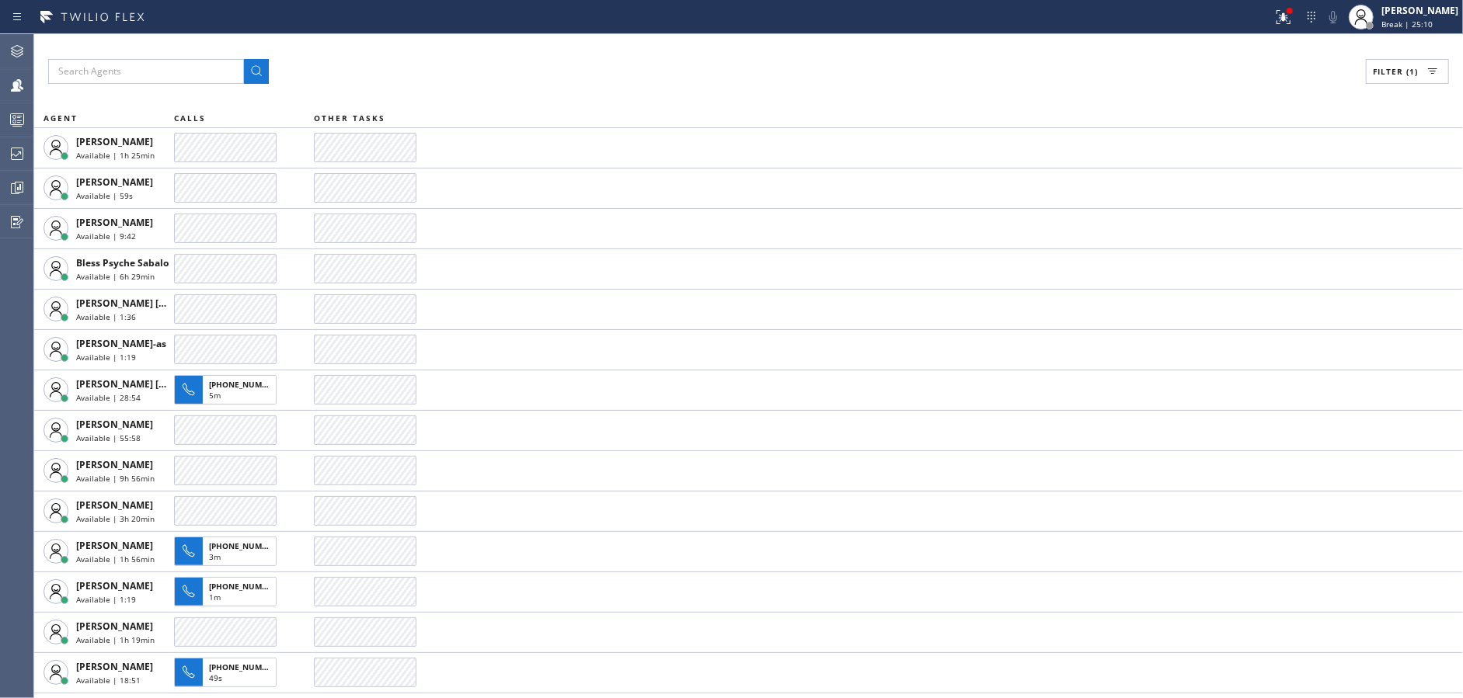
click at [702, 43] on div "Filter (1) AGENT CALLS OTHER TASKS [PERSON_NAME] Available | 1h 25min [PERSON_N…" at bounding box center [748, 366] width 1429 height 664
click at [702, 43] on div "Filter (1) AGENT CALLS OTHER TASKS [PERSON_NAME] Available | 1h 26min [PERSON_N…" at bounding box center [748, 366] width 1429 height 664
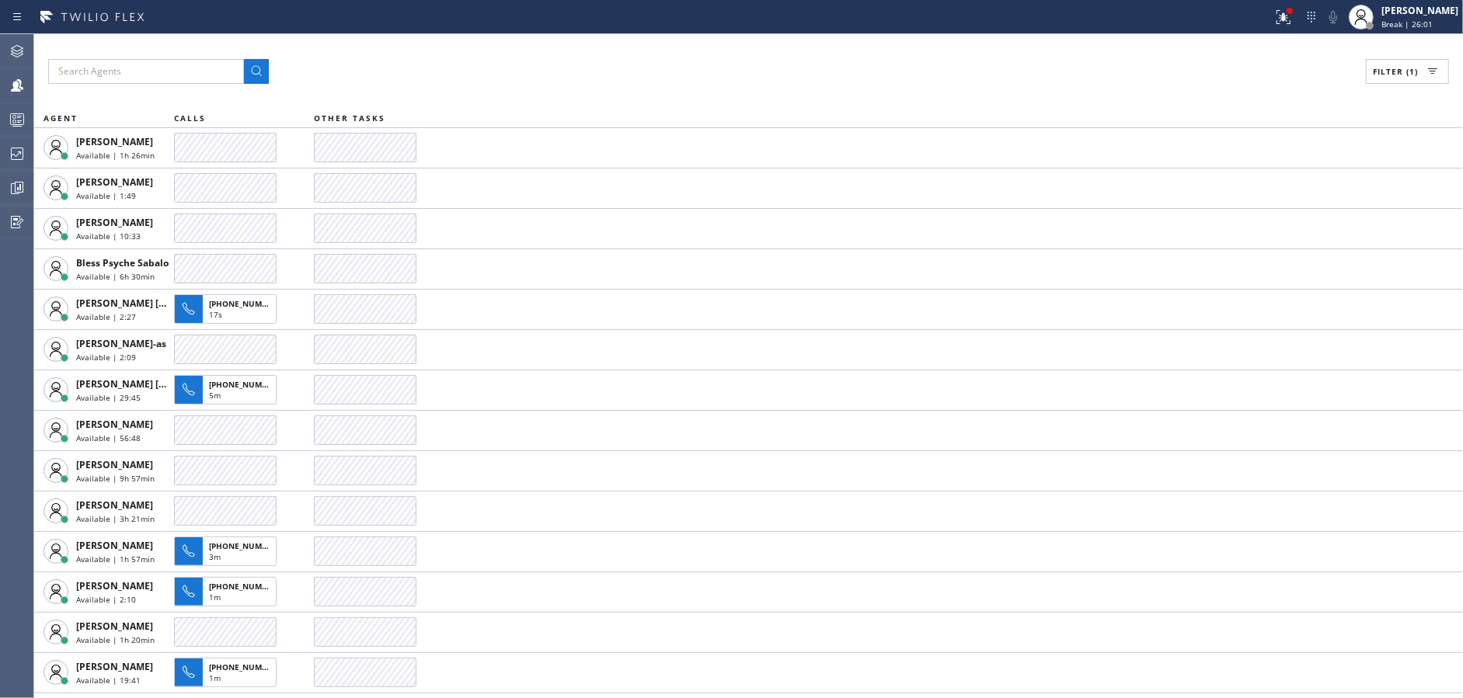
click at [702, 43] on div "Filter (1) AGENT CALLS OTHER TASKS [PERSON_NAME] Available | 1h 26min [PERSON_N…" at bounding box center [748, 366] width 1429 height 664
click at [702, 43] on div "Filter (1) AGENT CALLS OTHER TASKS [PERSON_NAME] Available | 1h 27min [PERSON_N…" at bounding box center [748, 366] width 1429 height 664
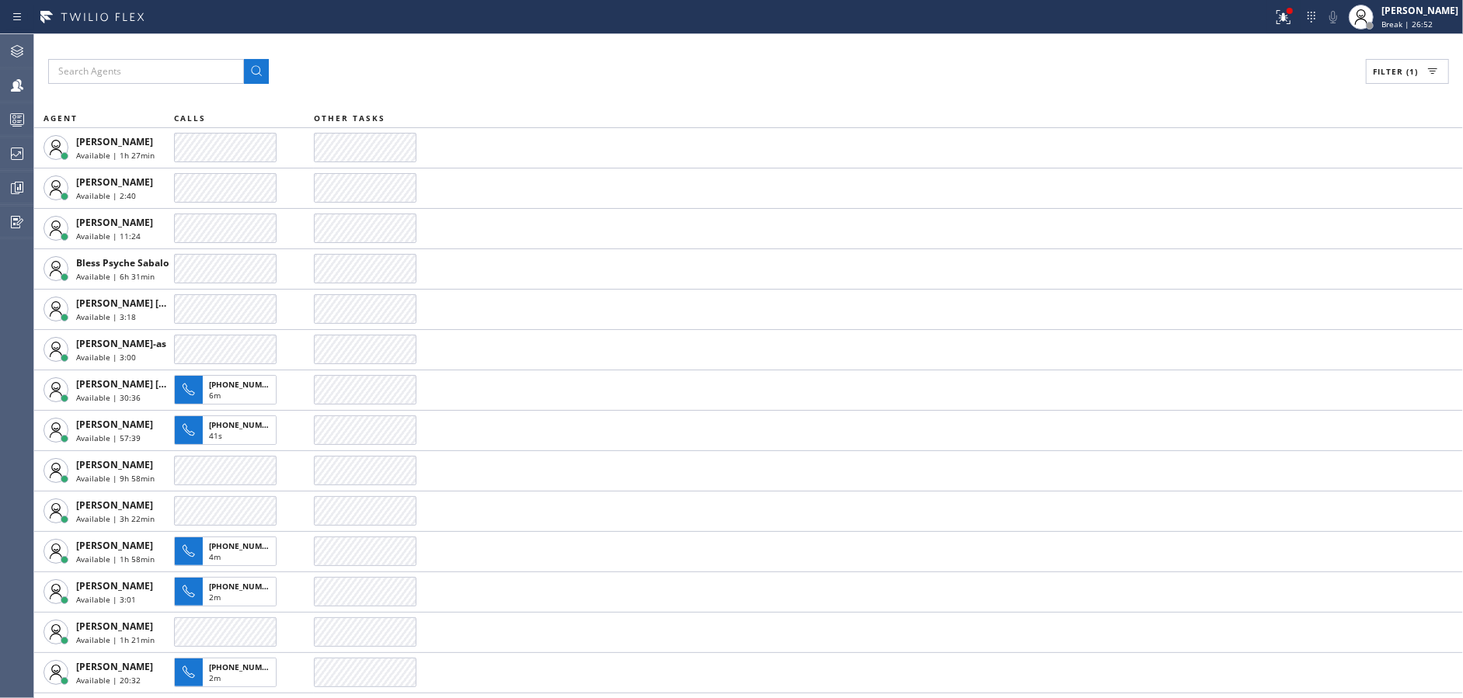
click at [702, 43] on div "Filter (1) AGENT CALLS OTHER TASKS [PERSON_NAME] Available | 1h 27min [PERSON_N…" at bounding box center [748, 366] width 1429 height 664
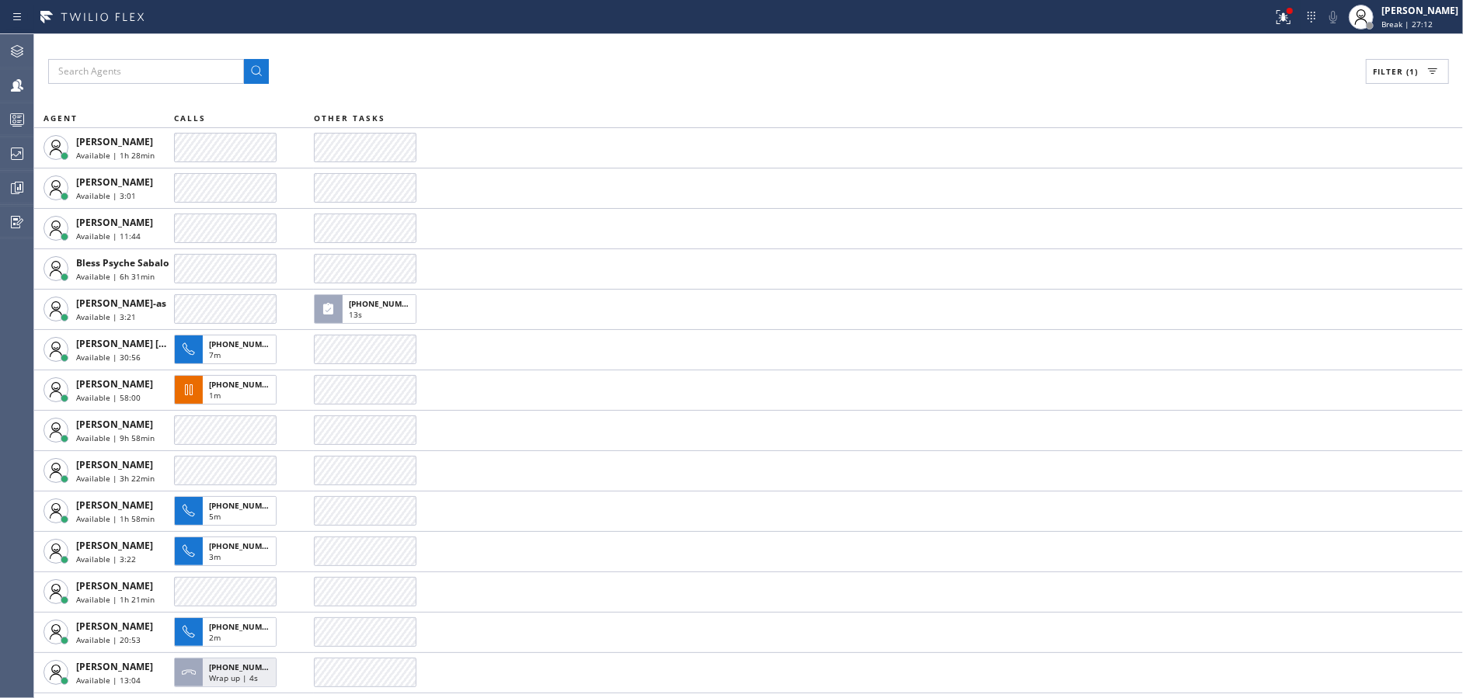
click at [702, 43] on div "Filter (1) AGENT CALLS OTHER TASKS [PERSON_NAME] Available | 1h 28min [PERSON_N…" at bounding box center [748, 366] width 1429 height 664
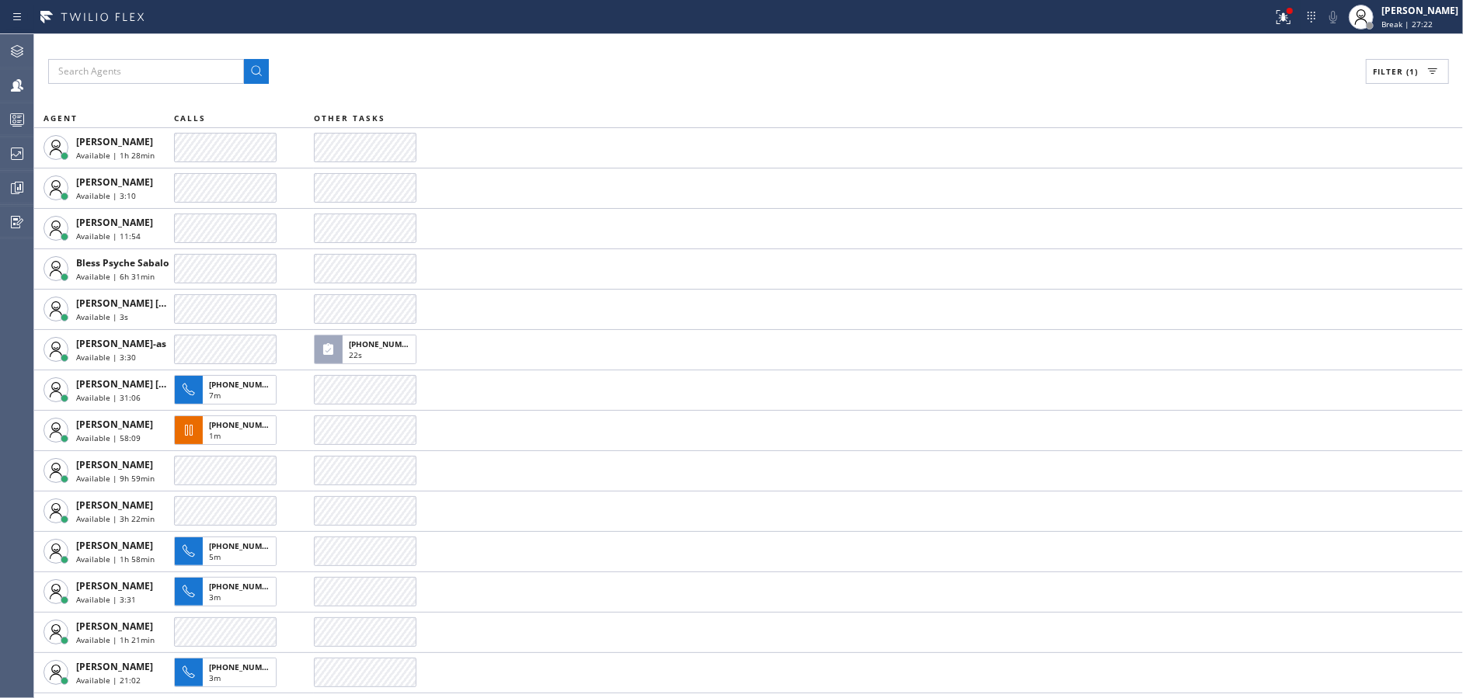
click at [702, 43] on div "Filter (1) AGENT CALLS OTHER TASKS [PERSON_NAME] Available | 1h 28min [PERSON_N…" at bounding box center [748, 366] width 1429 height 664
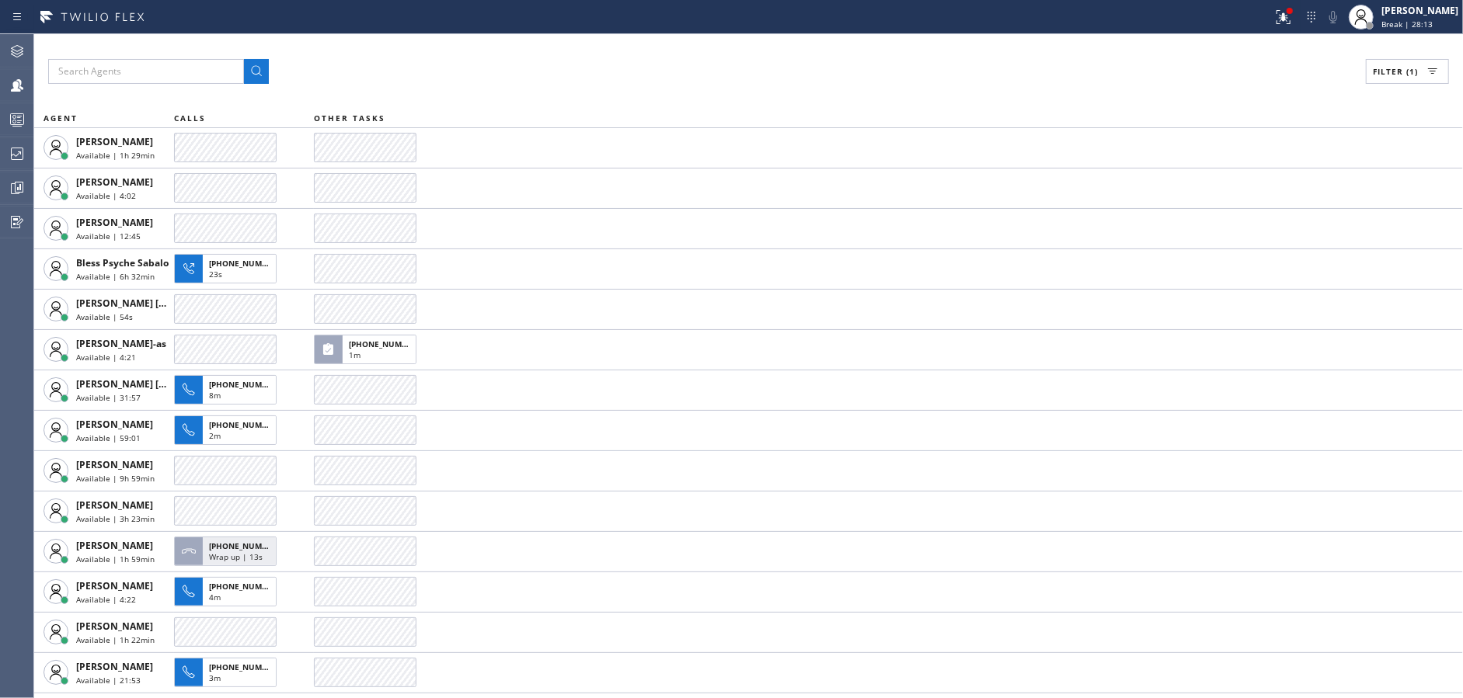
click at [702, 43] on div "Filter (1) AGENT CALLS OTHER TASKS [PERSON_NAME] Available | 1h 29min [PERSON_N…" at bounding box center [748, 366] width 1429 height 664
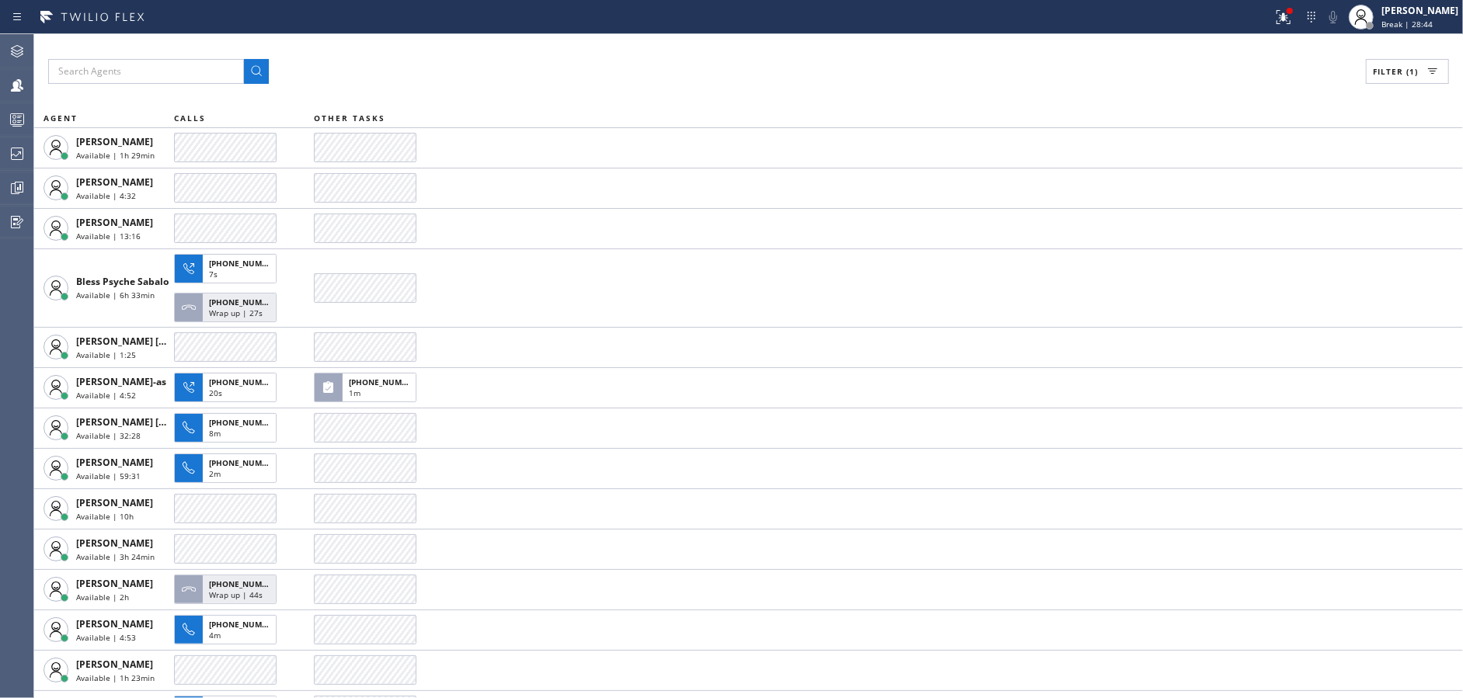
click at [702, 43] on div "Filter (1) AGENT CALLS OTHER TASKS [PERSON_NAME] Available | 1h 29min [PERSON_N…" at bounding box center [748, 366] width 1429 height 664
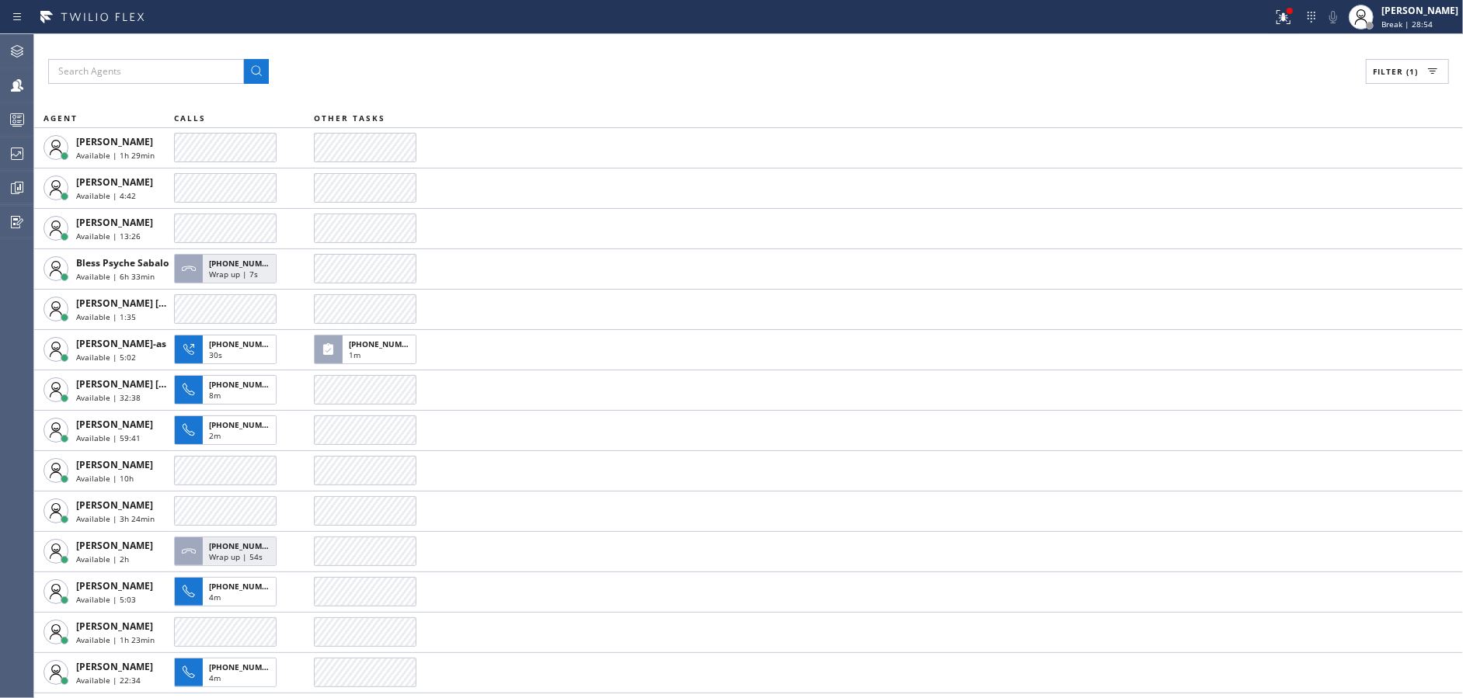
click at [702, 43] on div "Filter (1) AGENT CALLS OTHER TASKS [PERSON_NAME] Available | 1h 29min [PERSON_N…" at bounding box center [748, 366] width 1429 height 664
click at [702, 43] on div "Filter (1) AGENT CALLS OTHER TASKS [PERSON_NAME] Available | 1h 30min [PERSON_N…" at bounding box center [748, 366] width 1429 height 664
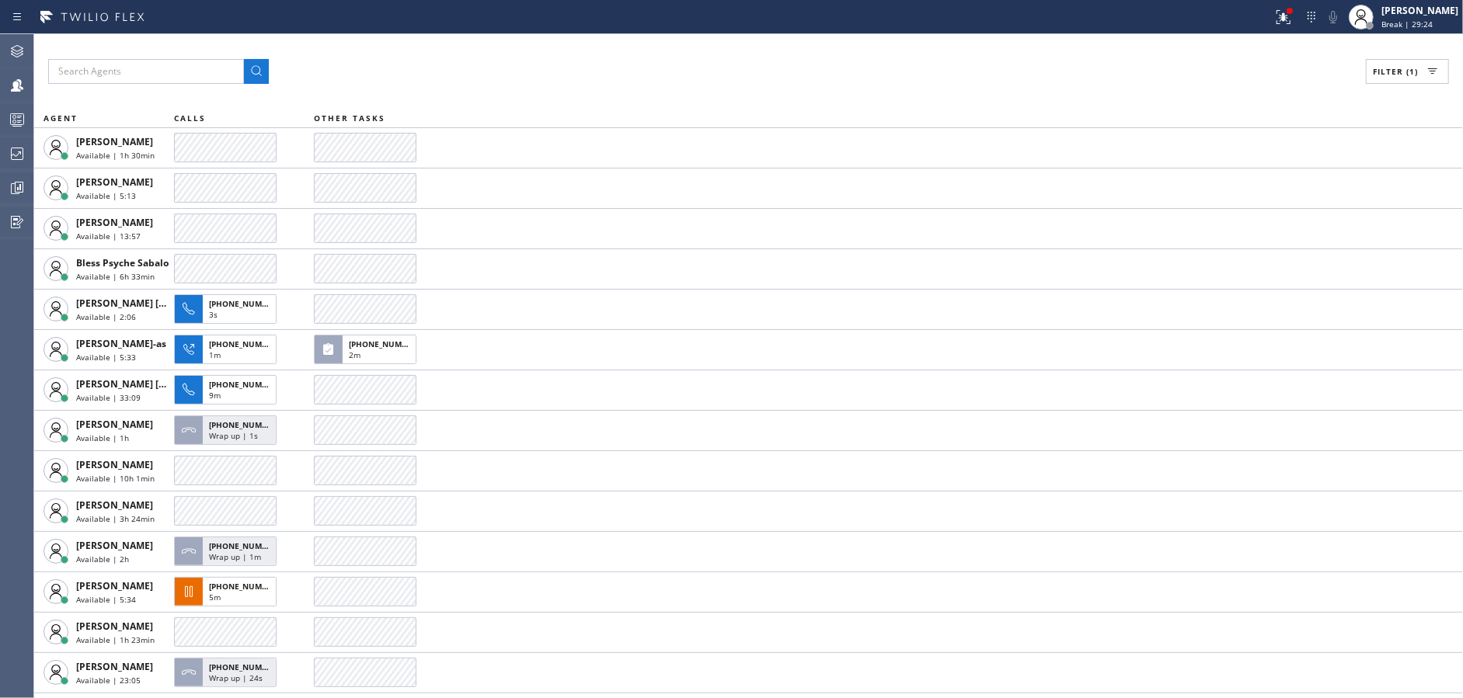
click at [702, 43] on div "Filter (1) AGENT CALLS OTHER TASKS [PERSON_NAME] Available | 1h 30min [PERSON_N…" at bounding box center [748, 366] width 1429 height 664
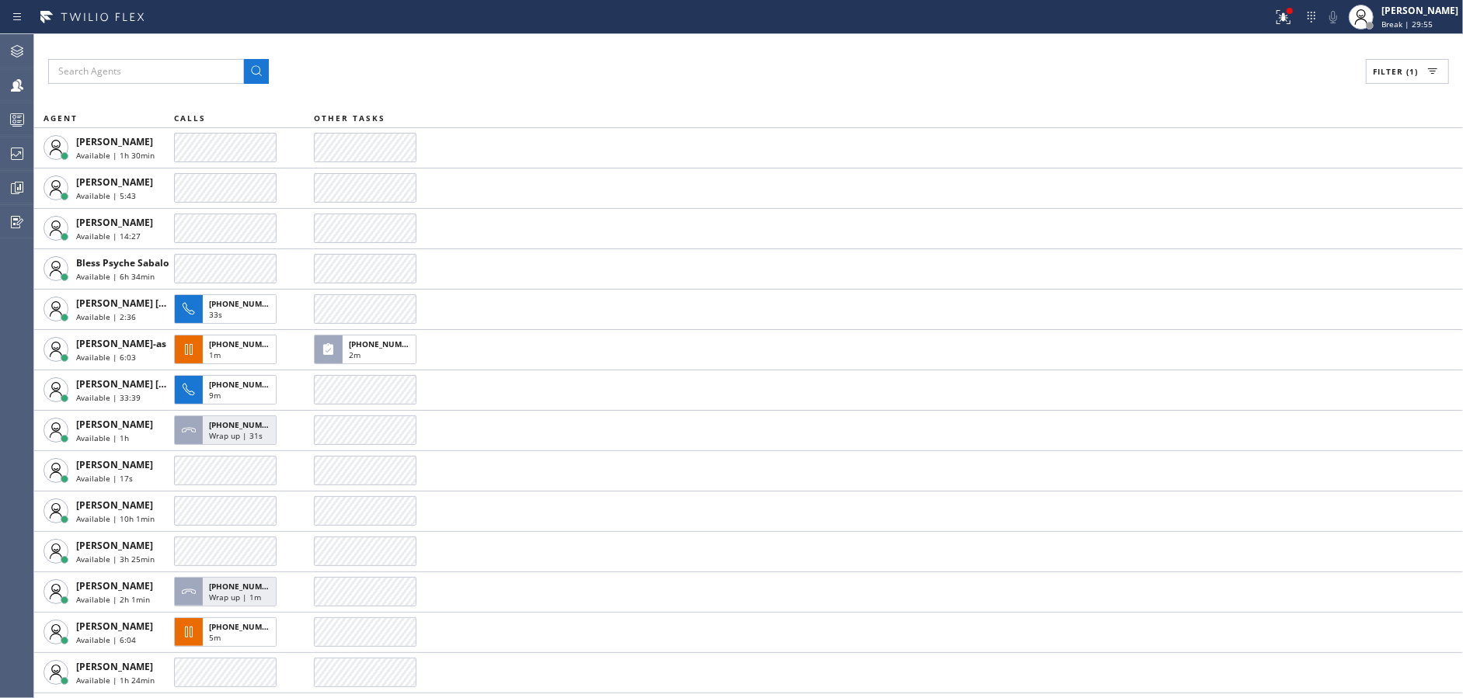
click at [702, 43] on div "Filter (1) AGENT CALLS OTHER TASKS [PERSON_NAME] Available | 1h 30min [PERSON_N…" at bounding box center [748, 366] width 1429 height 664
click at [702, 43] on div "Filter (1) AGENT CALLS OTHER TASKS [PERSON_NAME] Available | 1h 31min [PERSON_N…" at bounding box center [748, 366] width 1429 height 664
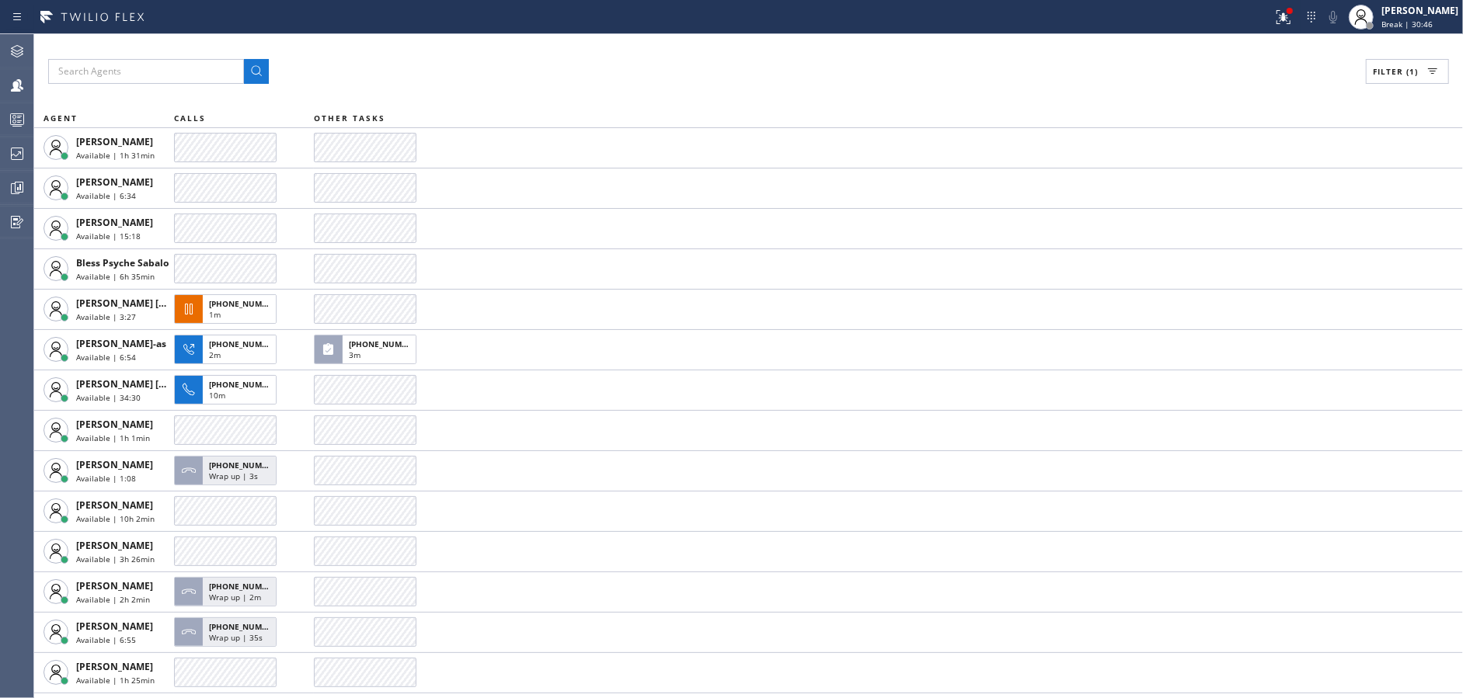
click at [702, 43] on div "Filter (1) AGENT CALLS OTHER TASKS [PERSON_NAME] Available | 1h 31min [PERSON_N…" at bounding box center [748, 366] width 1429 height 664
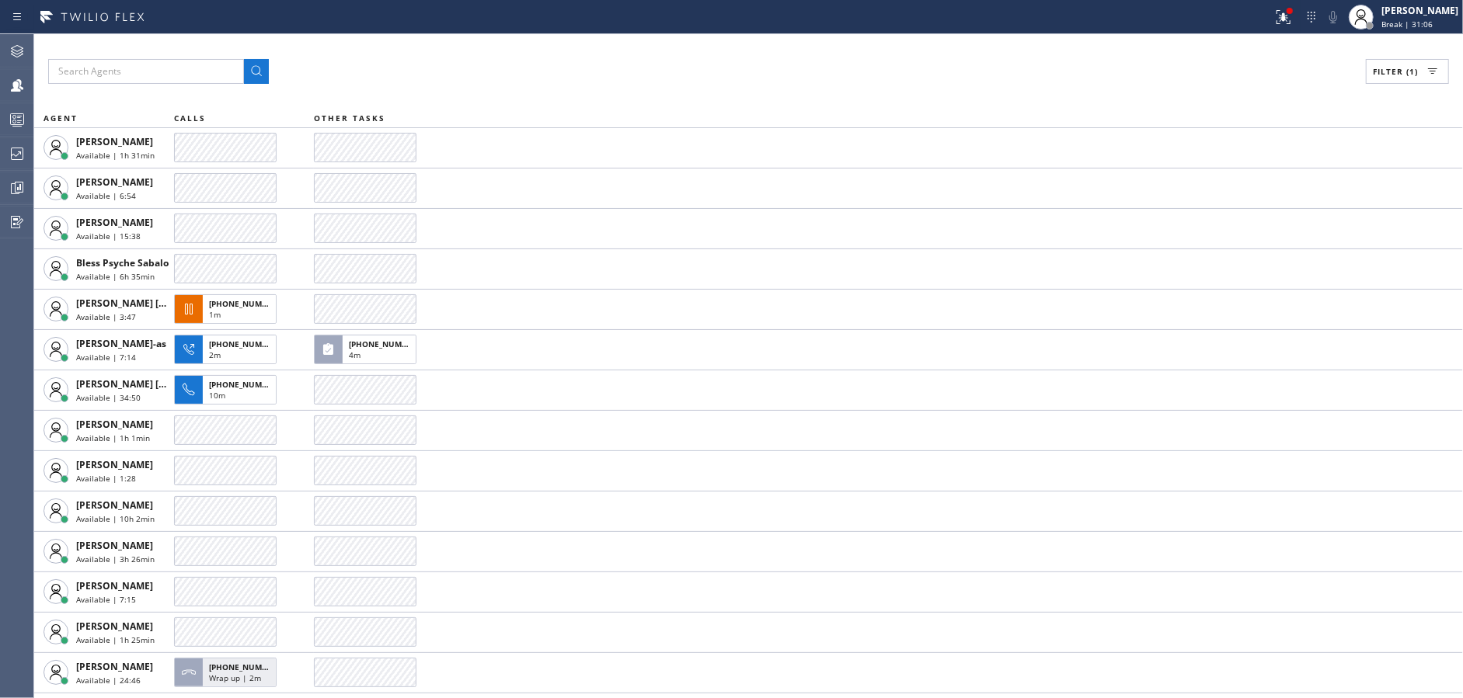
click at [702, 43] on div "Filter (1) AGENT CALLS OTHER TASKS [PERSON_NAME] Available | 1h 31min [PERSON_N…" at bounding box center [748, 366] width 1429 height 664
click at [702, 43] on div "Filter (1) AGENT CALLS OTHER TASKS [PERSON_NAME] Available | 1h 32min [PERSON_N…" at bounding box center [748, 366] width 1429 height 664
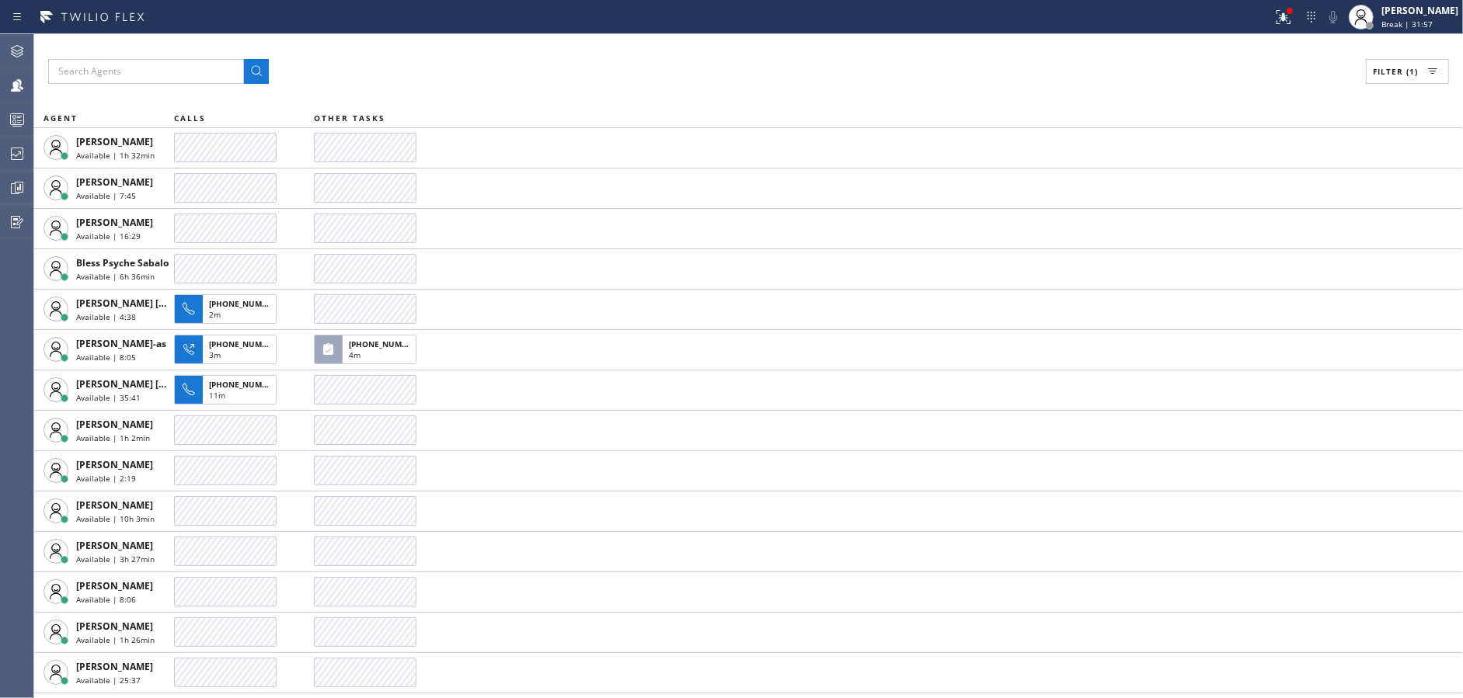
click at [702, 43] on div "Filter (1) AGENT CALLS OTHER TASKS [PERSON_NAME] Available | 1h 32min [PERSON_N…" at bounding box center [748, 366] width 1429 height 664
click at [702, 43] on div "Filter (1) AGENT CALLS OTHER TASKS [PERSON_NAME] Available | 1h 33min [PERSON_N…" at bounding box center [748, 366] width 1429 height 664
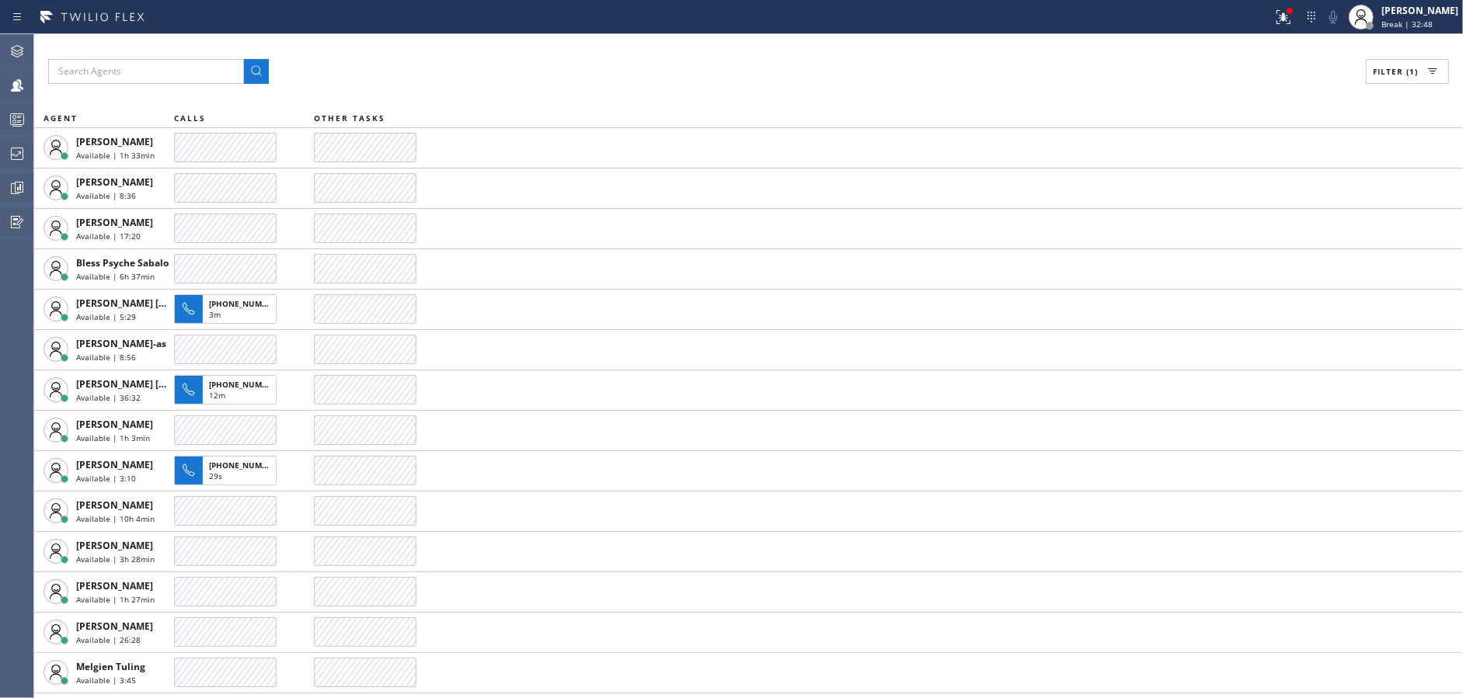
click at [702, 43] on div "Filter (1) AGENT CALLS OTHER TASKS [PERSON_NAME] Available | 1h 33min [PERSON_N…" at bounding box center [748, 366] width 1429 height 664
click at [702, 43] on div "Filter (1) AGENT CALLS OTHER TASKS [PERSON_NAME] Available | 1h 34min [PERSON_N…" at bounding box center [748, 366] width 1429 height 664
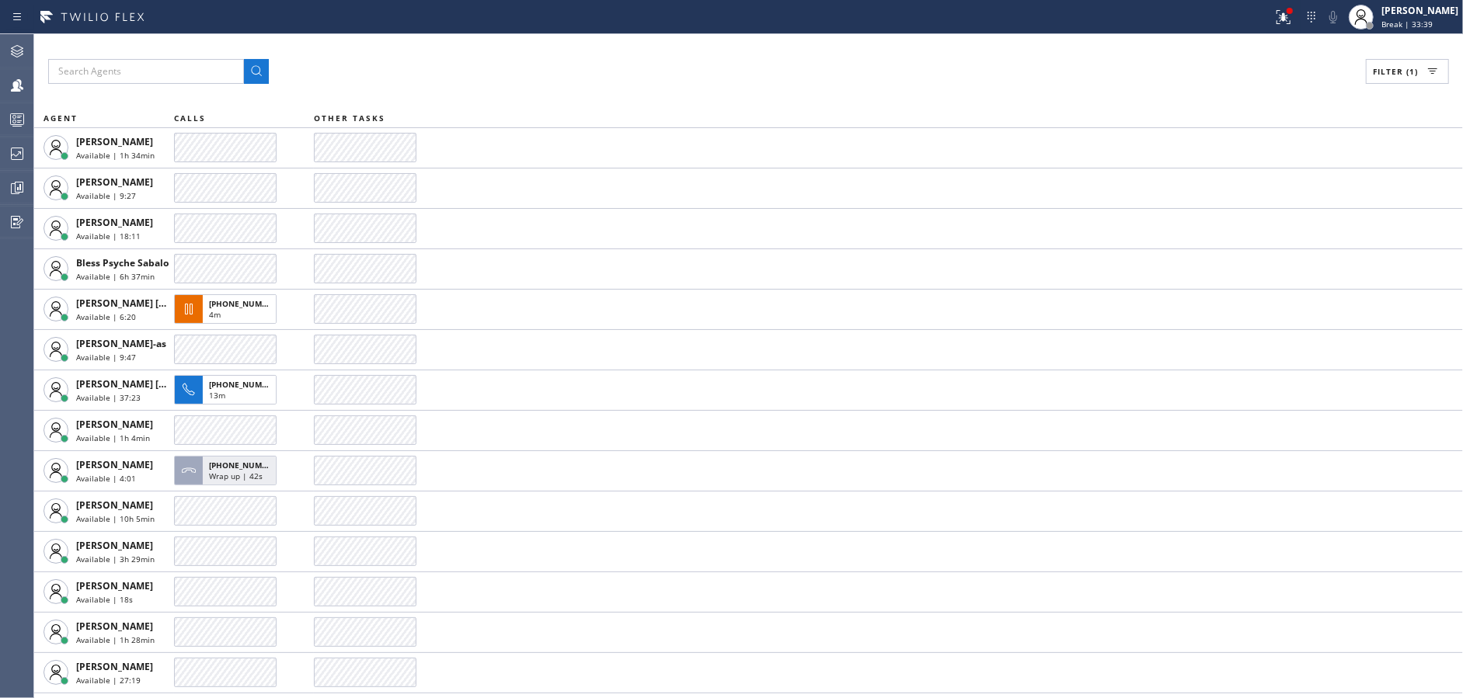
click at [702, 43] on div "Filter (1) AGENT CALLS OTHER TASKS [PERSON_NAME] Available | 1h 34min [PERSON_N…" at bounding box center [748, 366] width 1429 height 664
click at [702, 43] on div "Filter (1) AGENT CALLS OTHER TASKS [PERSON_NAME] Available | 1h 35min [PERSON_N…" at bounding box center [748, 366] width 1429 height 664
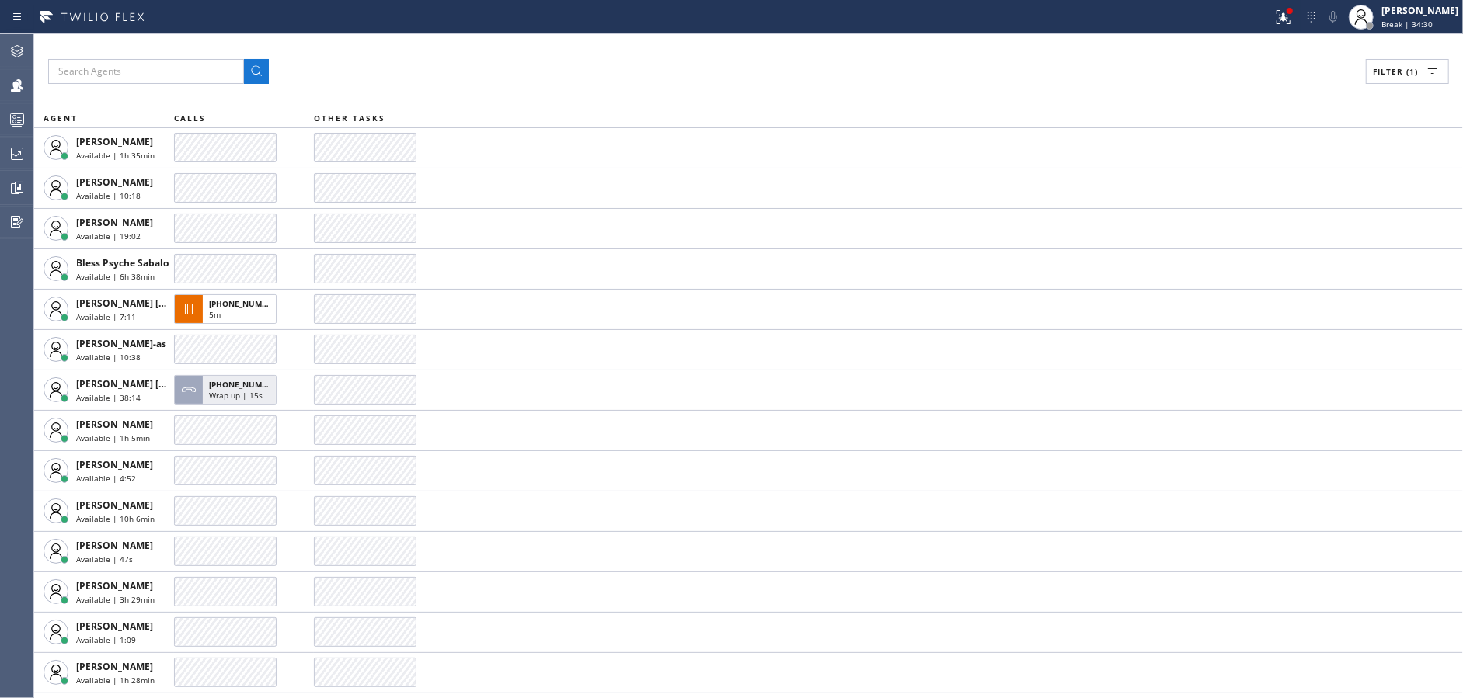
click at [702, 43] on div "Filter (1) AGENT CALLS OTHER TASKS [PERSON_NAME] Available | 1h 35min [PERSON_N…" at bounding box center [748, 366] width 1429 height 664
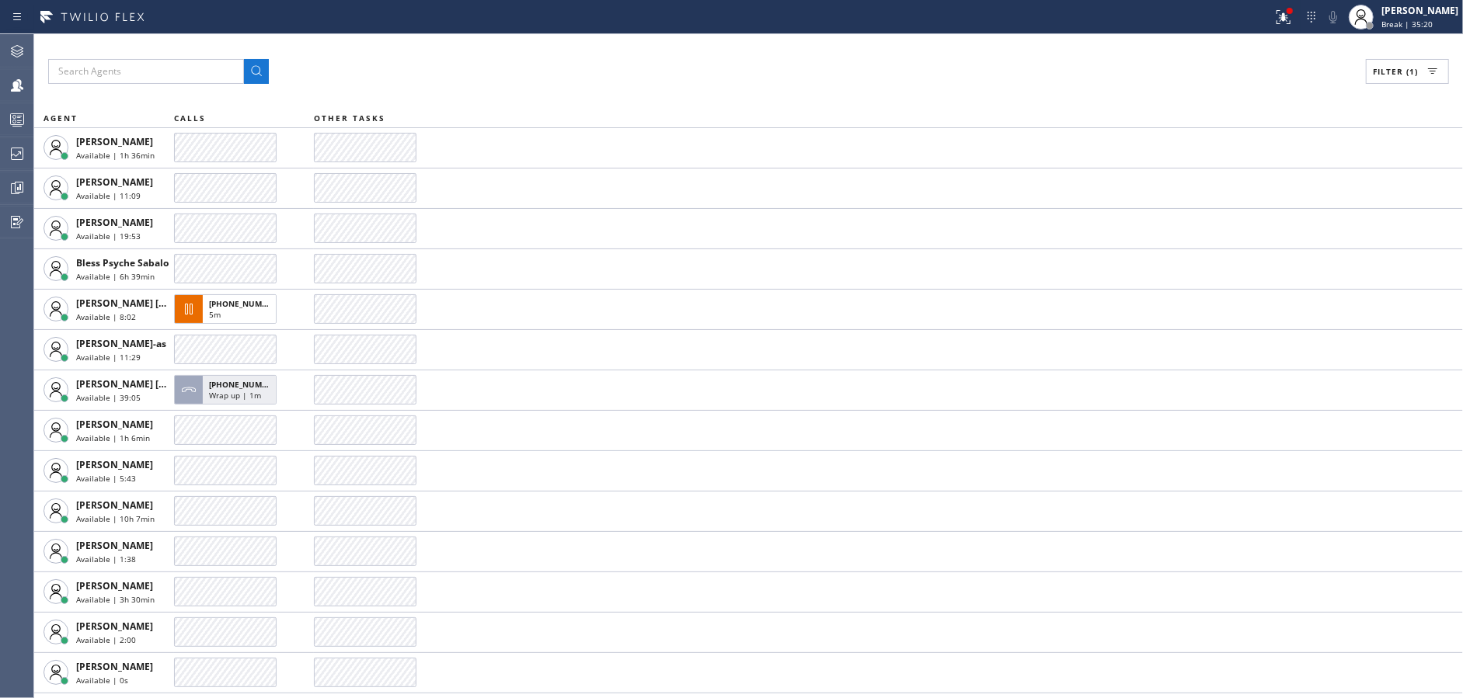
click at [702, 43] on div "Filter (1) AGENT CALLS OTHER TASKS [PERSON_NAME] Available | 1h 36min [PERSON_N…" at bounding box center [748, 366] width 1429 height 664
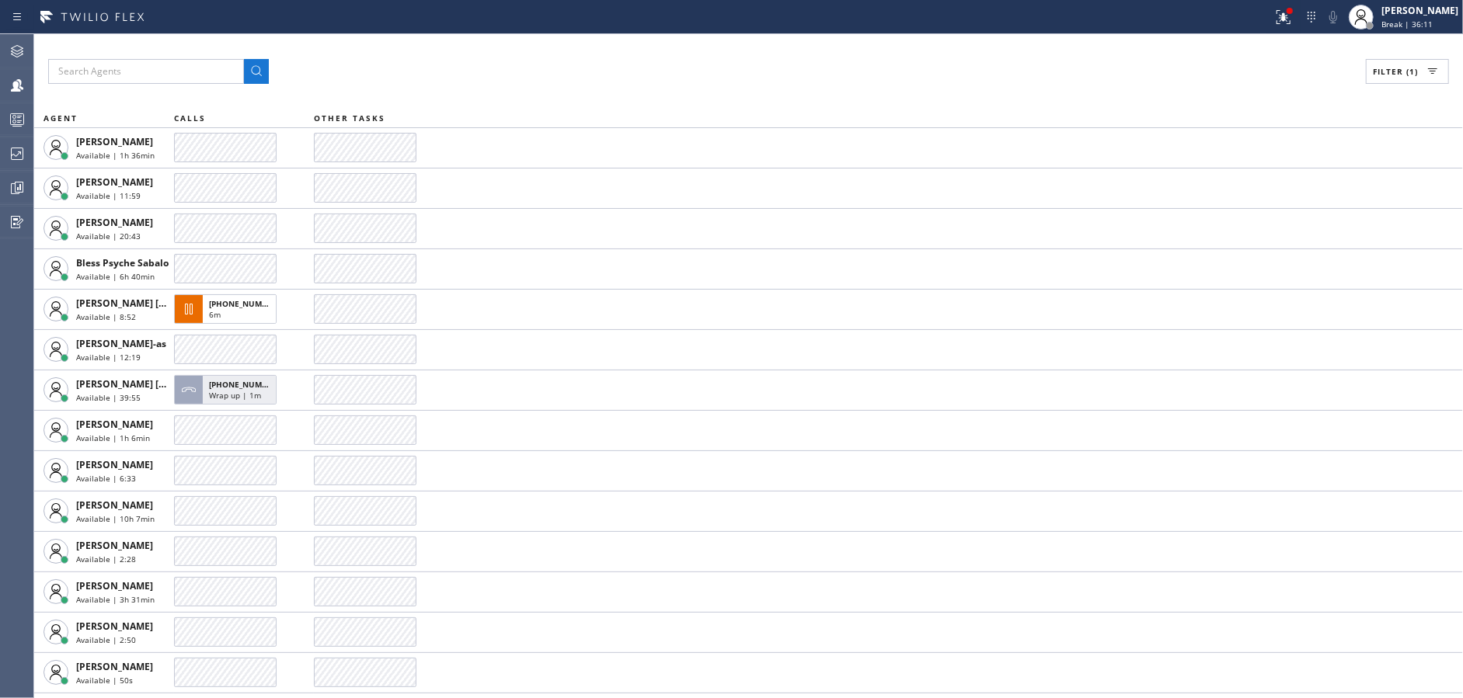
click at [702, 43] on div "Filter (1) AGENT CALLS OTHER TASKS [PERSON_NAME] Available | 1h 36min [PERSON_N…" at bounding box center [748, 366] width 1429 height 664
click at [702, 43] on div "Filter (1) AGENT CALLS OTHER TASKS [PERSON_NAME] Available | 1h 37min [PERSON_N…" at bounding box center [748, 366] width 1429 height 664
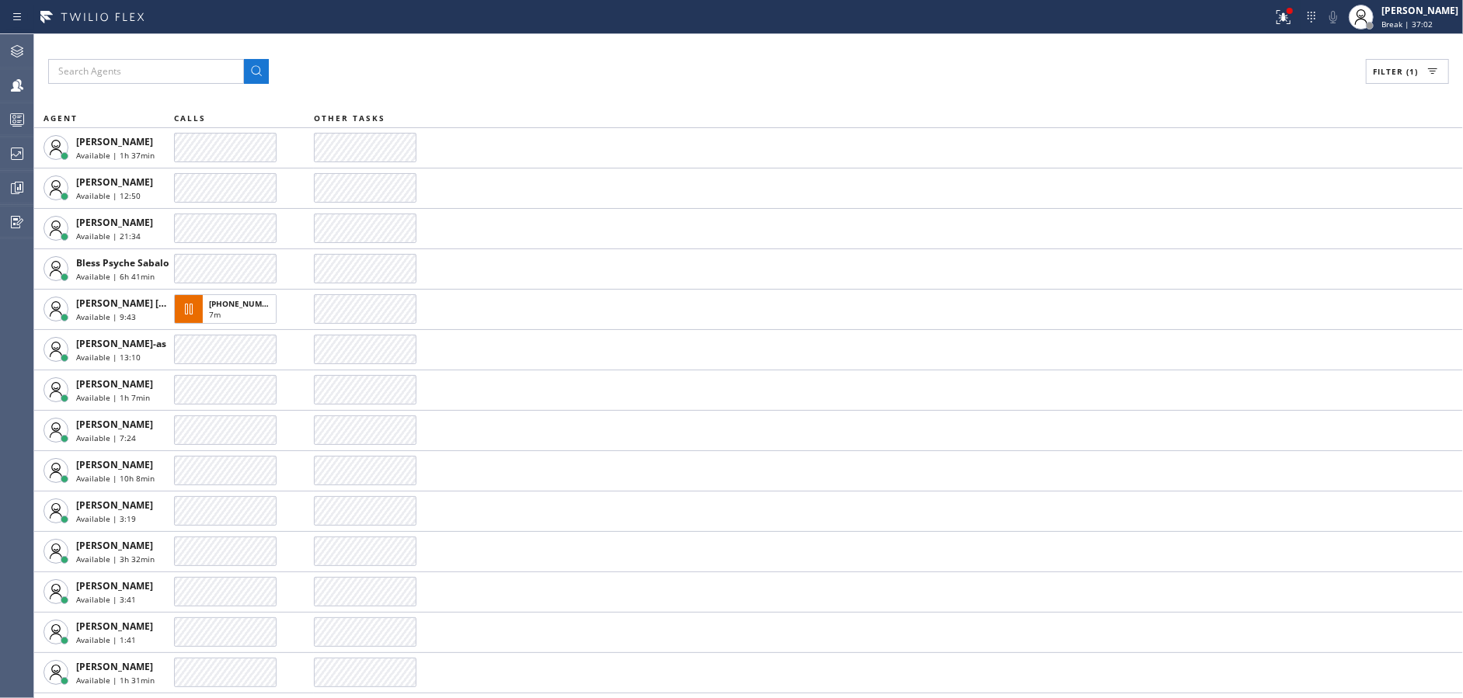
click at [702, 43] on div "Filter (1) AGENT CALLS OTHER TASKS [PERSON_NAME] Available | 1h 37min [PERSON_N…" at bounding box center [748, 366] width 1429 height 664
click at [702, 43] on div "Filter (1) AGENT CALLS OTHER TASKS [PERSON_NAME] Available | 1h 38min [PERSON_N…" at bounding box center [748, 366] width 1429 height 664
click at [702, 43] on div "Filter (1) AGENT CALLS OTHER TASKS [PERSON_NAME] Available | 1h 38min [PHONE_NU…" at bounding box center [748, 366] width 1429 height 664
click at [702, 43] on div "Filter (1) AGENT CALLS OTHER TASKS [PERSON_NAME] Available | 1h 38min [PERSON_N…" at bounding box center [748, 366] width 1429 height 664
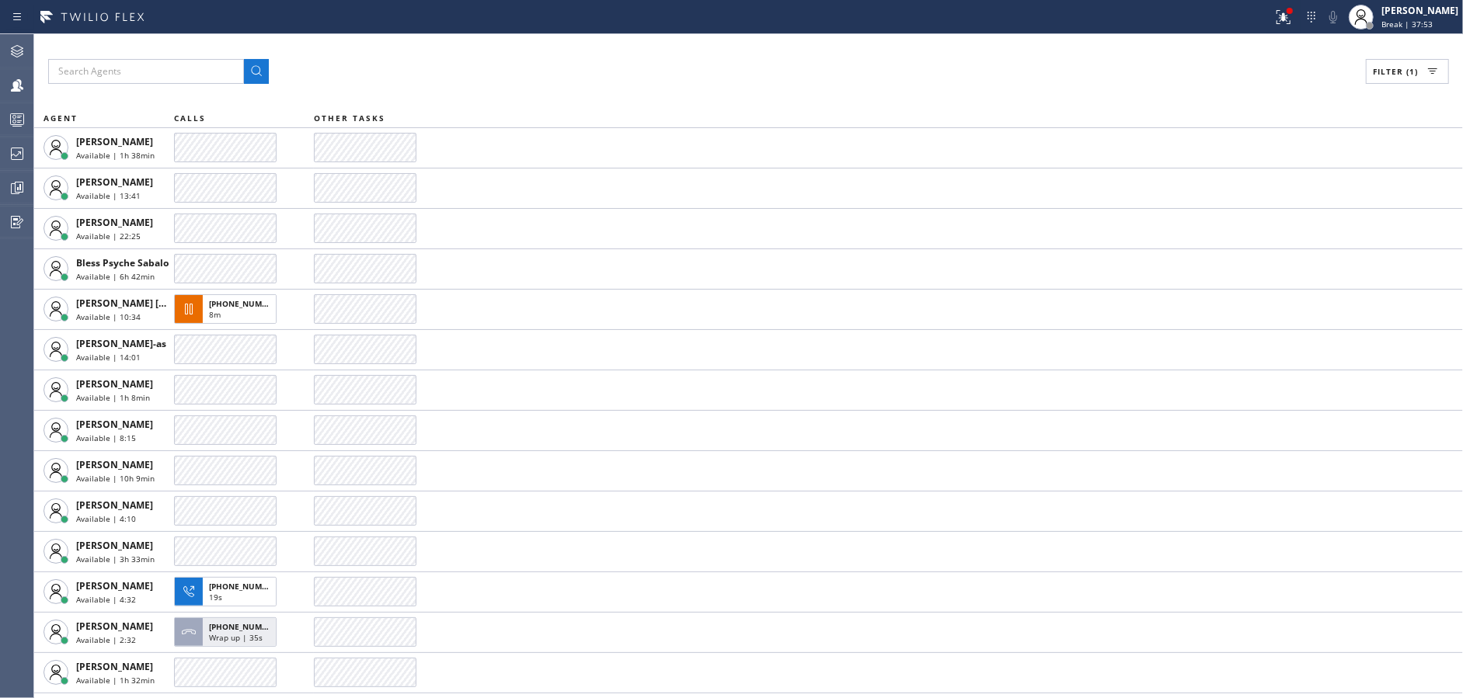
click at [702, 43] on div "Filter (1) AGENT CALLS OTHER TASKS [PERSON_NAME] Available | 1h 38min [PERSON_N…" at bounding box center [748, 366] width 1429 height 664
click at [702, 43] on div "Filter (1) AGENT CALLS OTHER TASKS [PERSON_NAME] Available | 1h 39min [PERSON_N…" at bounding box center [748, 366] width 1429 height 664
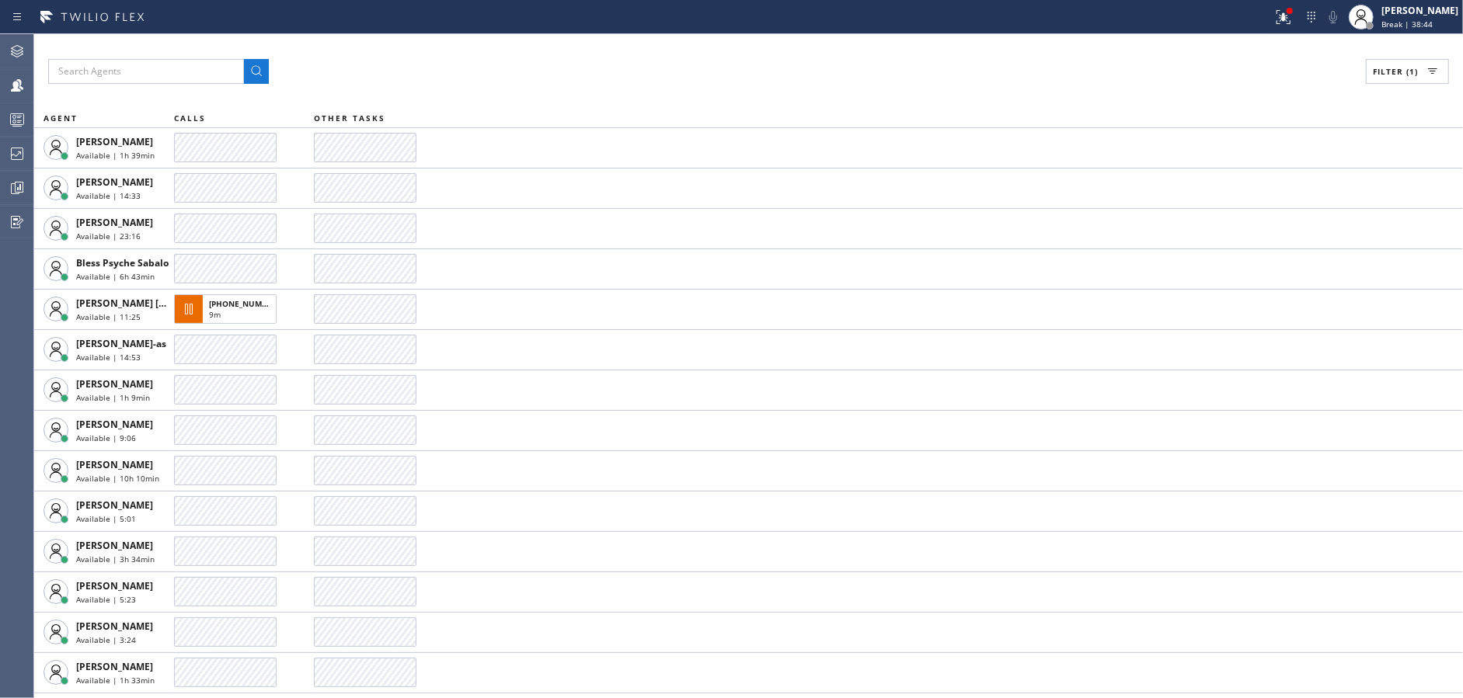
click at [702, 43] on div "Filter (1) AGENT CALLS OTHER TASKS [PERSON_NAME] Available | 1h 39min [PERSON_N…" at bounding box center [748, 366] width 1429 height 664
click at [702, 43] on div "Filter (1) AGENT CALLS OTHER TASKS [PERSON_NAME] Available | 1h 40min [PERSON_N…" at bounding box center [748, 366] width 1429 height 664
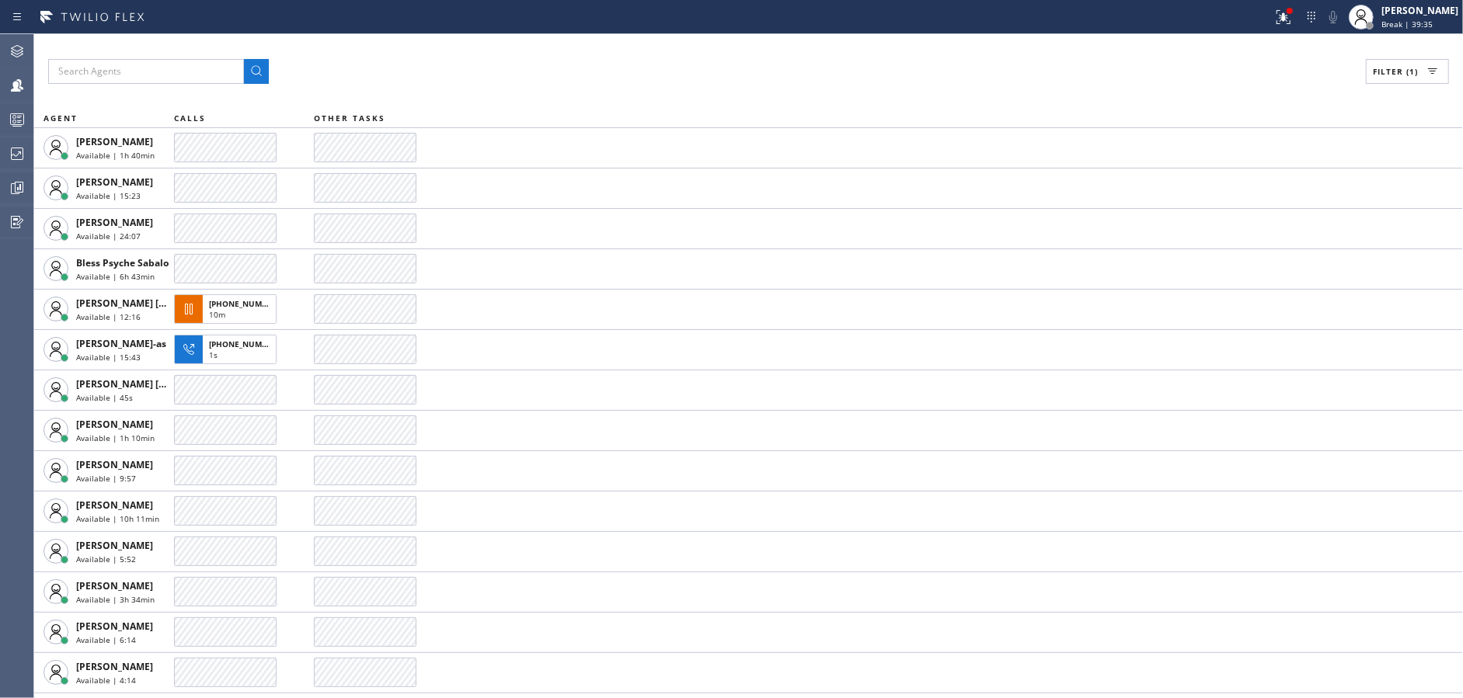
click at [702, 43] on div "Filter (1) AGENT CALLS OTHER TASKS [PERSON_NAME] Available | 1h 40min [PERSON_N…" at bounding box center [748, 366] width 1429 height 664
click at [702, 43] on div "Filter (1) AGENT CALLS OTHER TASKS [PERSON_NAME] Available | 1h 41min [PERSON_N…" at bounding box center [748, 366] width 1429 height 664
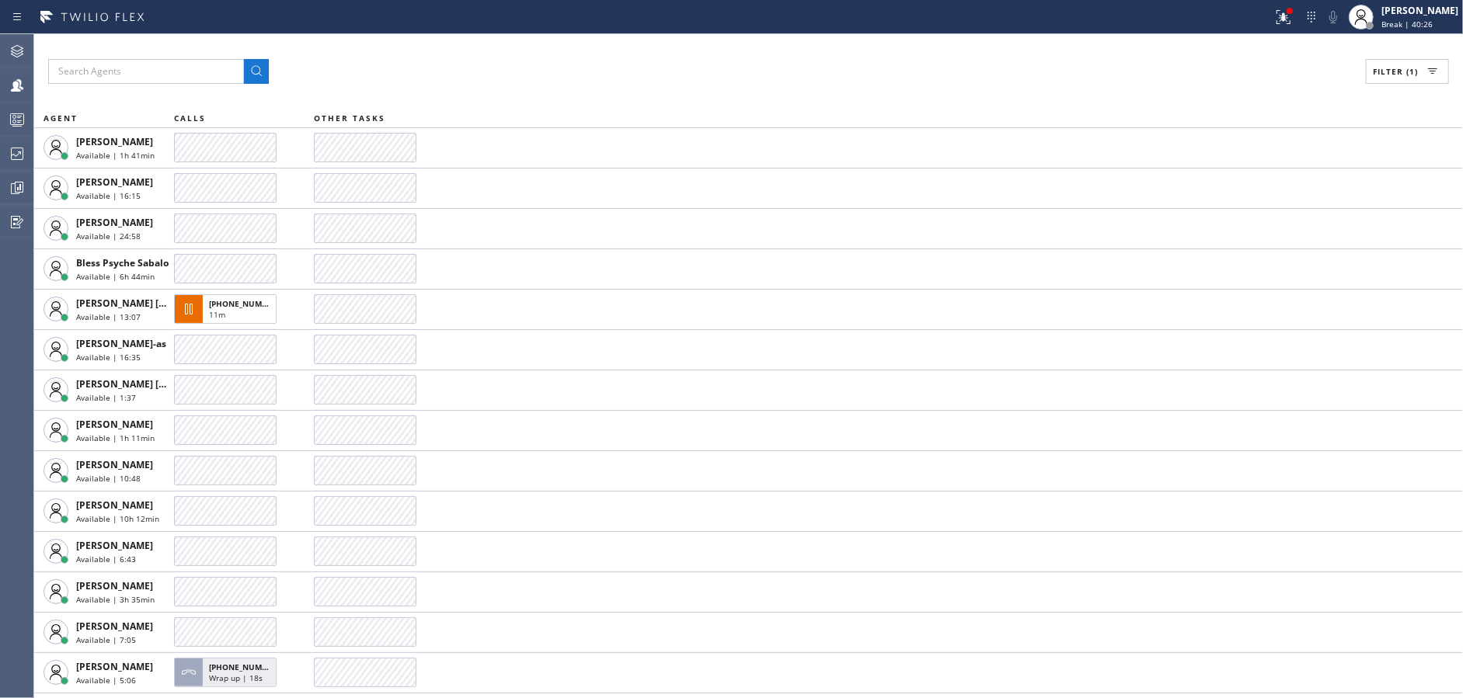
click at [702, 43] on div "Filter (1) AGENT CALLS OTHER TASKS [PERSON_NAME] Available | 1h 41min [PERSON_N…" at bounding box center [748, 366] width 1429 height 664
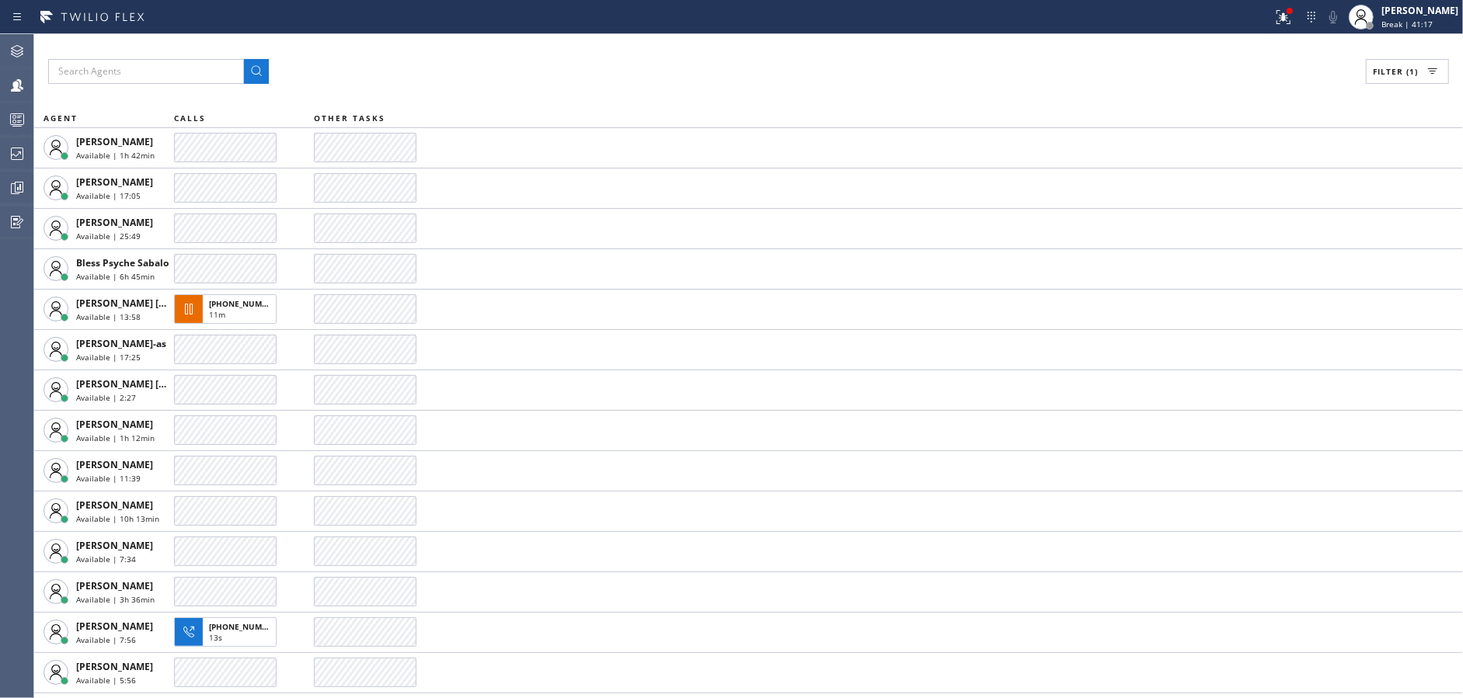
click at [702, 43] on div "Filter (1) AGENT CALLS OTHER TASKS [PERSON_NAME] Available | 1h 42min [PERSON_N…" at bounding box center [748, 366] width 1429 height 664
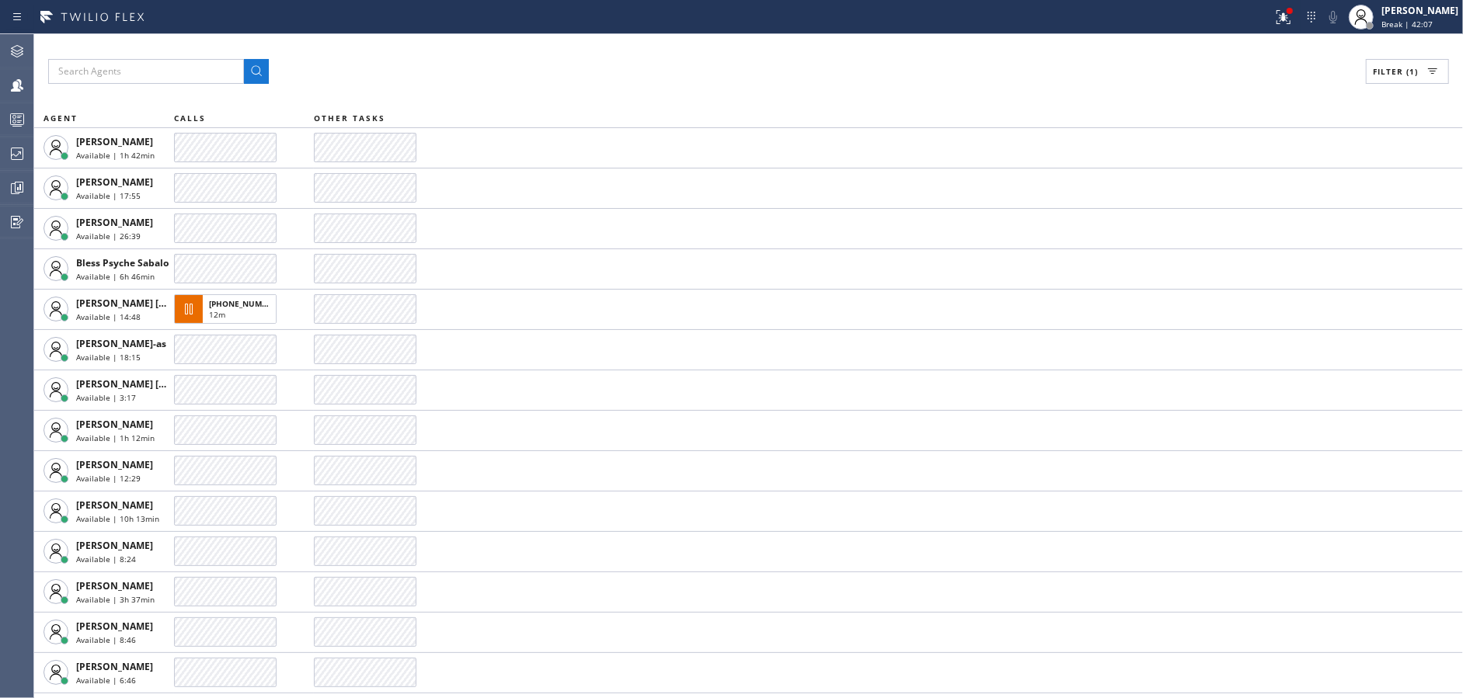
click at [702, 43] on div "Filter (1) AGENT CALLS OTHER TASKS [PERSON_NAME] Available | 1h 42min [PERSON_N…" at bounding box center [748, 366] width 1429 height 664
click at [702, 43] on div "Filter (1) AGENT CALLS OTHER TASKS [PERSON_NAME] Available | 1h 43min [PERSON_N…" at bounding box center [748, 366] width 1429 height 664
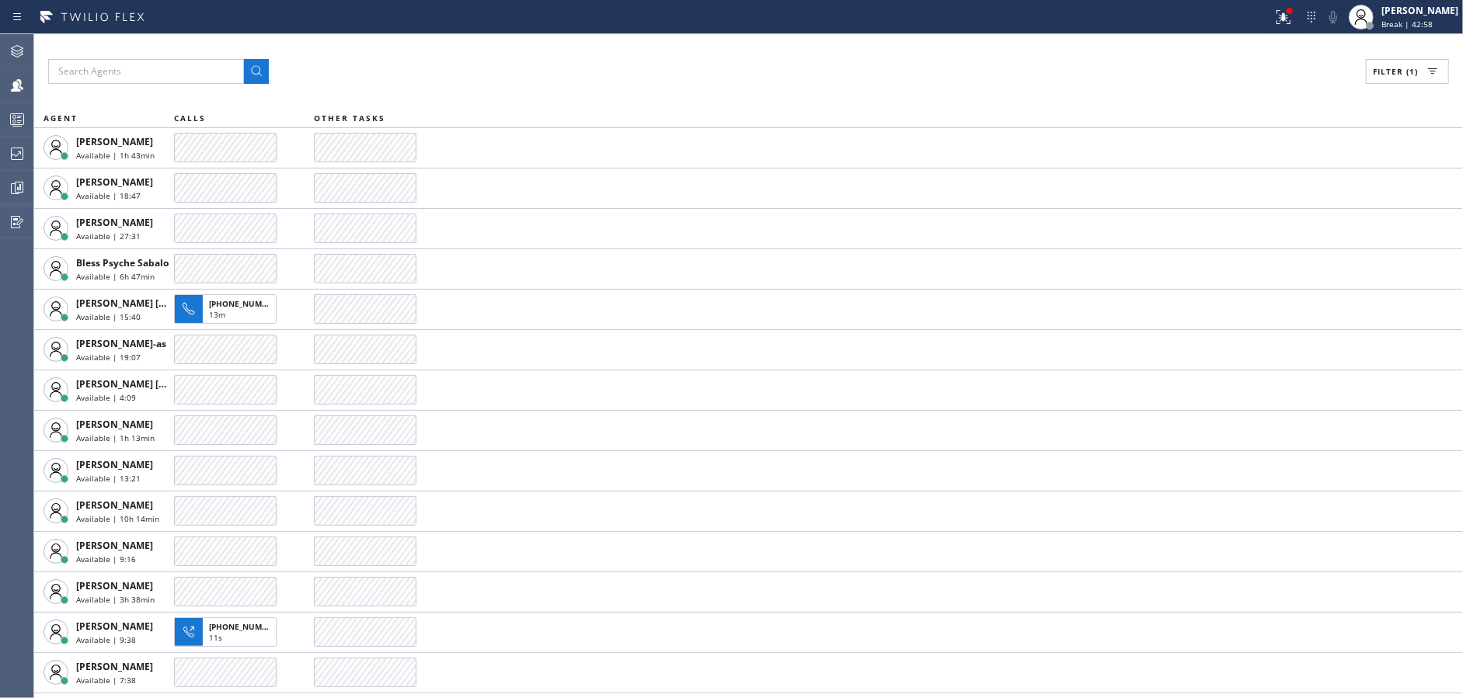
click at [702, 43] on div "Filter (1) AGENT CALLS OTHER TASKS [PERSON_NAME] Available | 1h 43min [PERSON_N…" at bounding box center [748, 366] width 1429 height 664
click at [702, 43] on div "Filter (1) AGENT CALLS OTHER TASKS [PERSON_NAME] Available | 1h 43min [PHONE_NU…" at bounding box center [748, 366] width 1429 height 664
click at [702, 43] on div "Filter (1) AGENT CALLS OTHER TASKS [PERSON_NAME] Available | 1h 44min [PHONE_NU…" at bounding box center [748, 366] width 1429 height 664
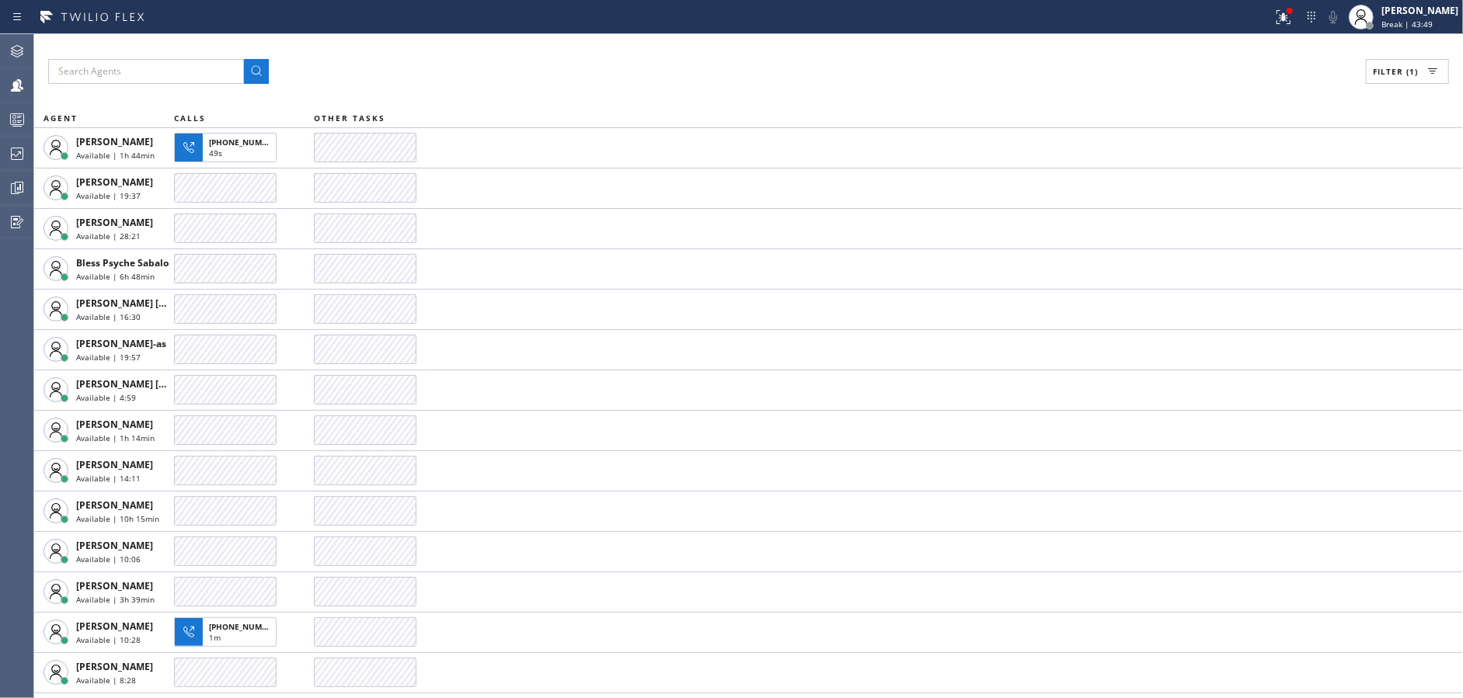
click at [702, 43] on div "Filter (1) AGENT CALLS OTHER TASKS [PERSON_NAME] Available | 1h 44min [PHONE_NU…" at bounding box center [748, 366] width 1429 height 664
click at [702, 43] on div "Filter (1) AGENT CALLS OTHER TASKS [PERSON_NAME] Available | 1h 44min [PERSON_N…" at bounding box center [748, 366] width 1429 height 664
click at [702, 43] on div "Filter (1) AGENT CALLS OTHER TASKS [PERSON_NAME] Available | 1h 45min [PERSON_N…" at bounding box center [748, 366] width 1429 height 664
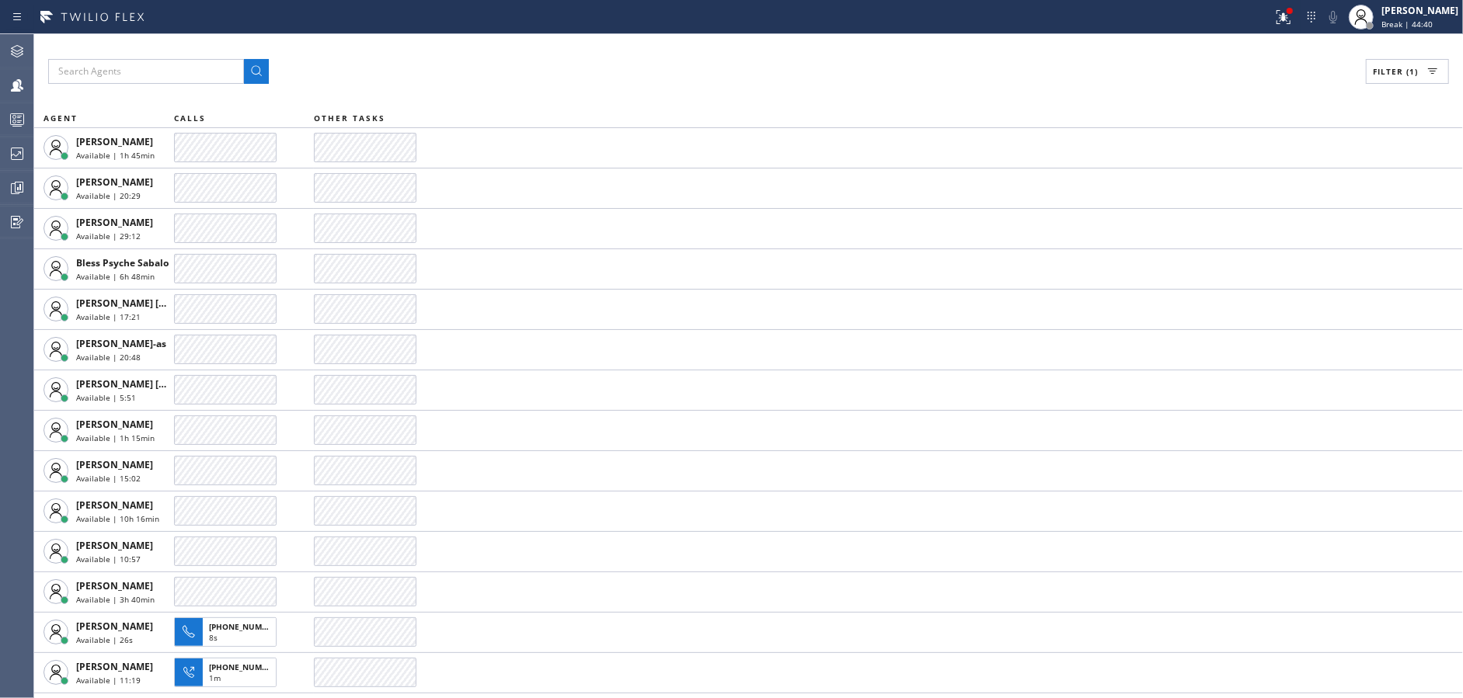
click at [702, 43] on div "Filter (1) AGENT CALLS OTHER TASKS [PERSON_NAME] Available | 1h 45min [PERSON_N…" at bounding box center [748, 366] width 1429 height 664
click at [702, 43] on div "Filter (1) AGENT CALLS OTHER TASKS [PERSON_NAME] Available | 1h 45min [PHONE_NU…" at bounding box center [748, 366] width 1429 height 664
click at [702, 43] on div "Filter (1) AGENT CALLS OTHER TASKS [PERSON_NAME] Available | 1h 46min [PHONE_NU…" at bounding box center [748, 366] width 1429 height 664
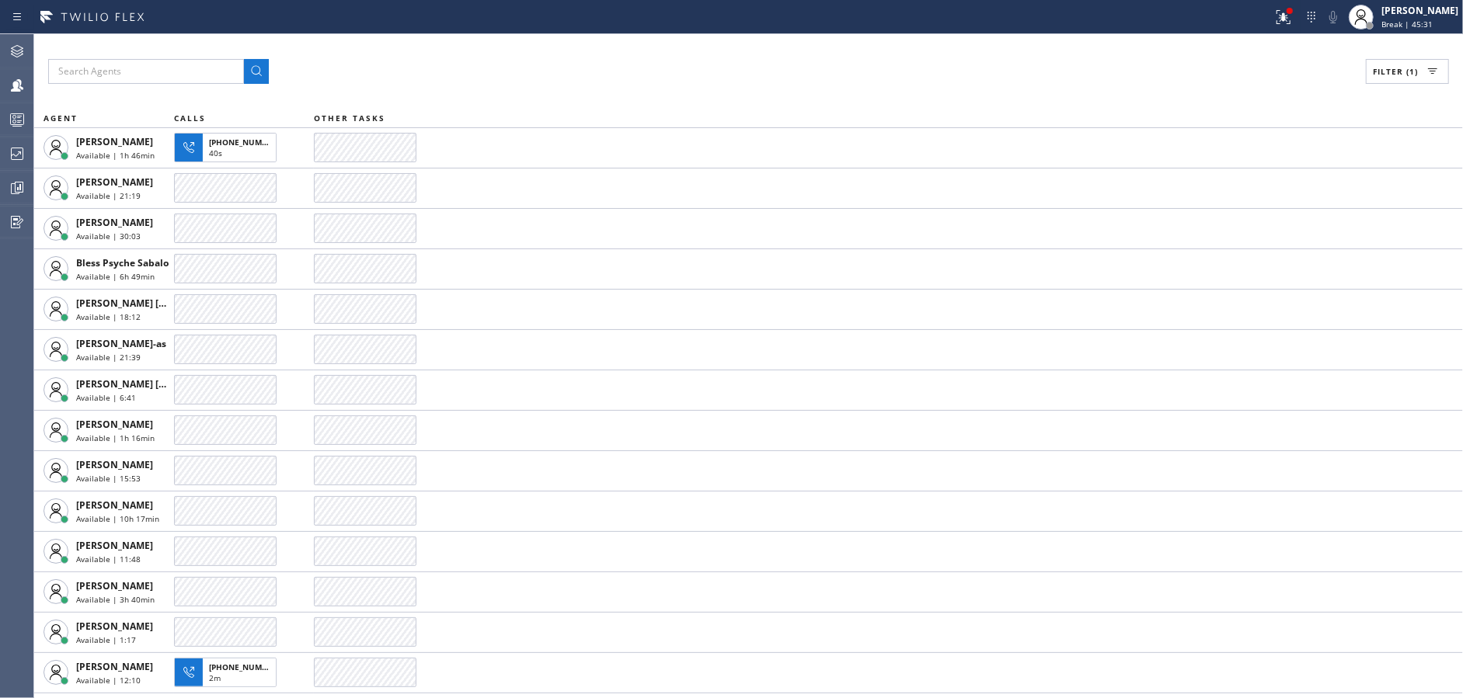
click at [702, 43] on div "Filter (1) AGENT CALLS OTHER TASKS [PERSON_NAME] Available | 1h 46min [PHONE_NU…" at bounding box center [748, 366] width 1429 height 664
click at [702, 43] on div "Filter (1) AGENT CALLS OTHER TASKS [PERSON_NAME] Available | 1h 46min [PERSON_N…" at bounding box center [748, 366] width 1429 height 664
click at [702, 43] on div "Filter (1) AGENT CALLS OTHER TASKS [PERSON_NAME] Available | 1h 47min [PERSON_N…" at bounding box center [748, 366] width 1429 height 664
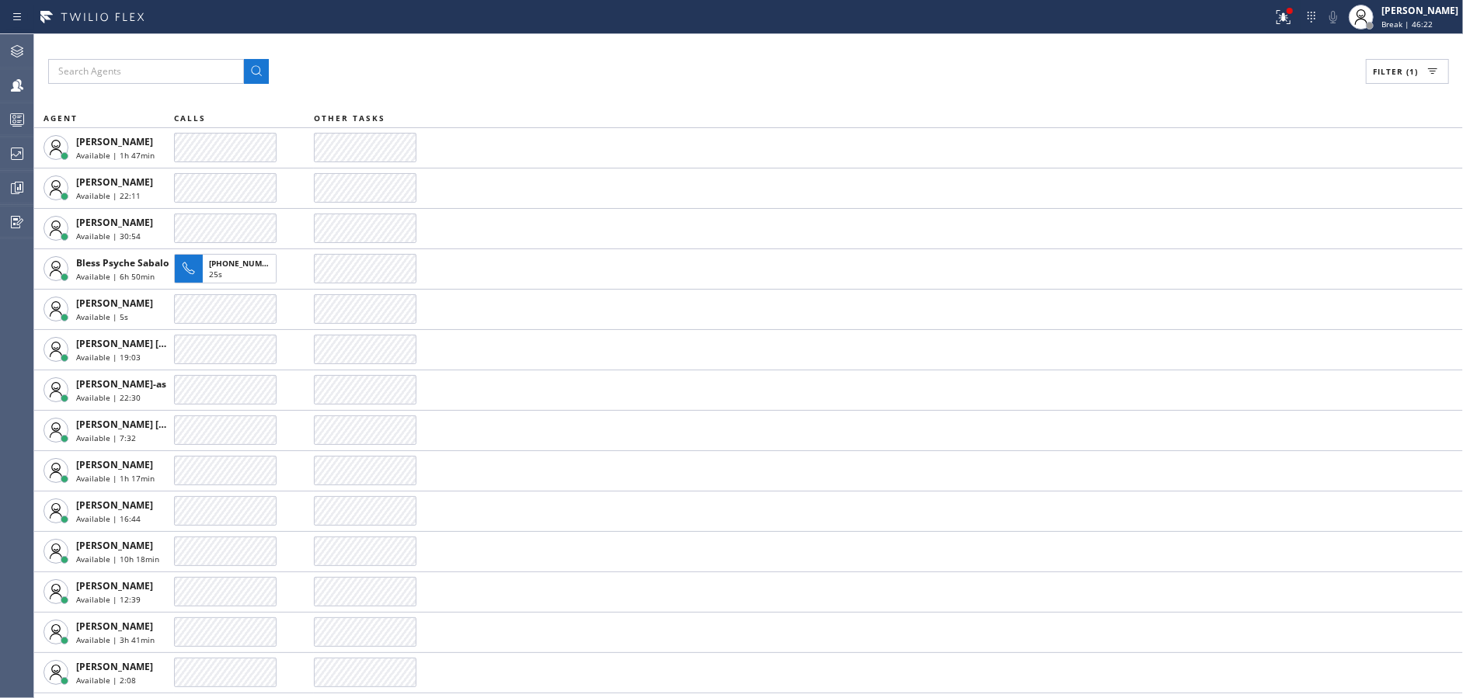
click at [702, 43] on div "Filter (1) AGENT CALLS OTHER TASKS [PERSON_NAME] Available | 1h 47min [PERSON_N…" at bounding box center [748, 366] width 1429 height 664
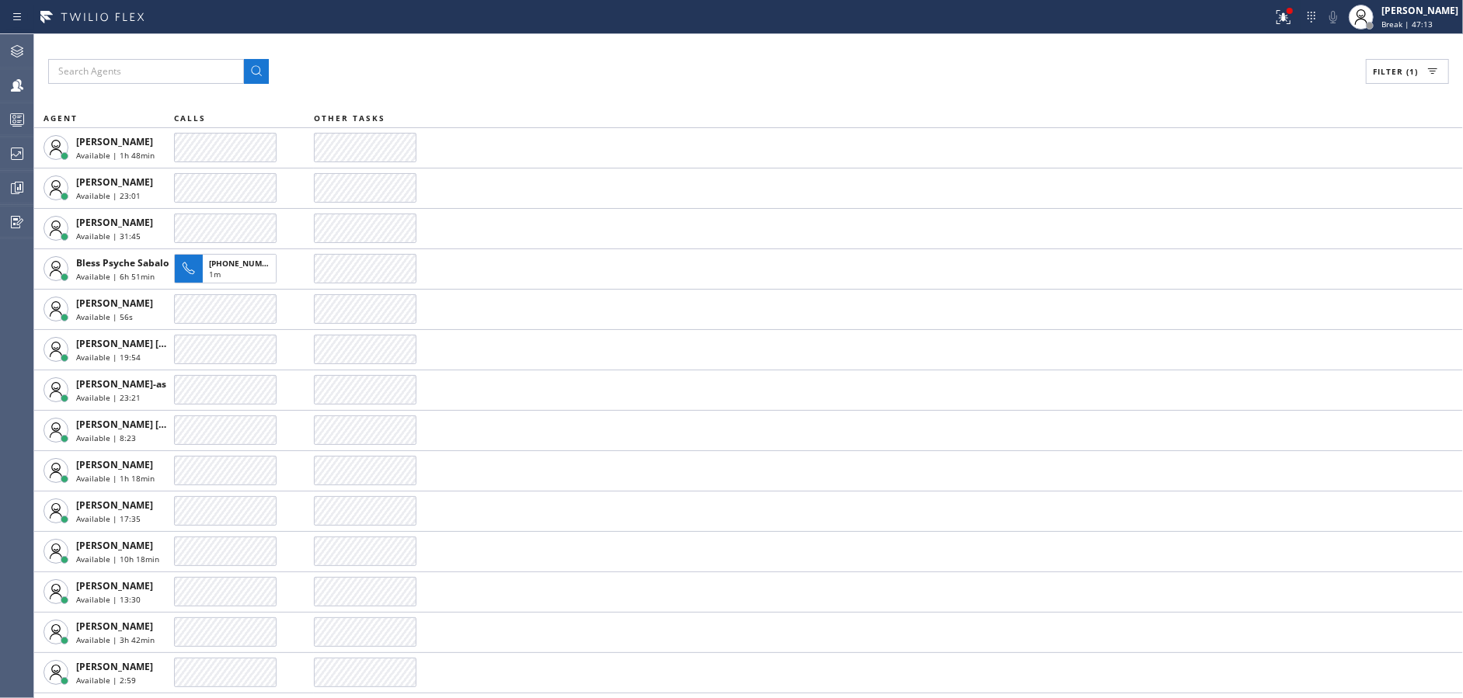
click at [702, 43] on div "Filter (1) AGENT CALLS OTHER TASKS [PERSON_NAME] Available | 1h 48min [PERSON_N…" at bounding box center [748, 366] width 1429 height 664
click at [702, 43] on div "Filter (1) AGENT CALLS OTHER TASKS [PERSON_NAME] Available | 1h 48min [PHONE_NU…" at bounding box center [748, 366] width 1429 height 664
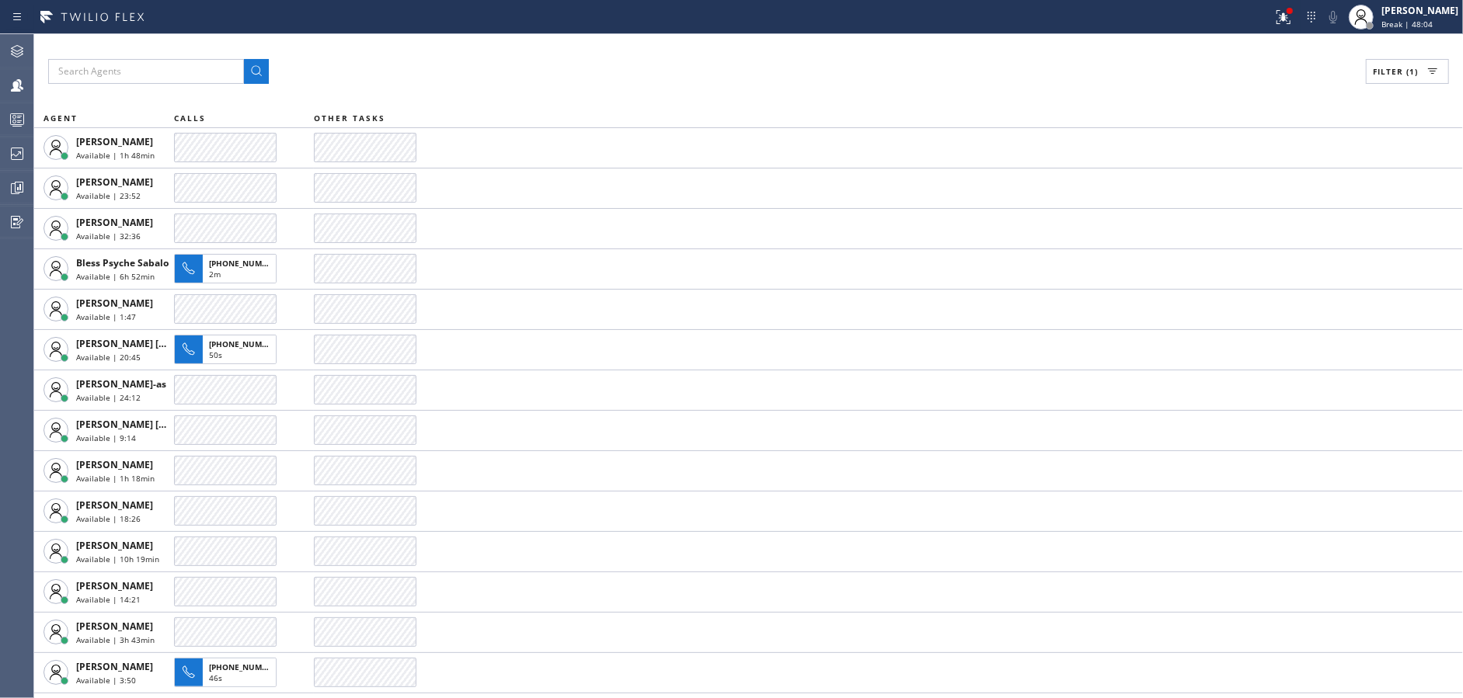
click at [702, 43] on div "Filter (1) AGENT CALLS OTHER TASKS [PERSON_NAME] Available | 1h 48min [PERSON_N…" at bounding box center [748, 366] width 1429 height 664
click at [702, 43] on div "Filter (1) AGENT CALLS OTHER TASKS [PERSON_NAME] Available | 1h 49min [PERSON_N…" at bounding box center [748, 366] width 1429 height 664
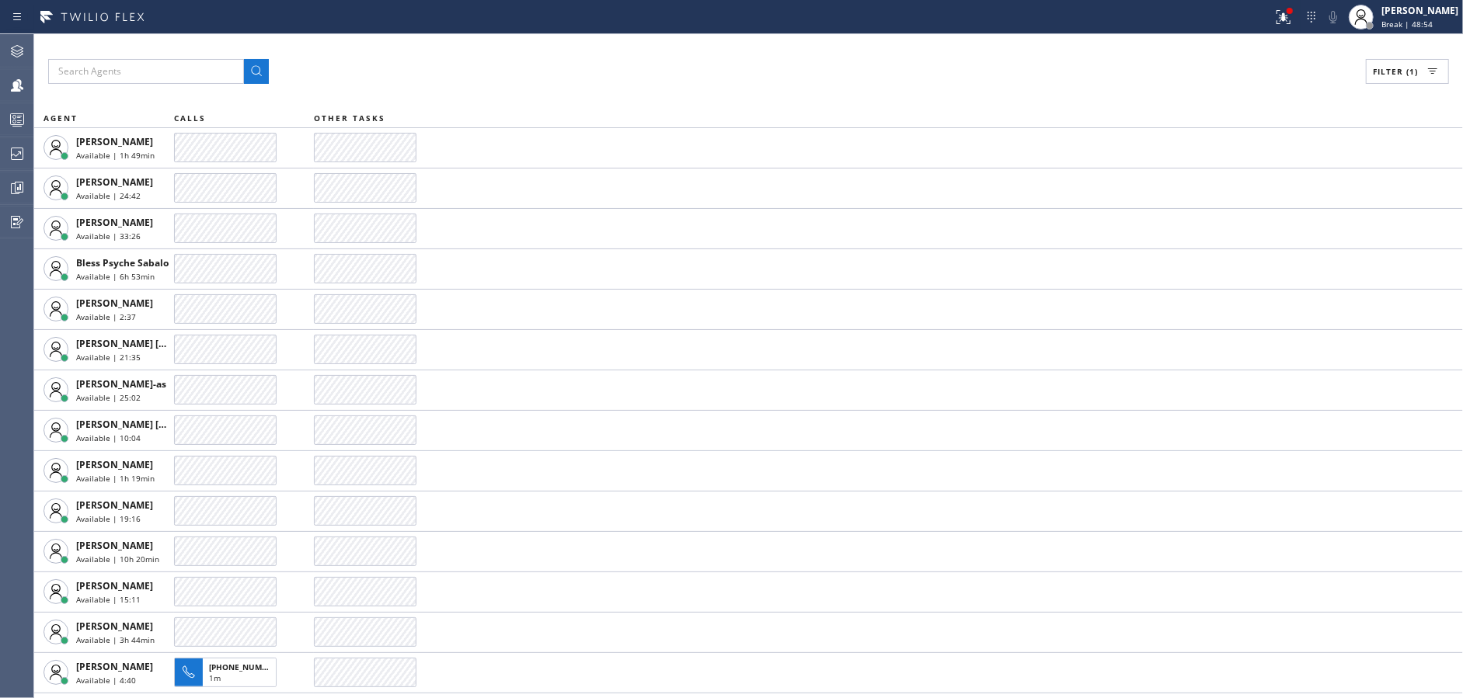
click at [702, 43] on div "Filter (1) AGENT CALLS OTHER TASKS [PERSON_NAME] Available | 1h 49min [PERSON_N…" at bounding box center [748, 366] width 1429 height 664
click at [702, 43] on div "Filter (1) AGENT CALLS OTHER TASKS [PERSON_NAME] Available | 1h 50min [PHONE_NU…" at bounding box center [748, 366] width 1429 height 664
click at [702, 43] on div "Filter (1) AGENT CALLS OTHER TASKS [PERSON_NAME] Available | 1h 50min [PERSON_N…" at bounding box center [748, 366] width 1429 height 664
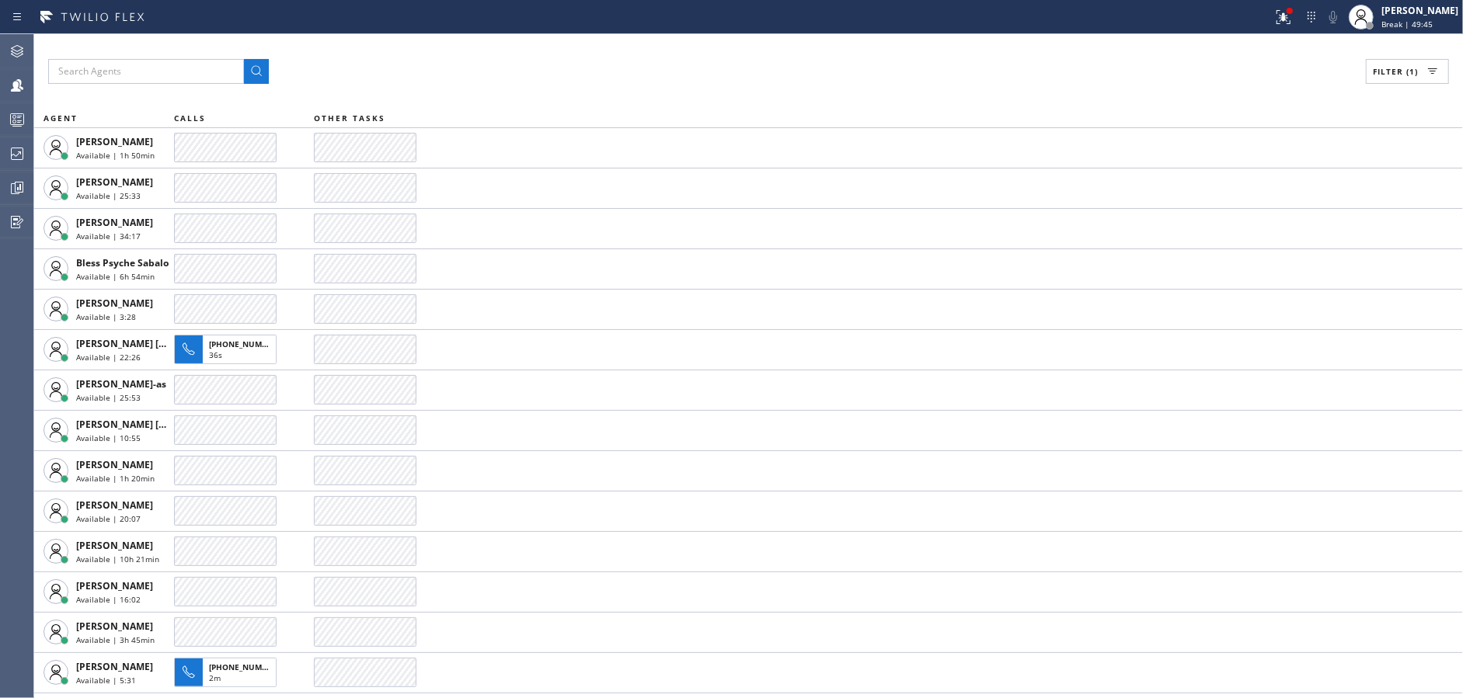
click at [702, 43] on div "Filter (1) AGENT CALLS OTHER TASKS [PERSON_NAME] Available | 1h 50min [PERSON_N…" at bounding box center [748, 366] width 1429 height 664
click at [702, 43] on div "Filter (1) AGENT CALLS OTHER TASKS [PERSON_NAME] Available | 1h 51min [PHONE_NU…" at bounding box center [748, 366] width 1429 height 664
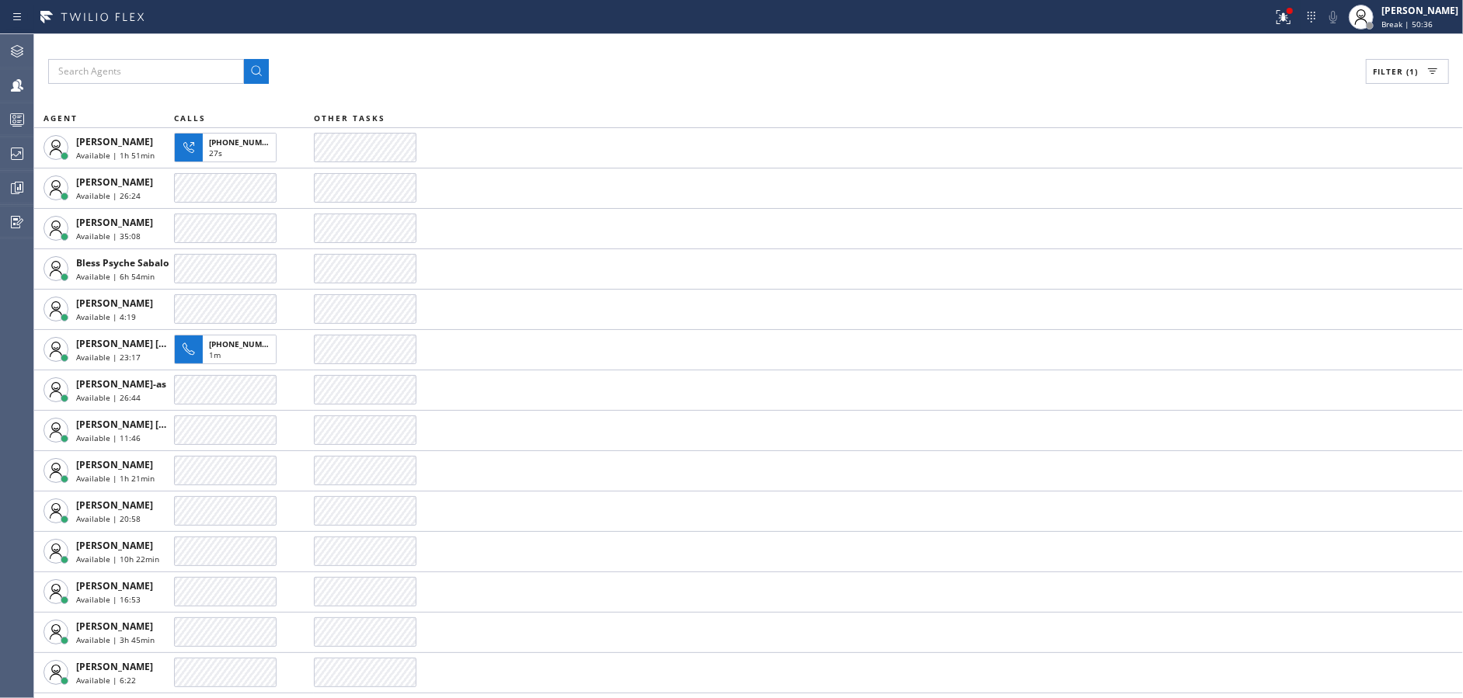
click at [702, 43] on div "Filter (1) AGENT CALLS OTHER TASKS [PERSON_NAME] Available | 1h 51min [PHONE_NU…" at bounding box center [748, 366] width 1429 height 664
click at [702, 43] on div "Filter (1) AGENT CALLS OTHER TASKS [PERSON_NAME] Available | 1h 51min [PERSON_N…" at bounding box center [748, 366] width 1429 height 664
click at [702, 43] on div "Filter (1) AGENT CALLS OTHER TASKS [PERSON_NAME] Available | 1h 52min [PERSON_N…" at bounding box center [748, 366] width 1429 height 664
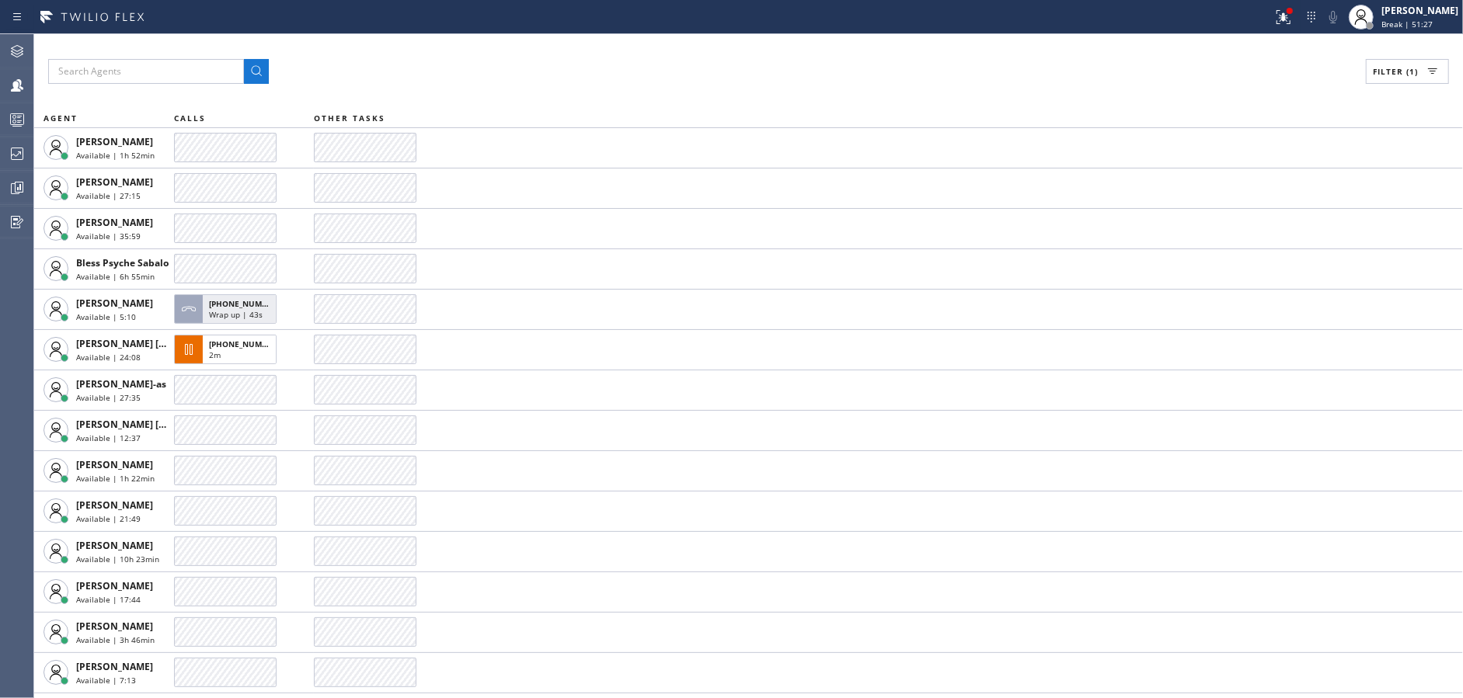
click at [702, 43] on div "Filter (1) AGENT CALLS OTHER TASKS [PERSON_NAME] Available | 1h 52min [PERSON_N…" at bounding box center [748, 366] width 1429 height 664
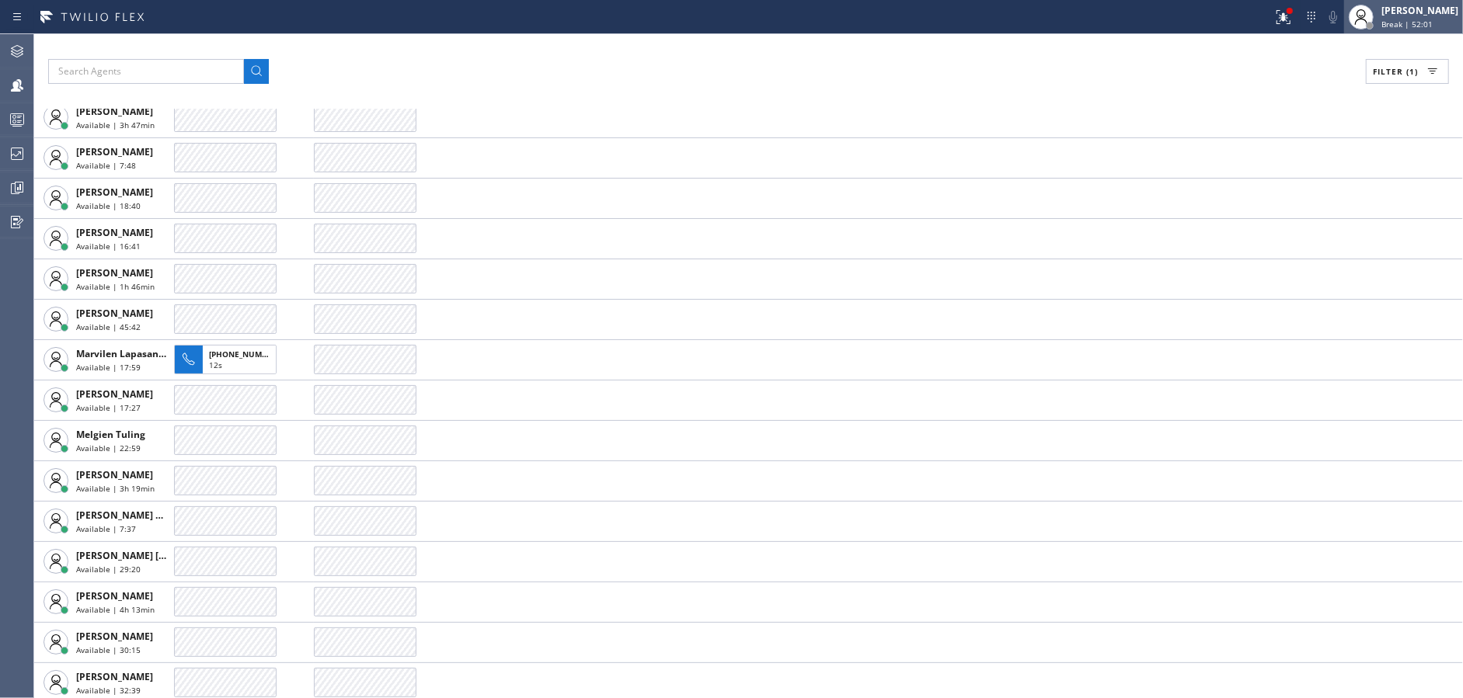
click at [1423, 16] on div "[PERSON_NAME]" at bounding box center [1419, 10] width 77 height 13
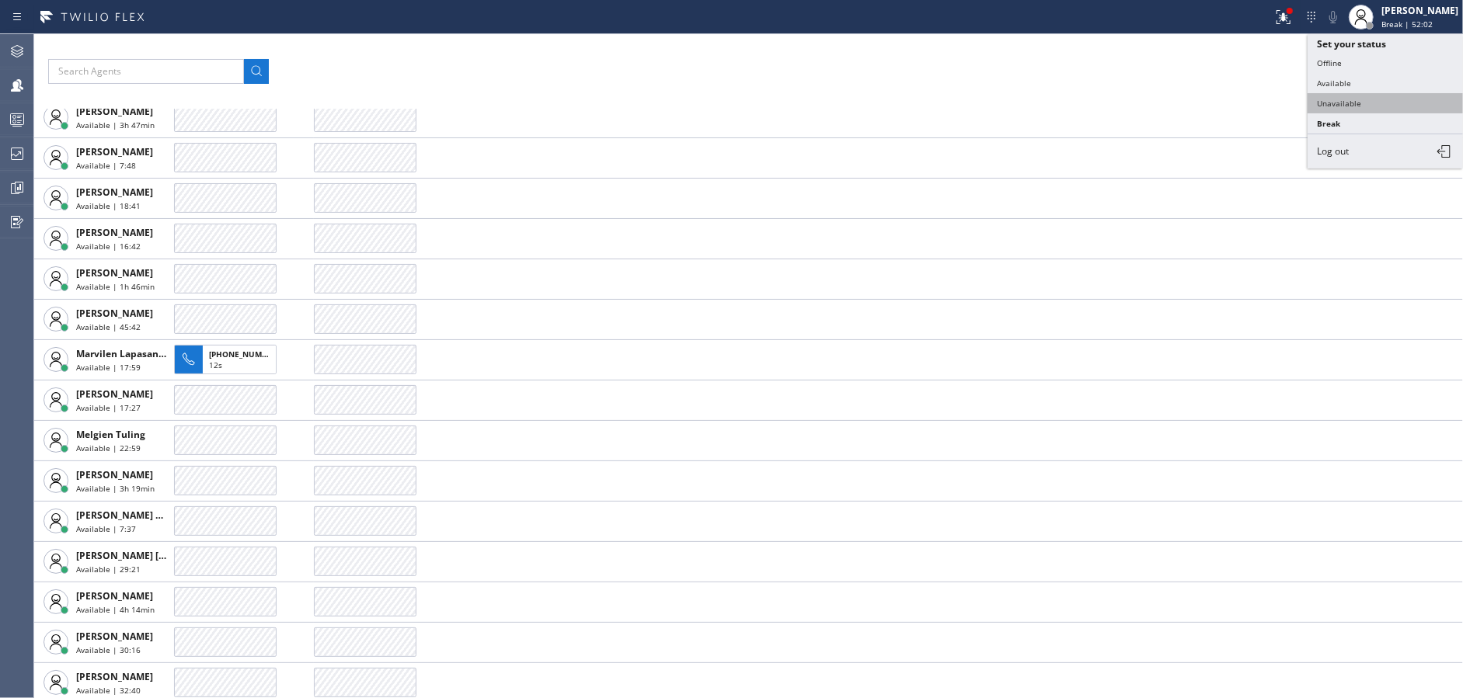
click at [1380, 96] on button "Unavailable" at bounding box center [1385, 103] width 155 height 20
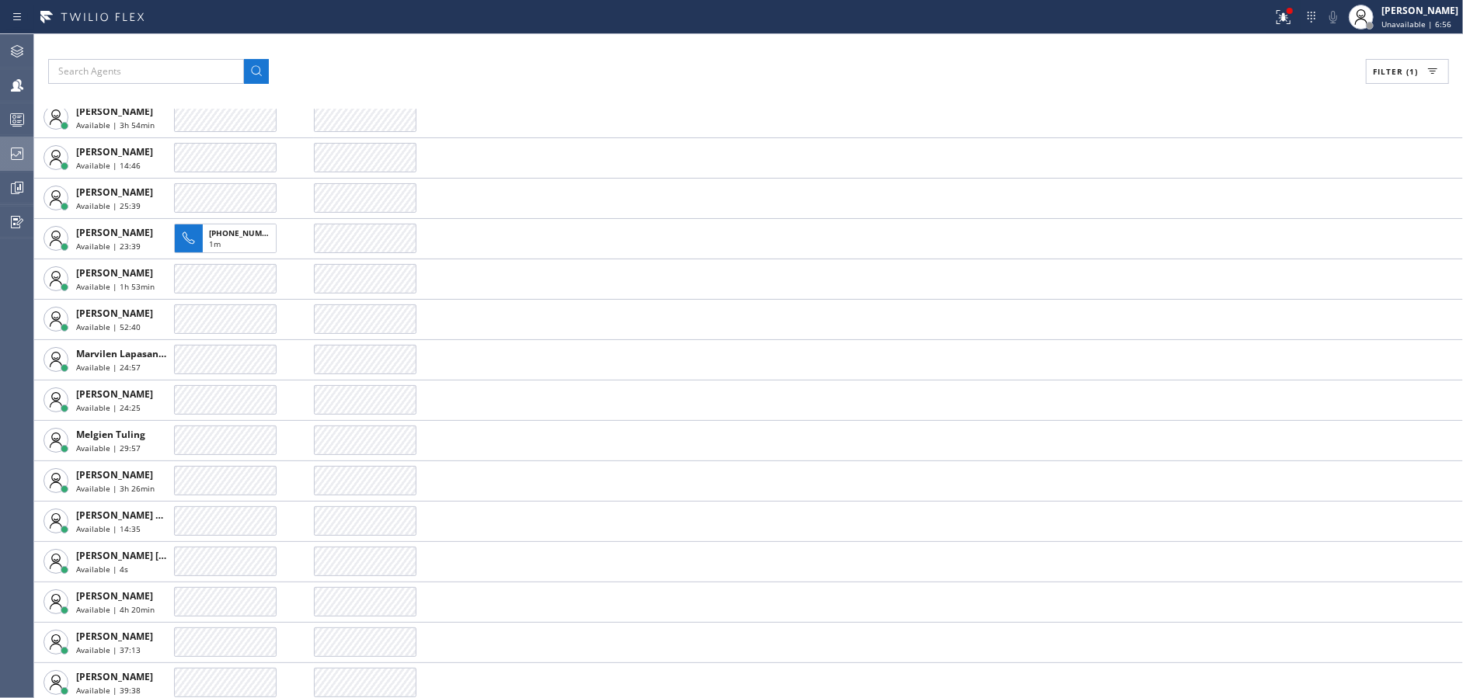
click at [8, 140] on div at bounding box center [17, 153] width 34 height 31
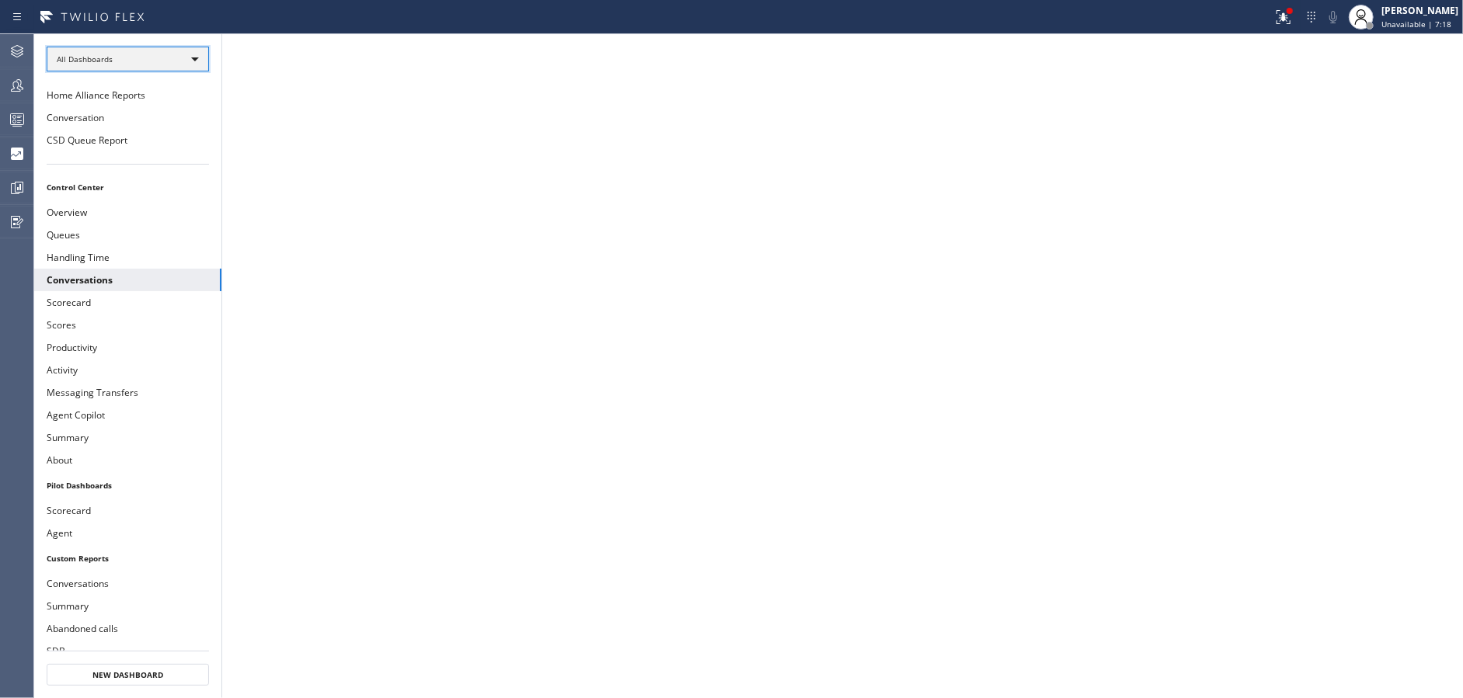
click at [111, 65] on div "All Dashboards" at bounding box center [128, 59] width 162 height 25
click at [117, 157] on li "Custom Reports" at bounding box center [126, 158] width 159 height 19
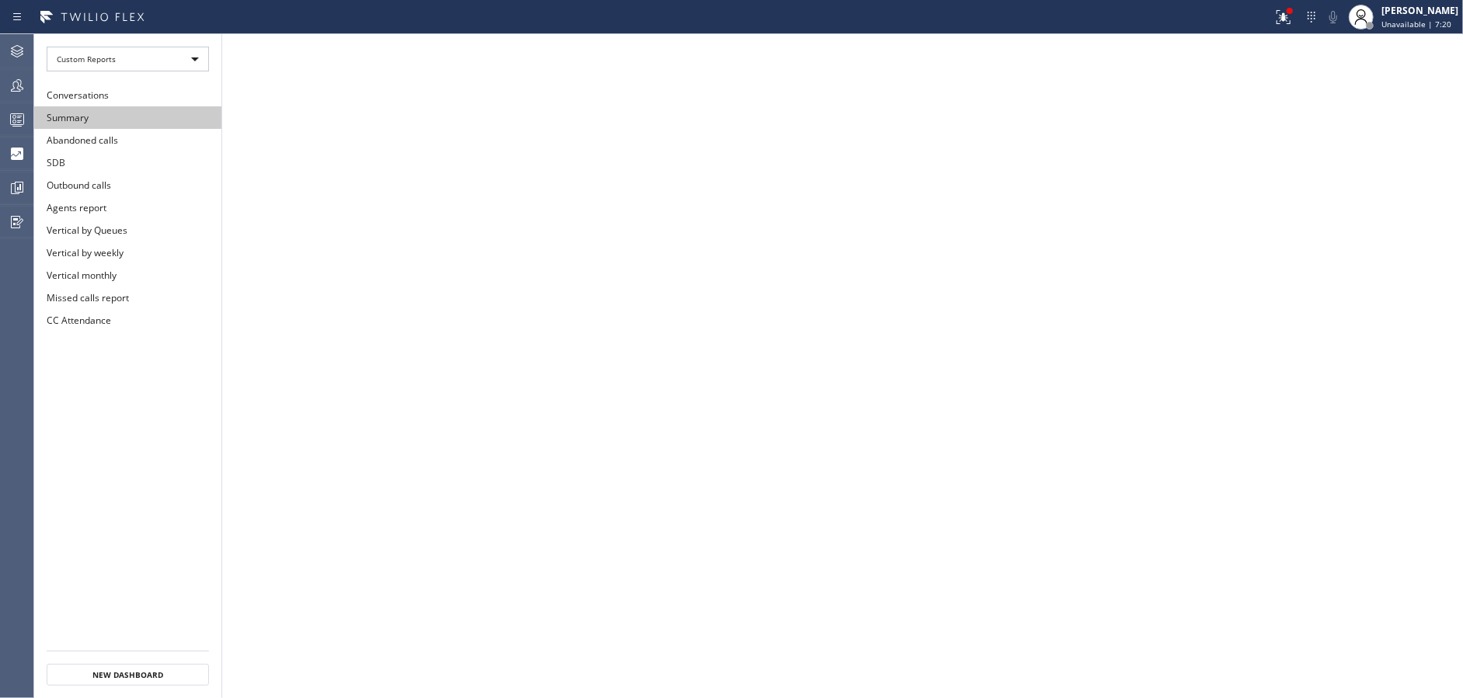
click at [139, 120] on button "Summary" at bounding box center [127, 117] width 187 height 23
click at [9, 115] on icon at bounding box center [17, 119] width 19 height 19
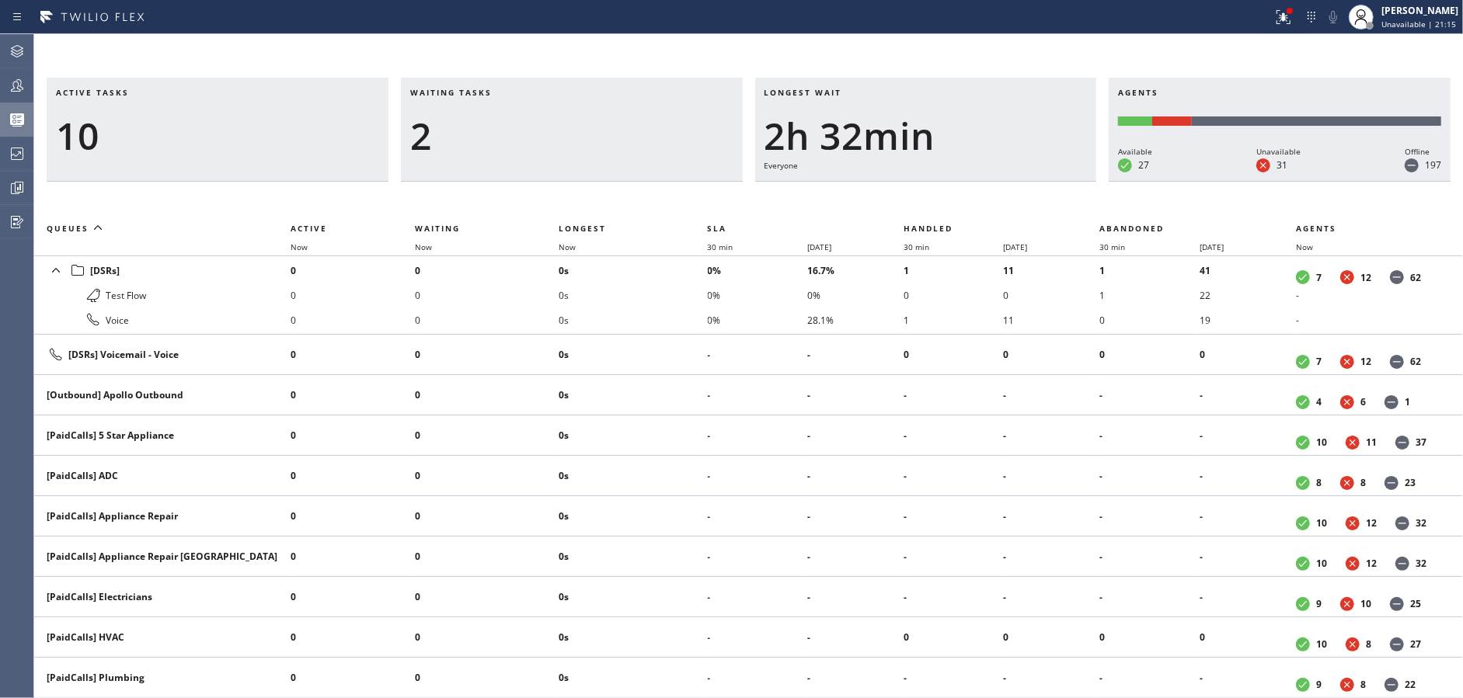
click at [154, 166] on div "Active tasks 10" at bounding box center [218, 130] width 342 height 104
click at [5, 66] on div at bounding box center [17, 51] width 34 height 31
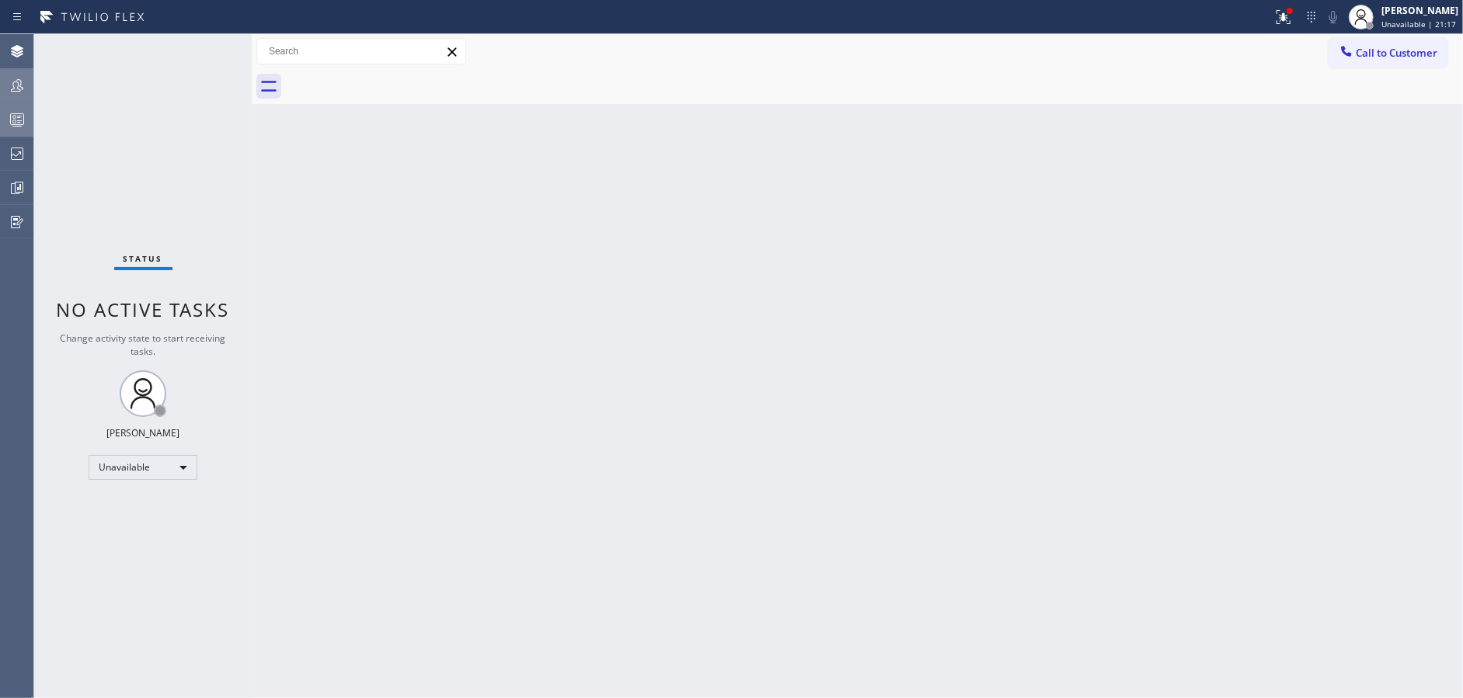
click at [11, 92] on icon at bounding box center [17, 85] width 19 height 19
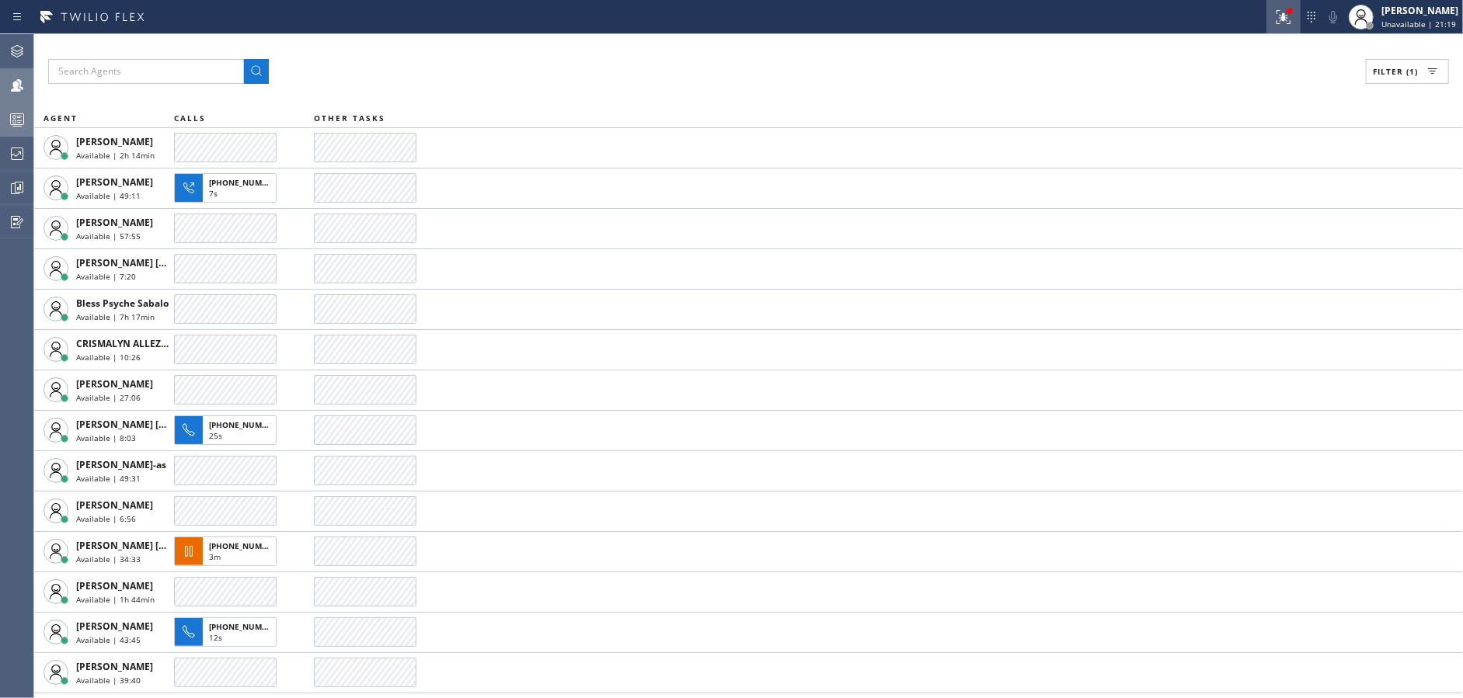
click at [1280, 13] on icon at bounding box center [1283, 17] width 19 height 19
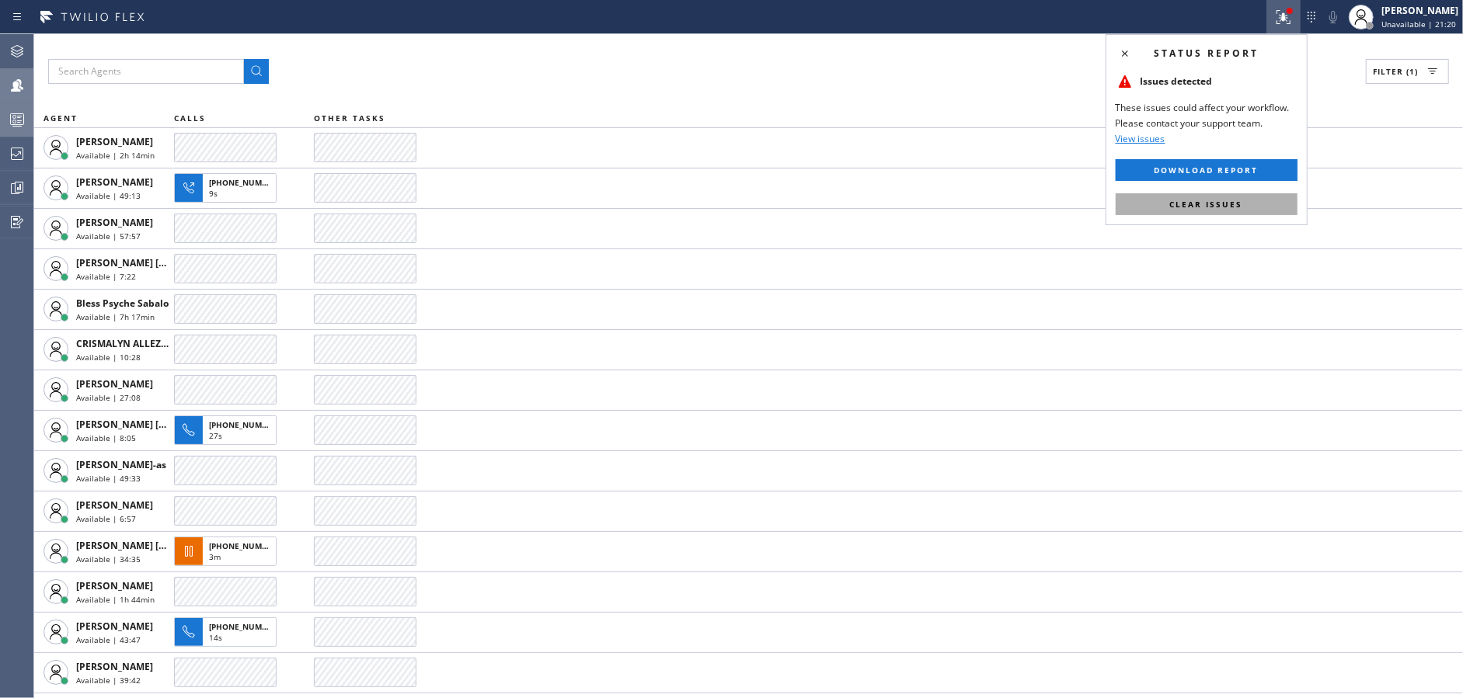
click at [1231, 204] on span "Clear issues" at bounding box center [1206, 204] width 73 height 11
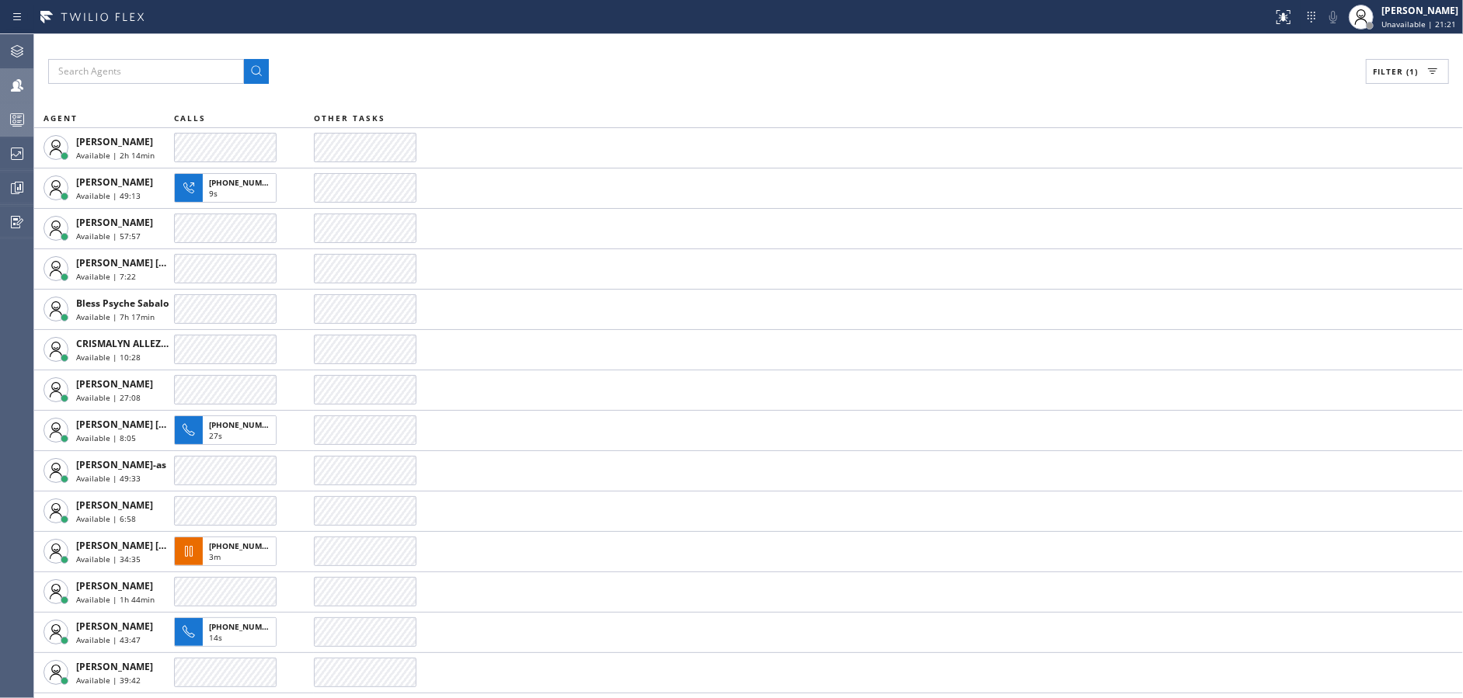
click at [0, 120] on div at bounding box center [17, 119] width 34 height 19
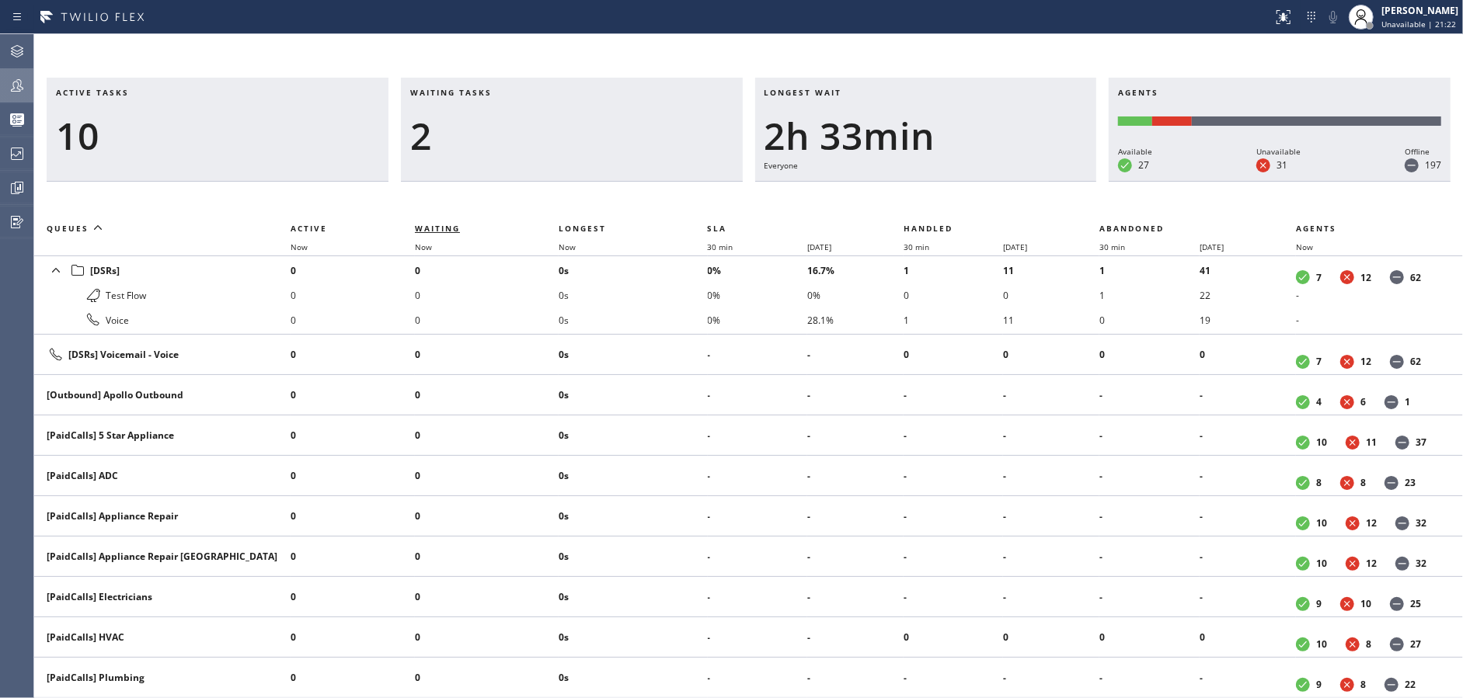
click at [466, 225] on span "Waiting" at bounding box center [447, 228] width 64 height 11
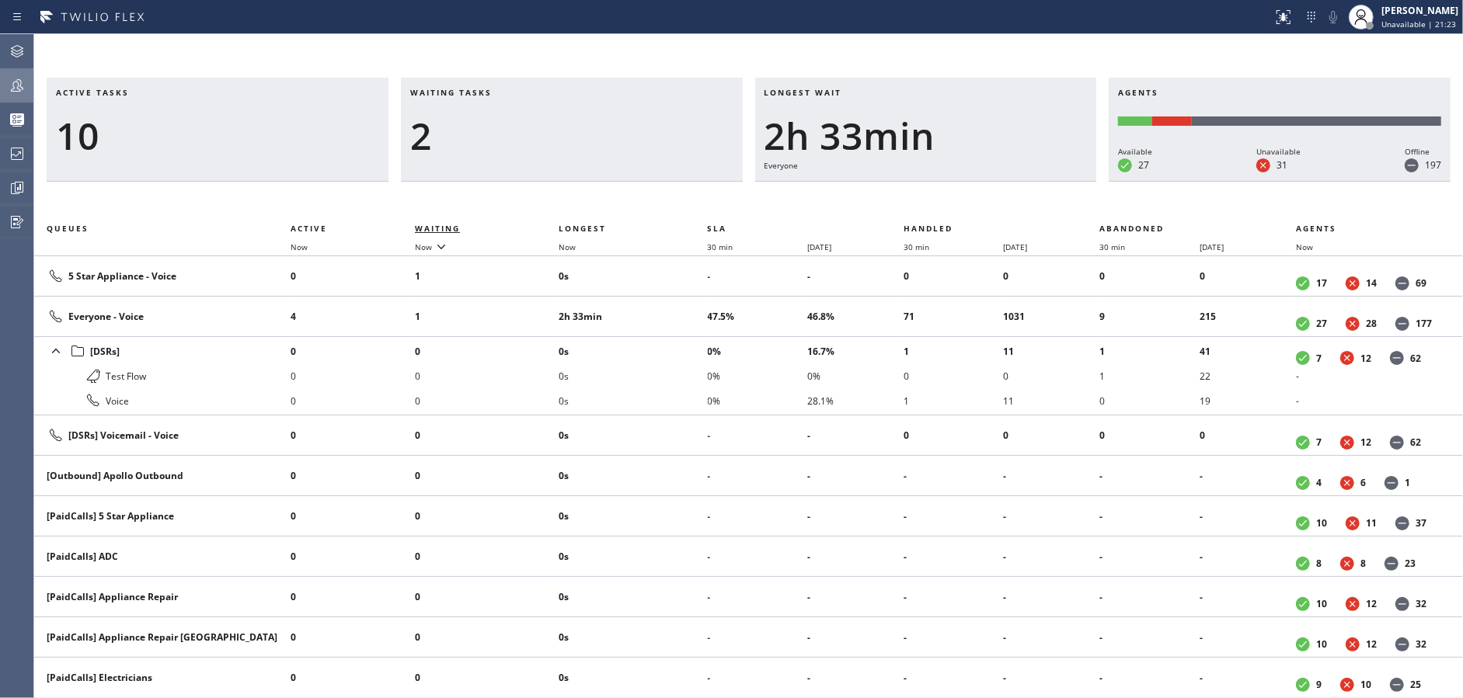
click at [466, 225] on span "Waiting" at bounding box center [447, 228] width 64 height 11
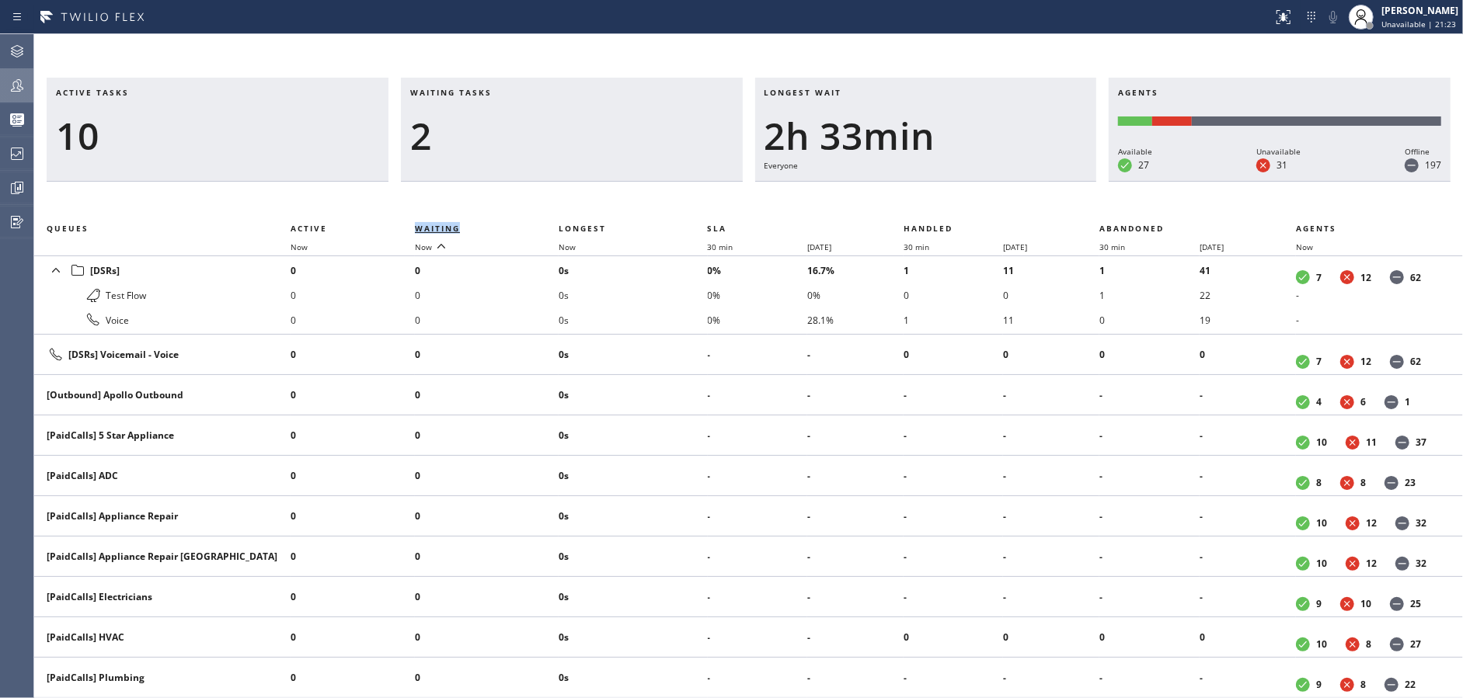
click at [466, 225] on span "Waiting" at bounding box center [447, 228] width 64 height 11
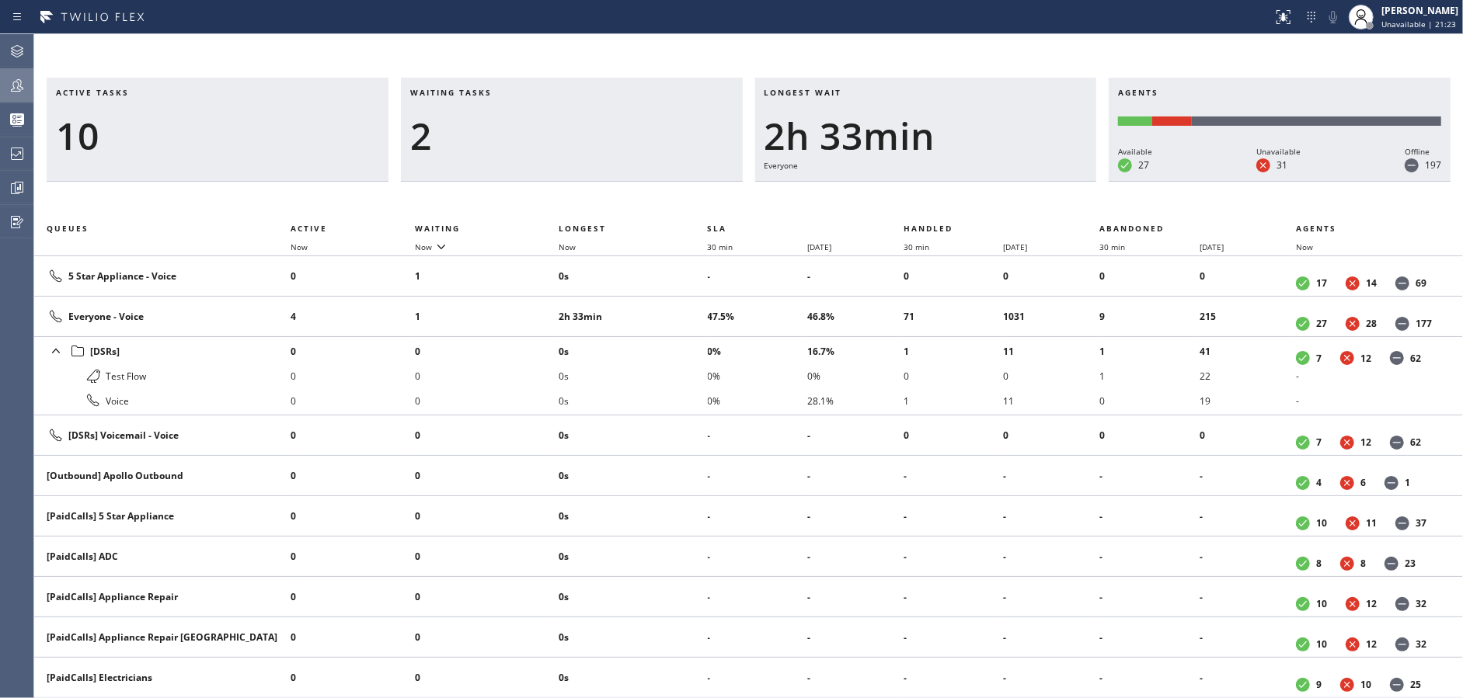
click at [500, 152] on div "2" at bounding box center [571, 135] width 323 height 45
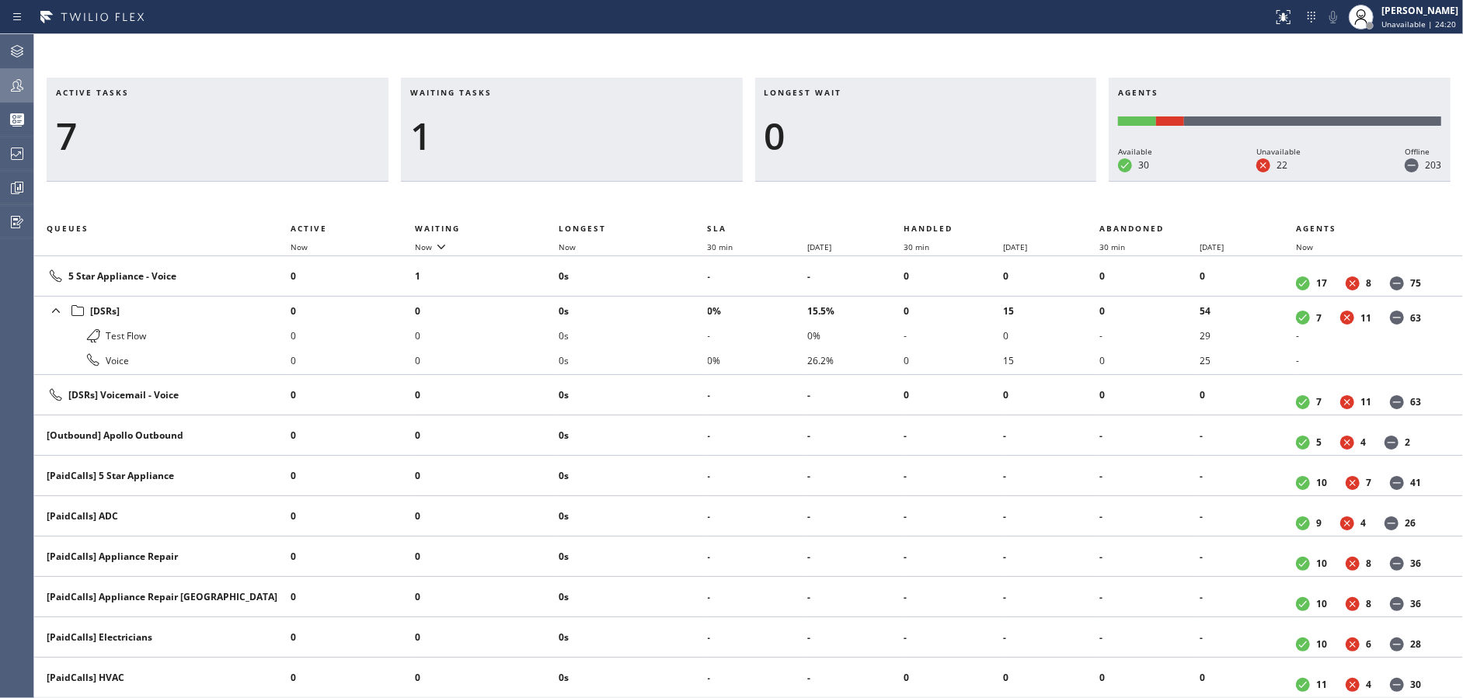
click at [547, 40] on div "Active tasks 7 Waiting tasks 1 Longest wait 0 Agents Available 30 Unavailable 2…" at bounding box center [748, 366] width 1429 height 664
click at [660, 119] on div "1" at bounding box center [571, 135] width 323 height 45
click at [14, 154] on icon at bounding box center [17, 154] width 19 height 19
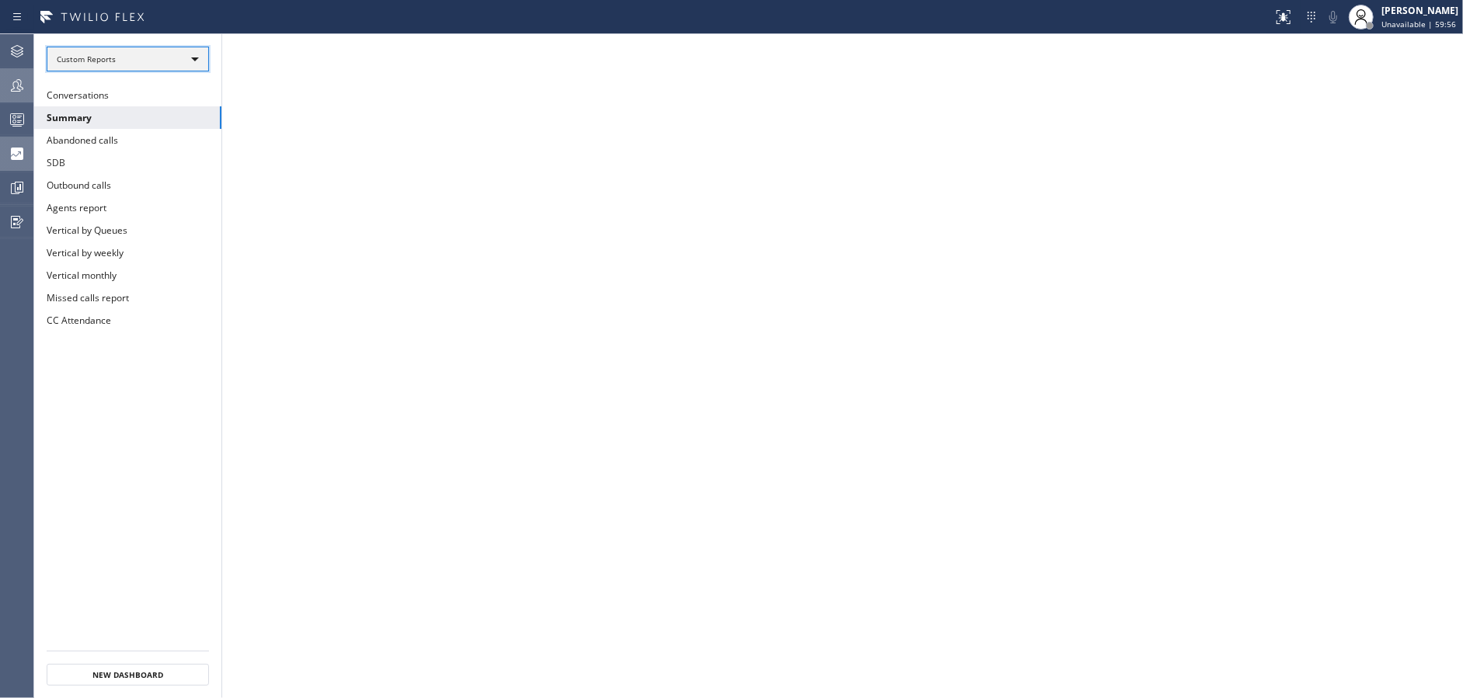
click at [190, 65] on div "Custom Reports" at bounding box center [128, 59] width 162 height 25
click at [156, 157] on li "Custom Reports" at bounding box center [126, 158] width 159 height 19
